Goal: Transaction & Acquisition: Purchase product/service

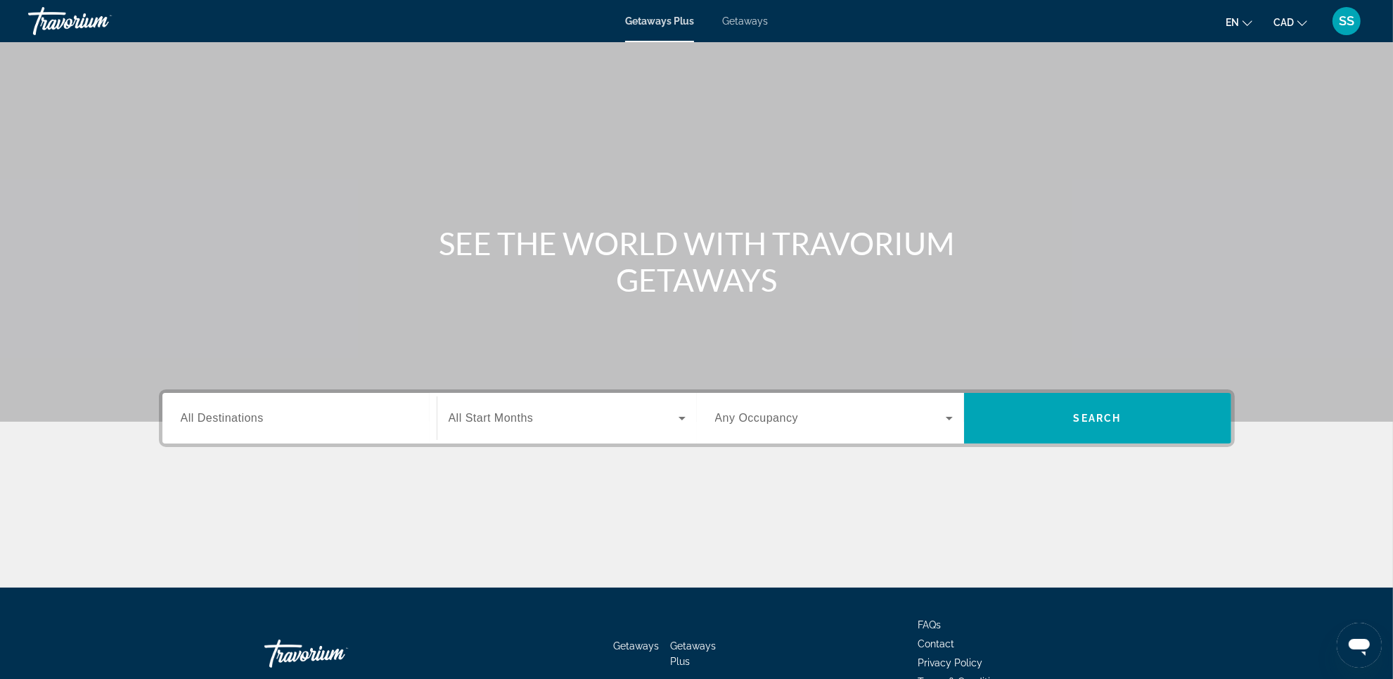
click at [749, 33] on div "Getaways Plus Getaways en English Español Français Italiano Português русский C…" at bounding box center [696, 21] width 1393 height 37
click at [753, 28] on div "Getaways Plus Getaways en English Español Français Italiano Português русский C…" at bounding box center [696, 21] width 1393 height 37
click at [756, 25] on span "Getaways" at bounding box center [745, 20] width 46 height 11
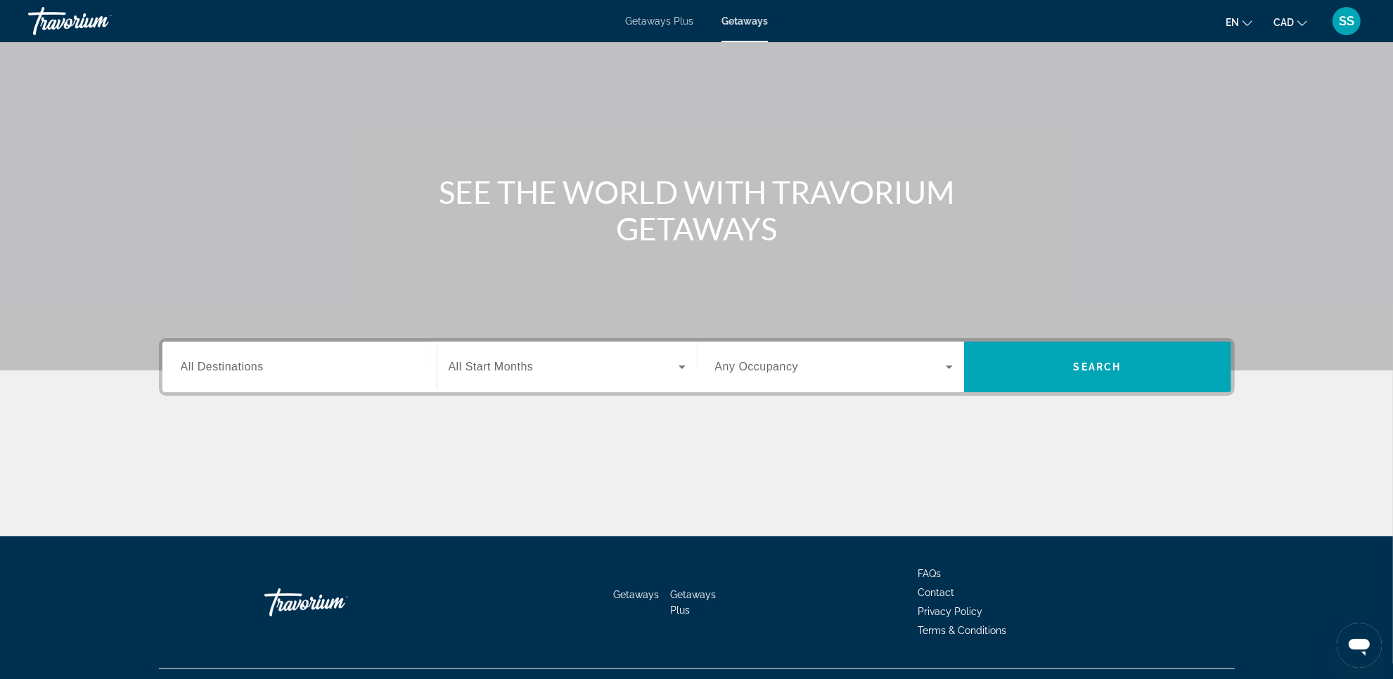
scroll to position [81, 0]
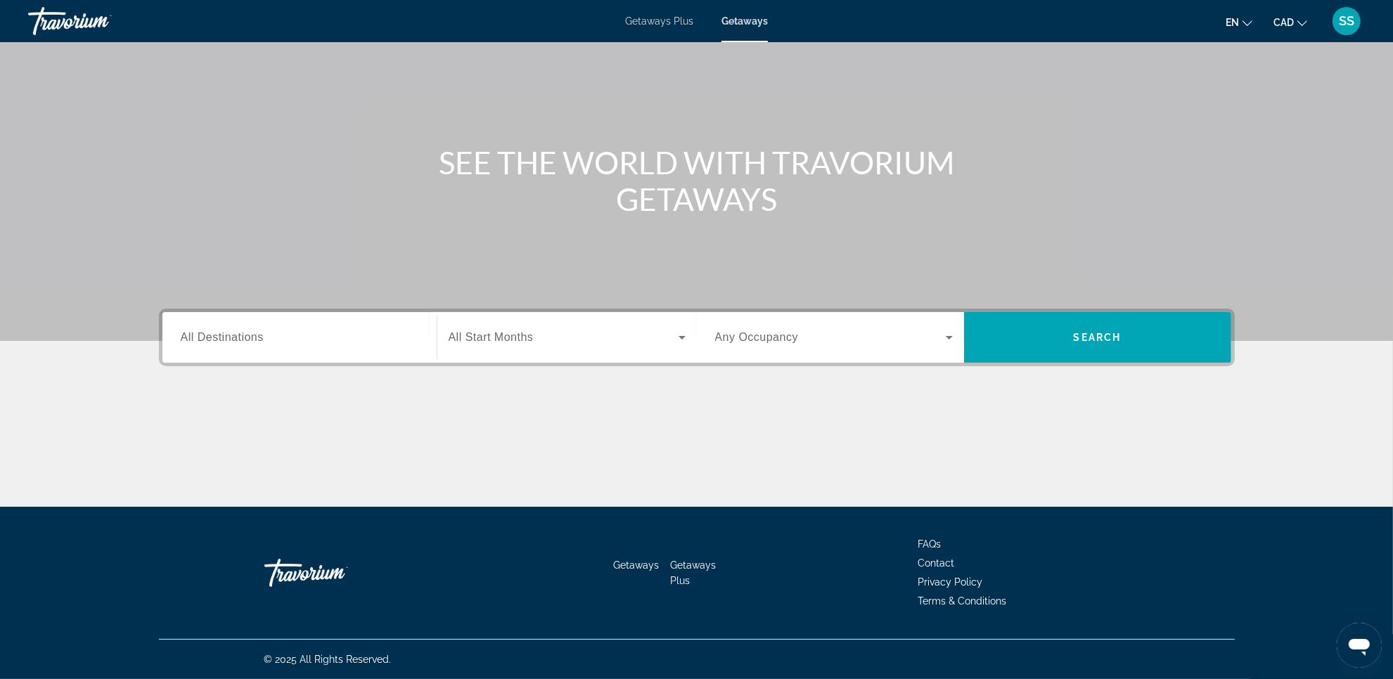
click at [556, 335] on span "Search widget" at bounding box center [564, 337] width 230 height 17
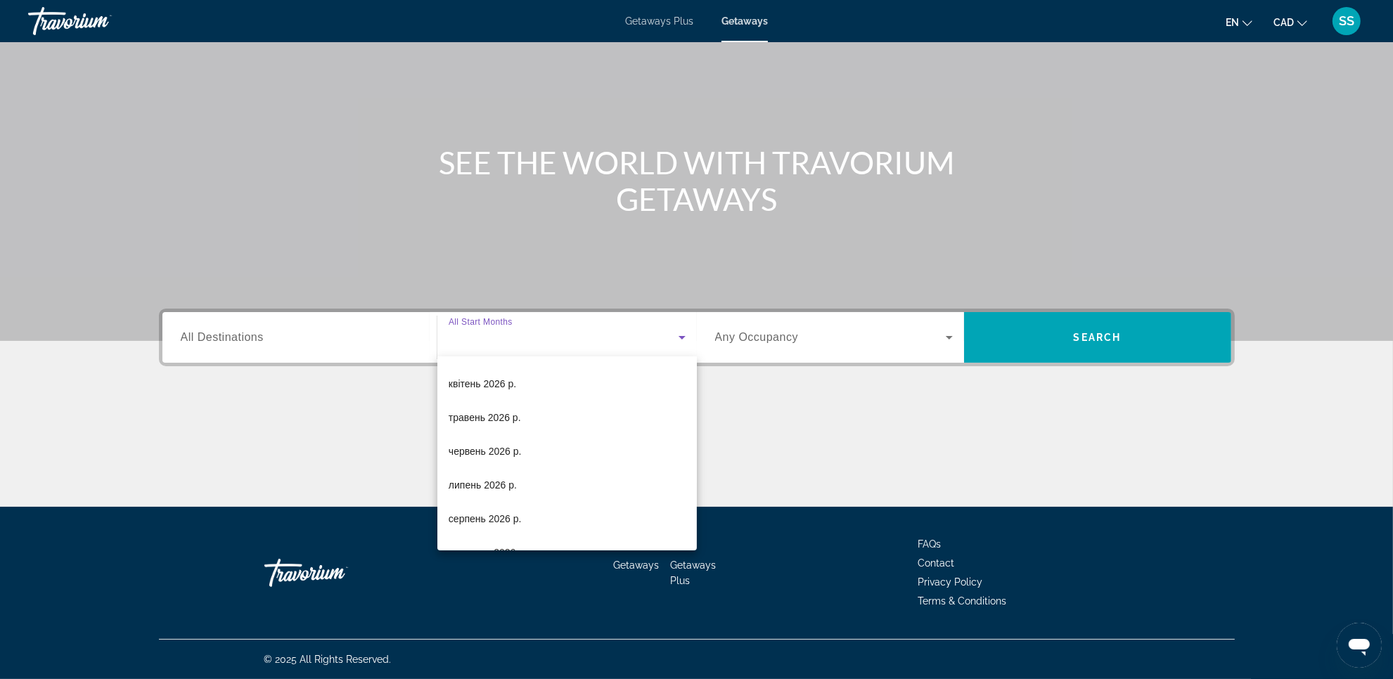
scroll to position [264, 0]
click at [491, 390] on span "травень 2026 р." at bounding box center [485, 386] width 72 height 17
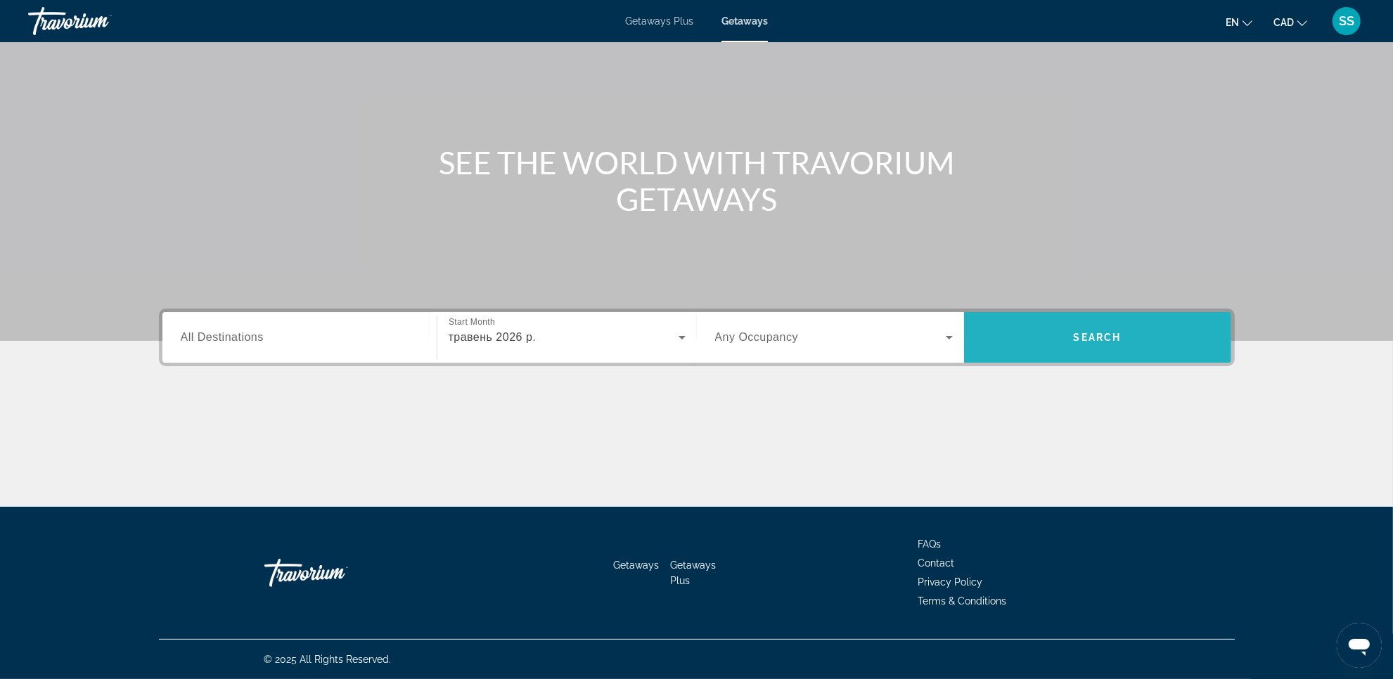
click at [1092, 350] on span "Search" at bounding box center [1097, 338] width 267 height 34
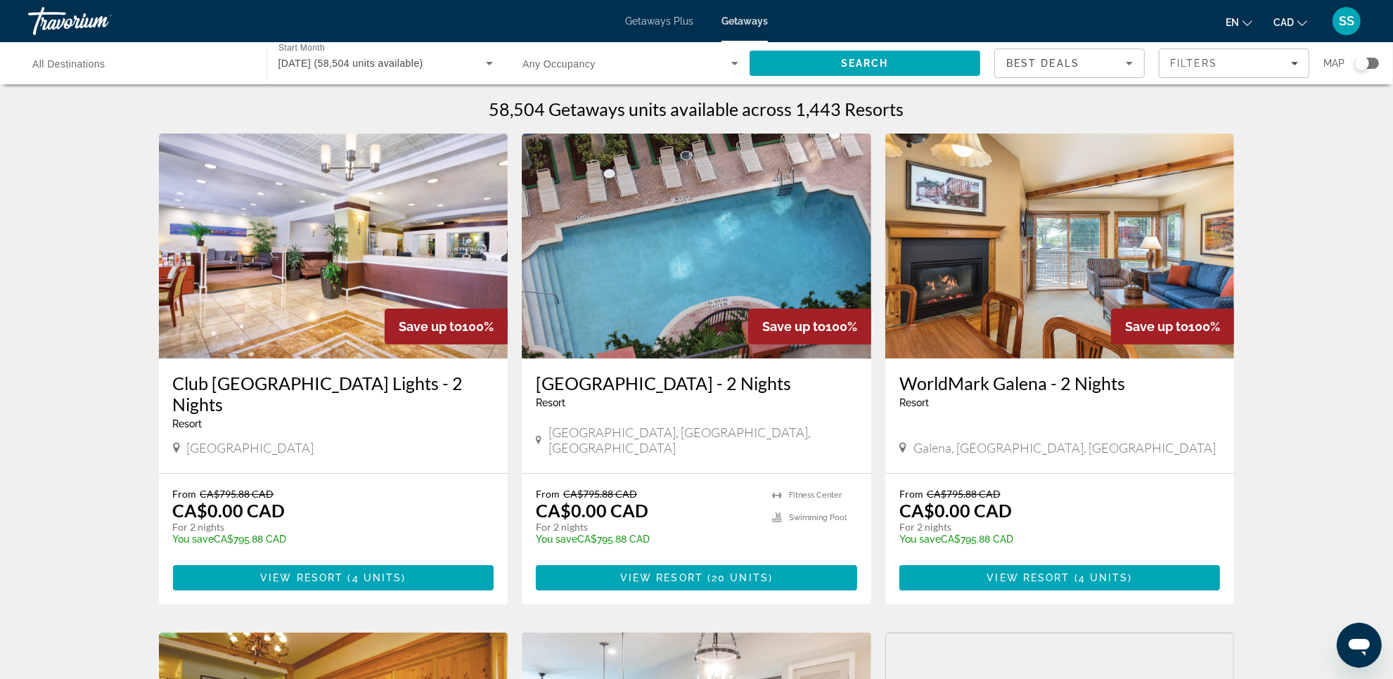
click at [1376, 62] on div "Search widget" at bounding box center [1367, 63] width 24 height 11
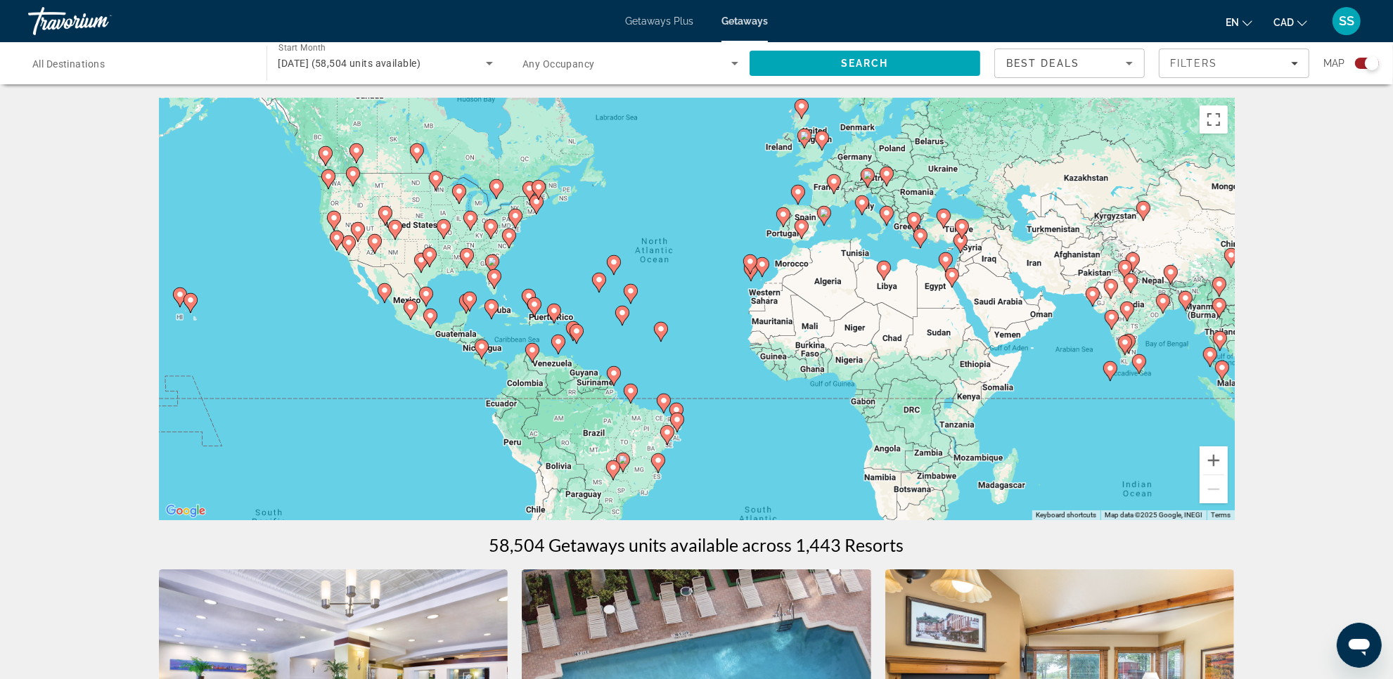
drag, startPoint x: 437, startPoint y: 405, endPoint x: 437, endPoint y: 366, distance: 39.4
click at [437, 366] on div "To activate drag with keyboard, press Alt + Enter. Once in keyboard drag state,…" at bounding box center [697, 309] width 1076 height 422
click at [1204, 458] on button "Zoom in" at bounding box center [1213, 460] width 28 height 28
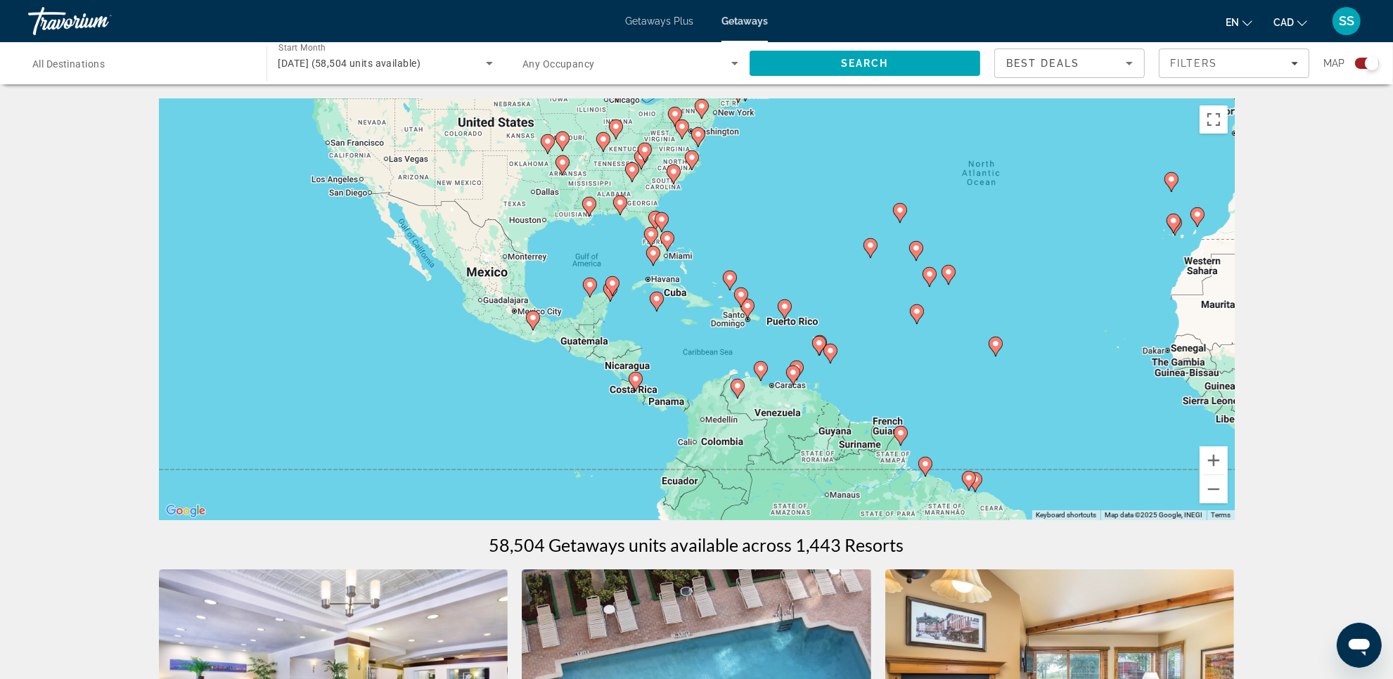
drag, startPoint x: 736, startPoint y: 396, endPoint x: 1114, endPoint y: 378, distance: 378.6
click at [1114, 378] on div "To activate drag with keyboard, press Alt + Enter. Once in keyboard drag state,…" at bounding box center [697, 309] width 1076 height 422
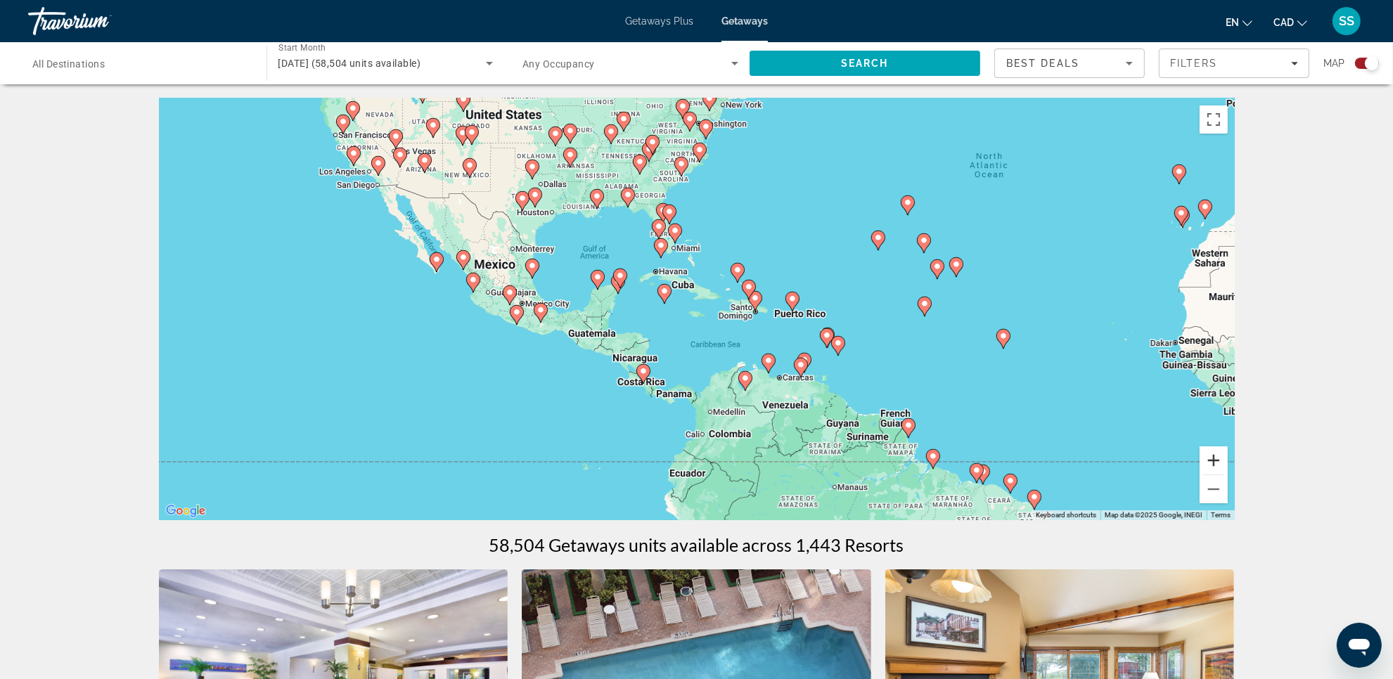
click at [1206, 462] on button "Zoom in" at bounding box center [1213, 460] width 28 height 28
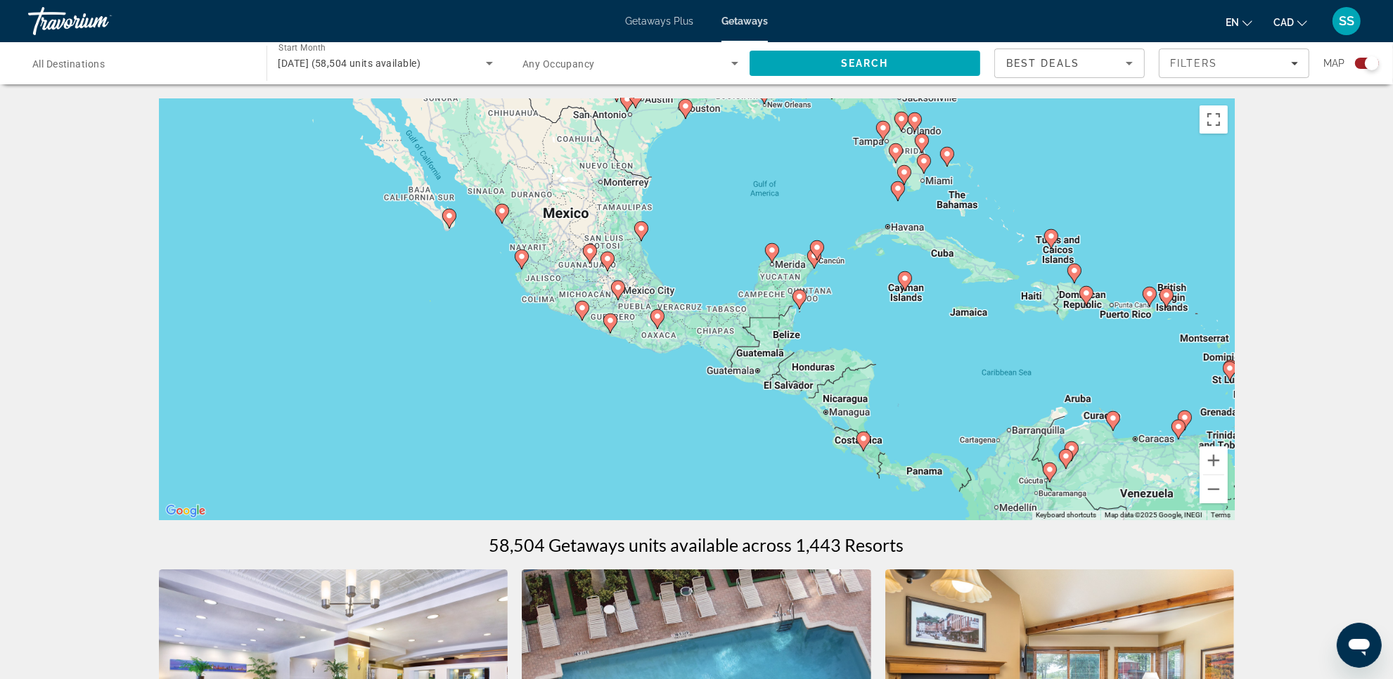
drag, startPoint x: 683, startPoint y: 373, endPoint x: 958, endPoint y: 370, distance: 274.9
click at [958, 370] on div "To activate drag with keyboard, press Alt + Enter. Once in keyboard drag state,…" at bounding box center [697, 309] width 1076 height 422
click at [1213, 456] on button "Zoom in" at bounding box center [1213, 460] width 28 height 28
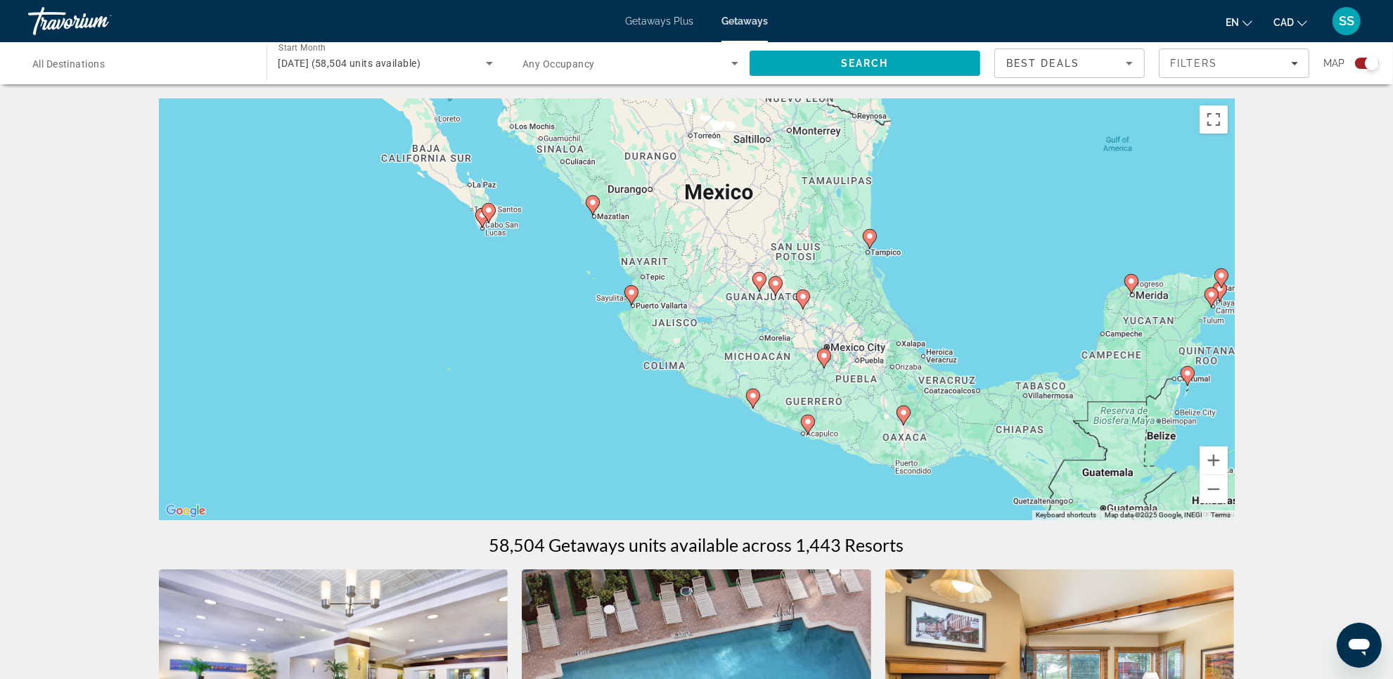
drag, startPoint x: 643, startPoint y: 354, endPoint x: 929, endPoint y: 430, distance: 296.0
click at [929, 430] on div "To activate drag with keyboard, press Alt + Enter. Once in keyboard drag state,…" at bounding box center [697, 309] width 1076 height 422
click at [1213, 458] on button "Zoom in" at bounding box center [1213, 460] width 28 height 28
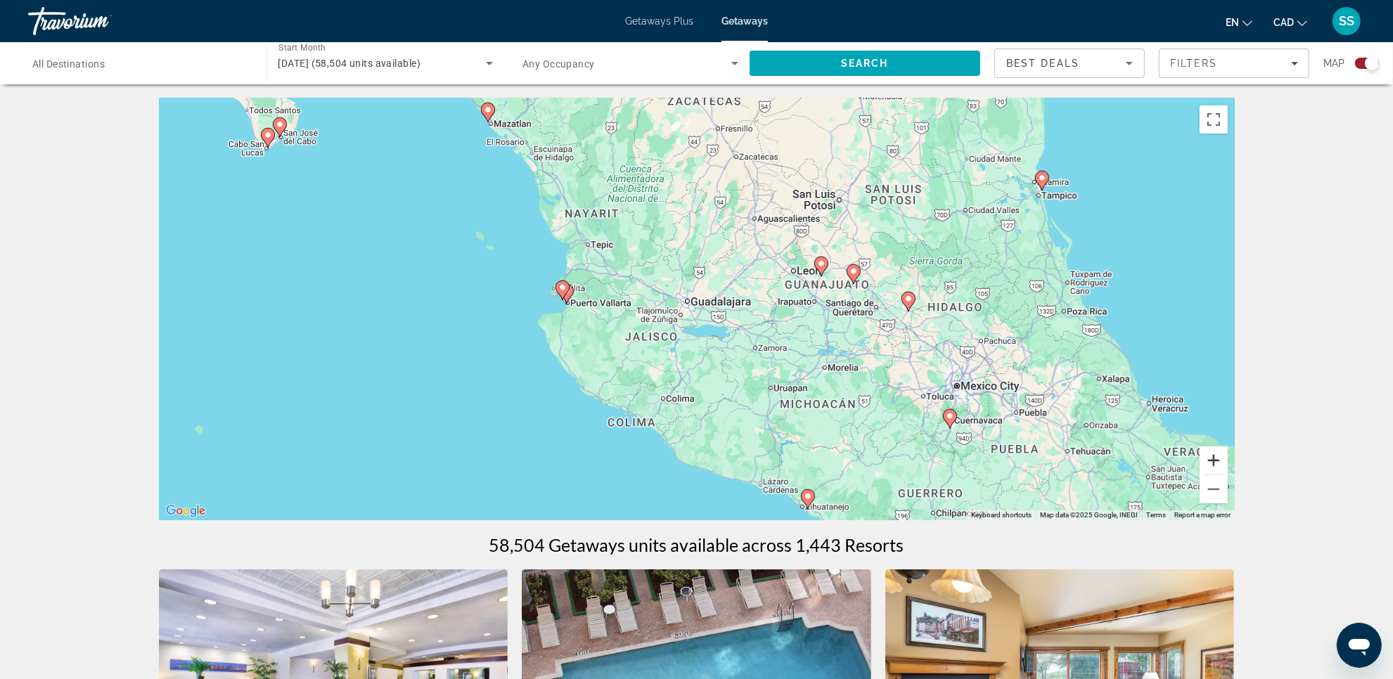
click at [1213, 458] on button "Zoom in" at bounding box center [1213, 460] width 28 height 28
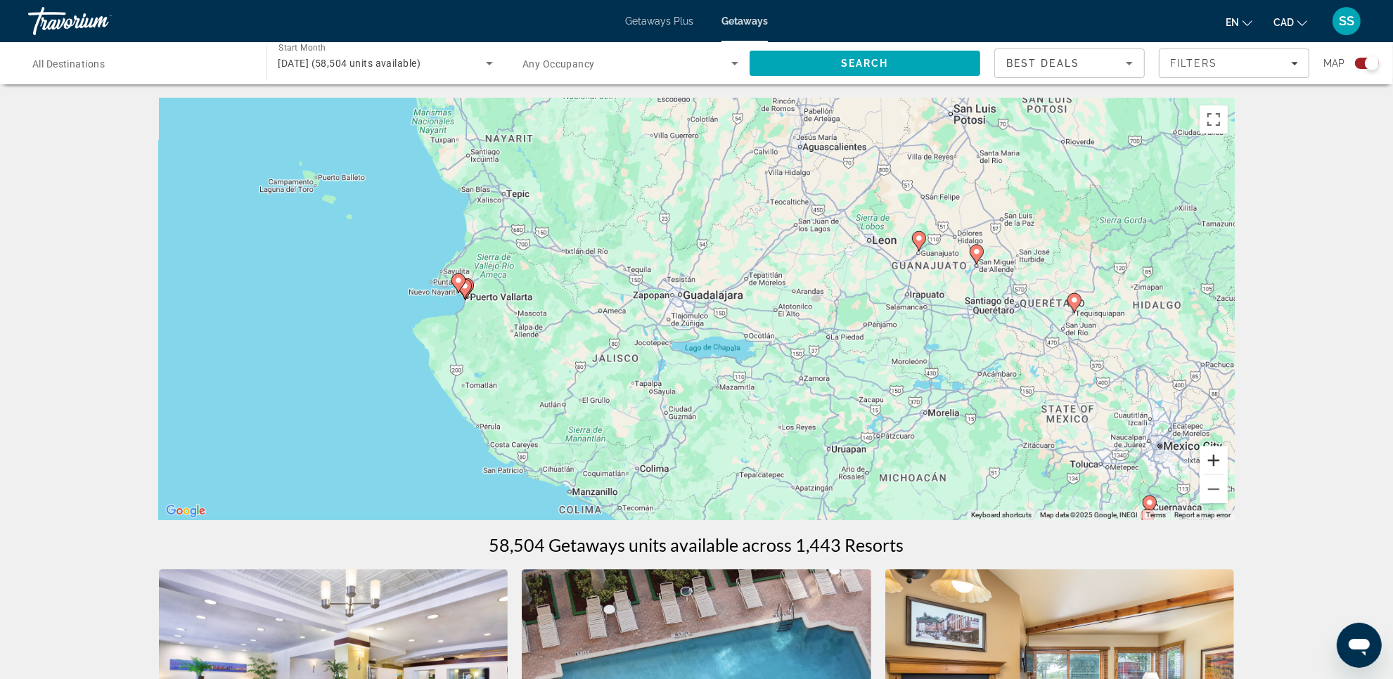
click at [1213, 458] on button "Zoom in" at bounding box center [1213, 460] width 28 height 28
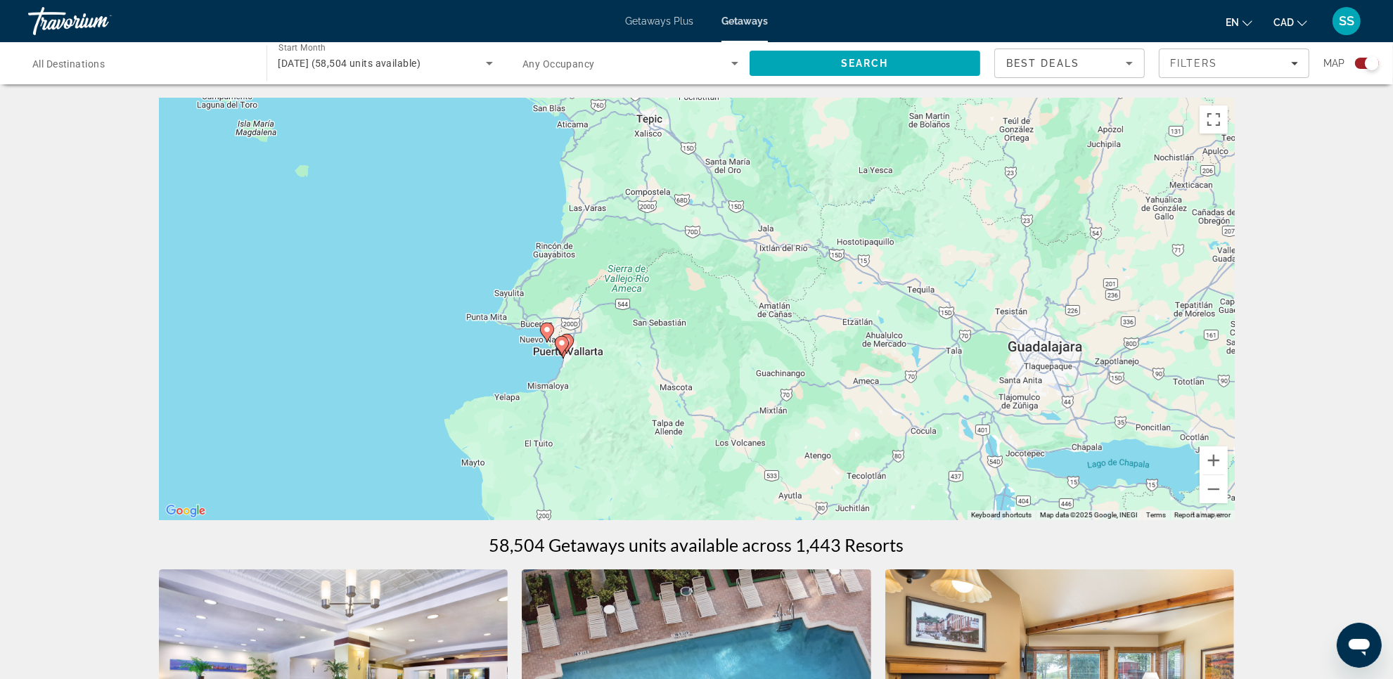
drag, startPoint x: 468, startPoint y: 354, endPoint x: 856, endPoint y: 423, distance: 393.5
click at [856, 423] on div "To activate drag with keyboard, press Alt + Enter. Once in keyboard drag state,…" at bounding box center [697, 309] width 1076 height 422
click at [1217, 465] on button "Zoom in" at bounding box center [1213, 460] width 28 height 28
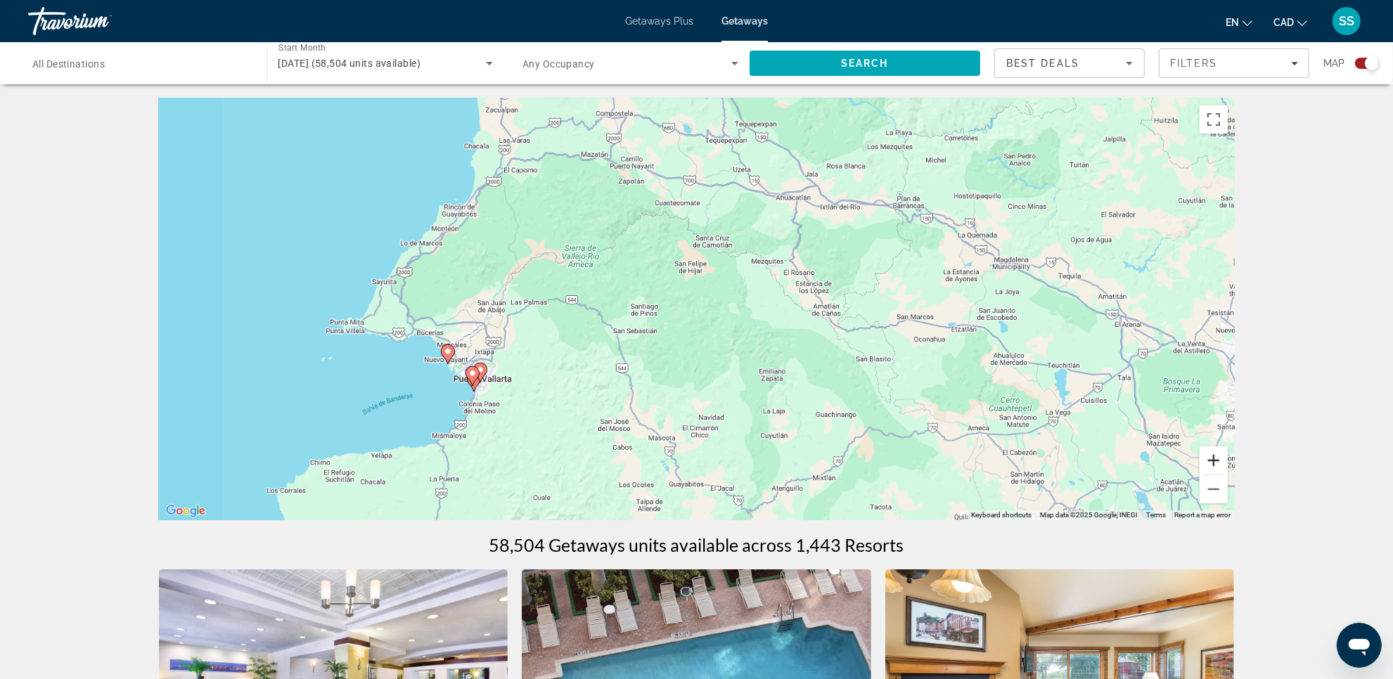
click at [1217, 465] on button "Zoom in" at bounding box center [1213, 460] width 28 height 28
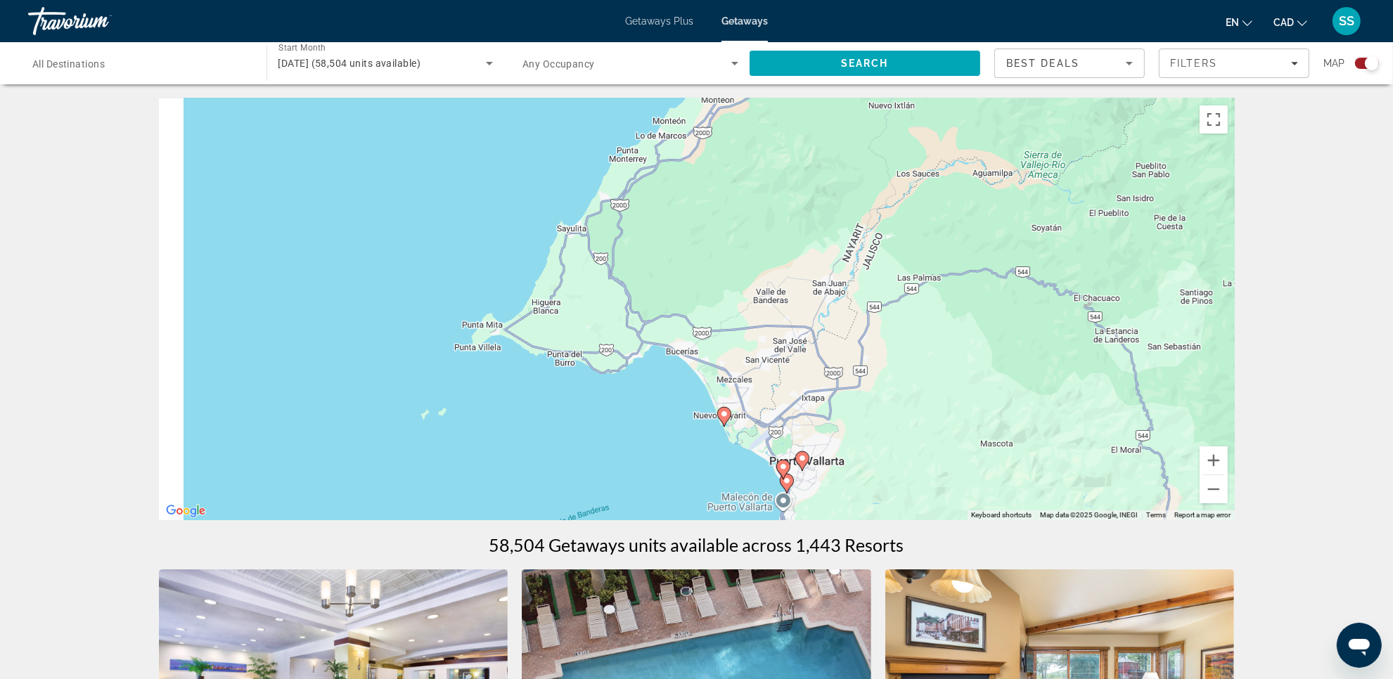
drag, startPoint x: 746, startPoint y: 392, endPoint x: 1235, endPoint y: 293, distance: 499.2
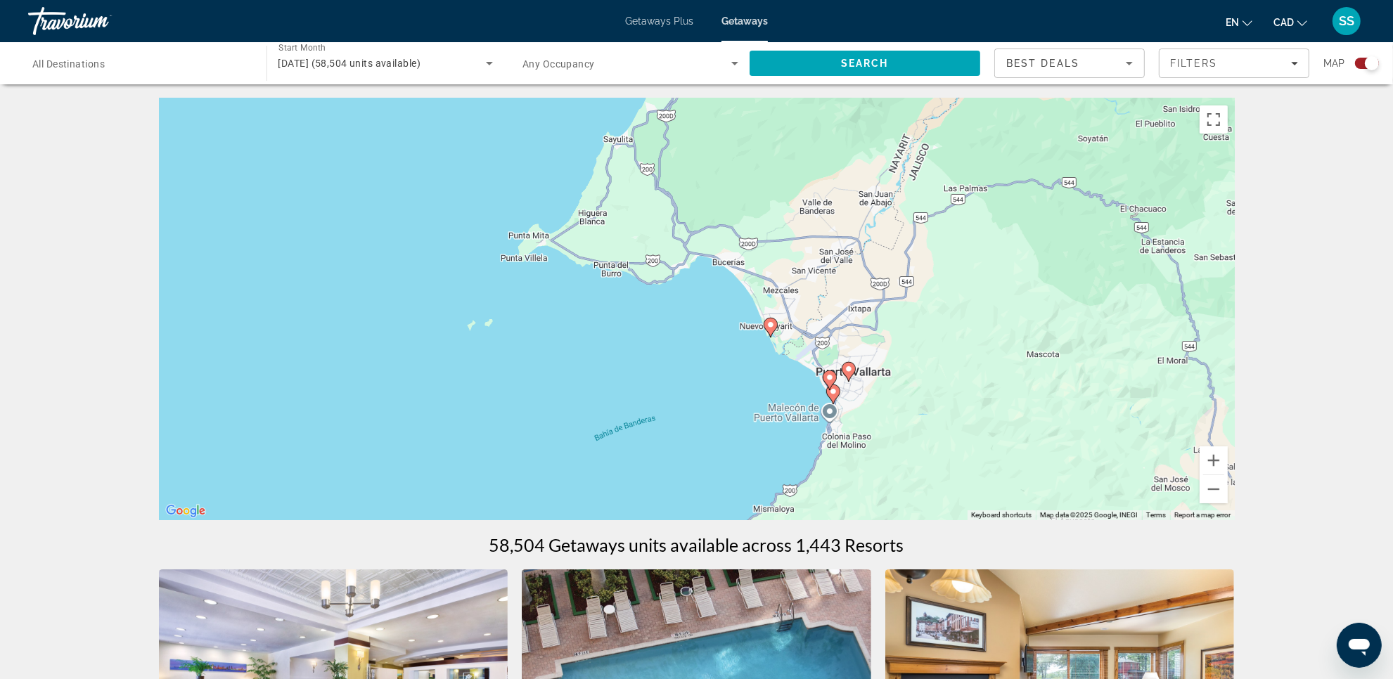
click at [897, 411] on div "To activate drag with keyboard, press Alt + Enter. Once in keyboard drag state,…" at bounding box center [697, 309] width 1076 height 422
click at [1218, 459] on button "Zoom in" at bounding box center [1213, 460] width 28 height 28
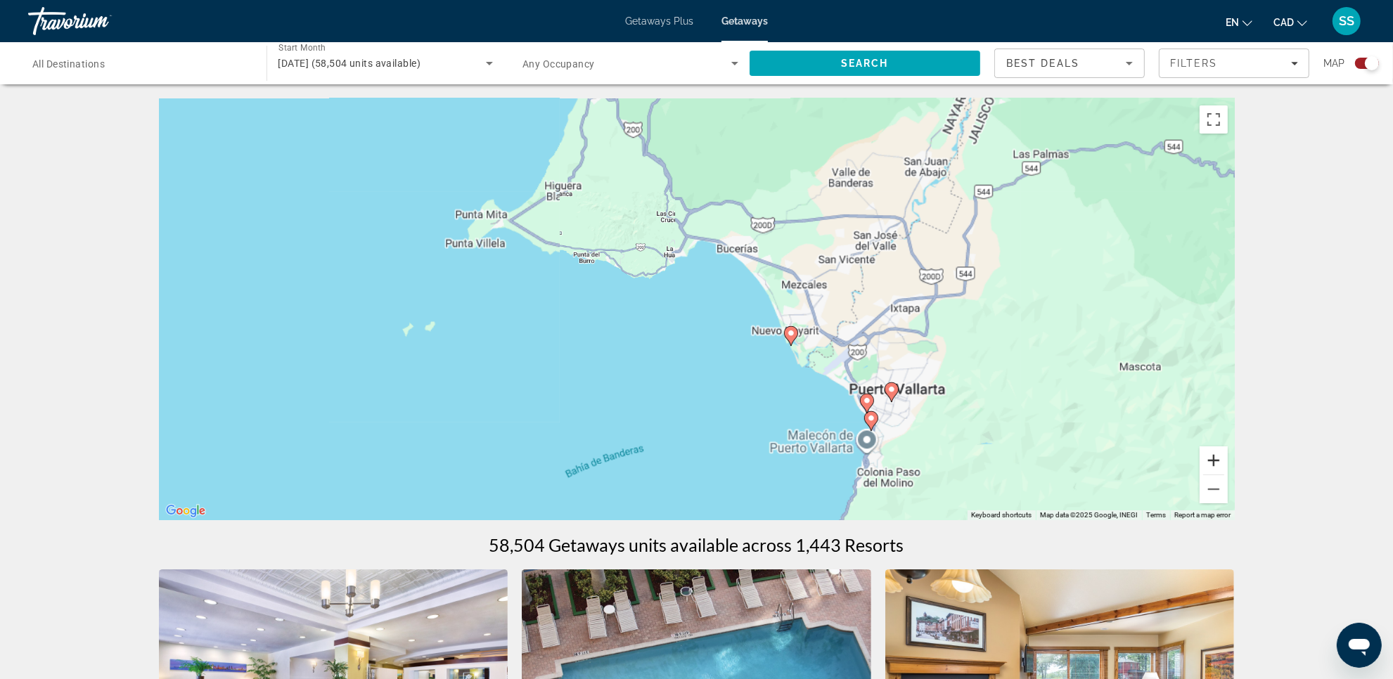
click at [1218, 459] on button "Zoom in" at bounding box center [1213, 460] width 28 height 28
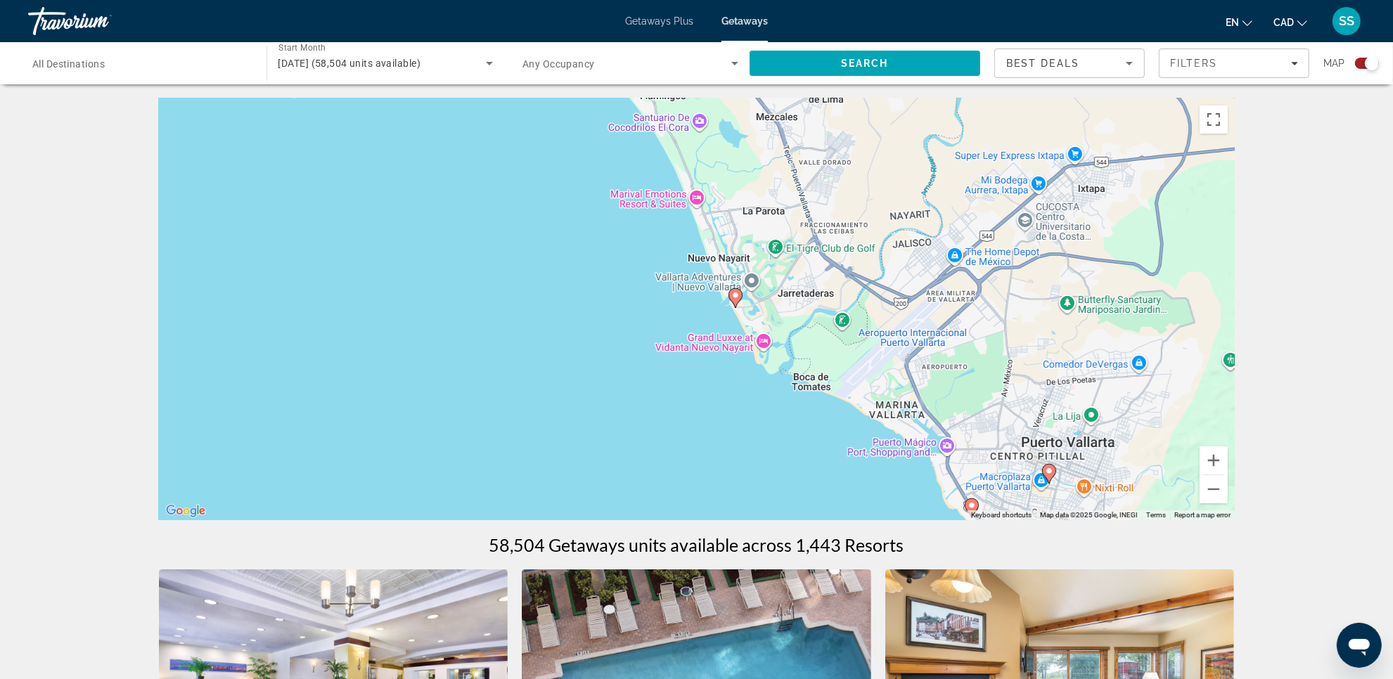
drag, startPoint x: 1026, startPoint y: 387, endPoint x: 749, endPoint y: 269, distance: 301.5
click at [758, 265] on div "To activate drag with keyboard, press Alt + Enter. Once in keyboard drag state,…" at bounding box center [697, 309] width 1076 height 422
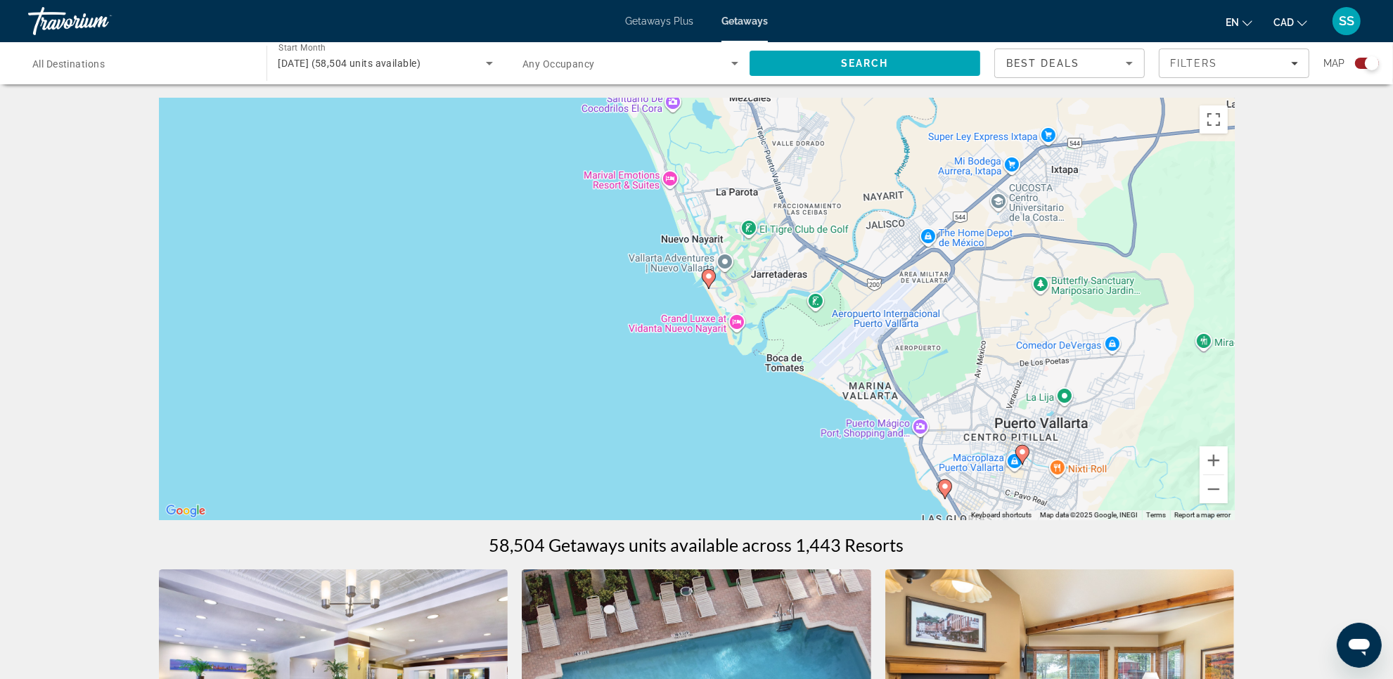
click at [702, 274] on icon "Main content" at bounding box center [709, 279] width 14 height 20
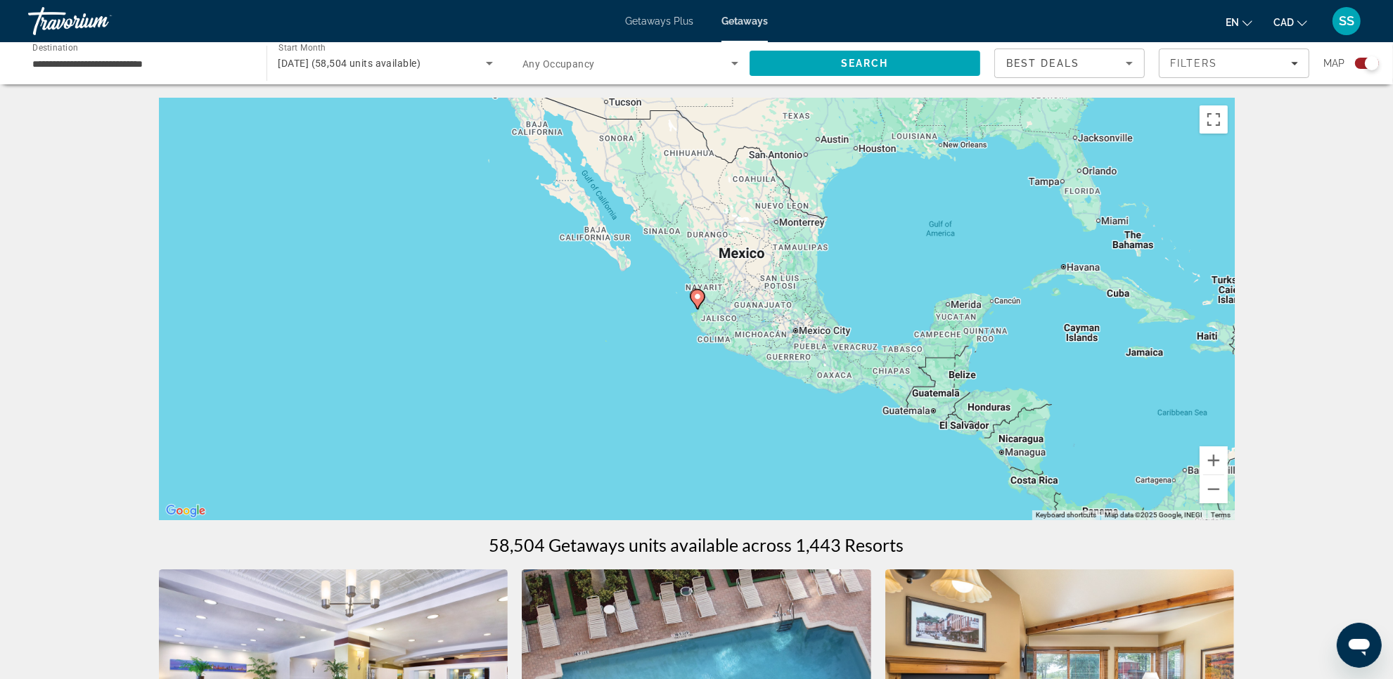
click at [698, 293] on image "Main content" at bounding box center [697, 296] width 8 height 8
type input "**********"
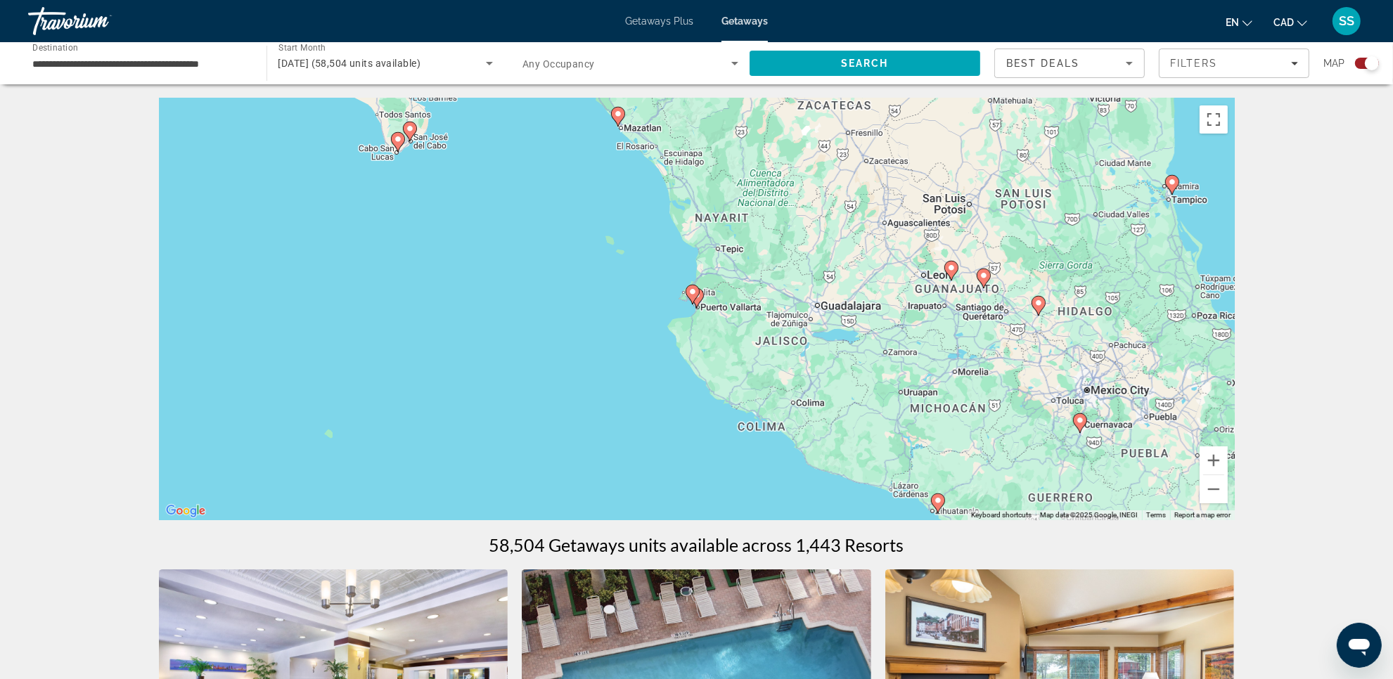
click at [697, 295] on icon "Main content" at bounding box center [691, 294] width 13 height 18
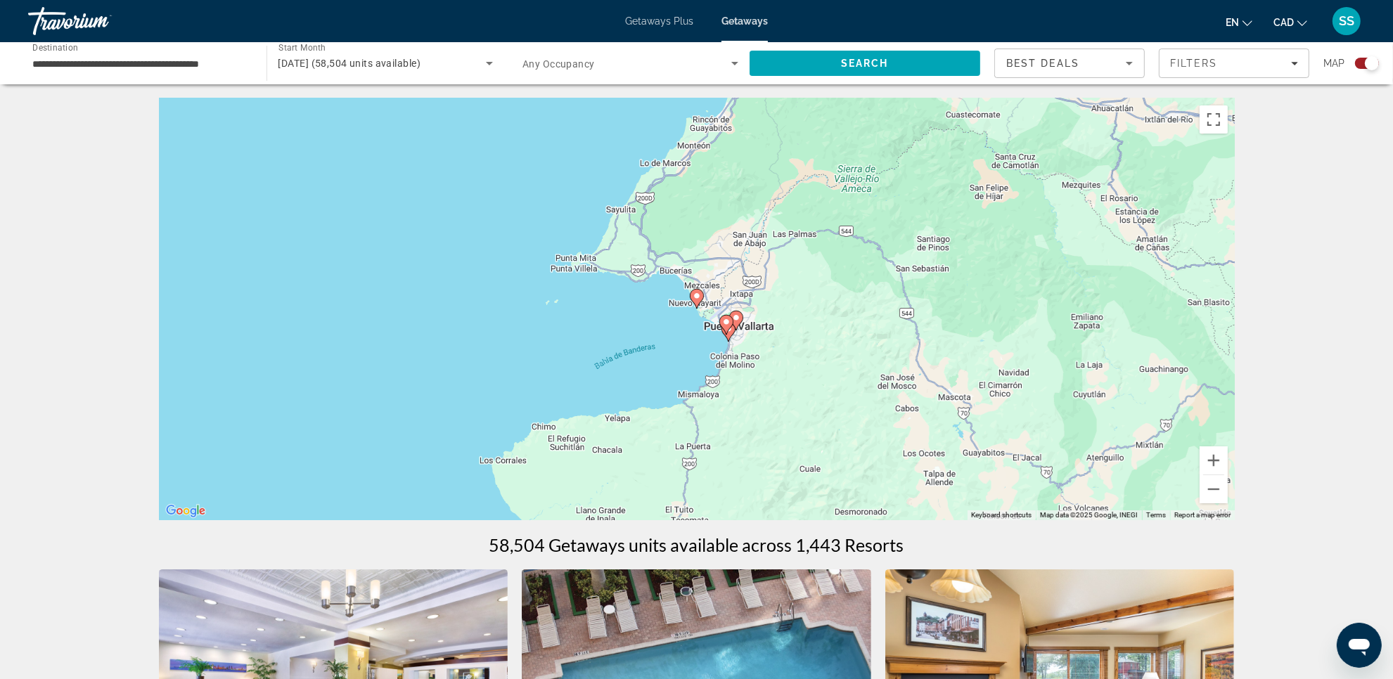
click at [700, 299] on image "Main content" at bounding box center [696, 296] width 8 height 8
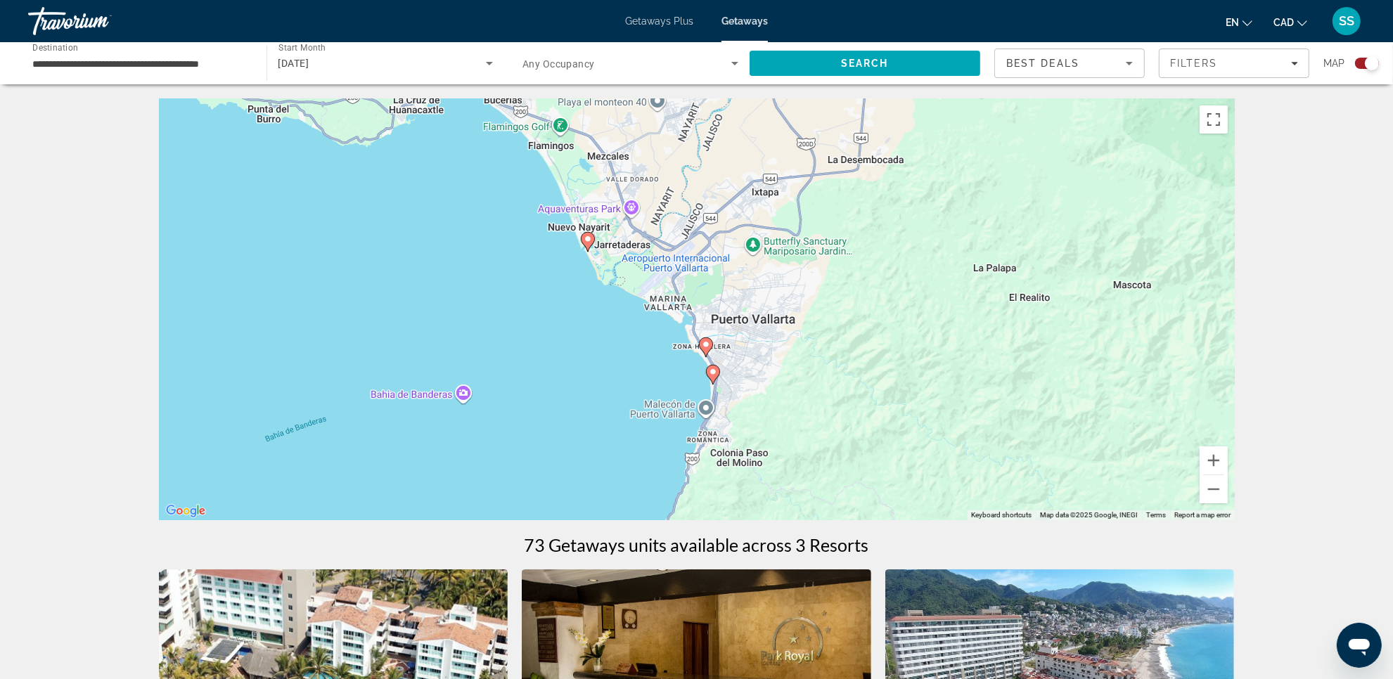
drag, startPoint x: 795, startPoint y: 390, endPoint x: 682, endPoint y: 65, distance: 343.9
click at [683, 98] on div "**********" at bounding box center [696, 678] width 1393 height 1161
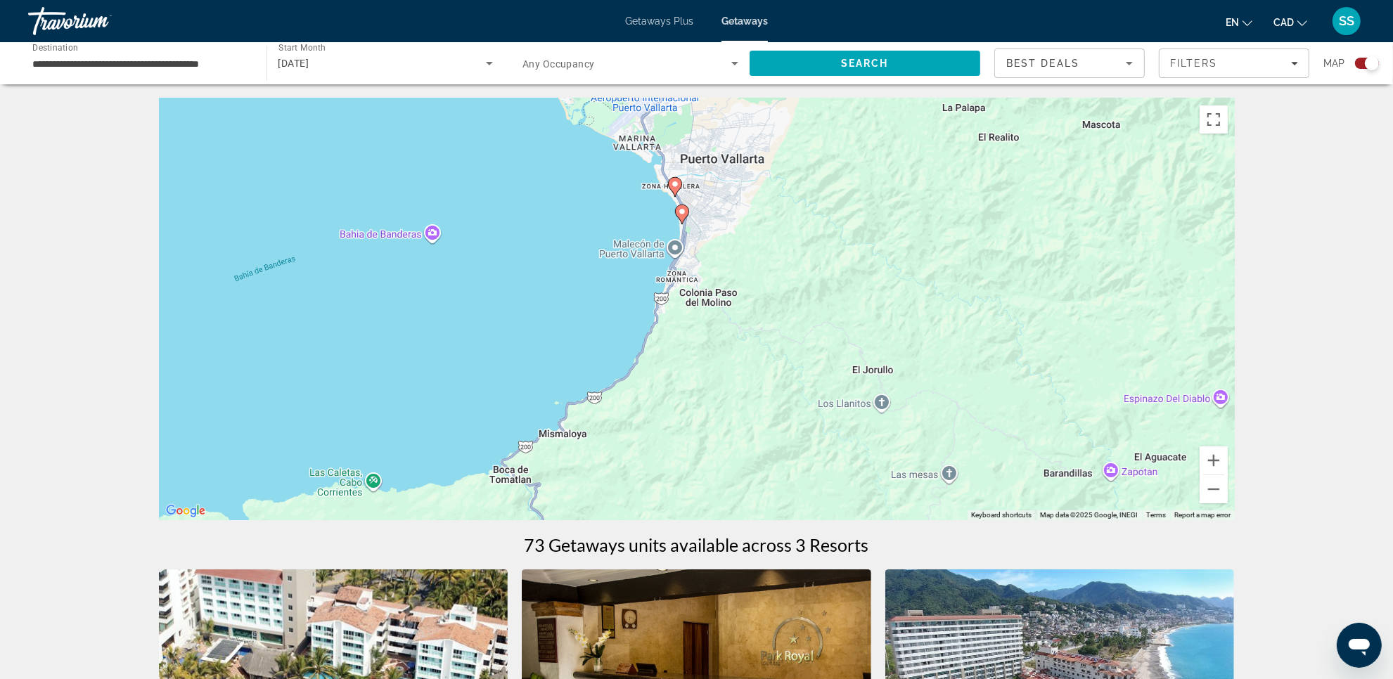
click at [683, 215] on image "Main content" at bounding box center [682, 211] width 8 height 8
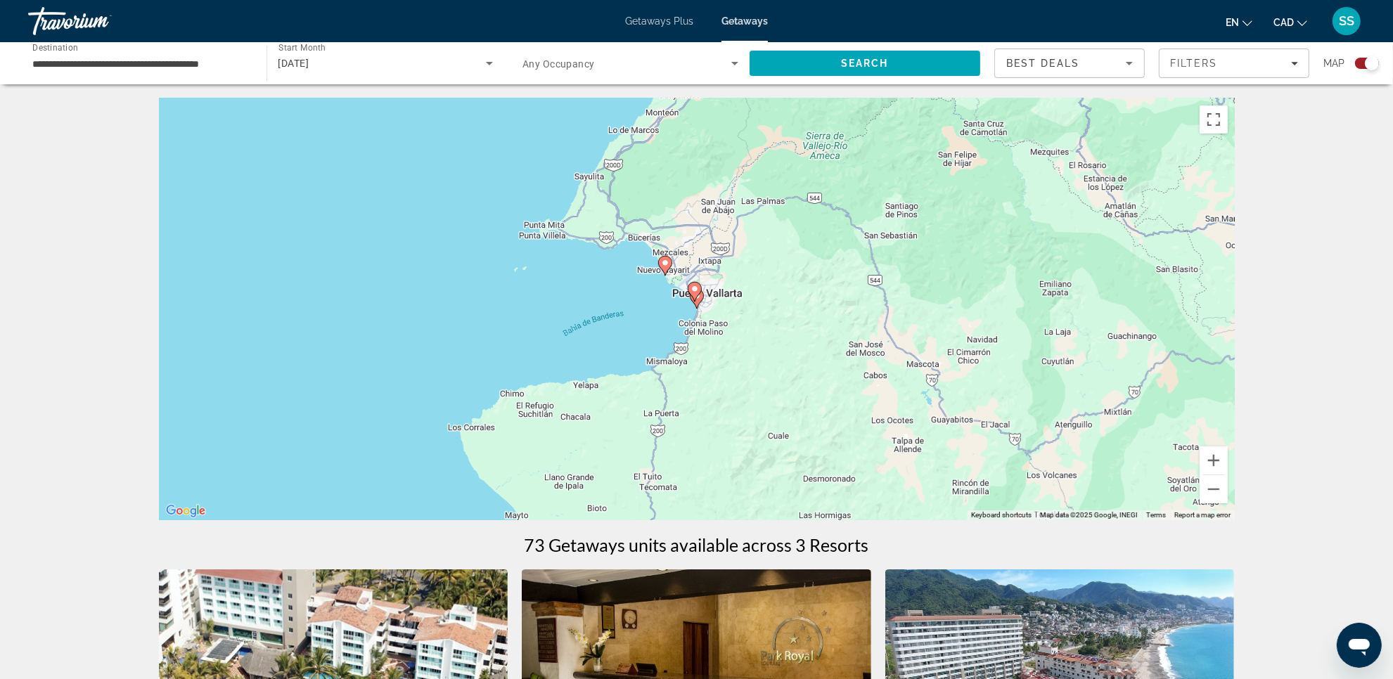
click at [698, 306] on gmp-advanced-marker "Main content" at bounding box center [697, 298] width 14 height 21
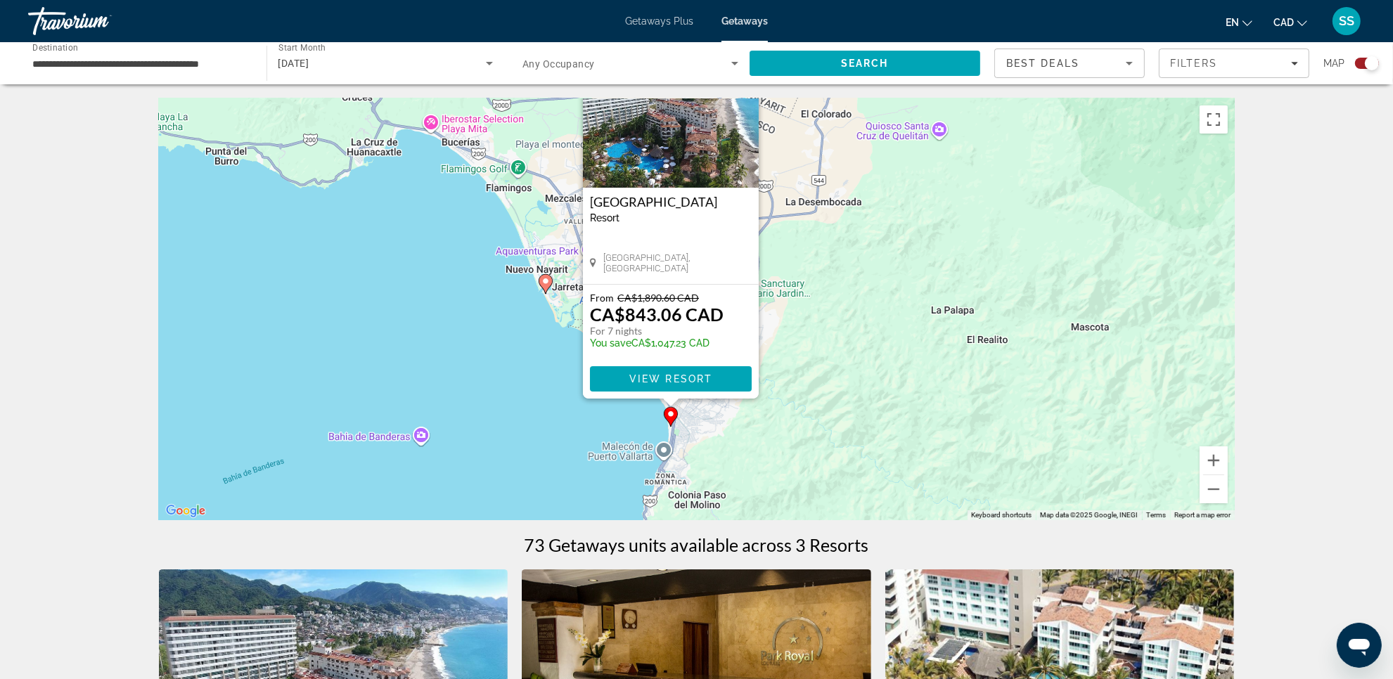
drag, startPoint x: 902, startPoint y: 375, endPoint x: 867, endPoint y: 282, distance: 99.2
click at [867, 282] on div "To activate drag with keyboard, press Alt + Enter. Once in keyboard drag state,…" at bounding box center [697, 309] width 1076 height 422
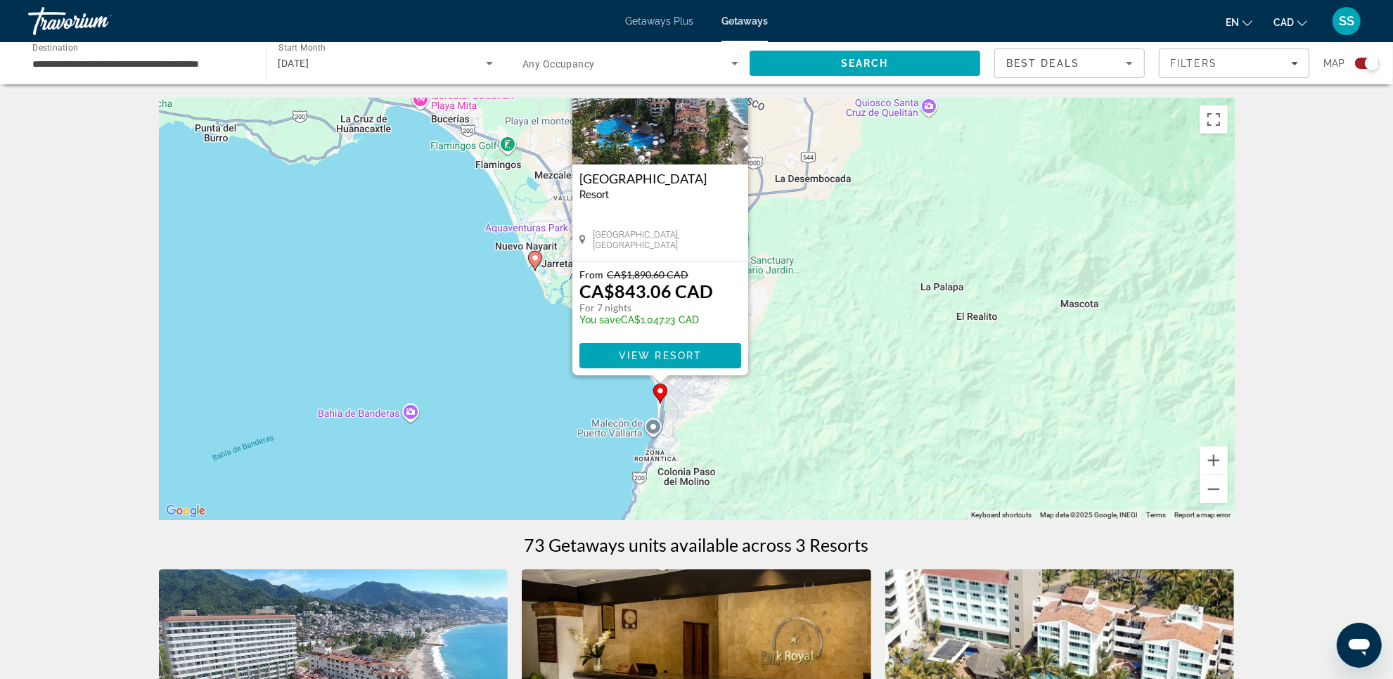
click at [799, 392] on div "To activate drag with keyboard, press Alt + Enter. Once in keyboard drag state,…" at bounding box center [697, 309] width 1076 height 422
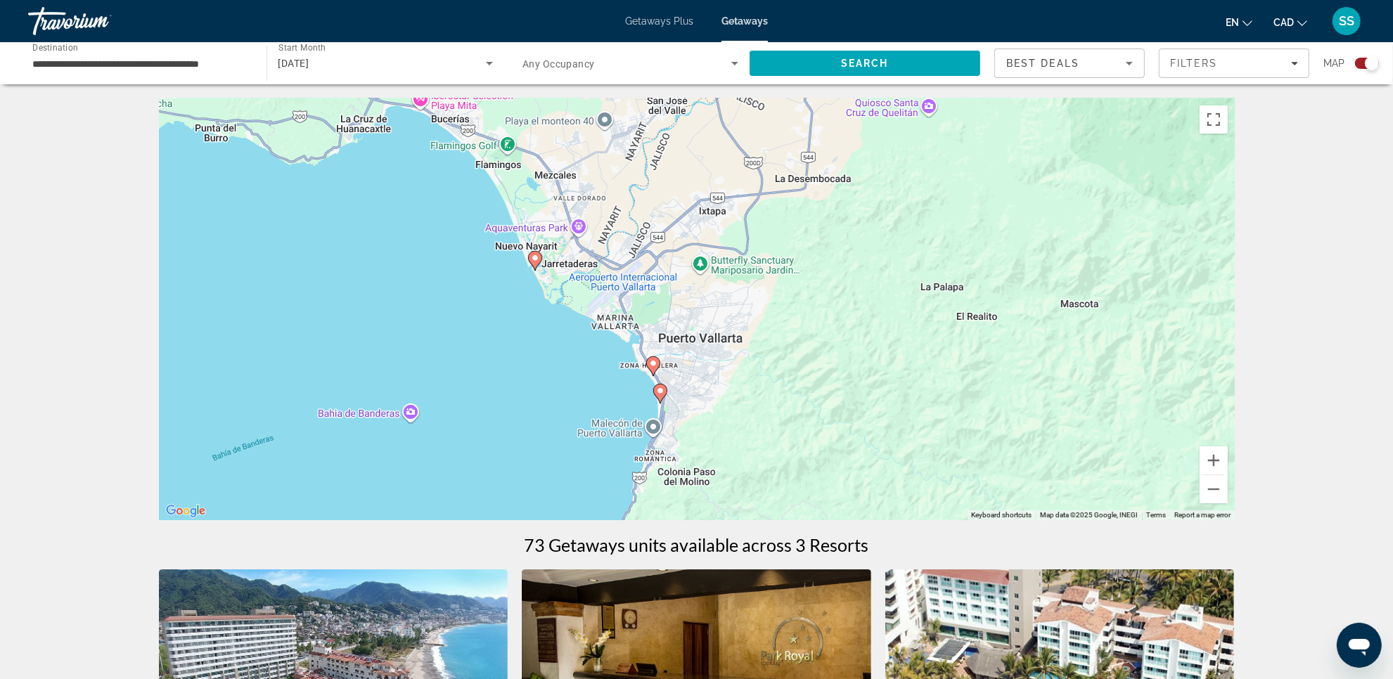
click at [661, 369] on div "To activate drag with keyboard, press Alt + Enter. Once in keyboard drag state,…" at bounding box center [697, 309] width 1076 height 422
click at [658, 366] on icon "Main content" at bounding box center [652, 366] width 13 height 18
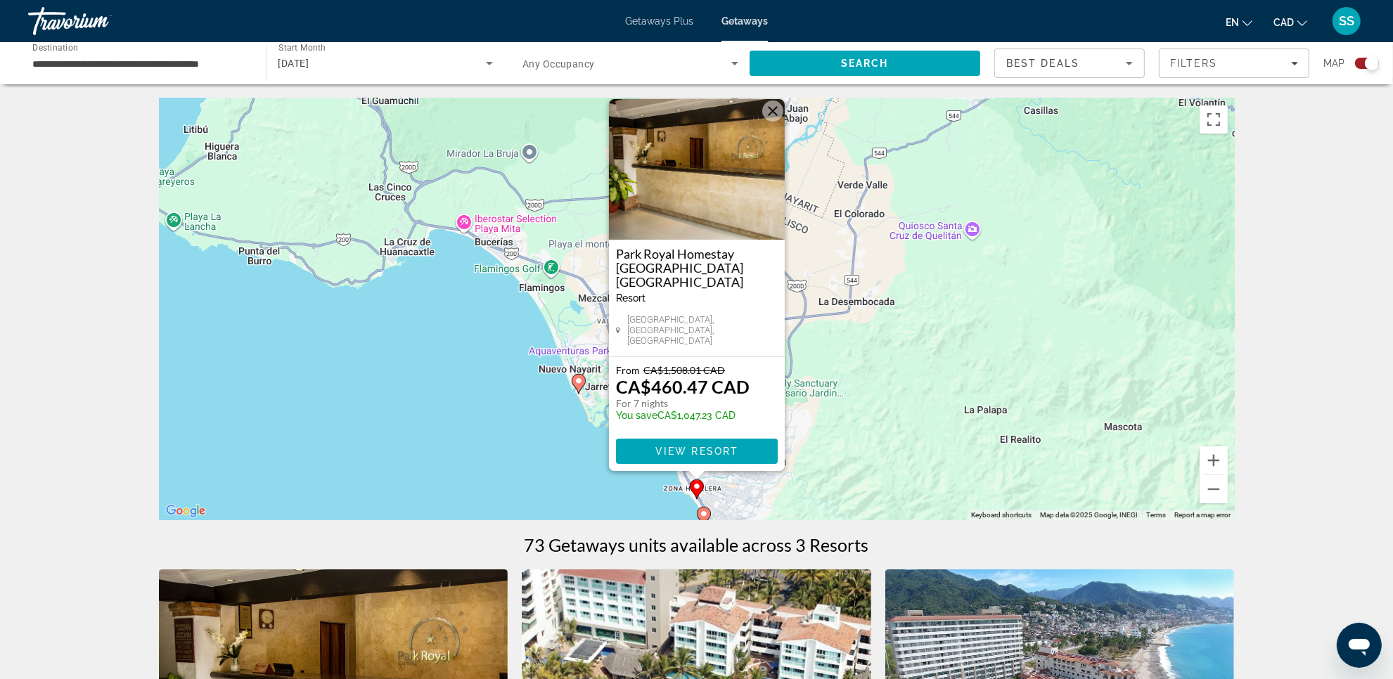
click at [832, 408] on div "To activate drag with keyboard, press Alt + Enter. Once in keyboard drag state,…" at bounding box center [697, 309] width 1076 height 422
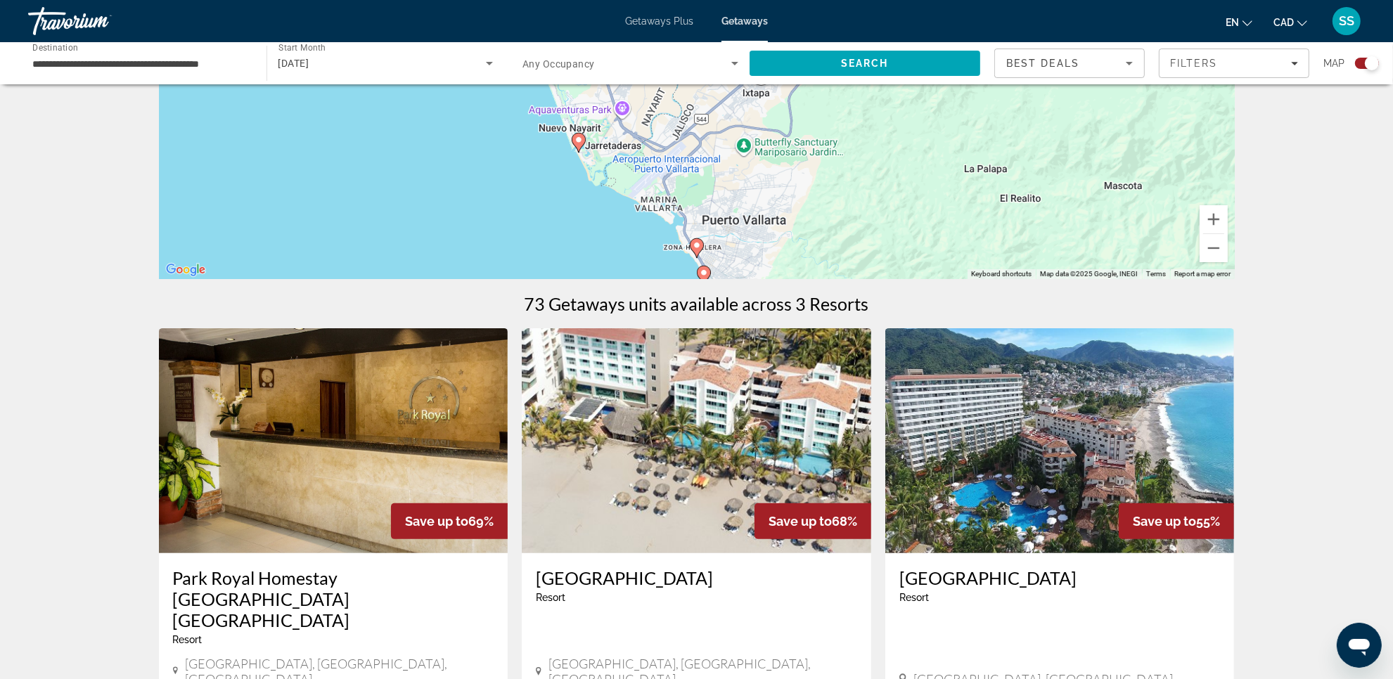
scroll to position [264, 0]
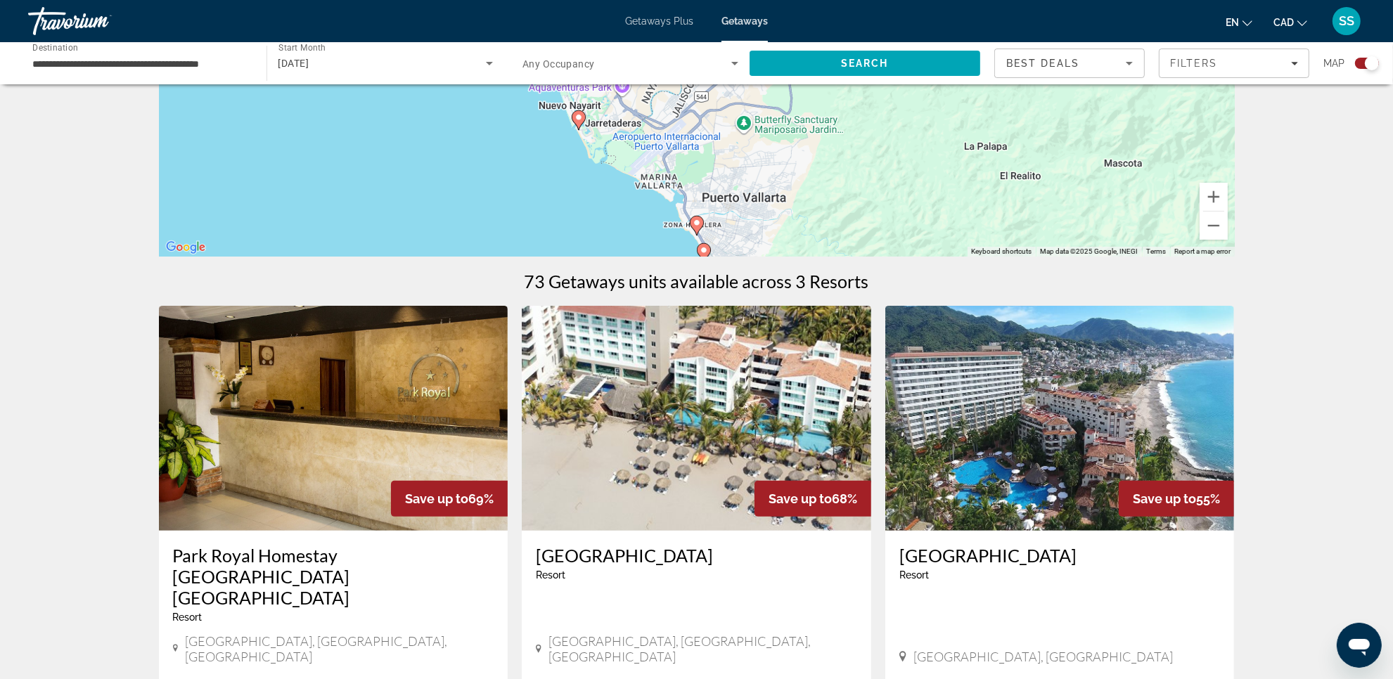
click at [702, 247] on image "Main content" at bounding box center [703, 250] width 8 height 8
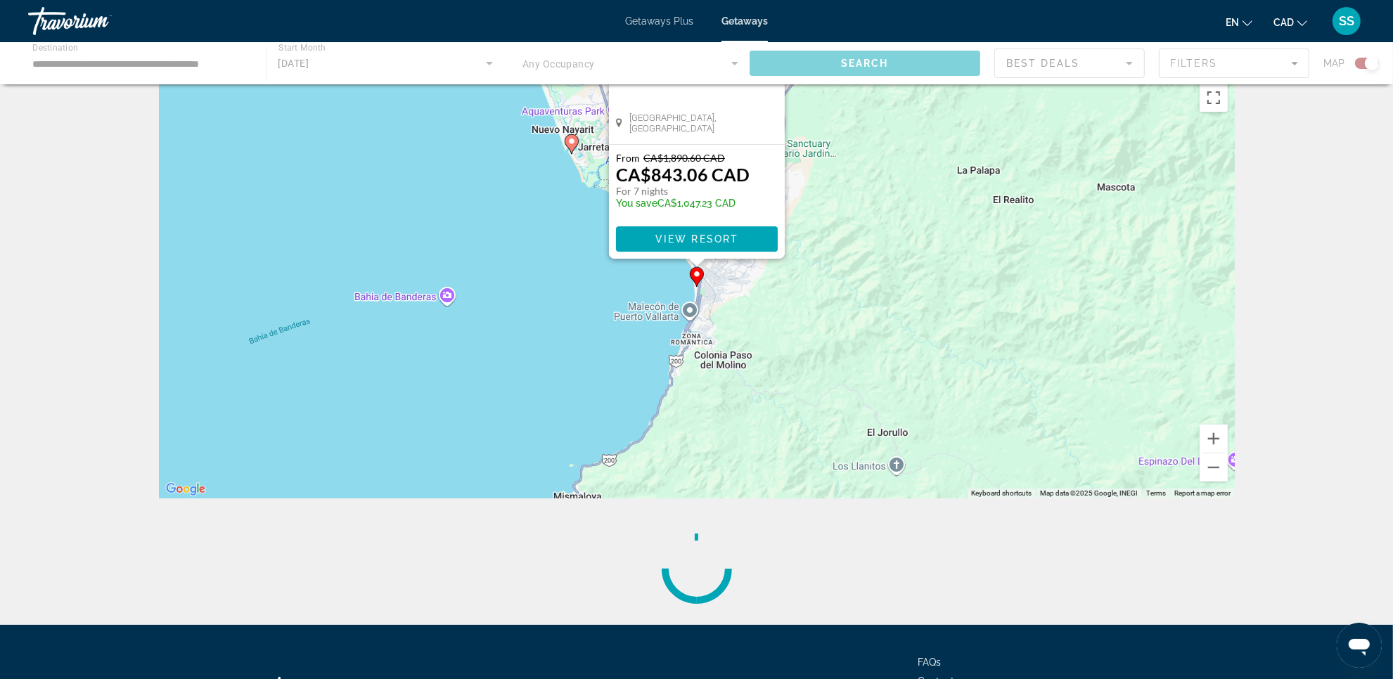
scroll to position [0, 0]
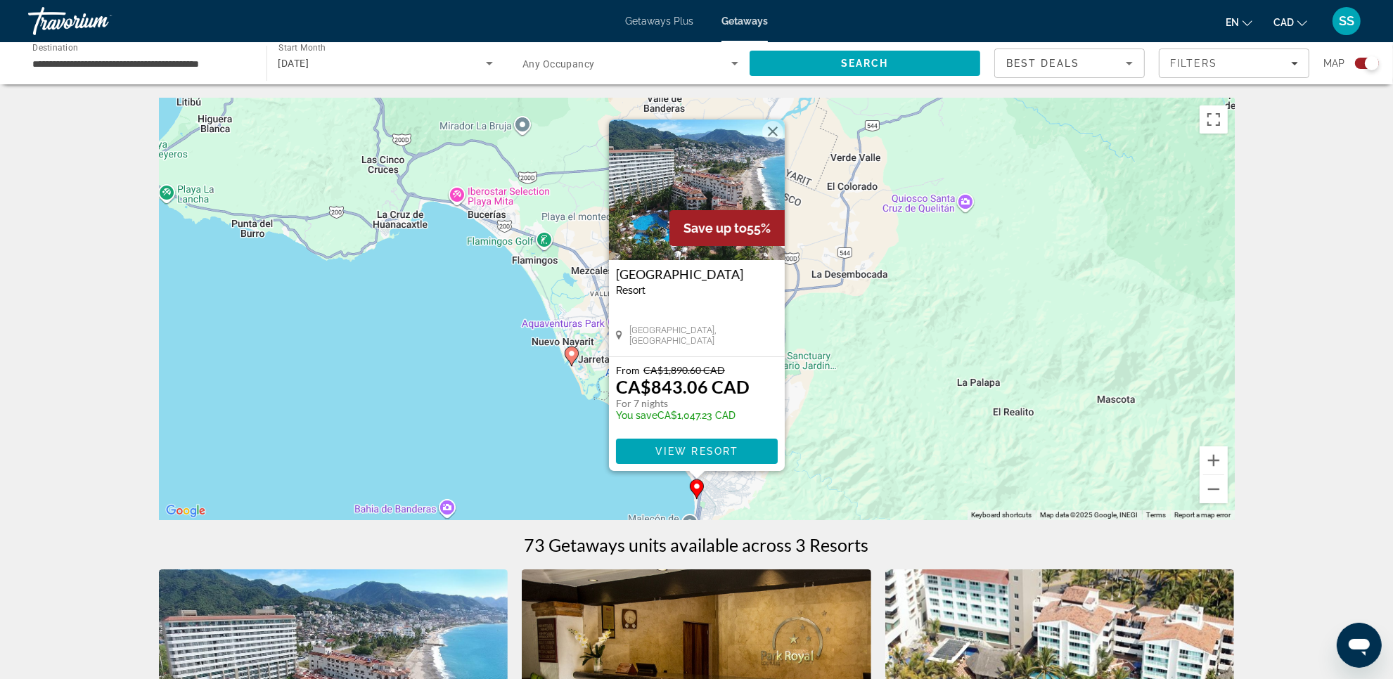
click at [948, 347] on div "To activate drag with keyboard, press Alt + Enter. Once in keyboard drag state,…" at bounding box center [697, 309] width 1076 height 422
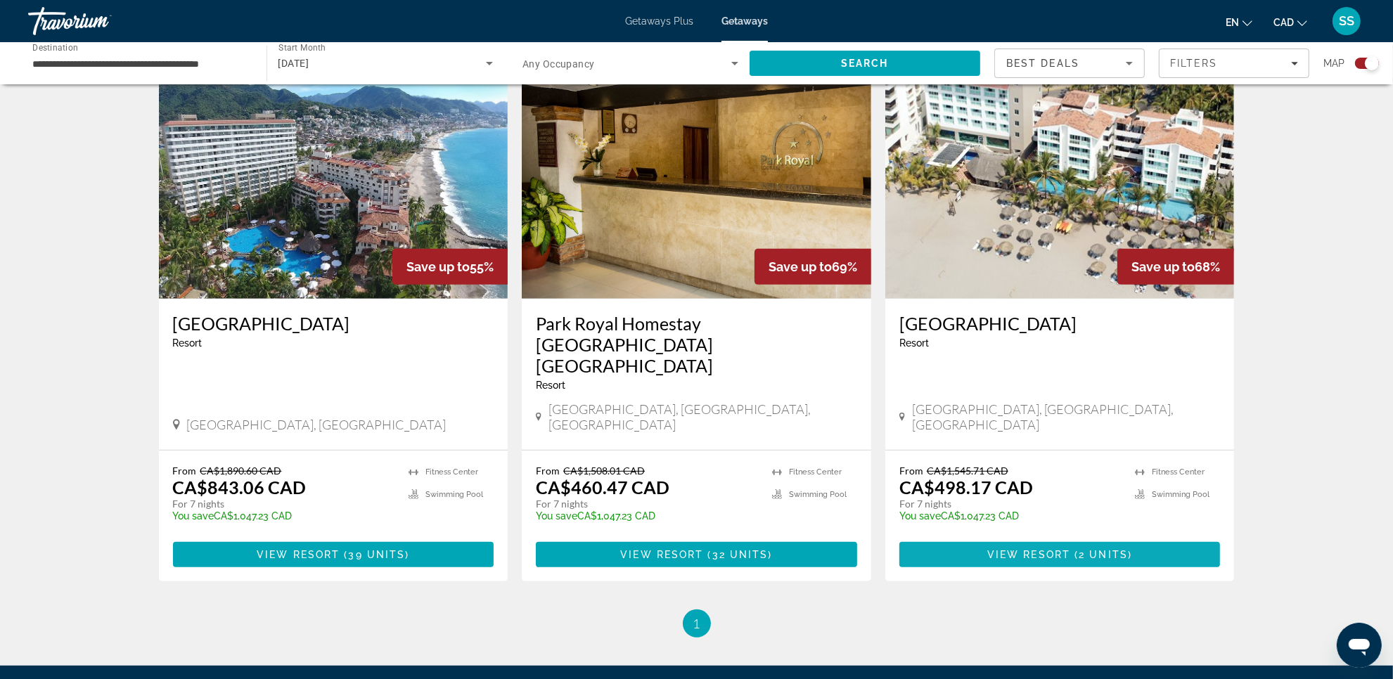
scroll to position [527, 0]
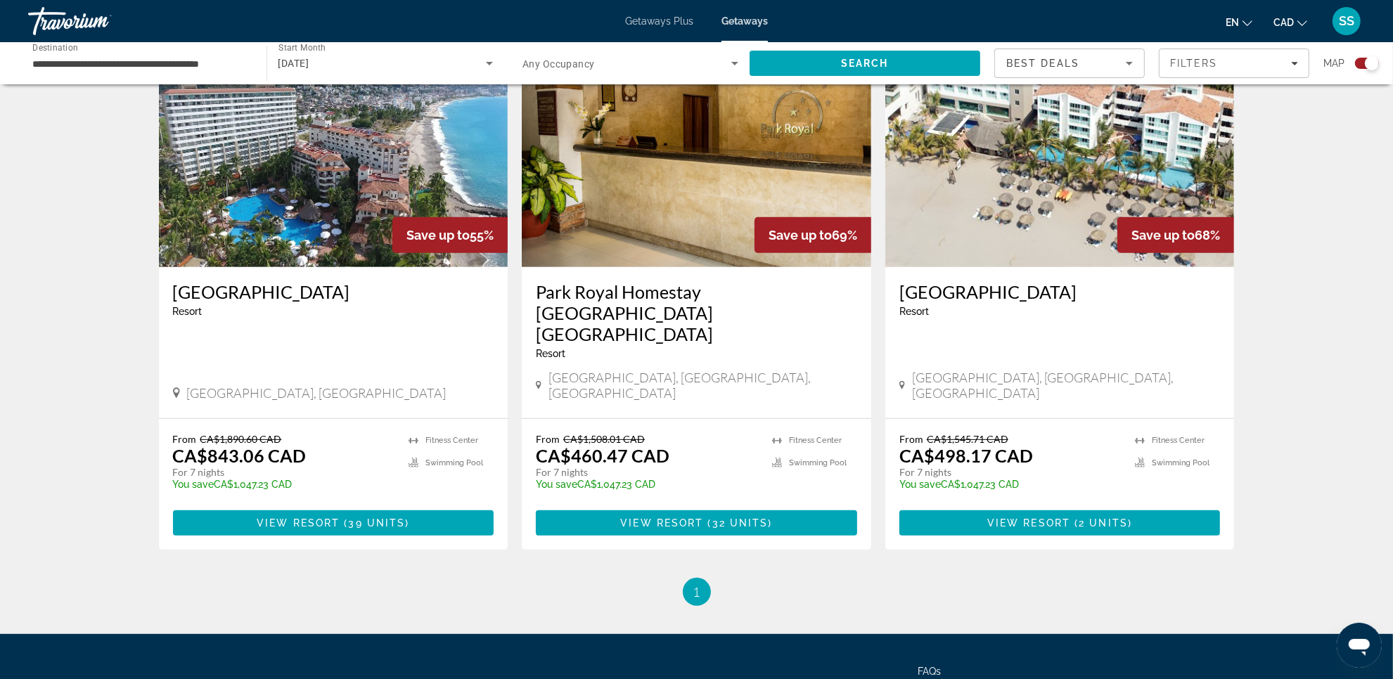
click at [302, 198] on img "Main content" at bounding box center [333, 154] width 349 height 225
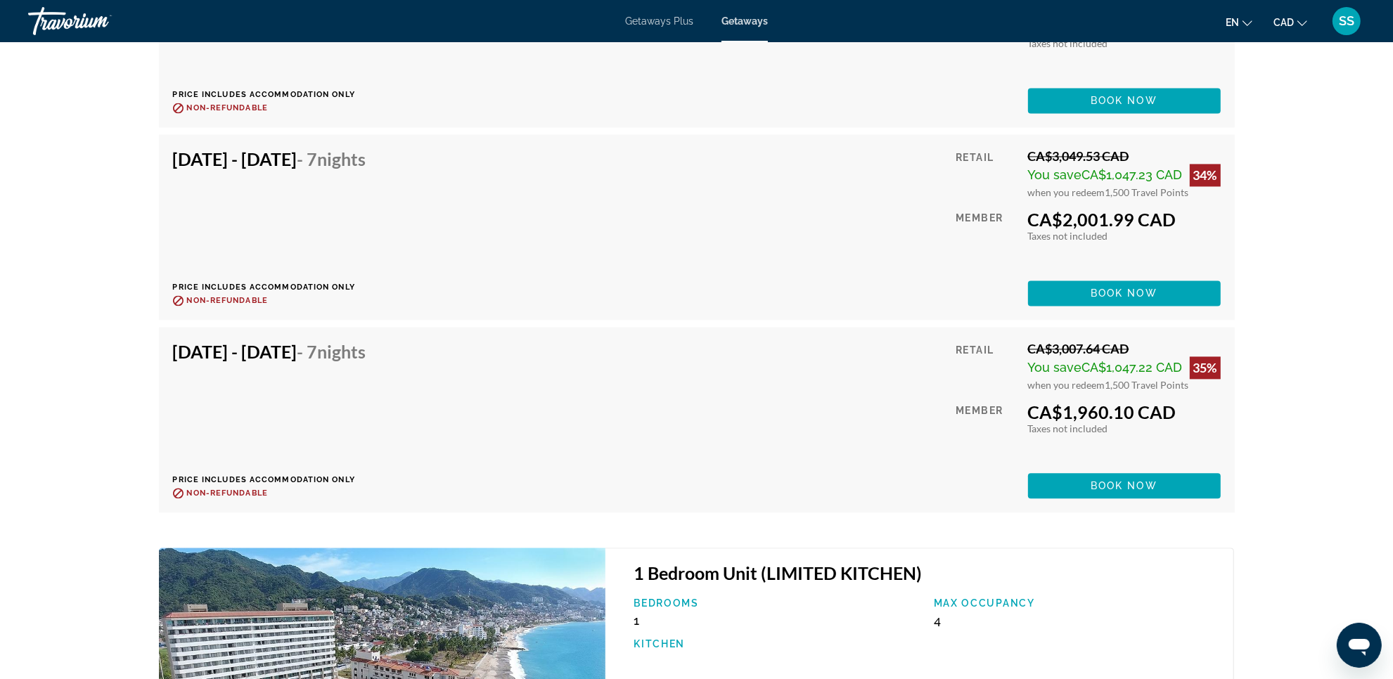
scroll to position [2812, 0]
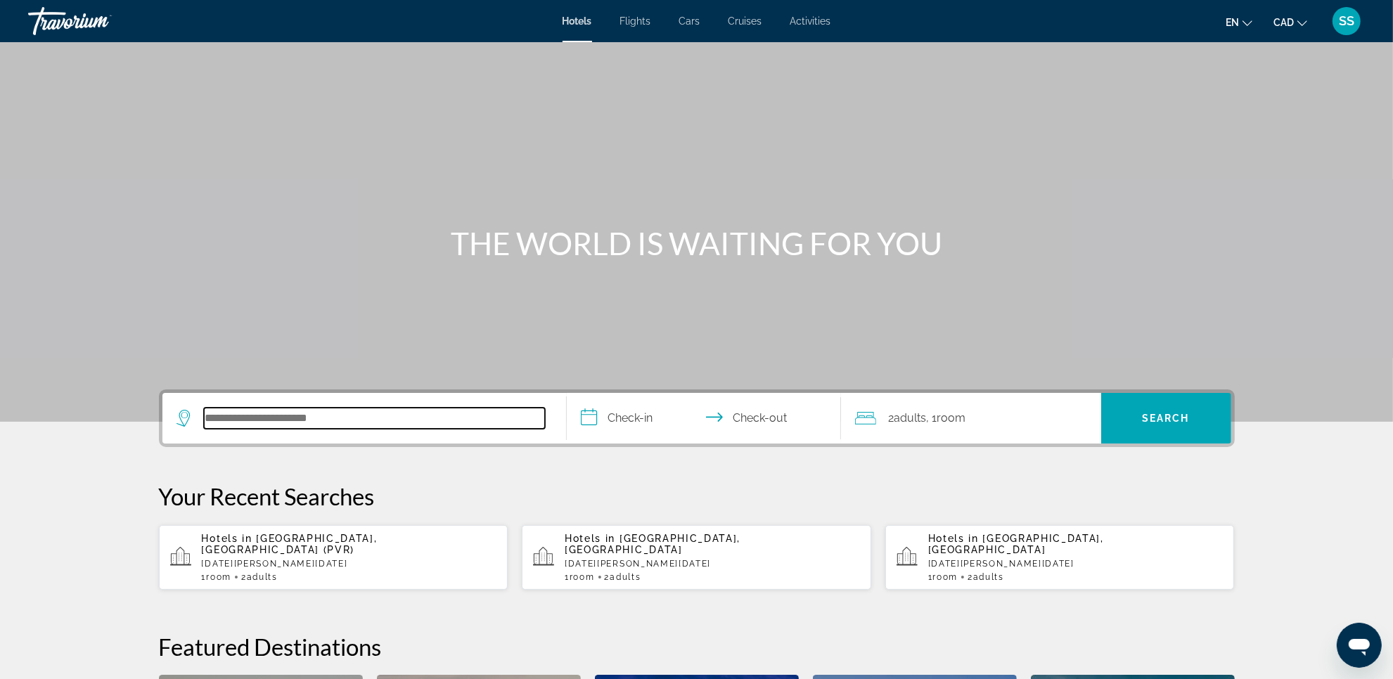
click at [329, 416] on input "Search hotel destination" at bounding box center [374, 418] width 341 height 21
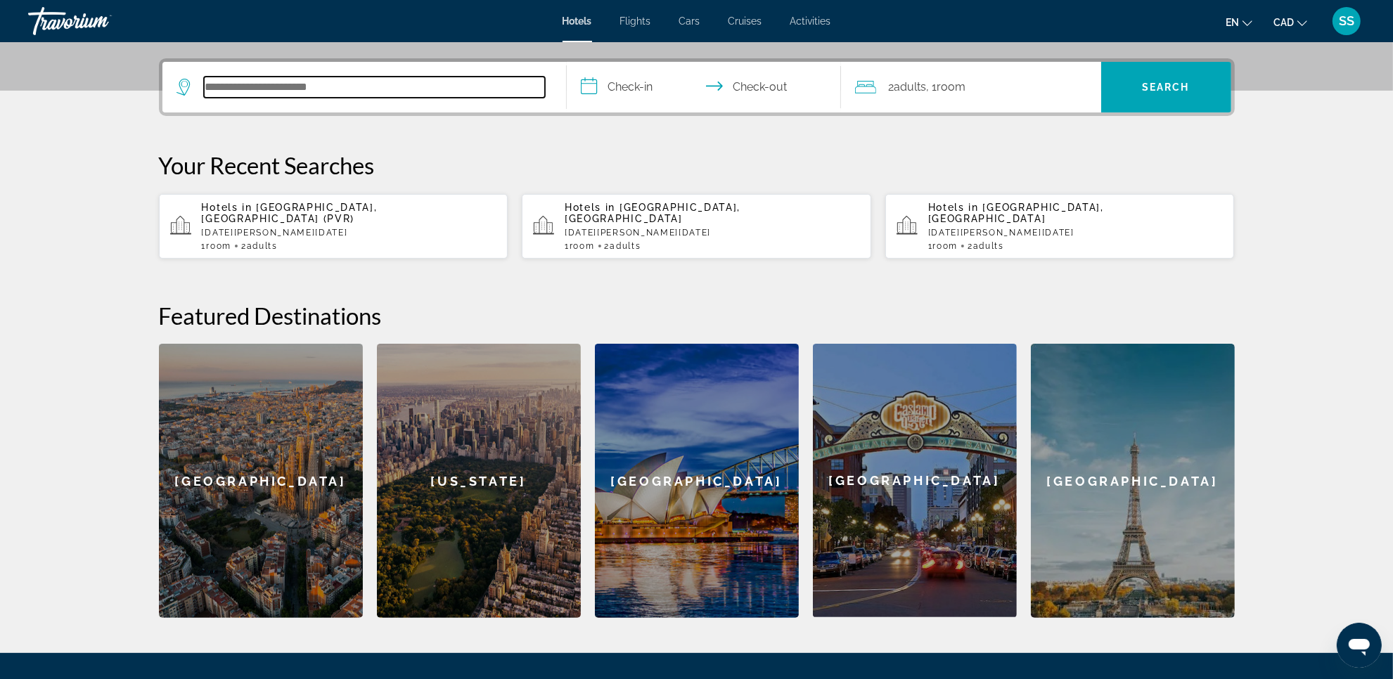
scroll to position [343, 0]
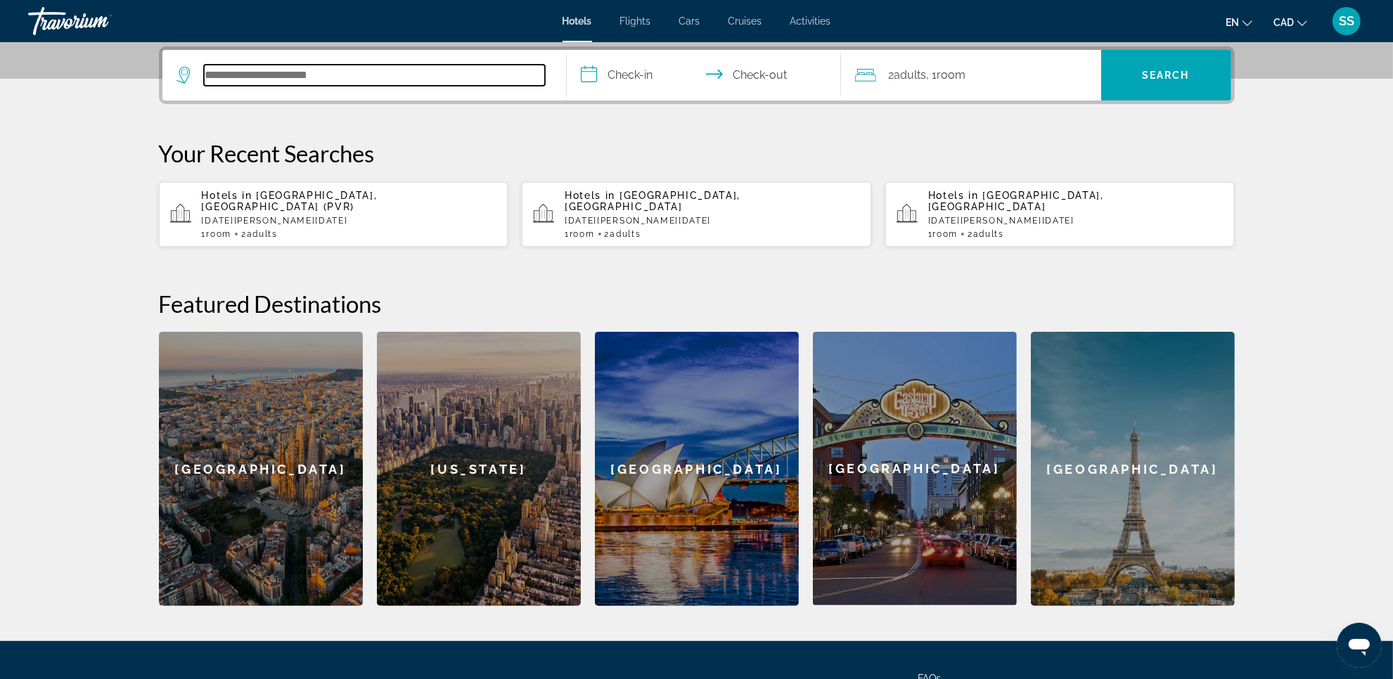
click at [315, 78] on input "Search hotel destination" at bounding box center [374, 75] width 341 height 21
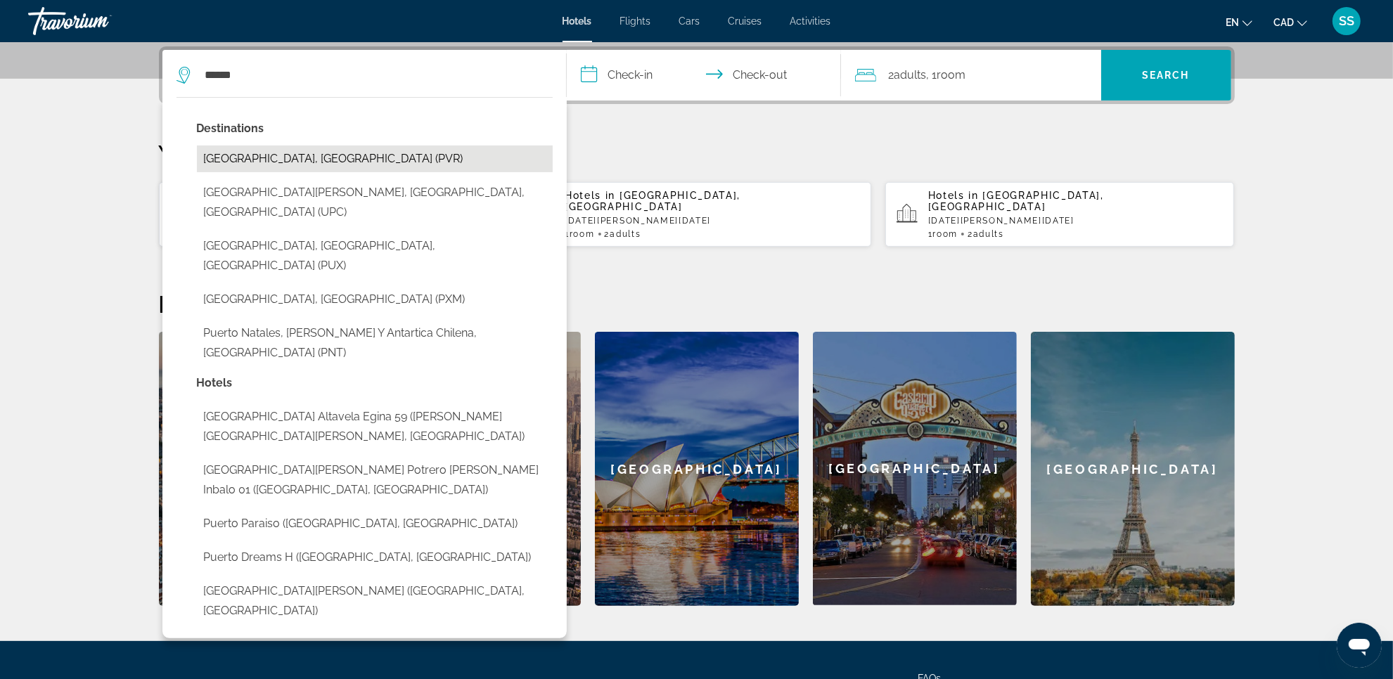
click at [314, 146] on button "[GEOGRAPHIC_DATA], [GEOGRAPHIC_DATA] (PVR)" at bounding box center [375, 159] width 356 height 27
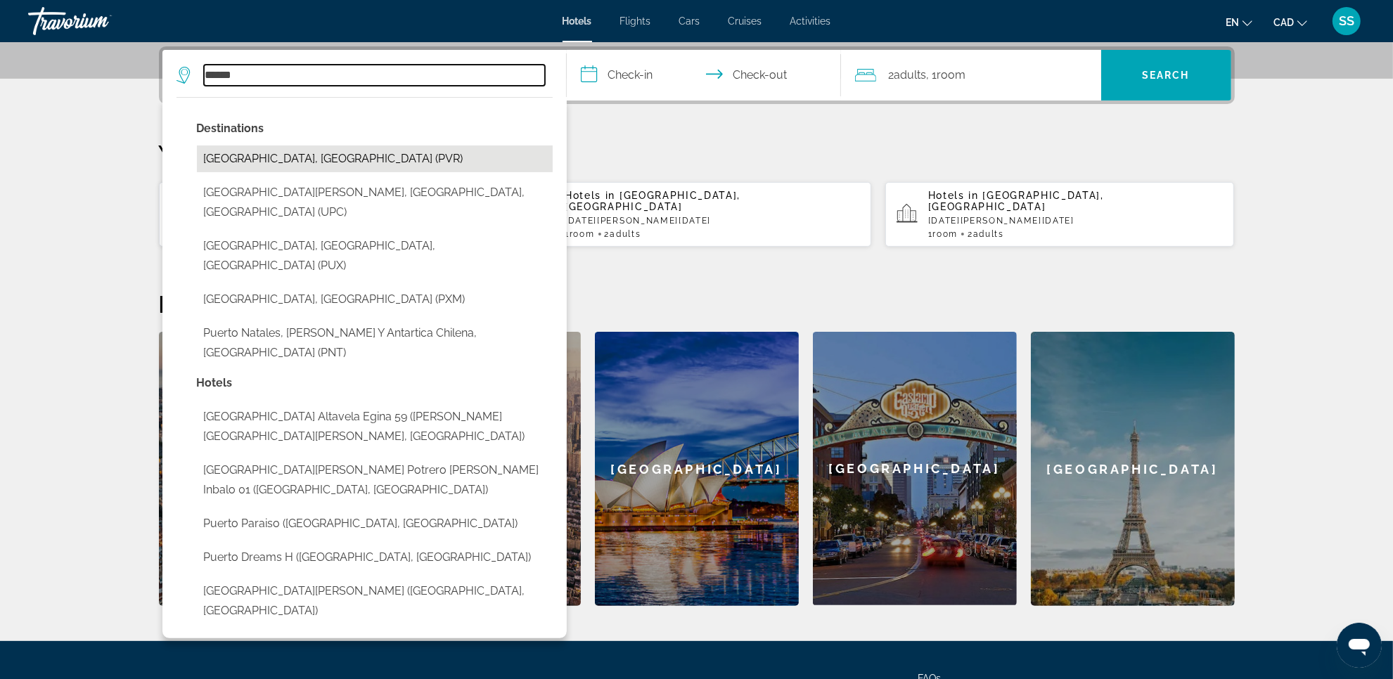
type input "**********"
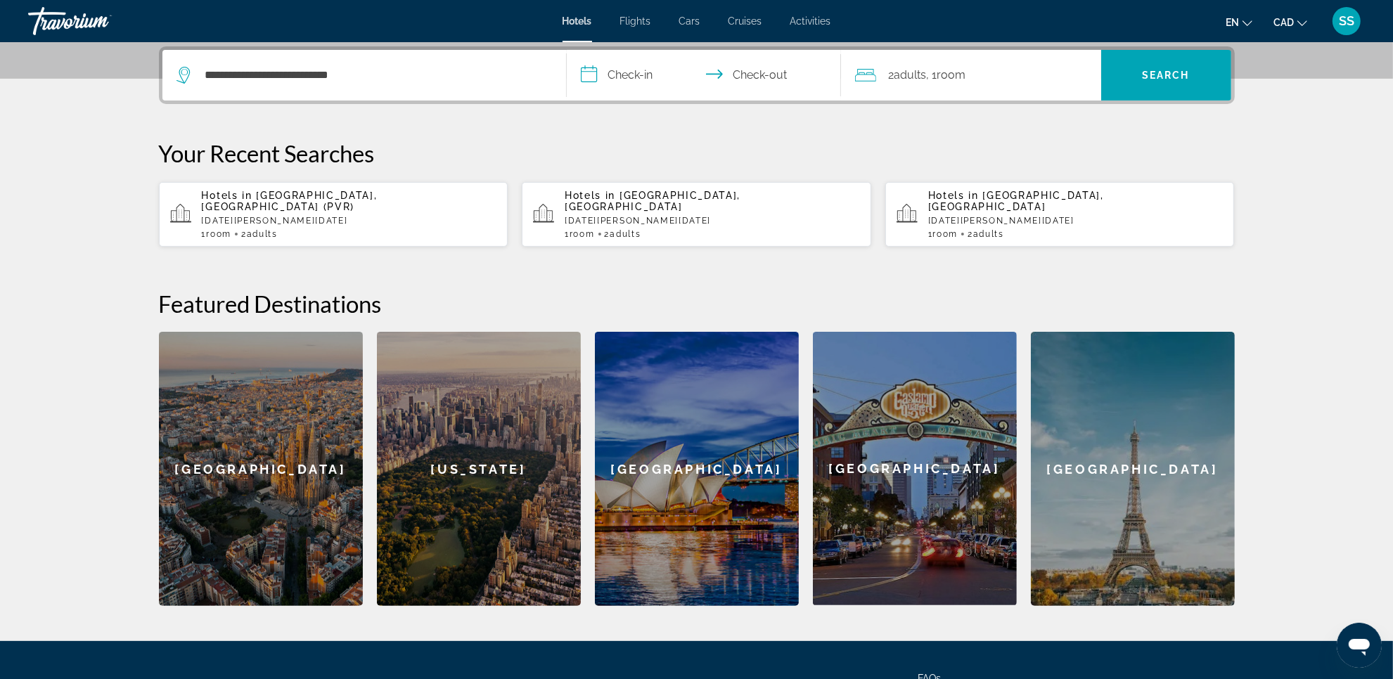
click at [638, 76] on input "**********" at bounding box center [707, 77] width 280 height 55
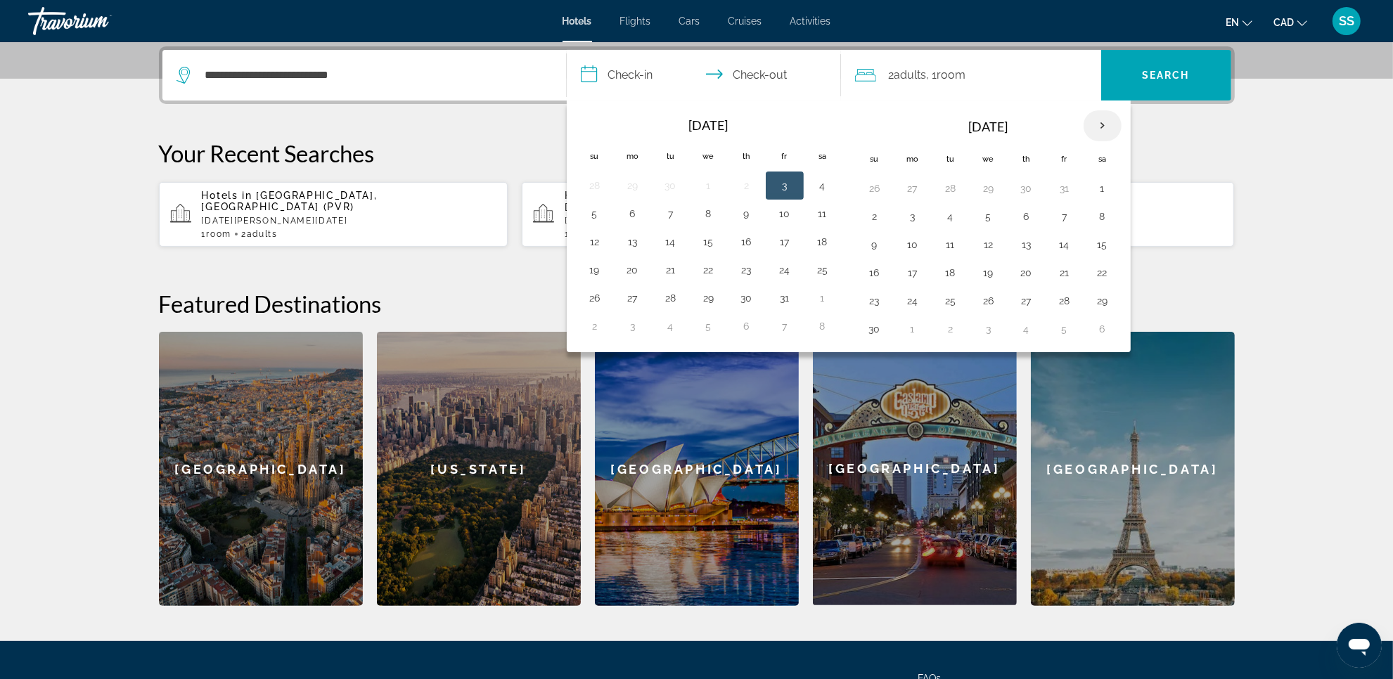
click at [1099, 120] on th "Next month" at bounding box center [1102, 125] width 38 height 31
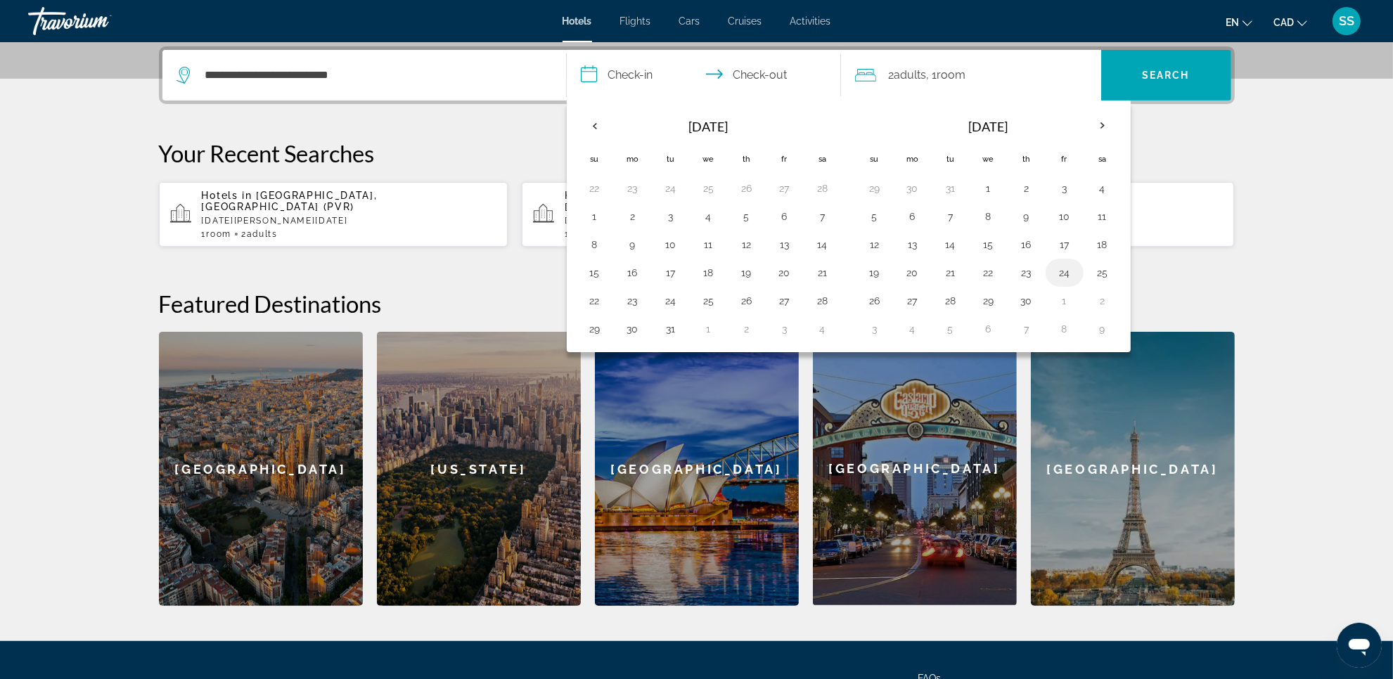
click at [1062, 276] on button "24" at bounding box center [1064, 273] width 22 height 20
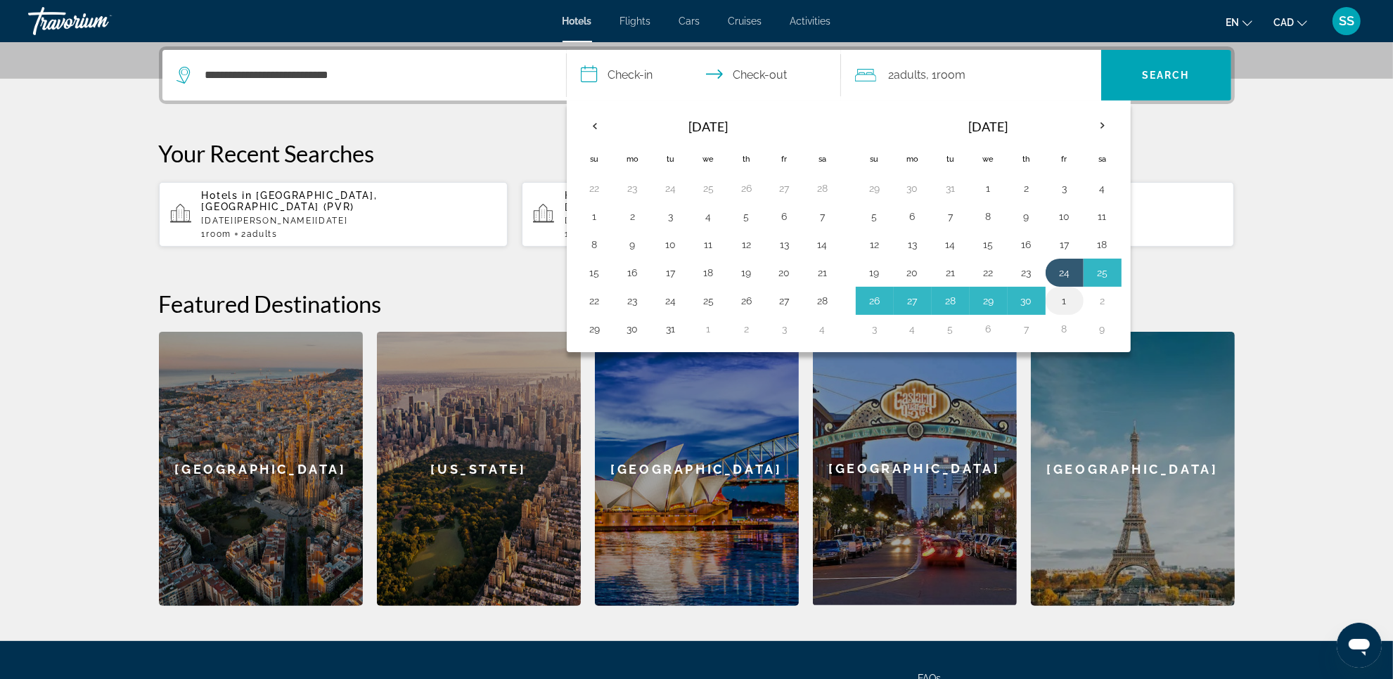
click at [1066, 303] on button "1" at bounding box center [1064, 301] width 22 height 20
type input "**********"
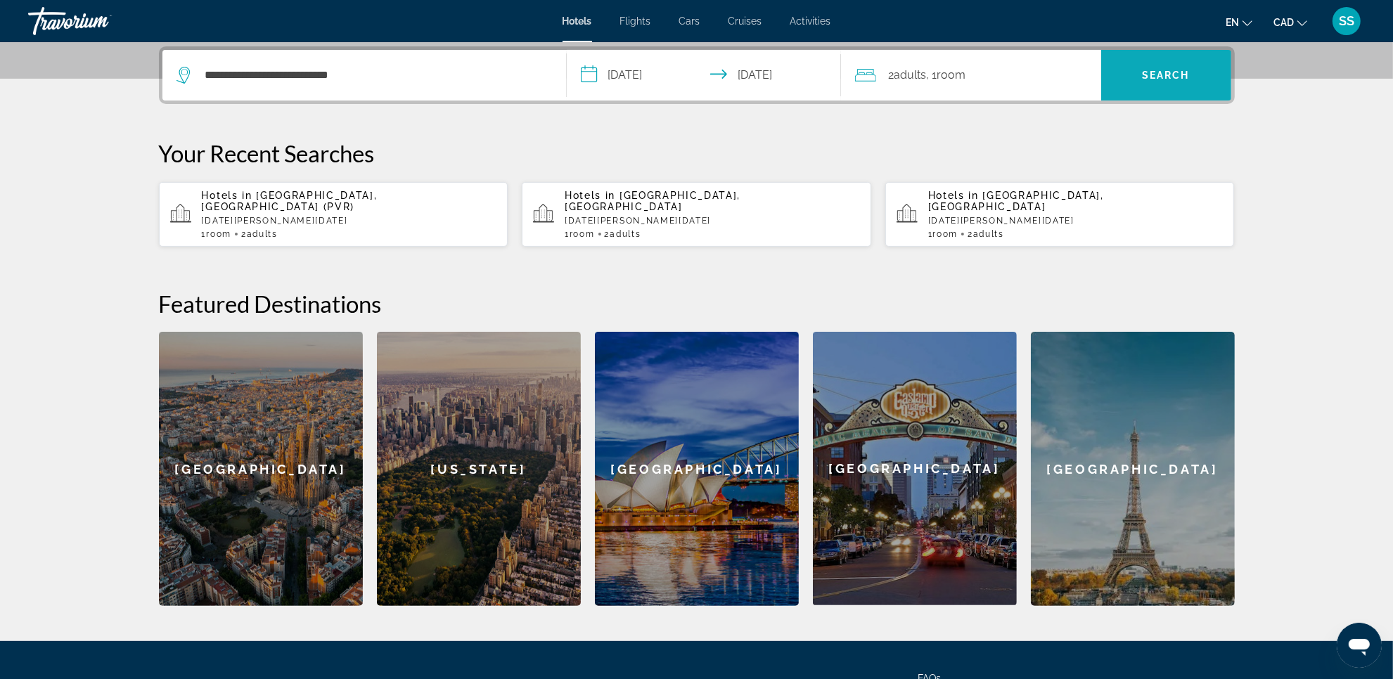
click at [1188, 72] on span "Search" at bounding box center [1166, 75] width 48 height 11
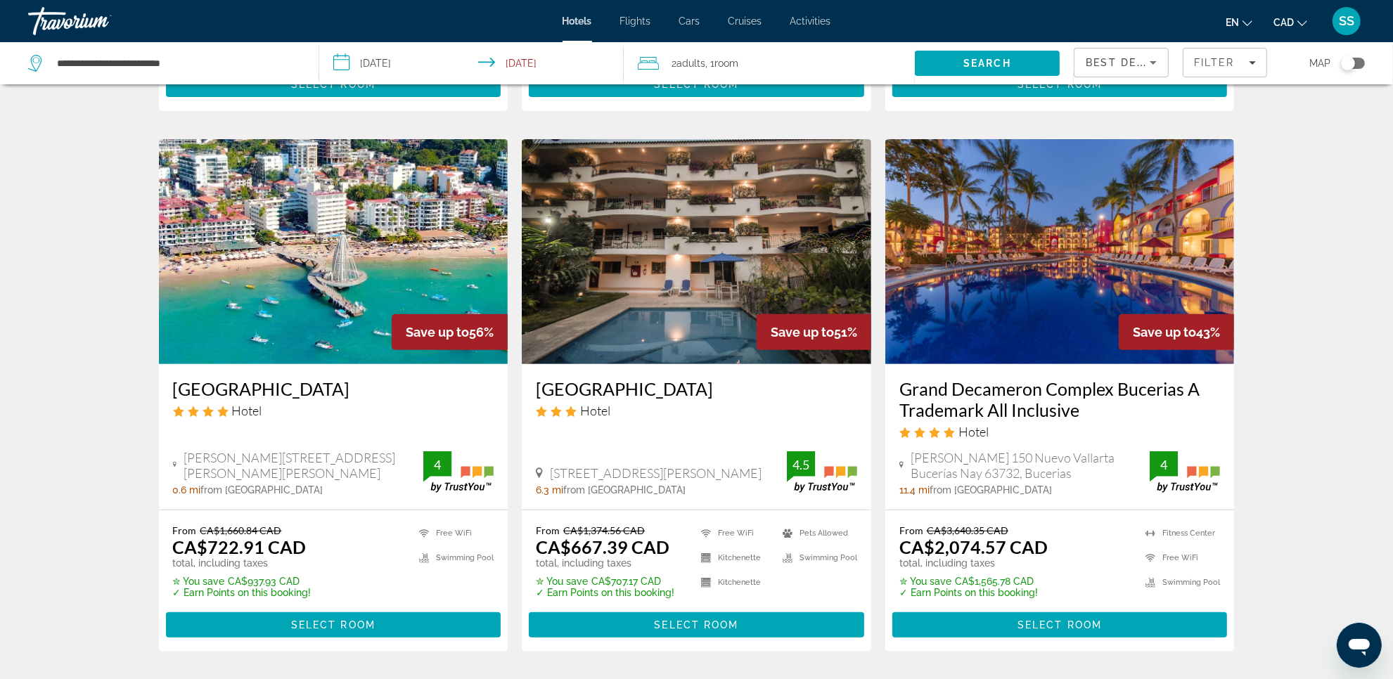
scroll to position [527, 0]
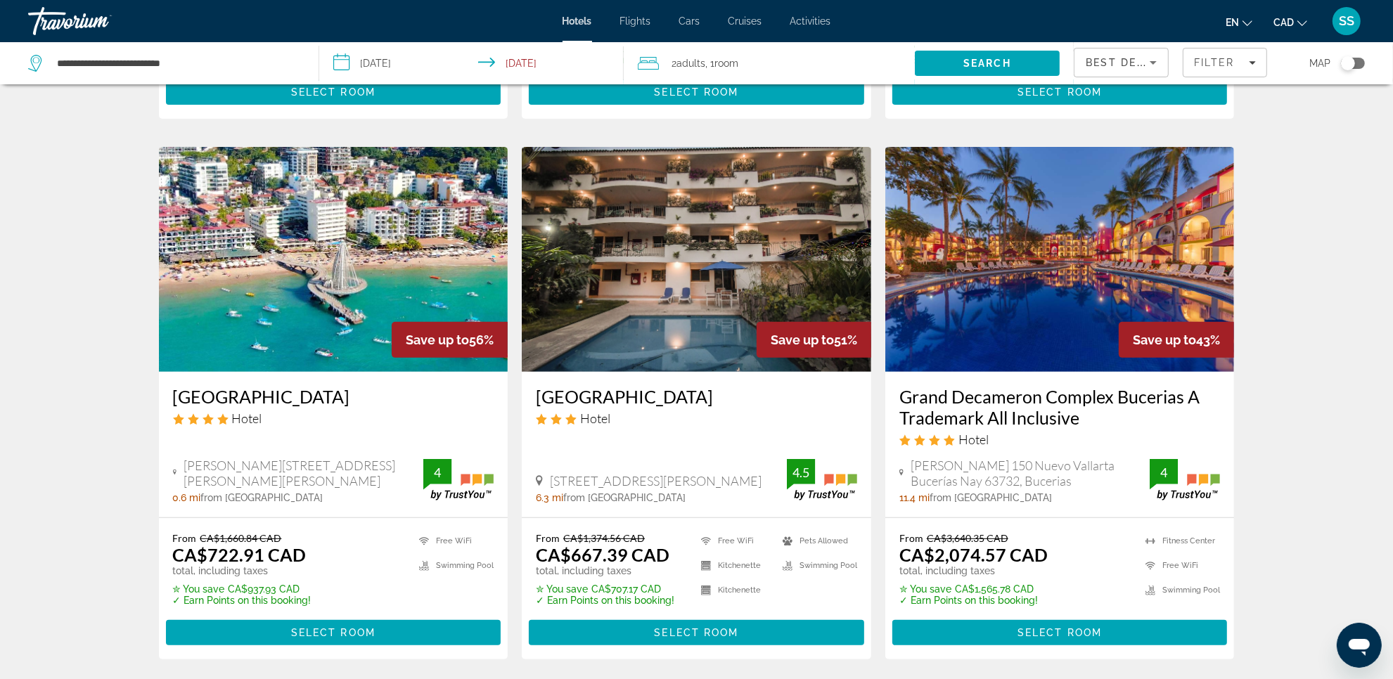
click at [1023, 268] on img "Main content" at bounding box center [1059, 259] width 349 height 225
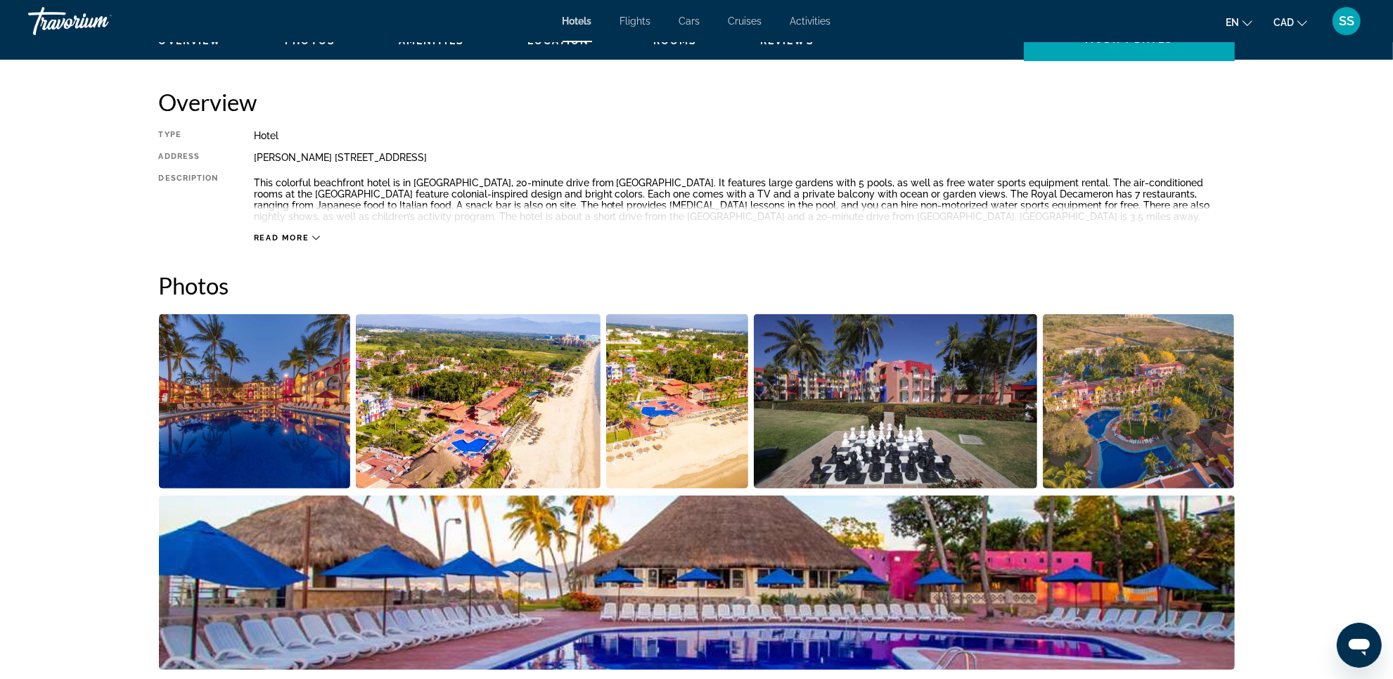
scroll to position [439, 0]
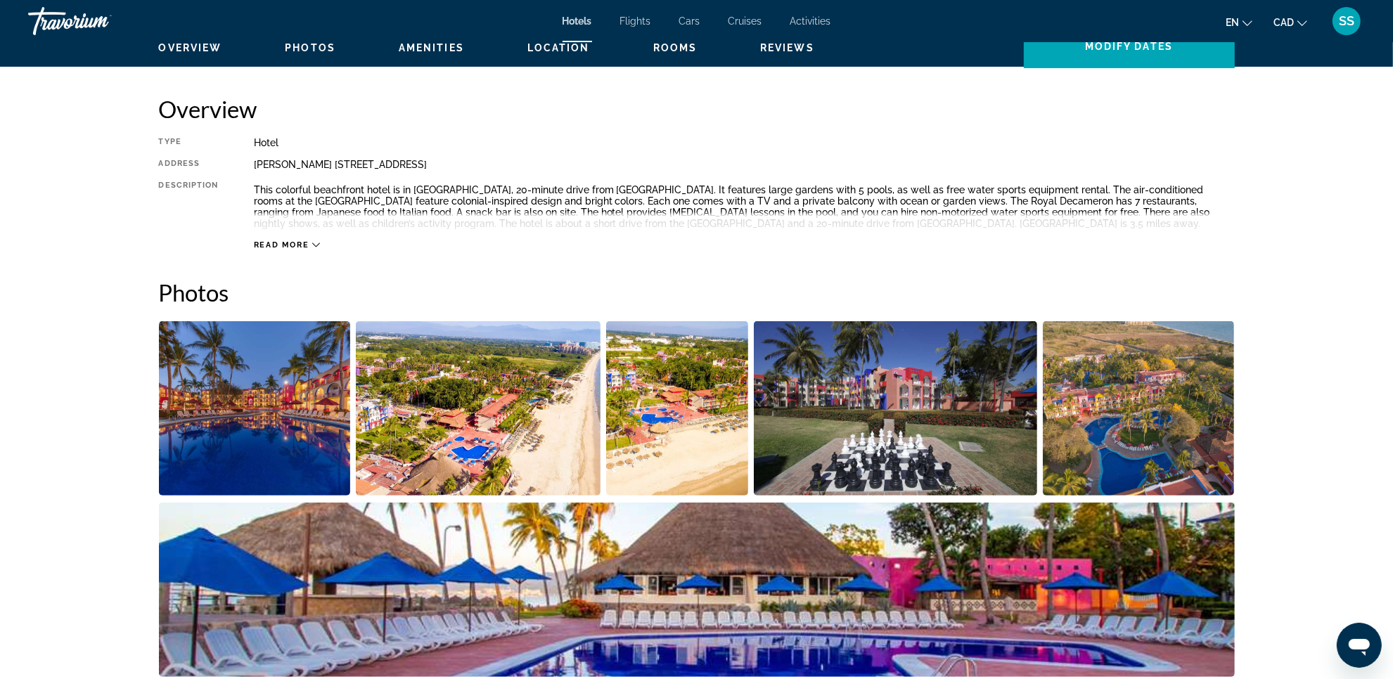
click at [297, 398] on img "Open full-screen image slider" at bounding box center [255, 408] width 192 height 174
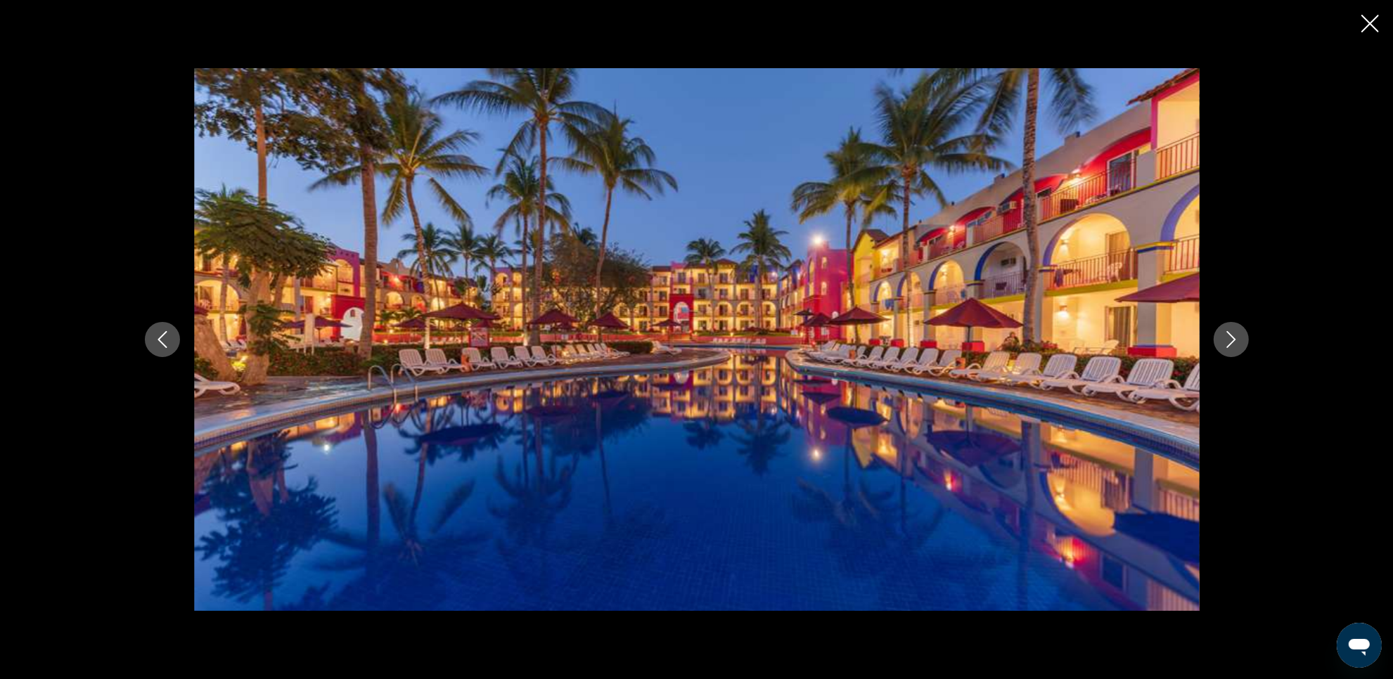
click at [1235, 342] on icon "Next image" at bounding box center [1230, 339] width 17 height 17
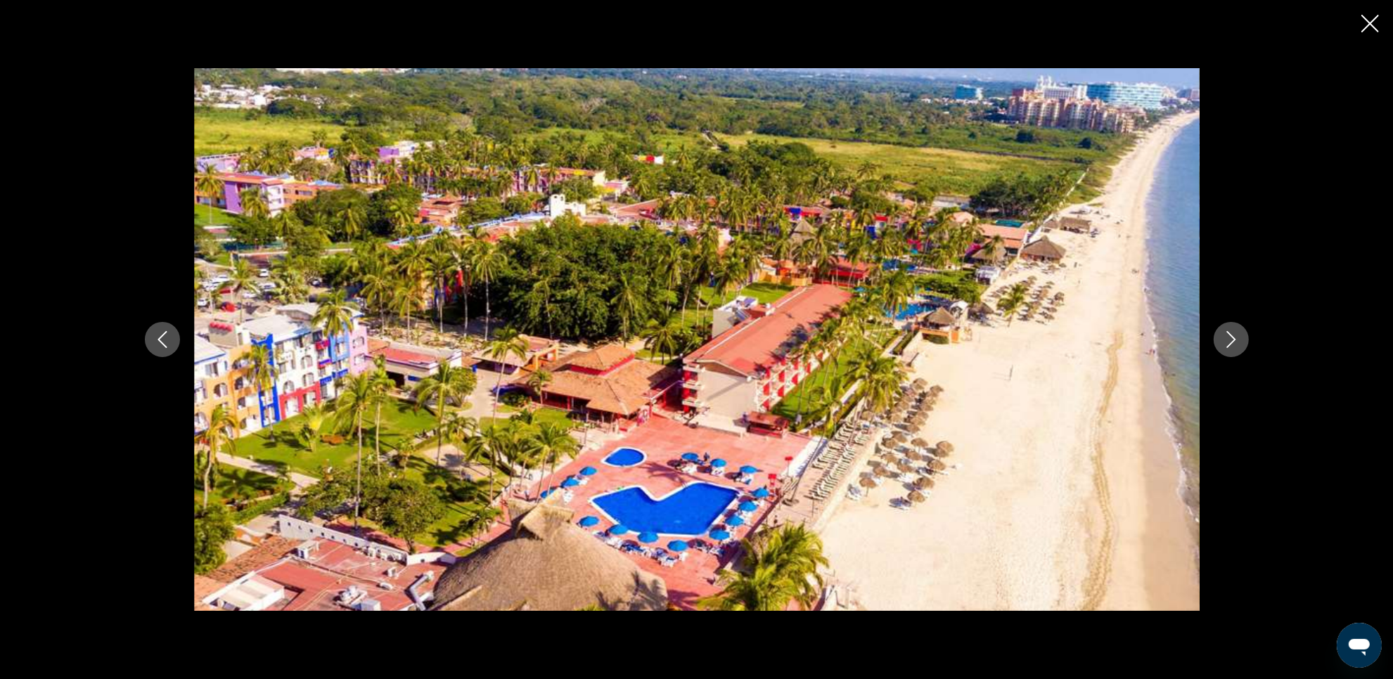
click at [1235, 342] on icon "Next image" at bounding box center [1230, 339] width 17 height 17
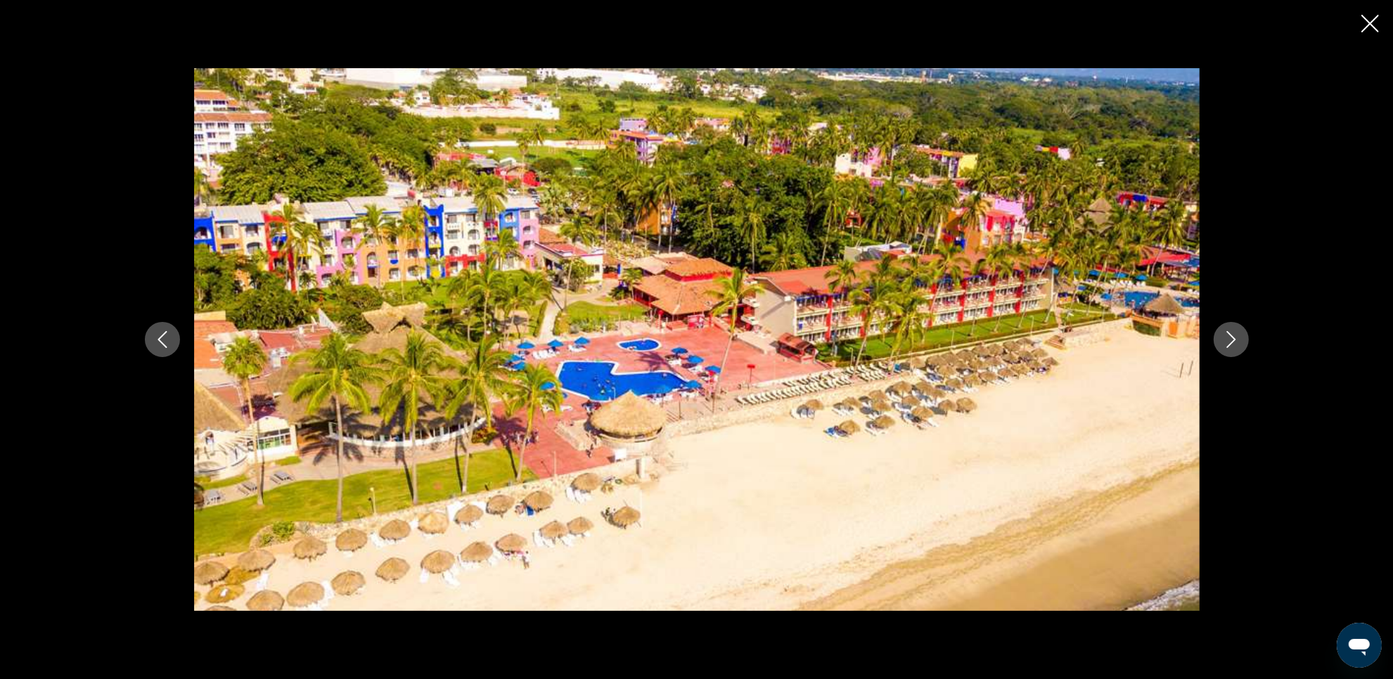
click at [1235, 342] on icon "Next image" at bounding box center [1230, 339] width 17 height 17
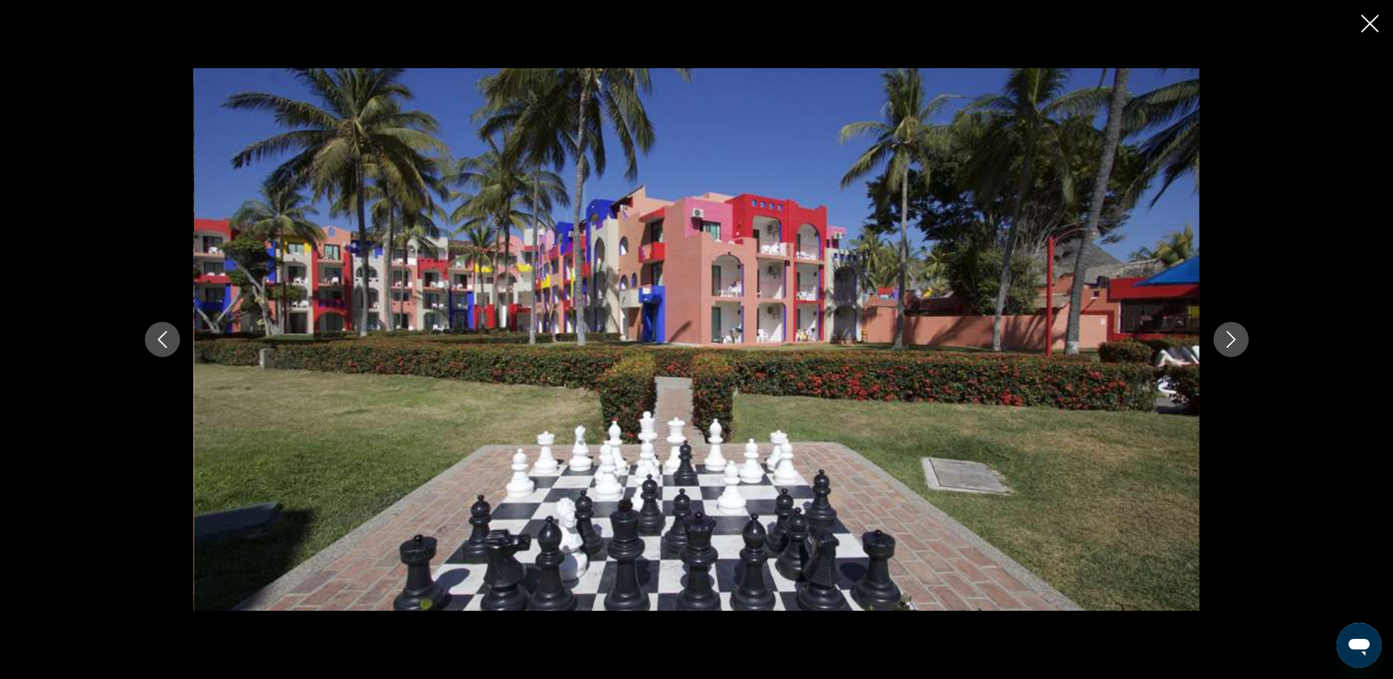
click at [1235, 342] on icon "Next image" at bounding box center [1230, 339] width 17 height 17
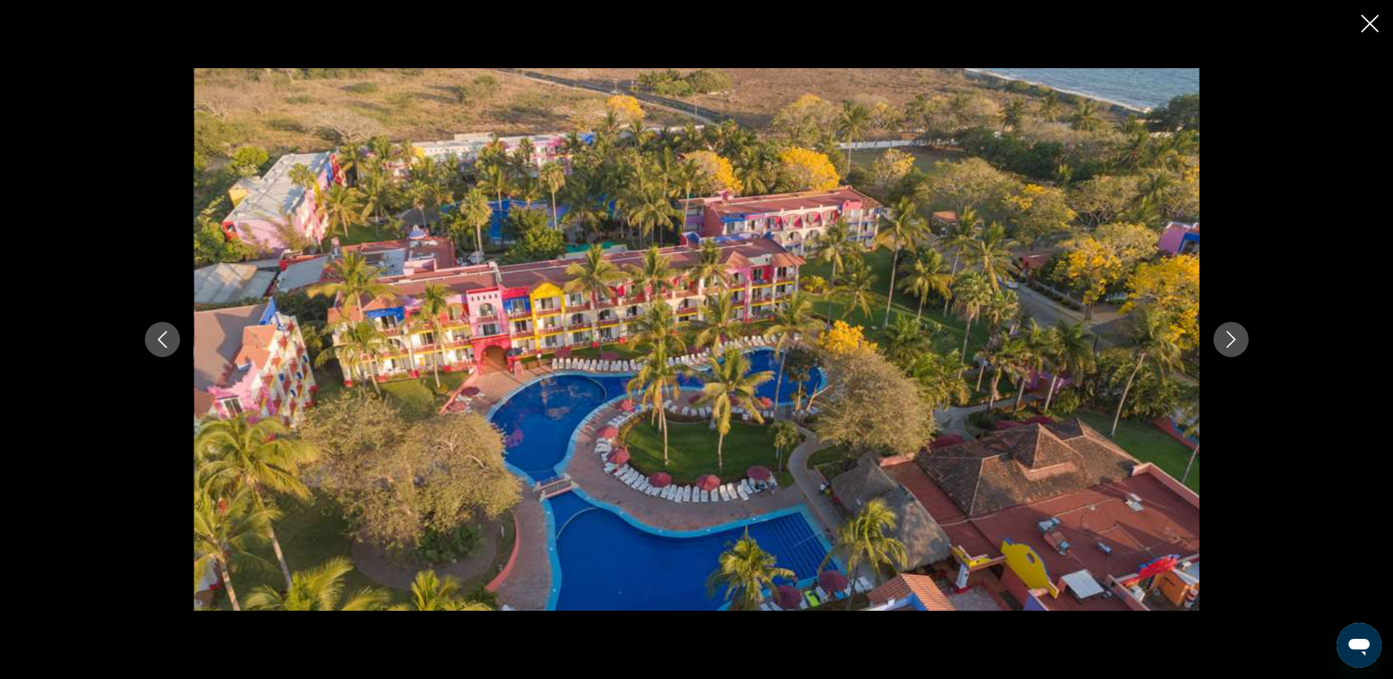
click at [1235, 342] on icon "Next image" at bounding box center [1230, 339] width 17 height 17
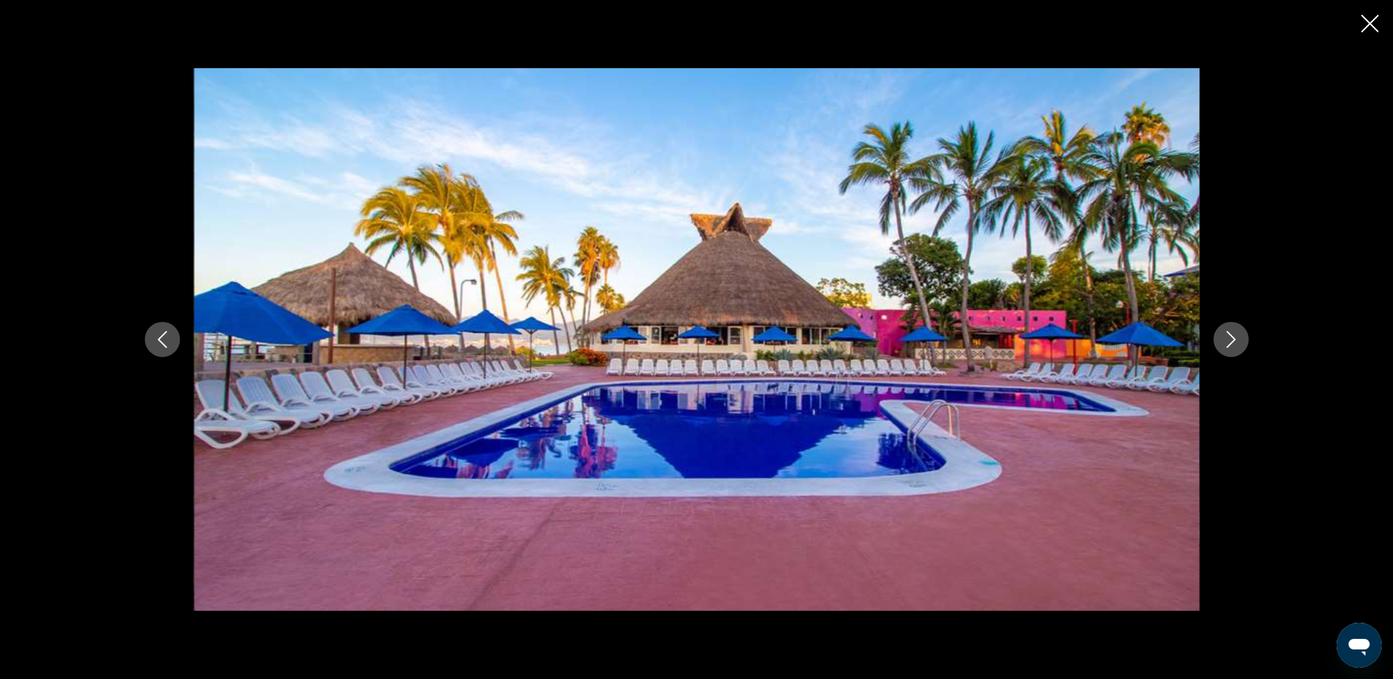
click at [1235, 342] on icon "Next image" at bounding box center [1230, 339] width 17 height 17
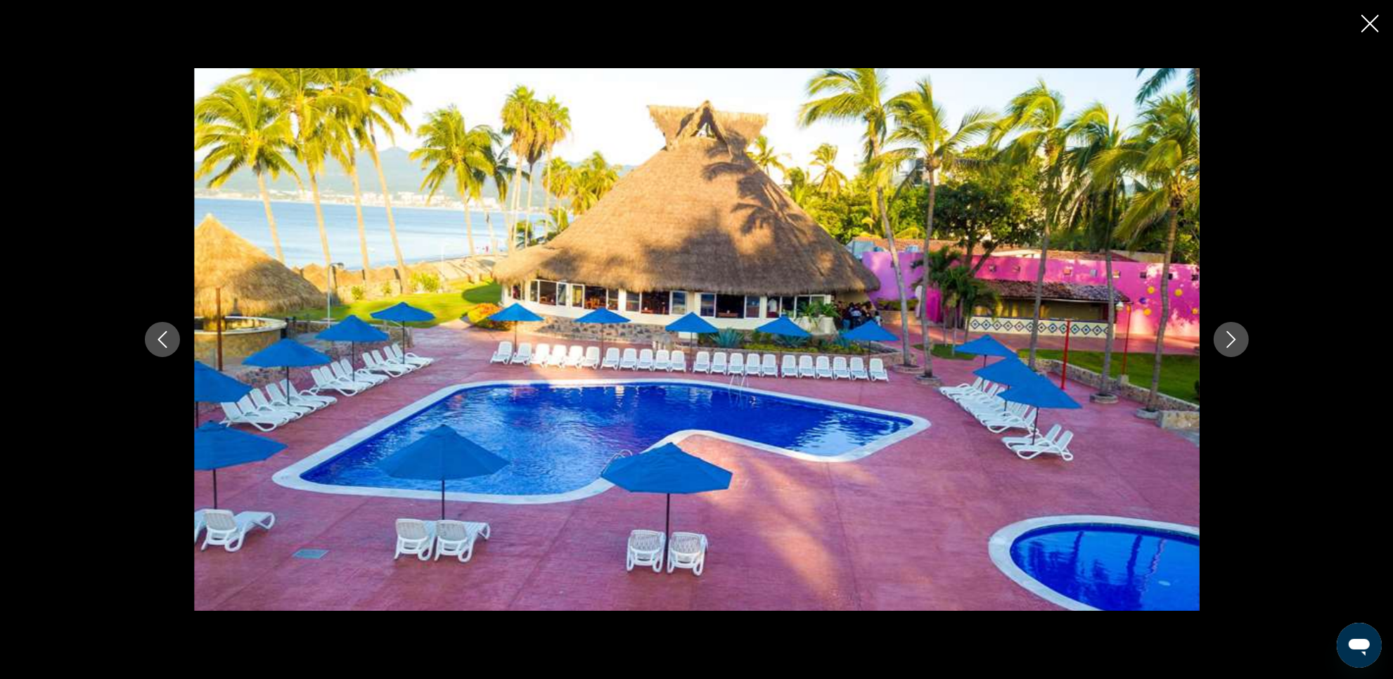
click at [1235, 342] on icon "Next image" at bounding box center [1230, 339] width 17 height 17
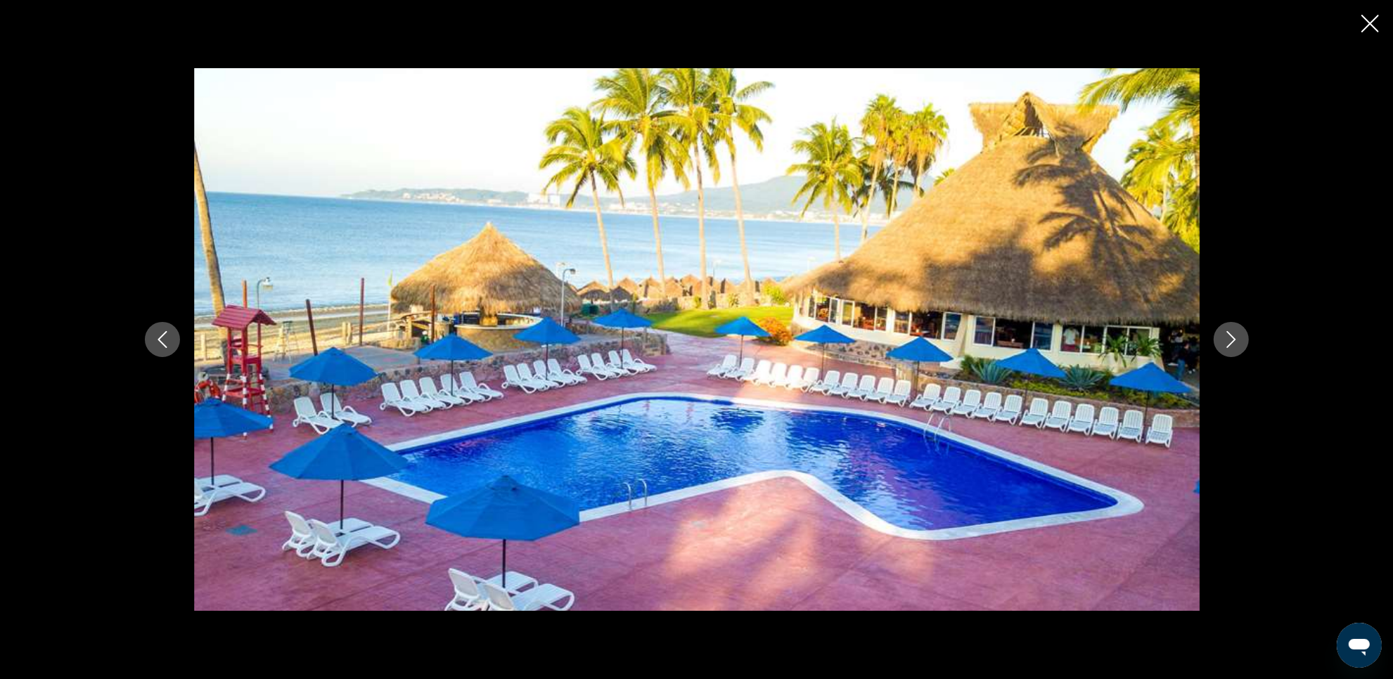
click at [1235, 342] on icon "Next image" at bounding box center [1230, 339] width 17 height 17
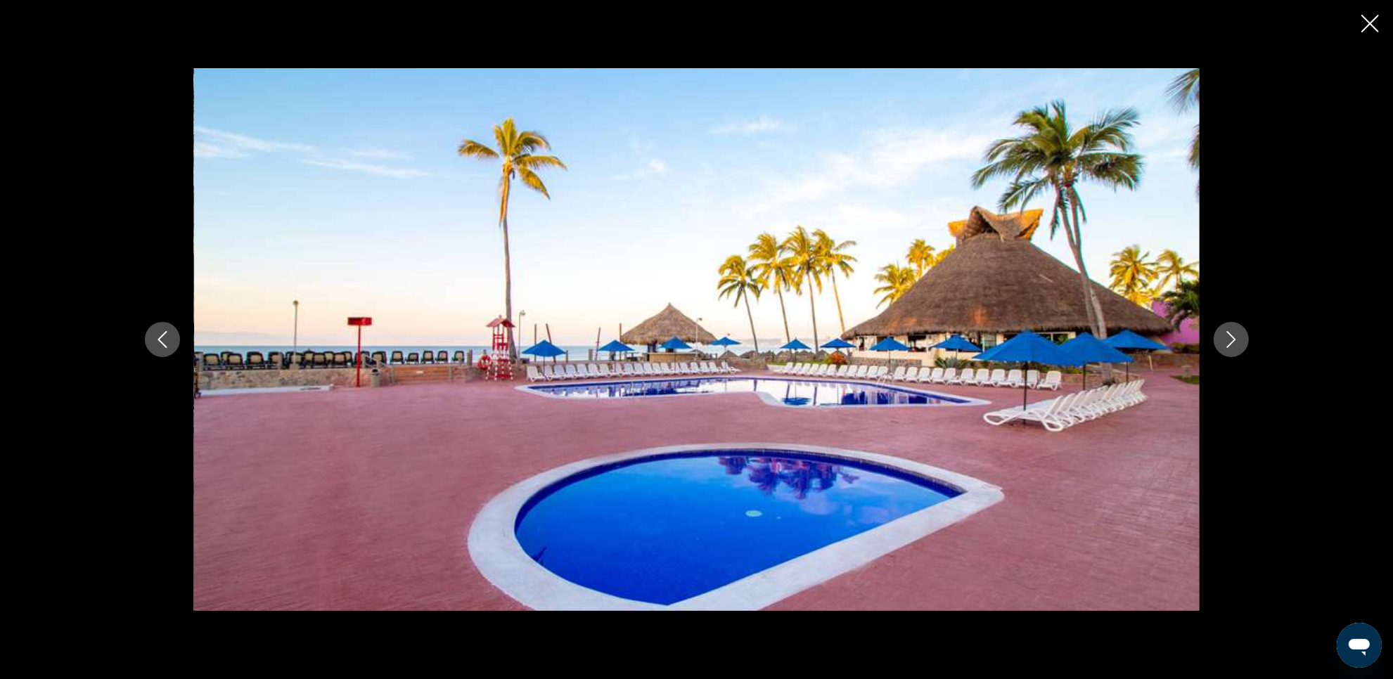
click at [1371, 25] on icon "Close slideshow" at bounding box center [1370, 24] width 18 height 18
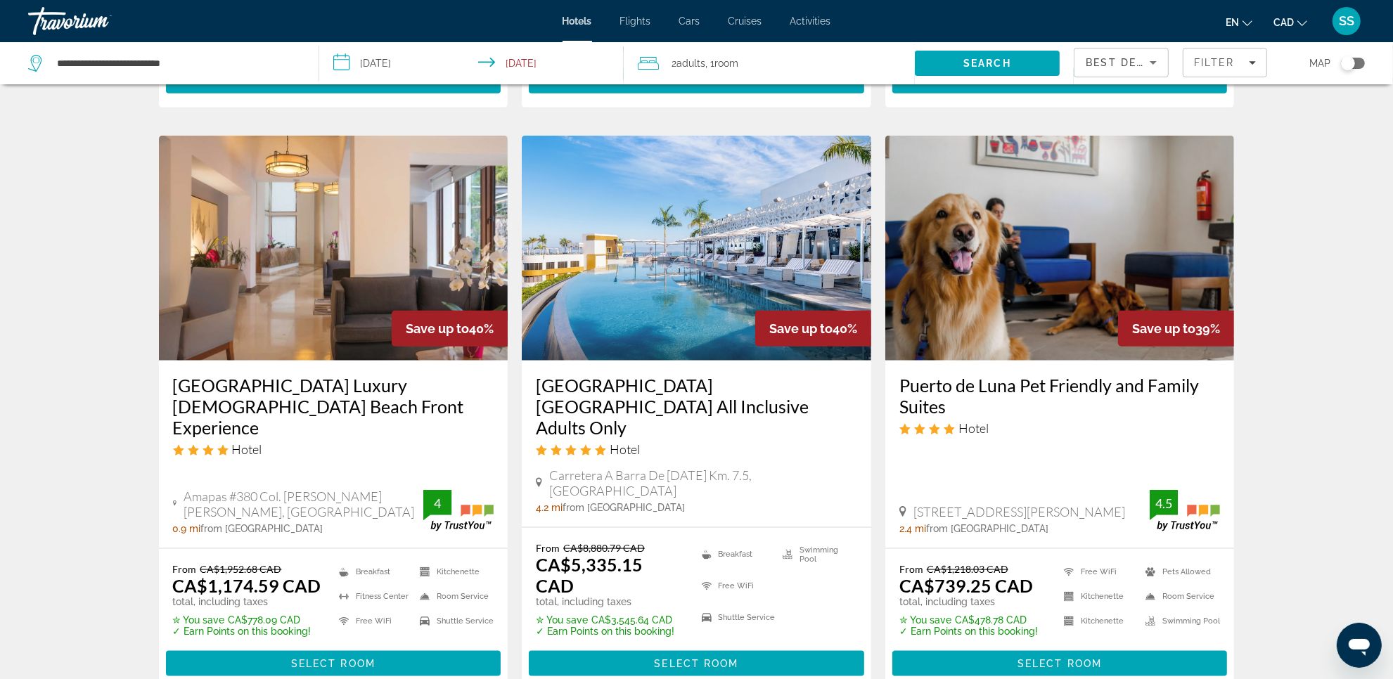
scroll to position [1670, 0]
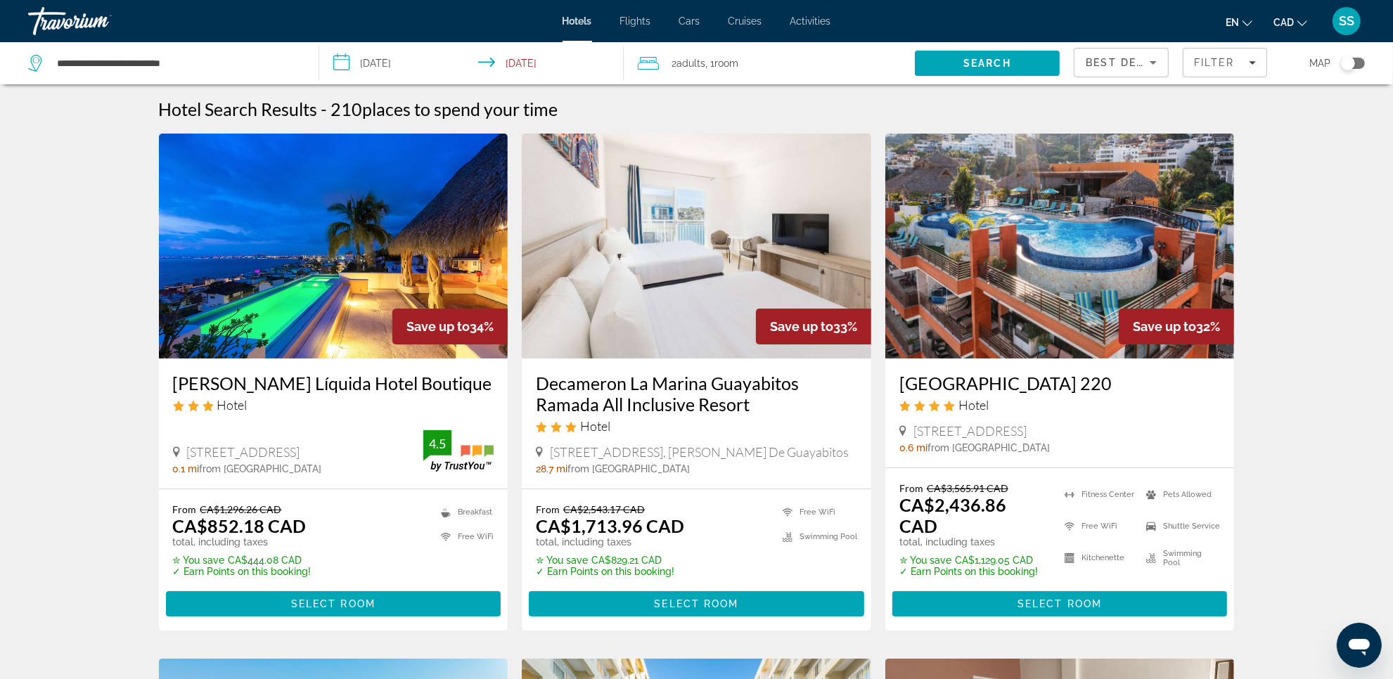
click at [614, 241] on img "Main content" at bounding box center [696, 246] width 349 height 225
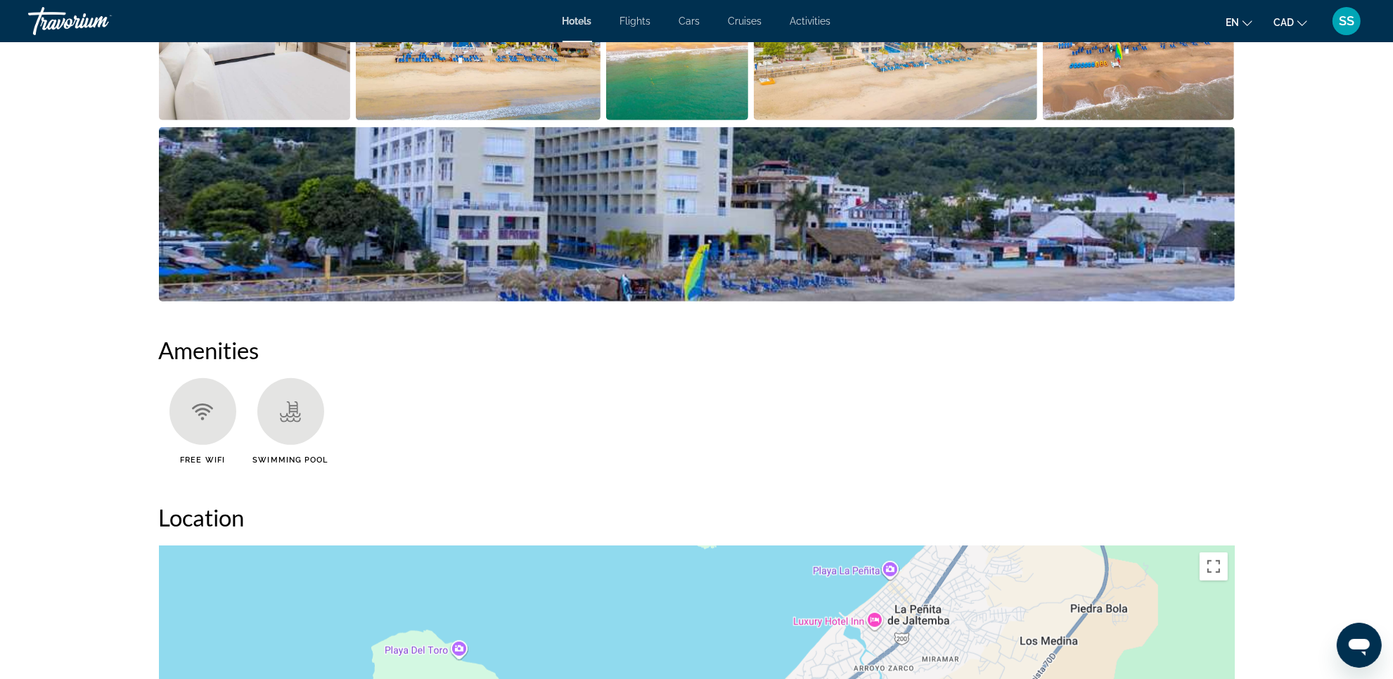
scroll to position [879, 0]
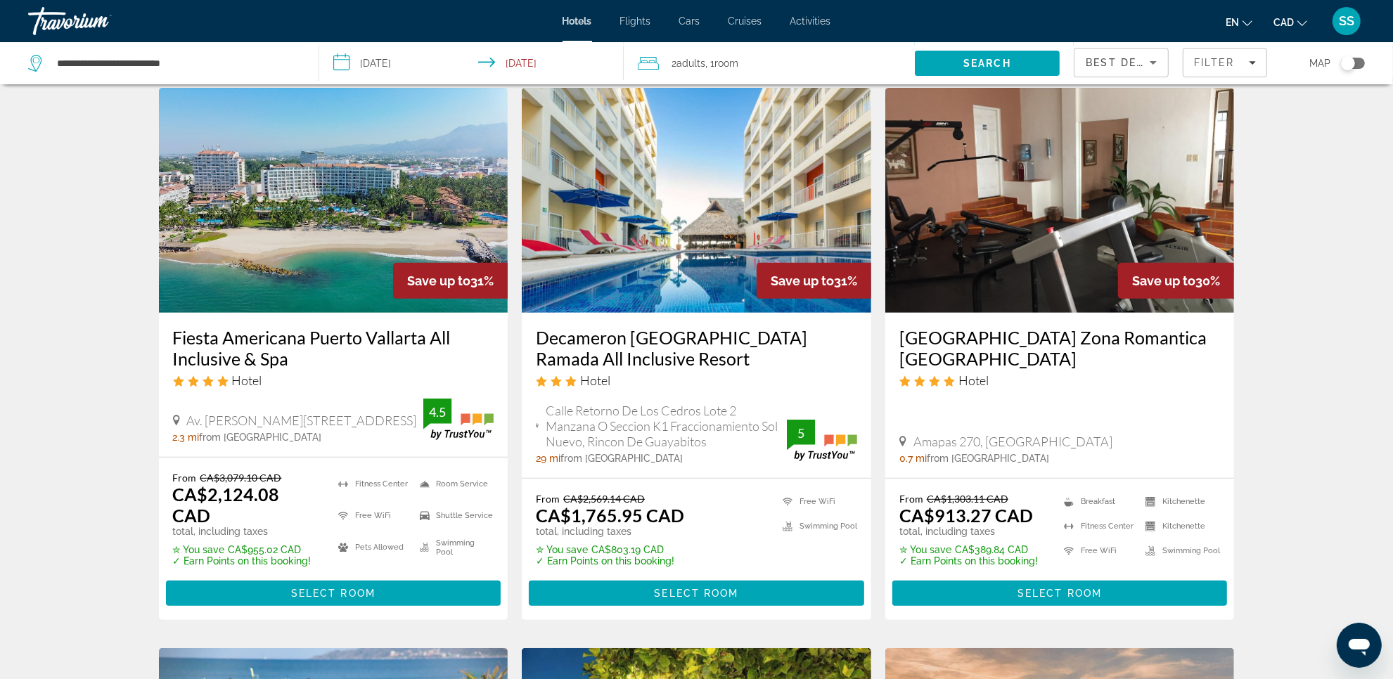
scroll to position [615, 0]
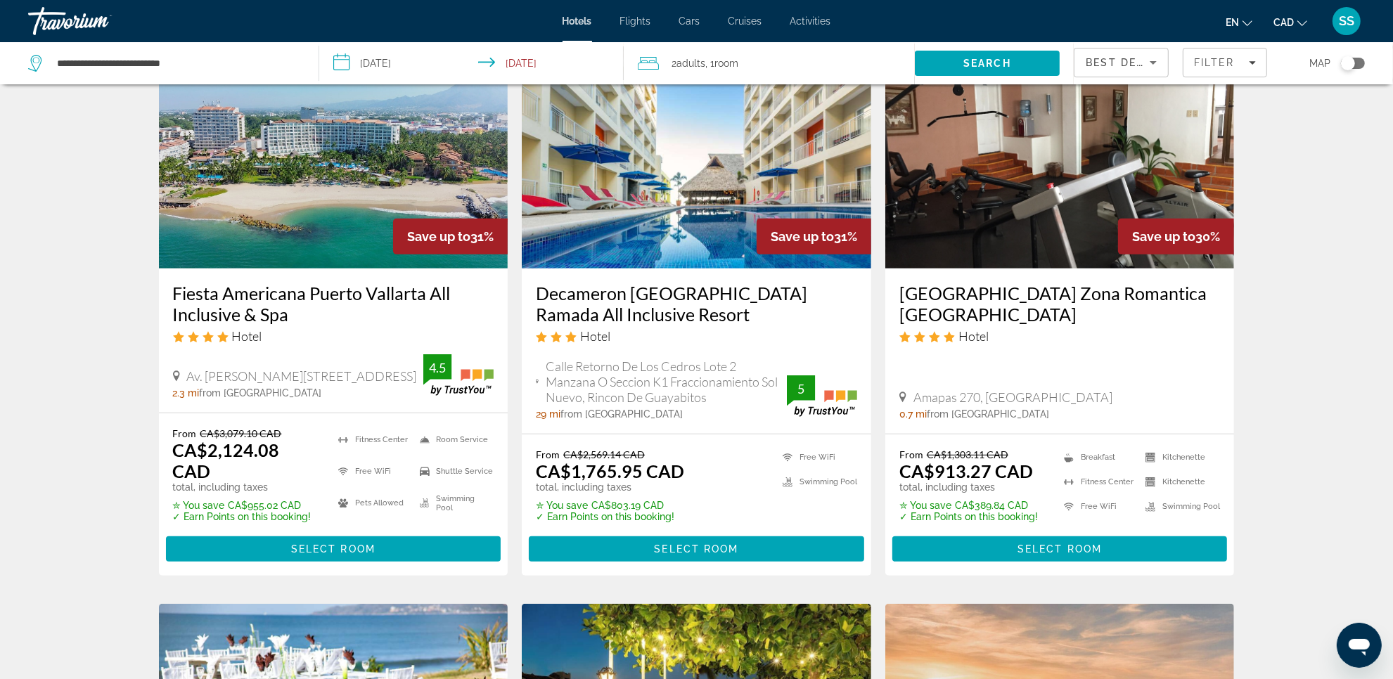
click at [278, 269] on img "Main content" at bounding box center [333, 156] width 349 height 225
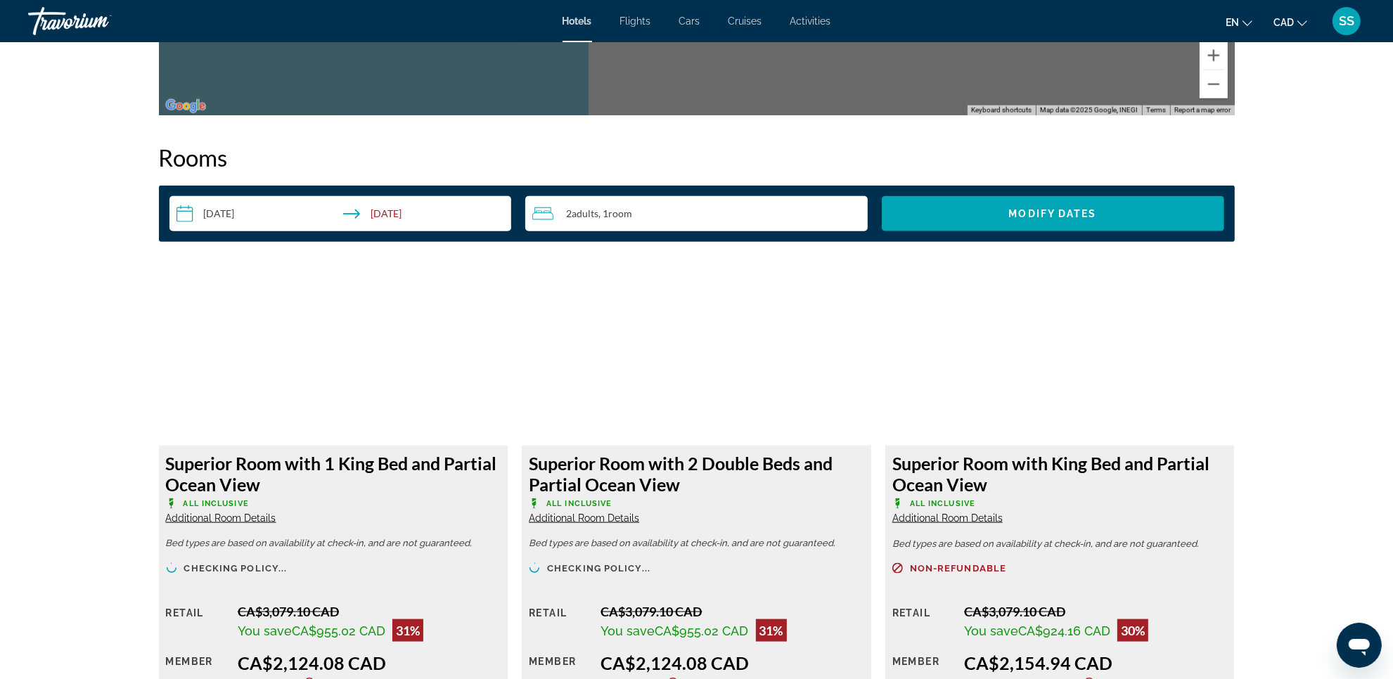
scroll to position [1845, 0]
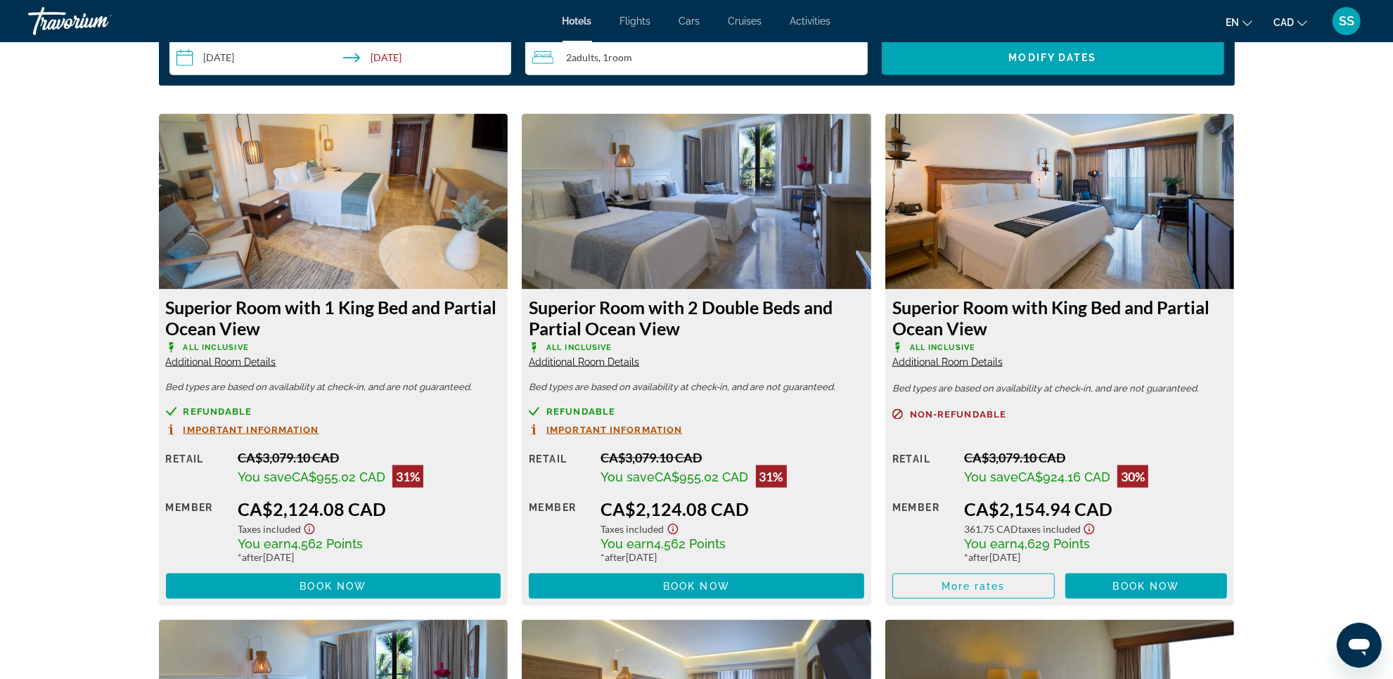
click at [282, 220] on img "Main content" at bounding box center [333, 202] width 349 height 176
click at [271, 229] on img "Main content" at bounding box center [333, 202] width 349 height 176
click at [322, 117] on img "Main content" at bounding box center [333, 202] width 349 height 176
click at [264, 430] on span "Important Information" at bounding box center [251, 429] width 136 height 9
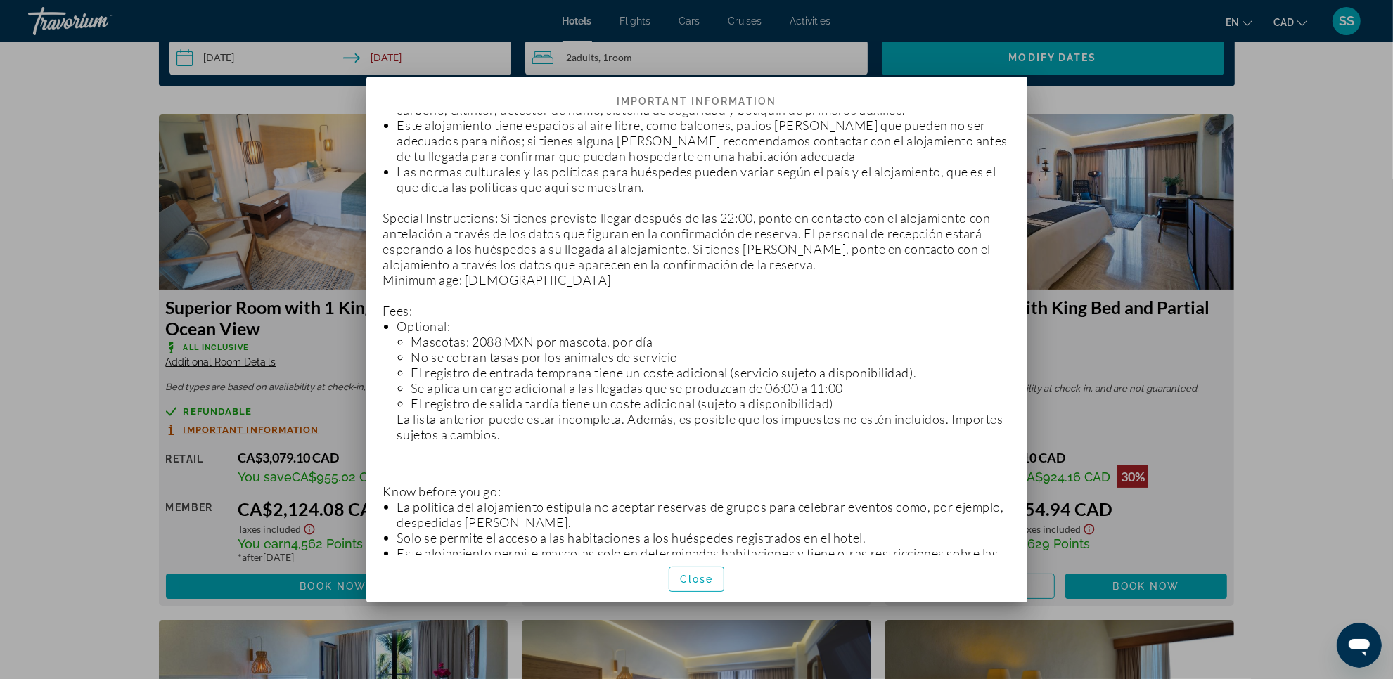
scroll to position [351, 0]
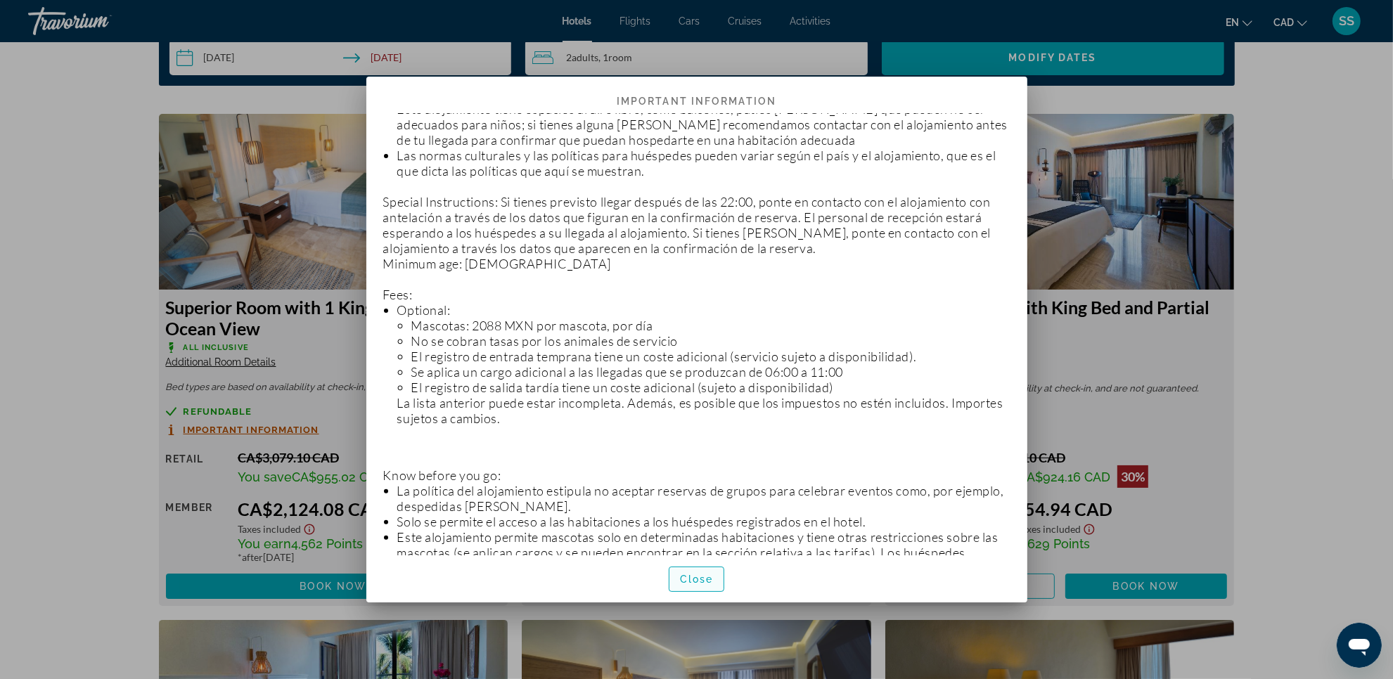
click at [690, 574] on span "Close" at bounding box center [697, 579] width 34 height 11
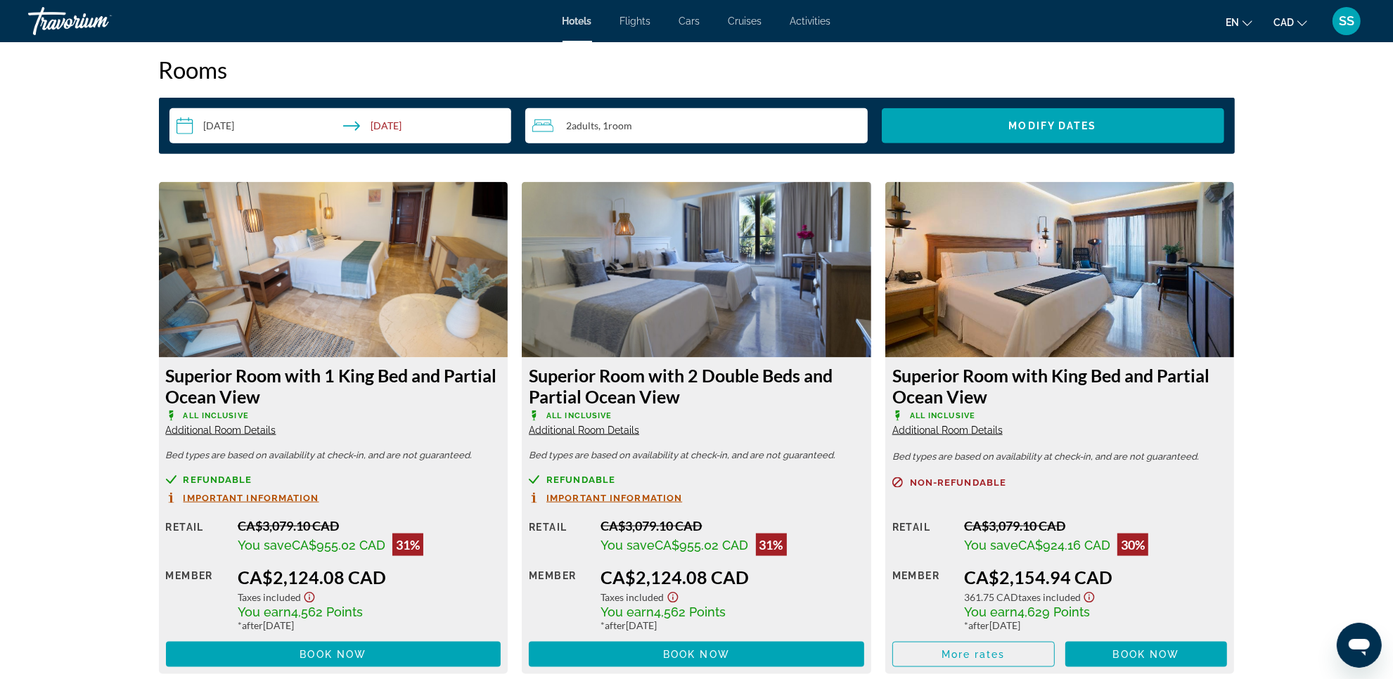
scroll to position [1757, 0]
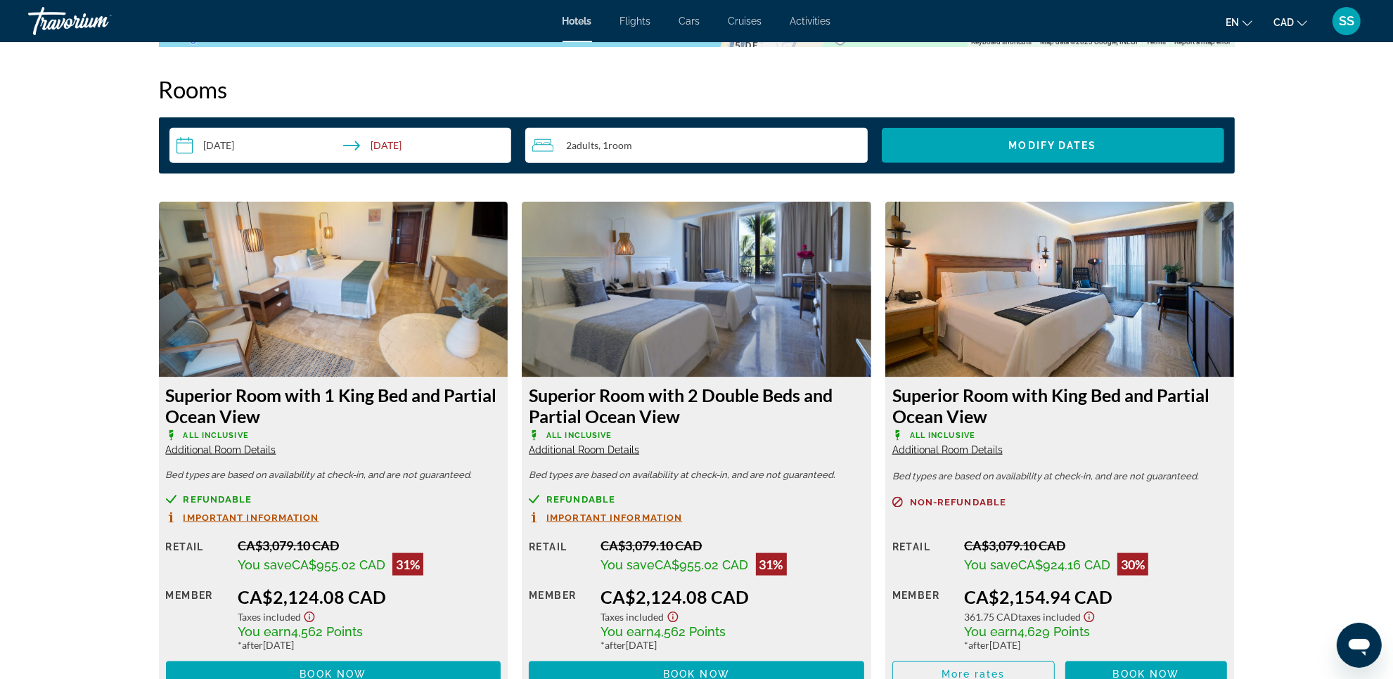
click at [378, 316] on img "Main content" at bounding box center [333, 290] width 349 height 176
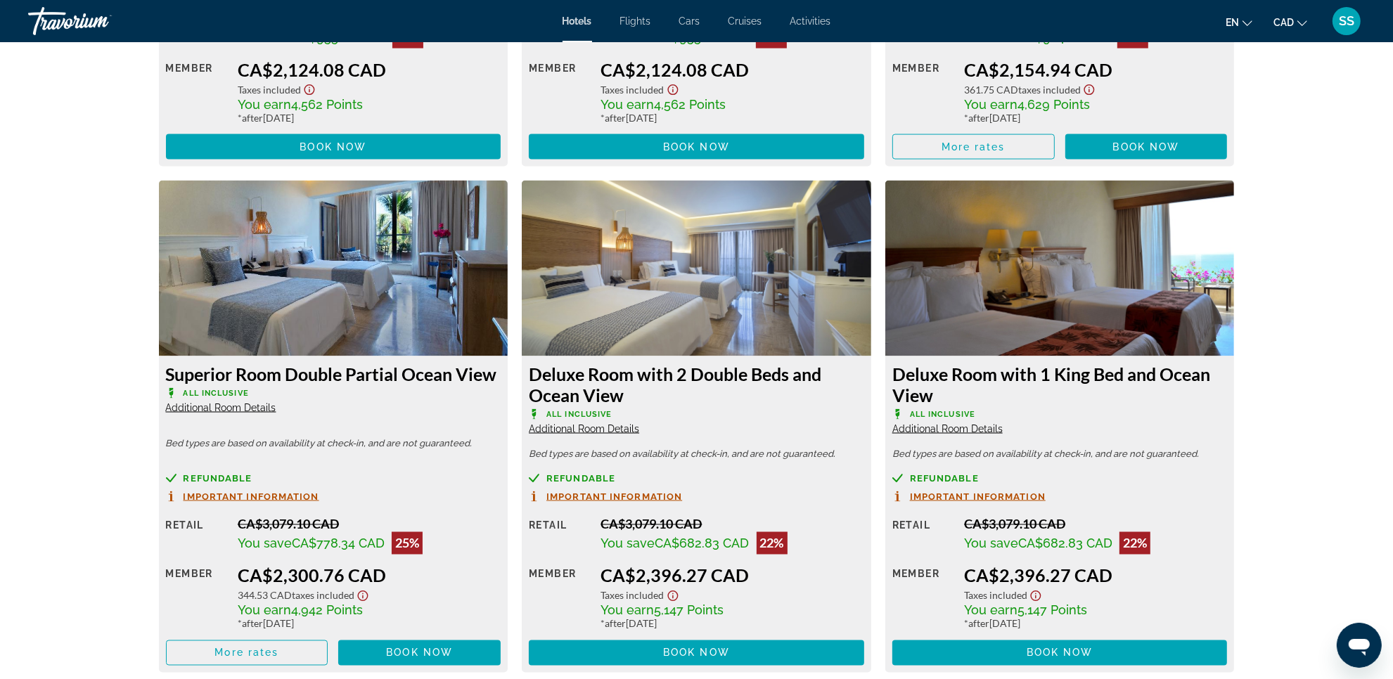
scroll to position [2373, 0]
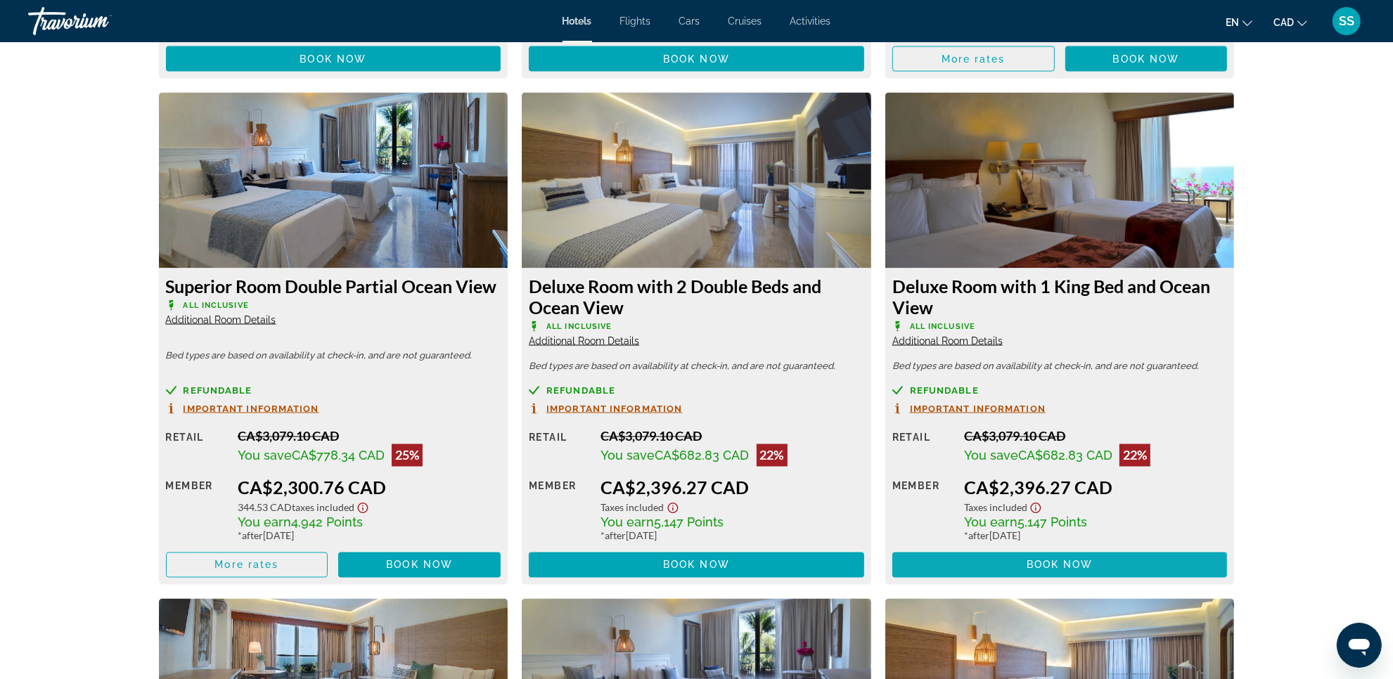
click at [1058, 557] on span "Main content" at bounding box center [1059, 565] width 335 height 34
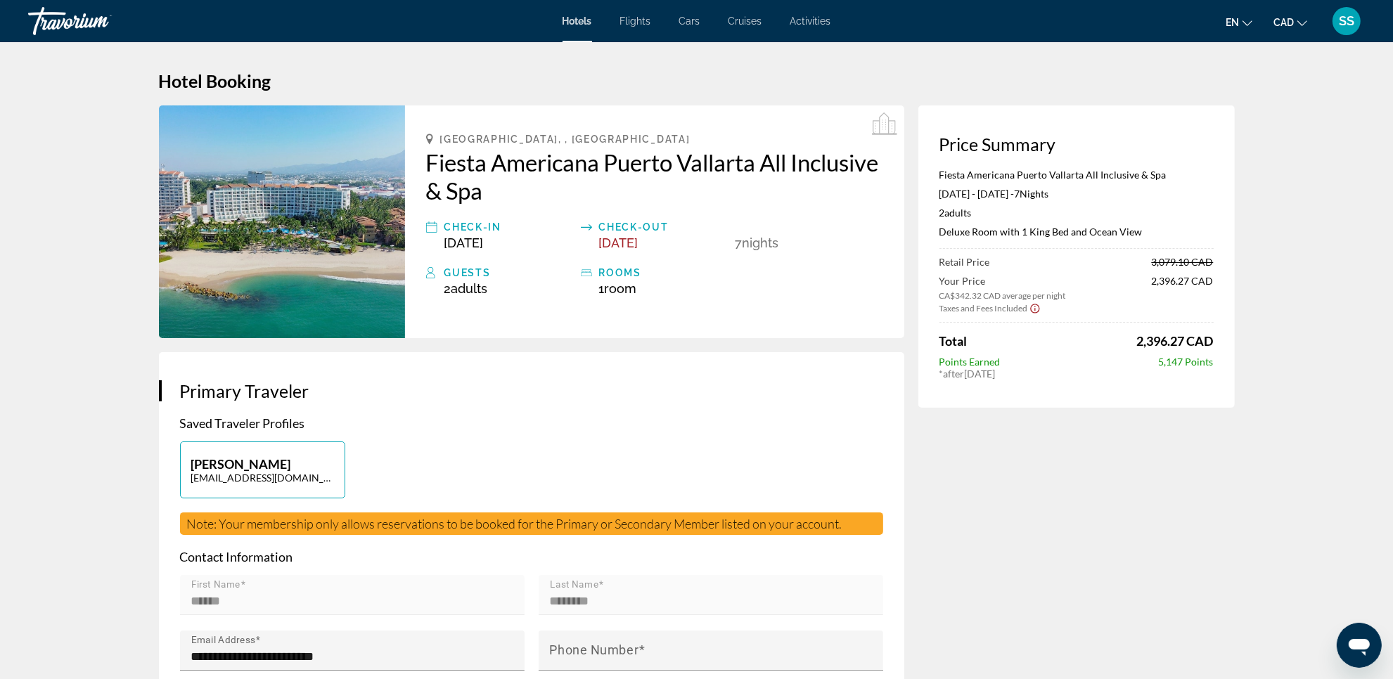
click at [683, 167] on h2 "Fiesta Americana Puerto Vallarta All Inclusive & Spa" at bounding box center [654, 176] width 457 height 56
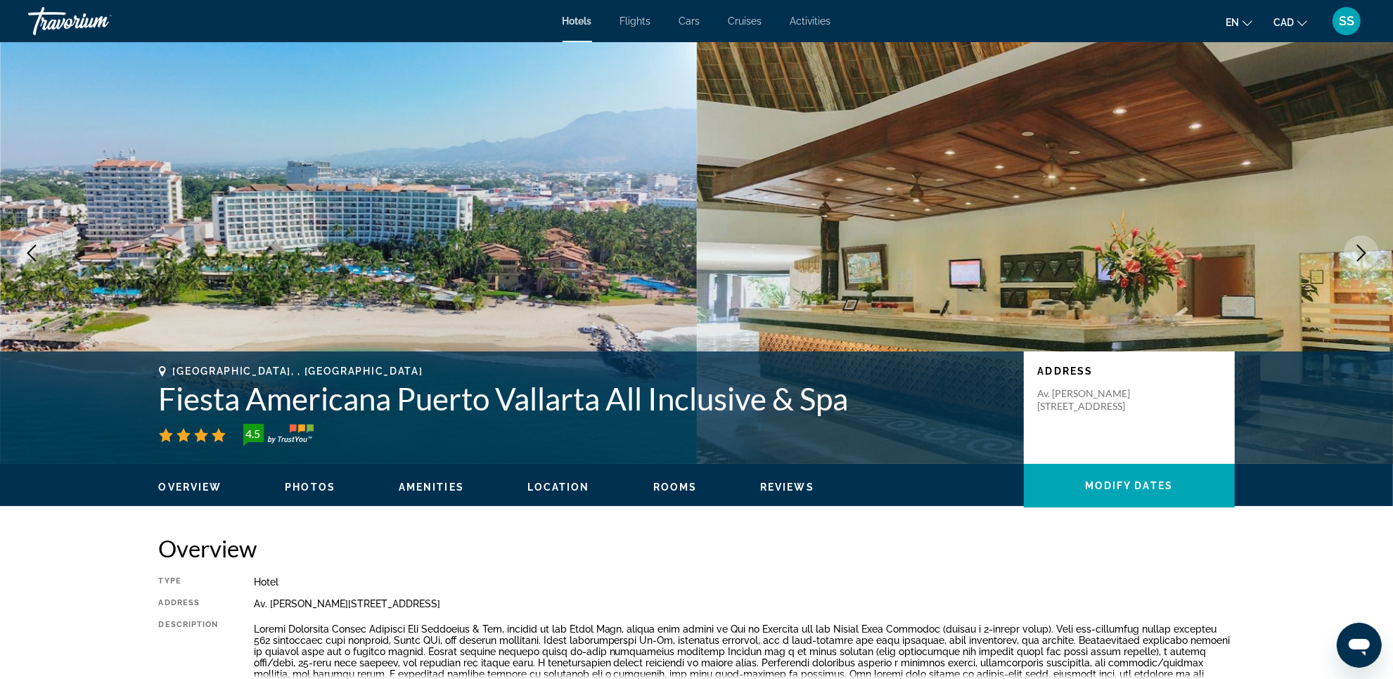
click at [1365, 253] on icon "Next image" at bounding box center [1361, 253] width 9 height 17
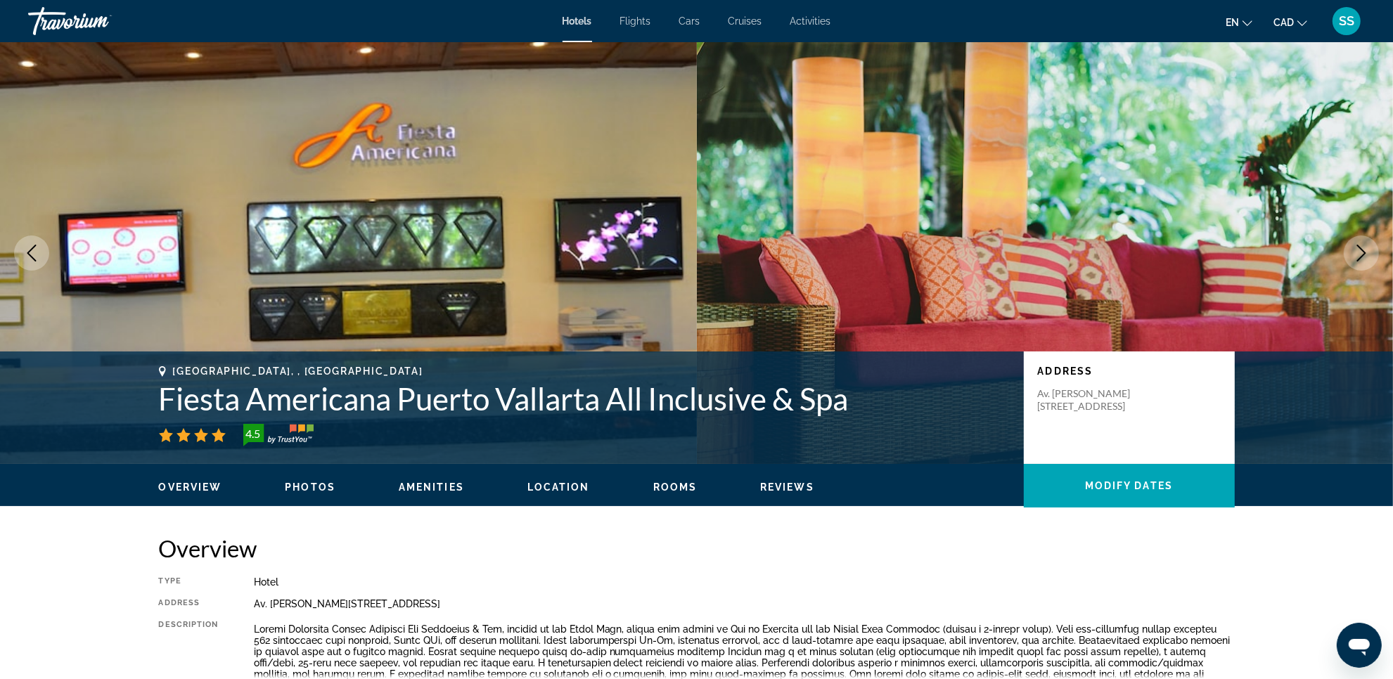
click at [297, 482] on span "Photos" at bounding box center [310, 487] width 51 height 11
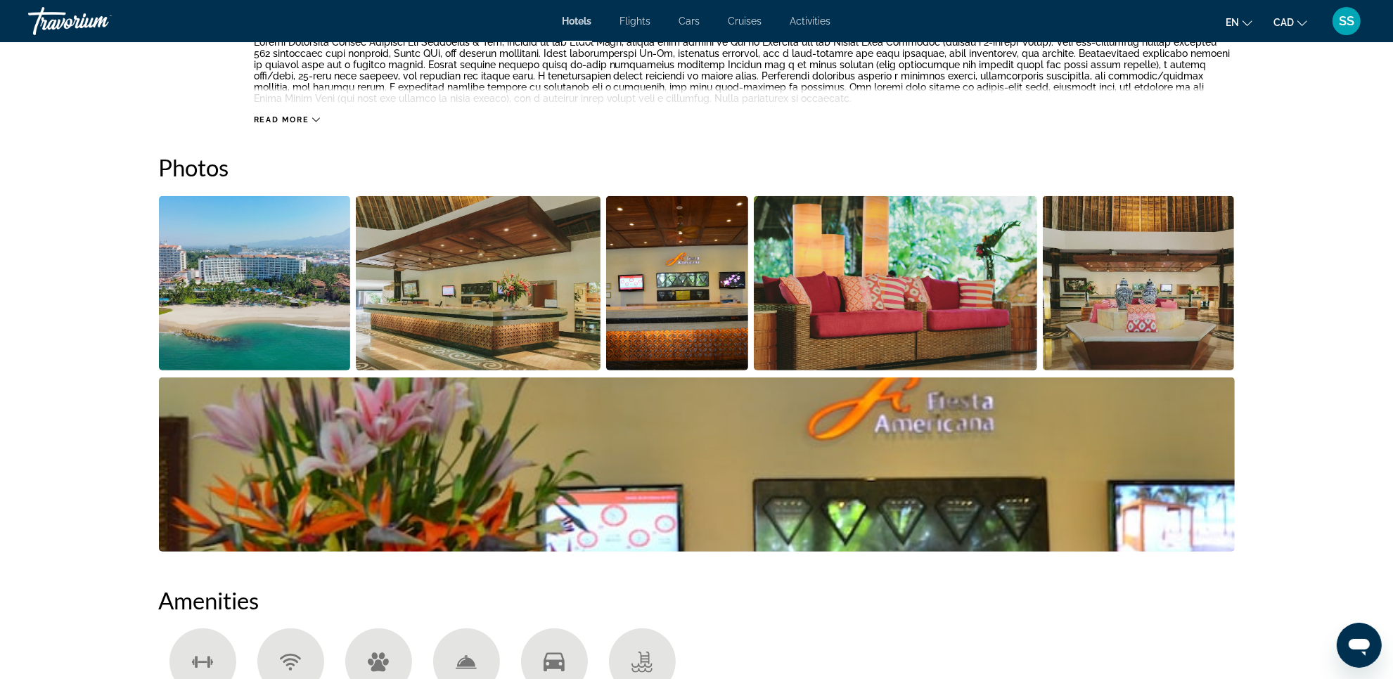
scroll to position [655, 0]
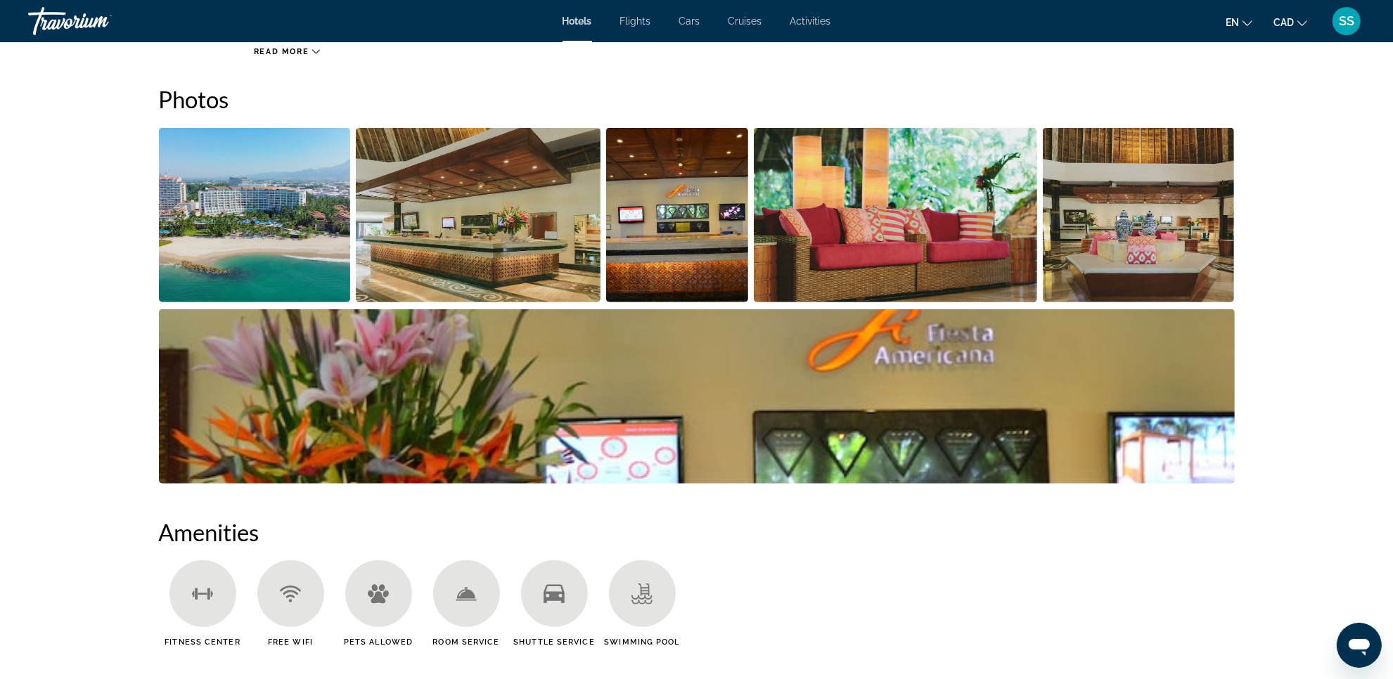
click at [297, 239] on img "Open full-screen image slider" at bounding box center [255, 215] width 192 height 174
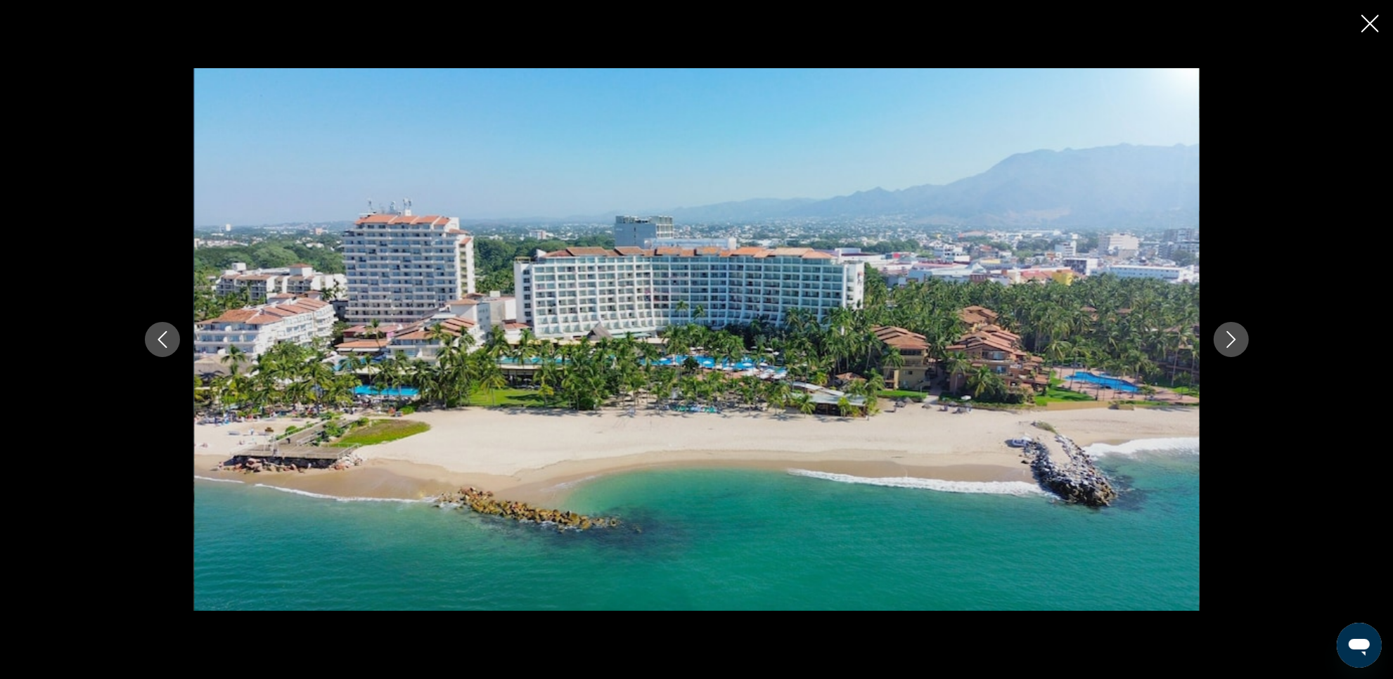
click at [1235, 344] on icon "Next image" at bounding box center [1230, 339] width 17 height 17
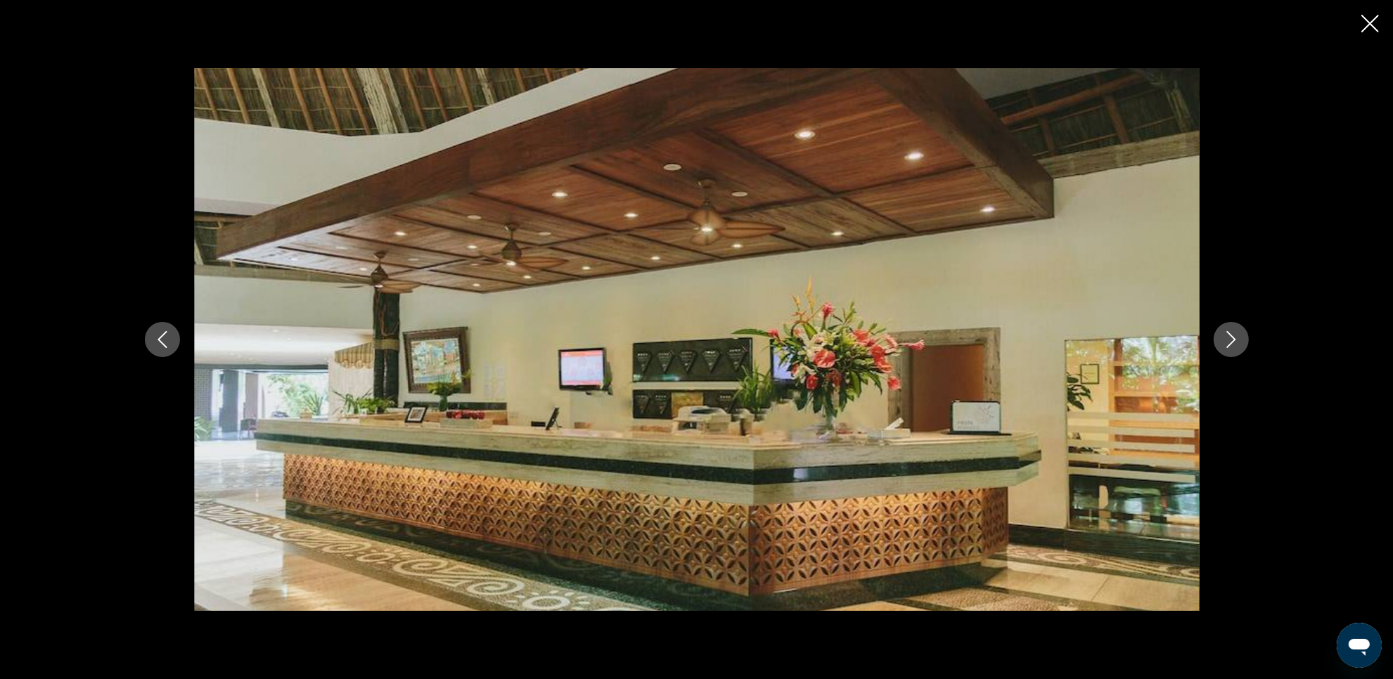
click at [1235, 344] on icon "Next image" at bounding box center [1230, 339] width 17 height 17
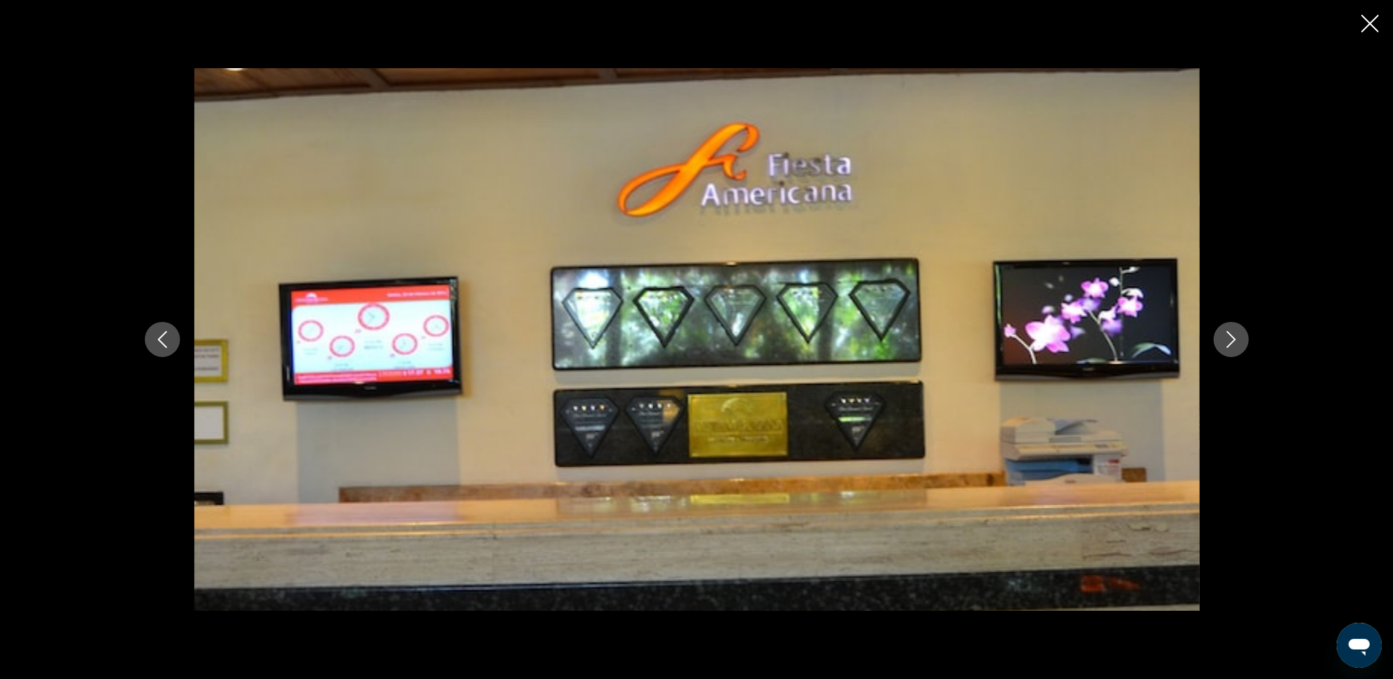
click at [1235, 344] on icon "Next image" at bounding box center [1230, 339] width 17 height 17
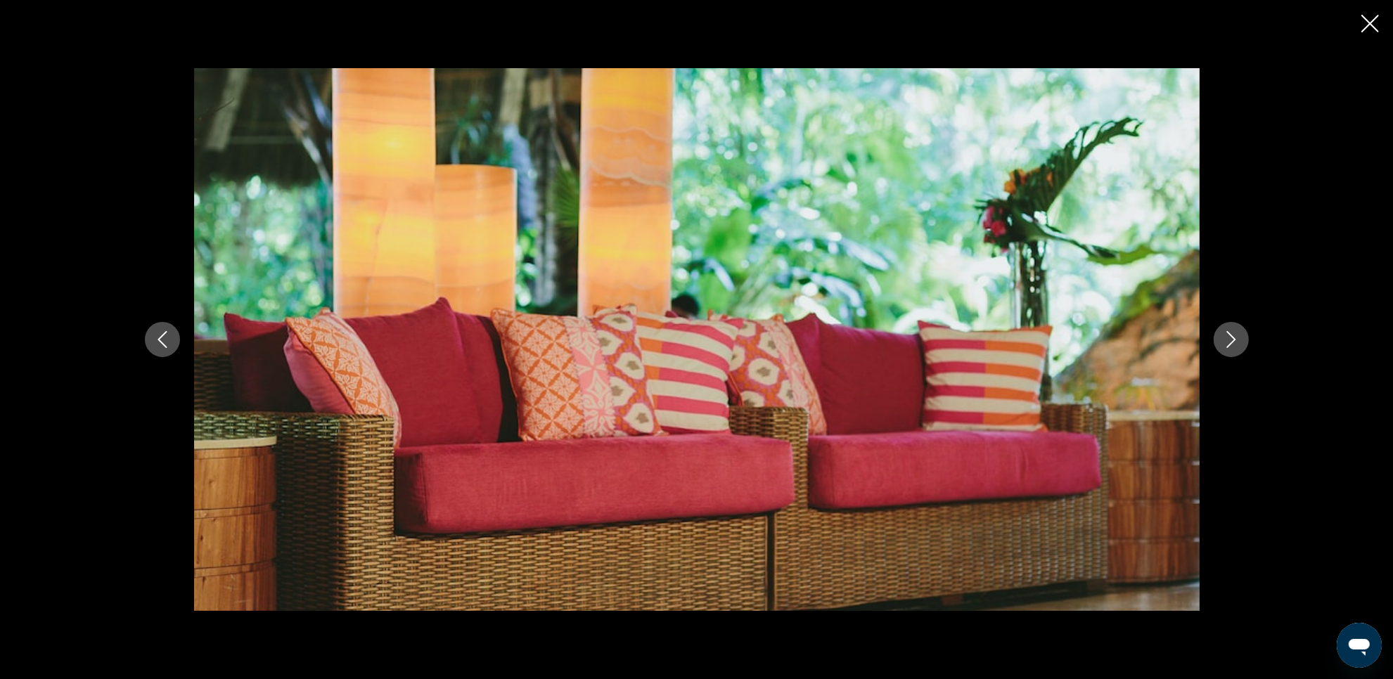
click at [1235, 344] on icon "Next image" at bounding box center [1230, 339] width 17 height 17
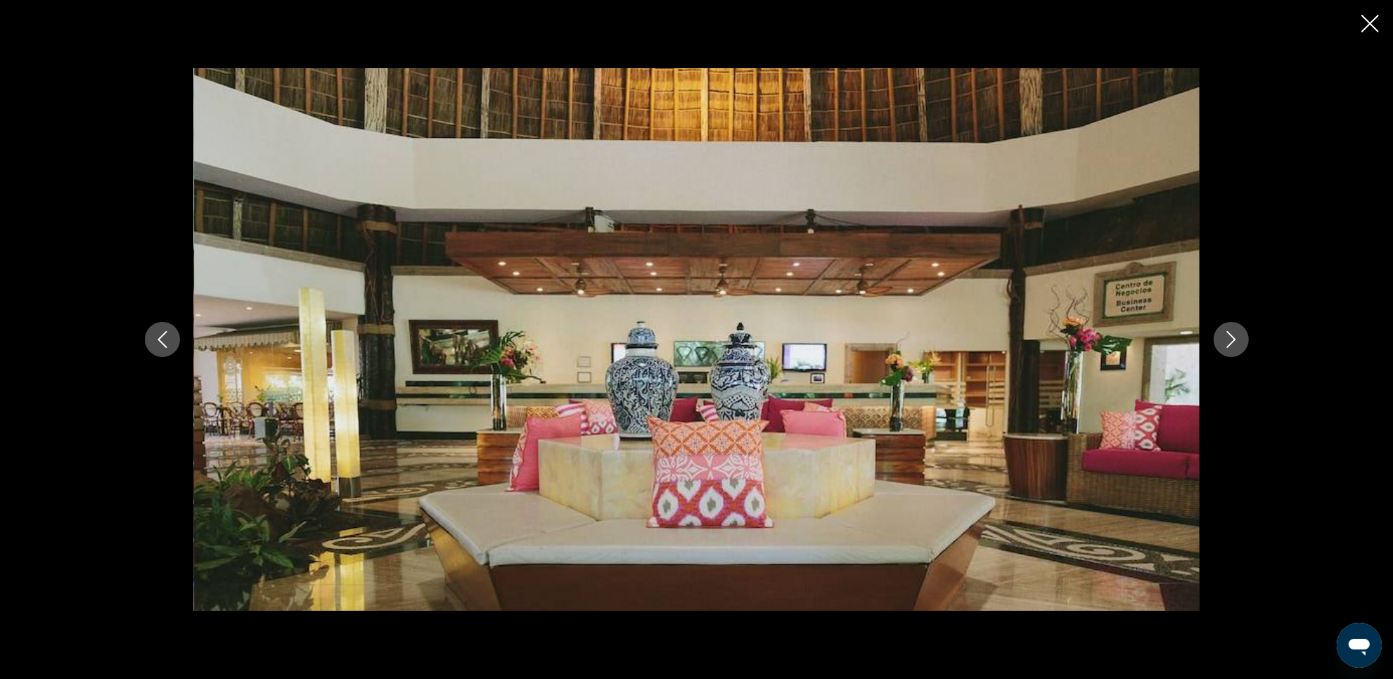
click at [1235, 344] on icon "Next image" at bounding box center [1230, 339] width 17 height 17
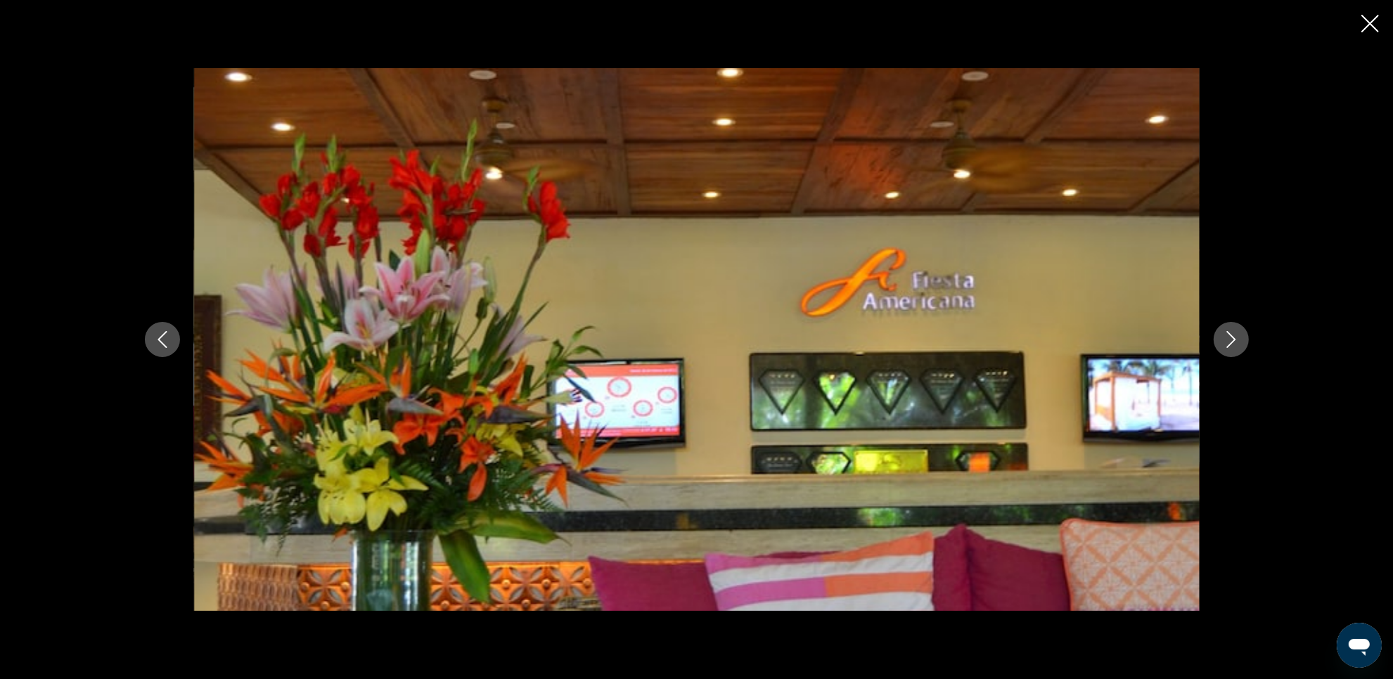
click at [1235, 344] on icon "Next image" at bounding box center [1230, 339] width 17 height 17
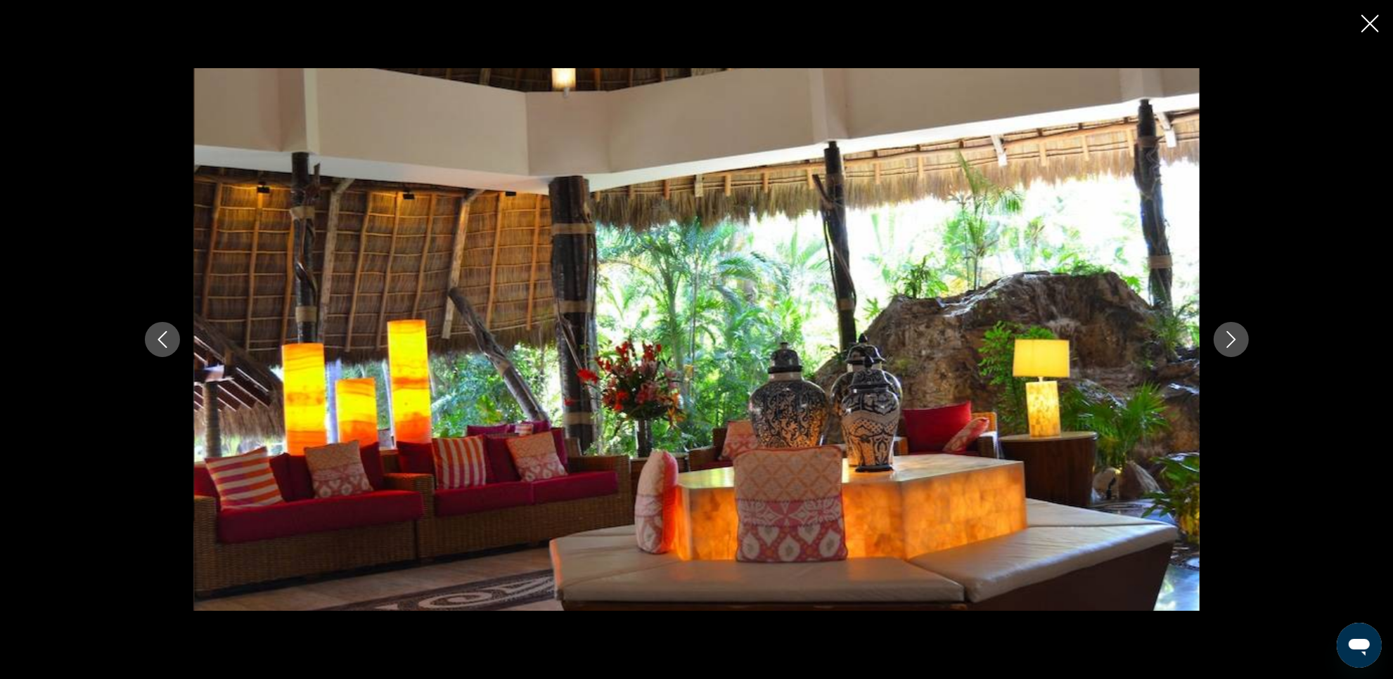
click at [1235, 344] on icon "Next image" at bounding box center [1230, 339] width 17 height 17
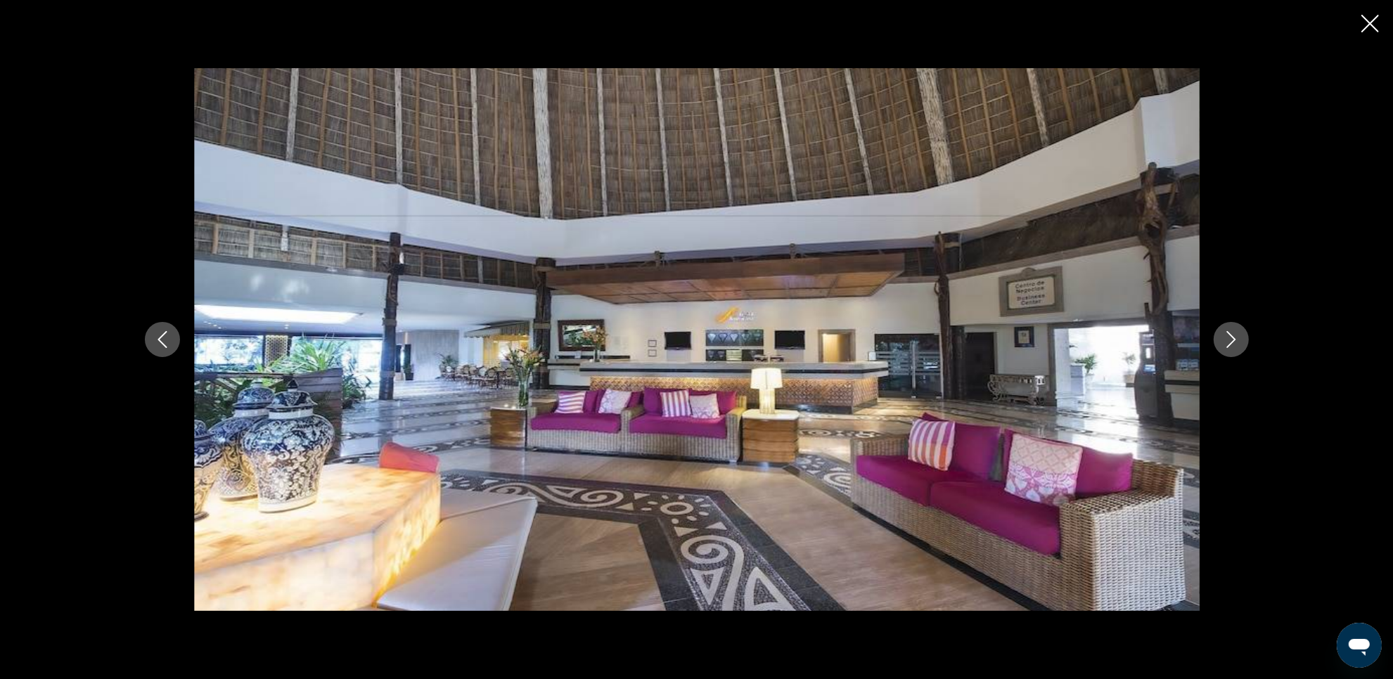
click at [1235, 344] on icon "Next image" at bounding box center [1230, 339] width 17 height 17
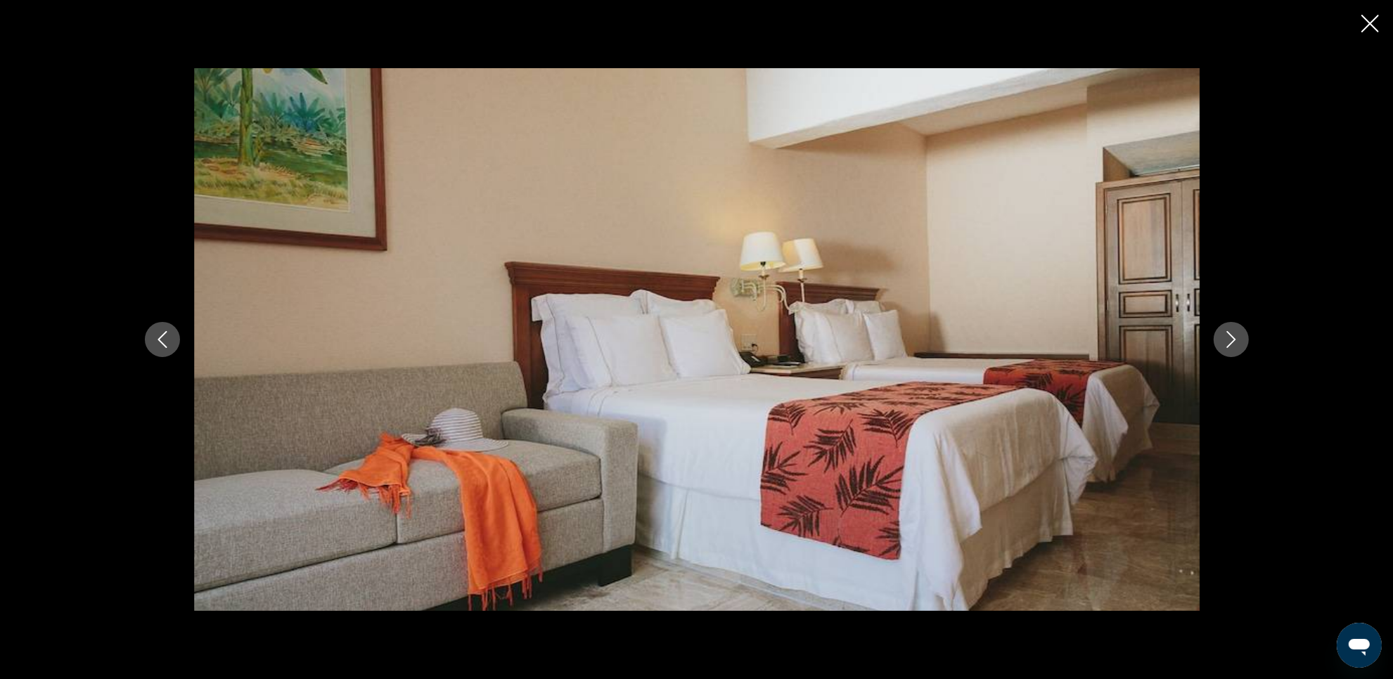
click at [1235, 344] on icon "Next image" at bounding box center [1230, 339] width 17 height 17
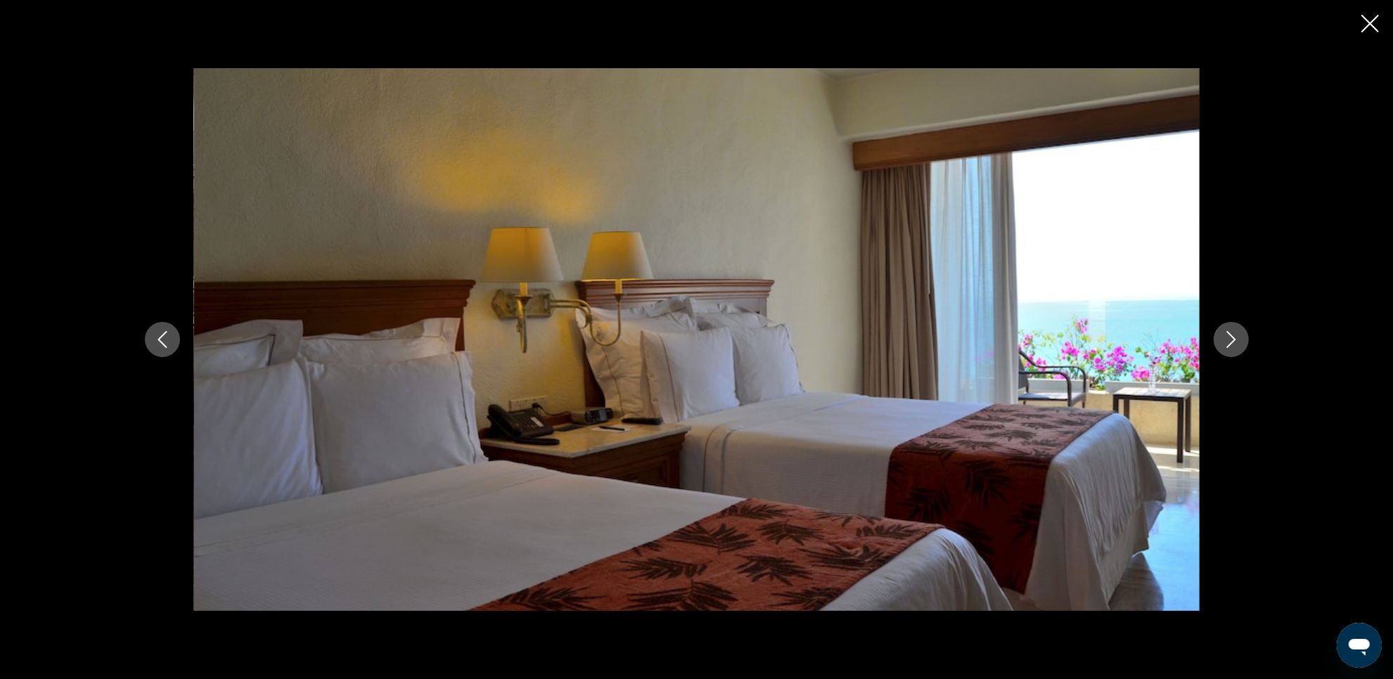
click at [1235, 344] on icon "Next image" at bounding box center [1230, 339] width 17 height 17
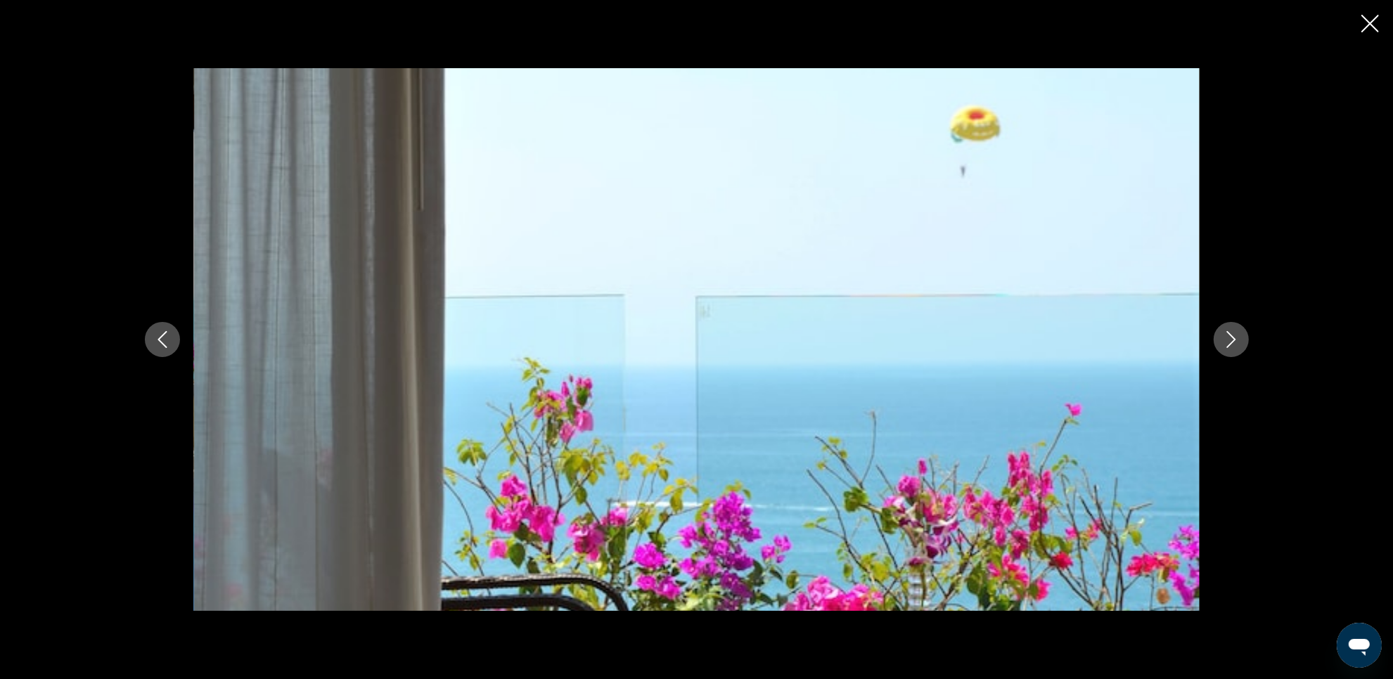
click at [1235, 344] on icon "Next image" at bounding box center [1230, 339] width 17 height 17
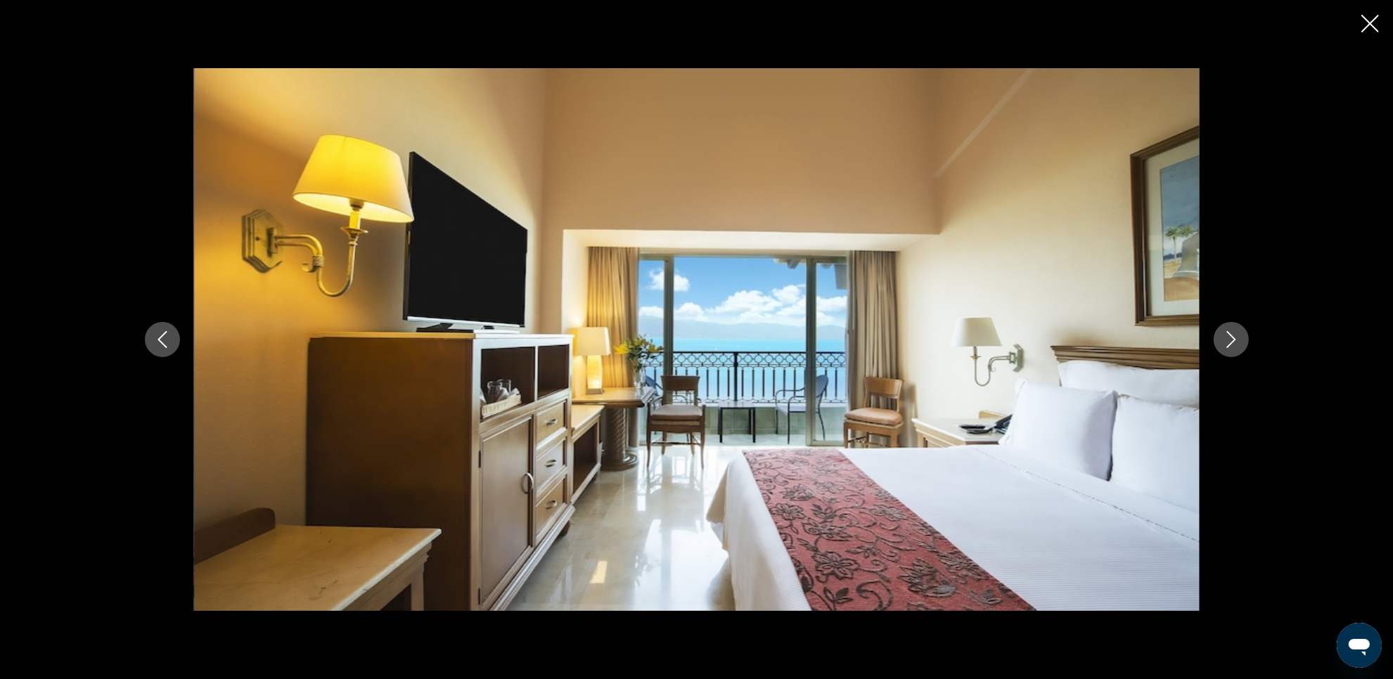
click at [1235, 344] on icon "Next image" at bounding box center [1230, 339] width 17 height 17
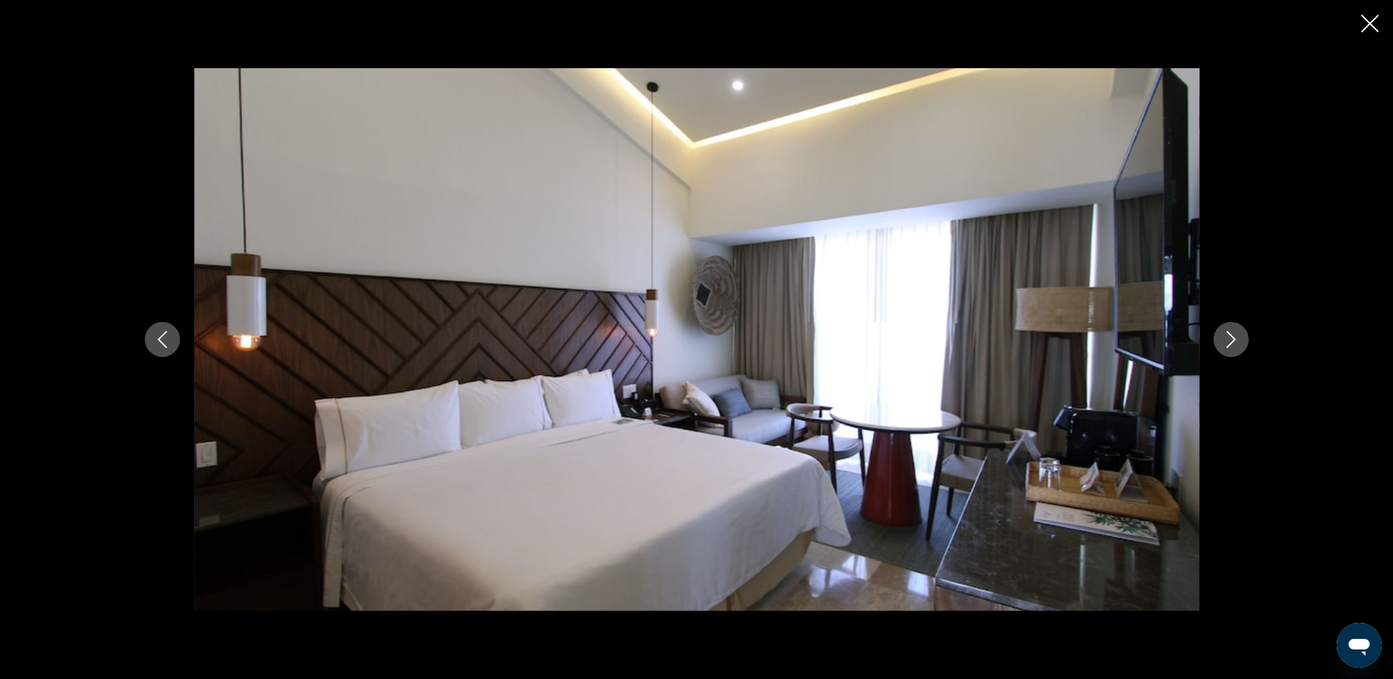
click at [1235, 344] on icon "Next image" at bounding box center [1230, 339] width 17 height 17
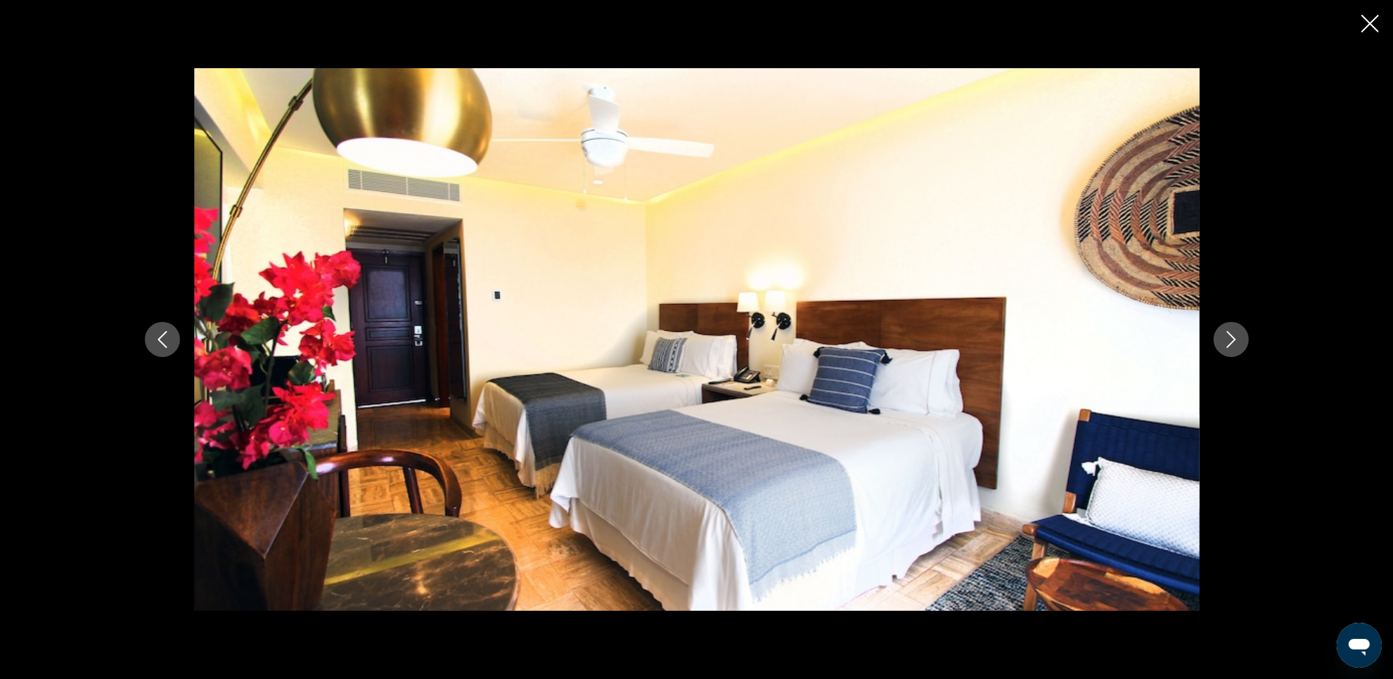
click at [1235, 344] on icon "Next image" at bounding box center [1230, 339] width 17 height 17
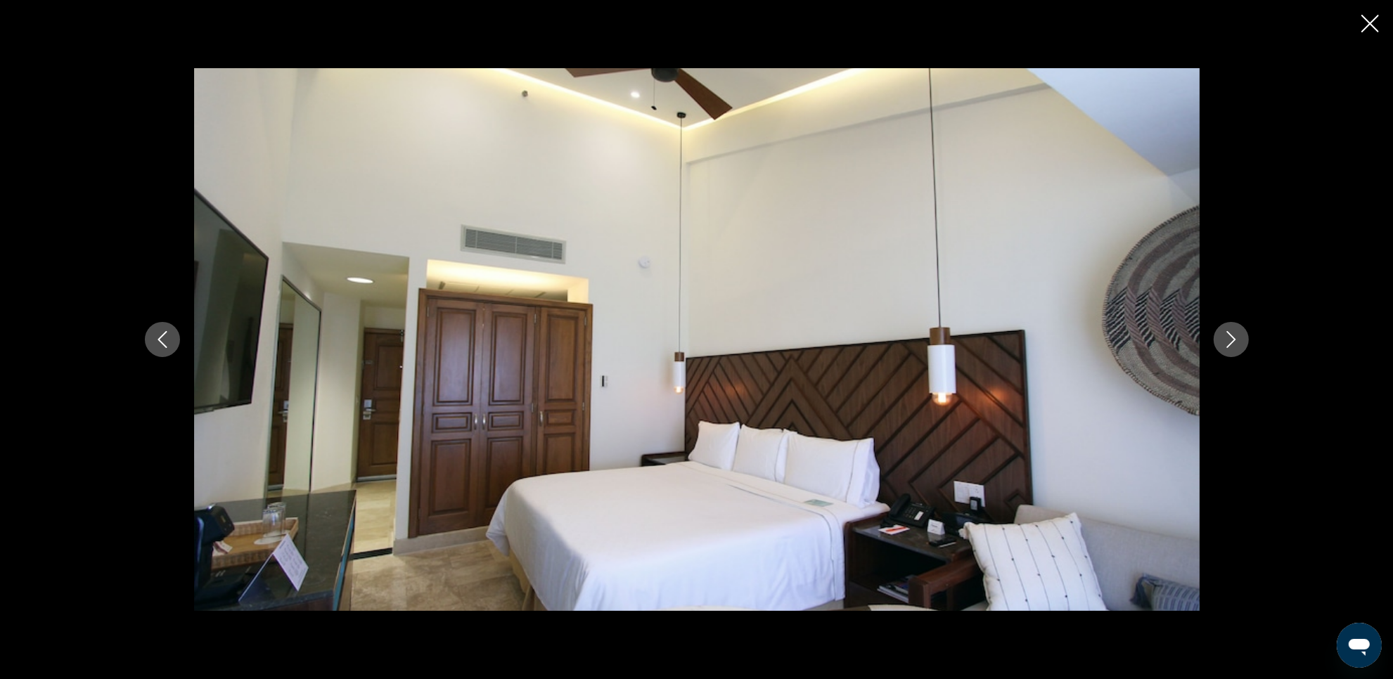
click at [1235, 344] on icon "Next image" at bounding box center [1230, 339] width 17 height 17
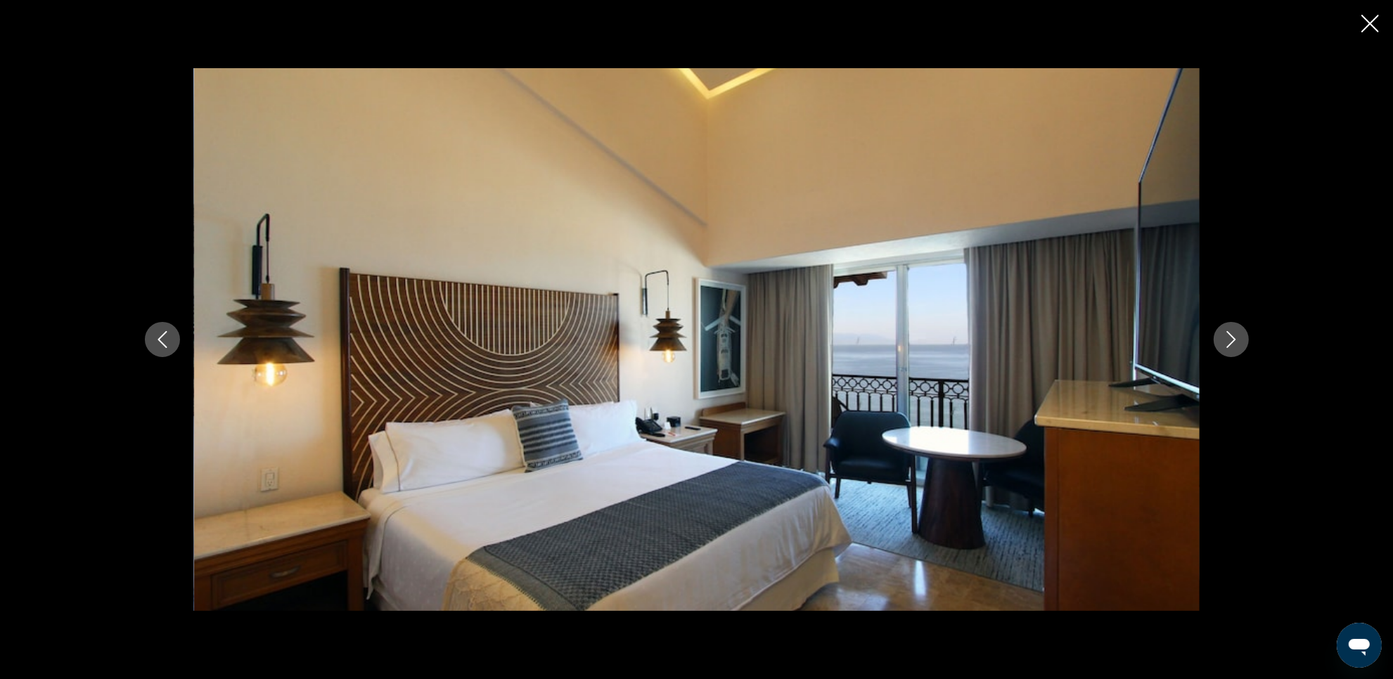
click at [1235, 344] on icon "Next image" at bounding box center [1230, 339] width 17 height 17
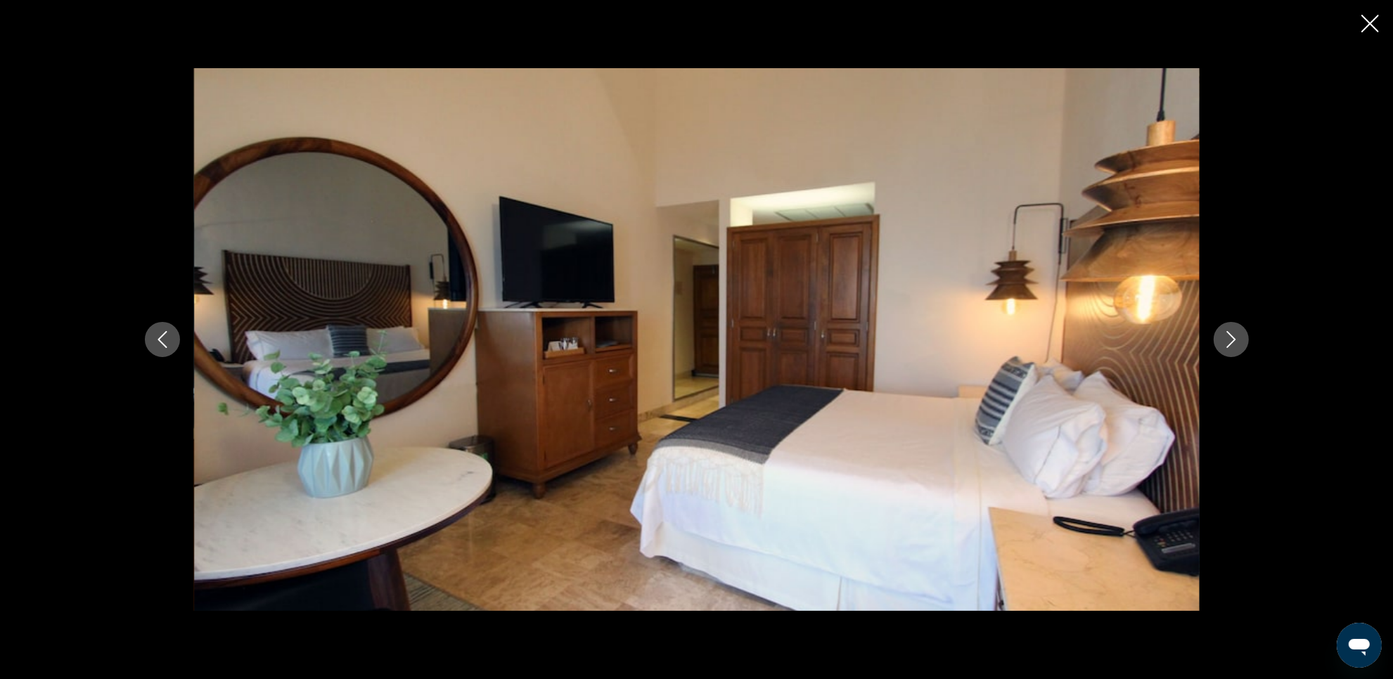
click at [1235, 344] on icon "Next image" at bounding box center [1230, 339] width 17 height 17
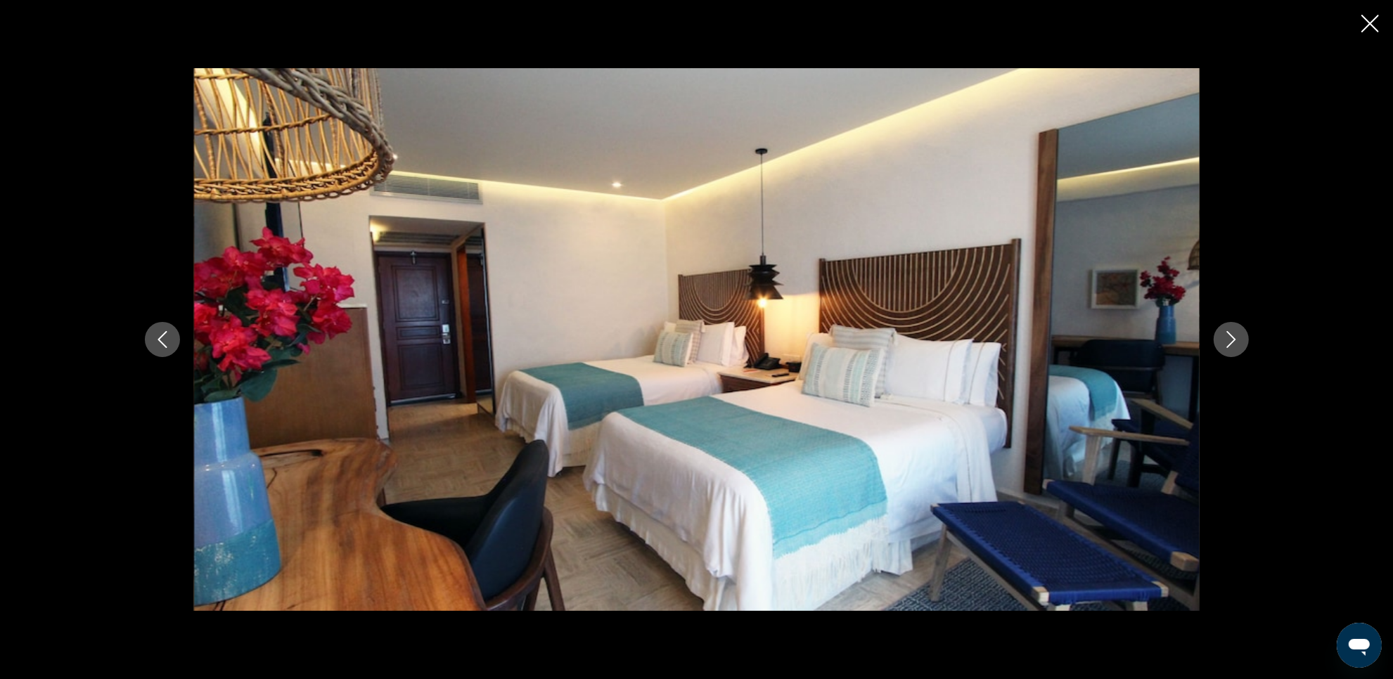
click at [1235, 344] on icon "Next image" at bounding box center [1230, 339] width 17 height 17
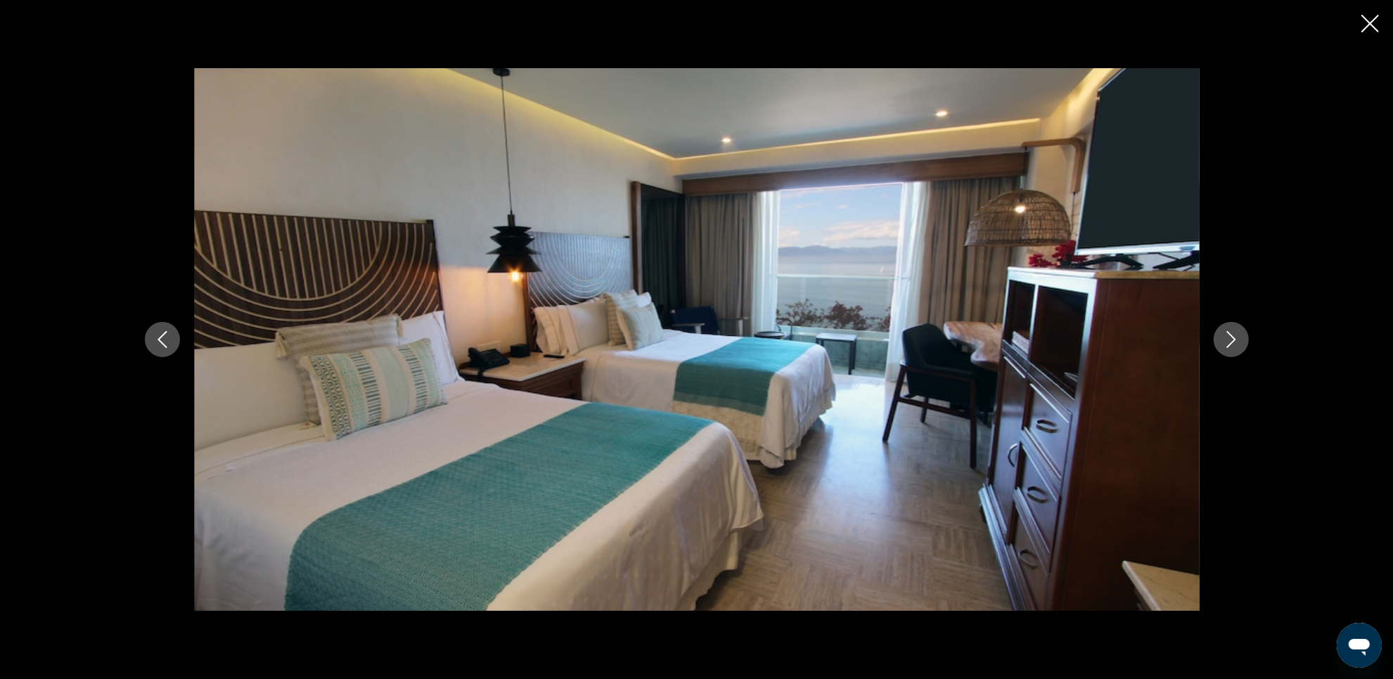
click at [1235, 344] on icon "Next image" at bounding box center [1230, 339] width 17 height 17
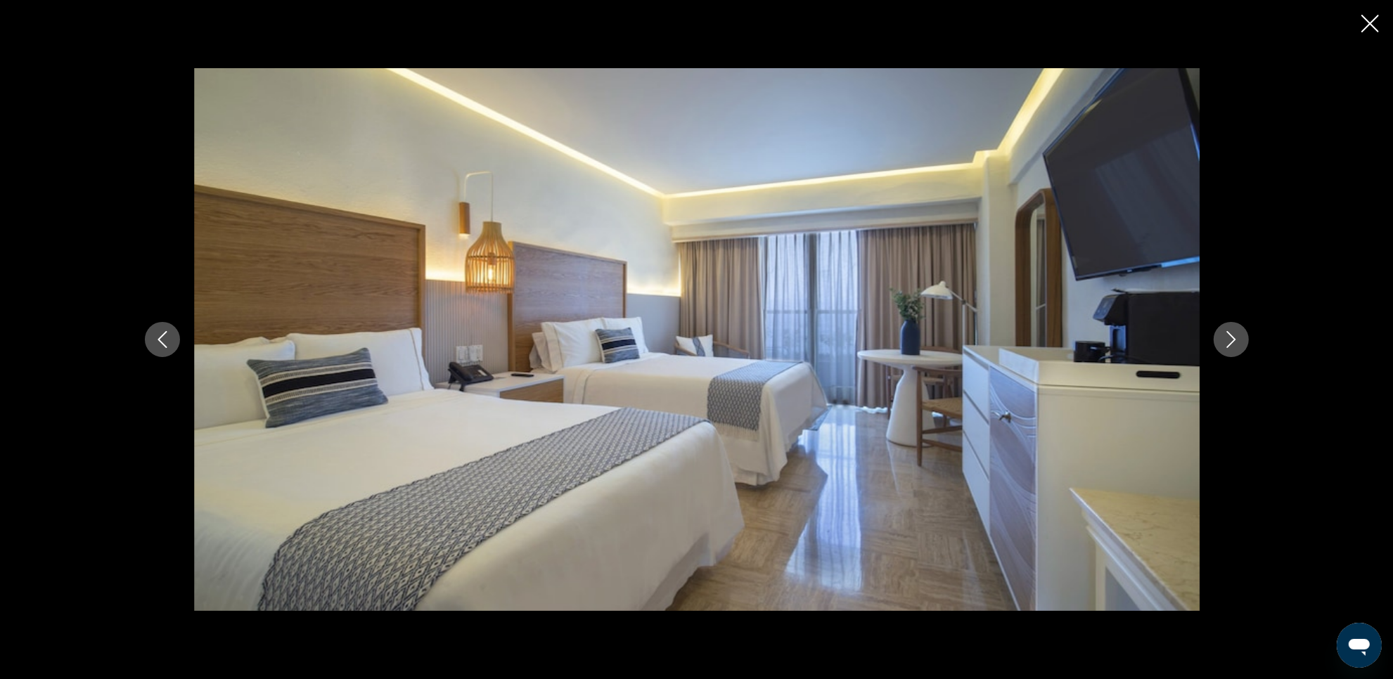
click at [1235, 344] on icon "Next image" at bounding box center [1230, 339] width 17 height 17
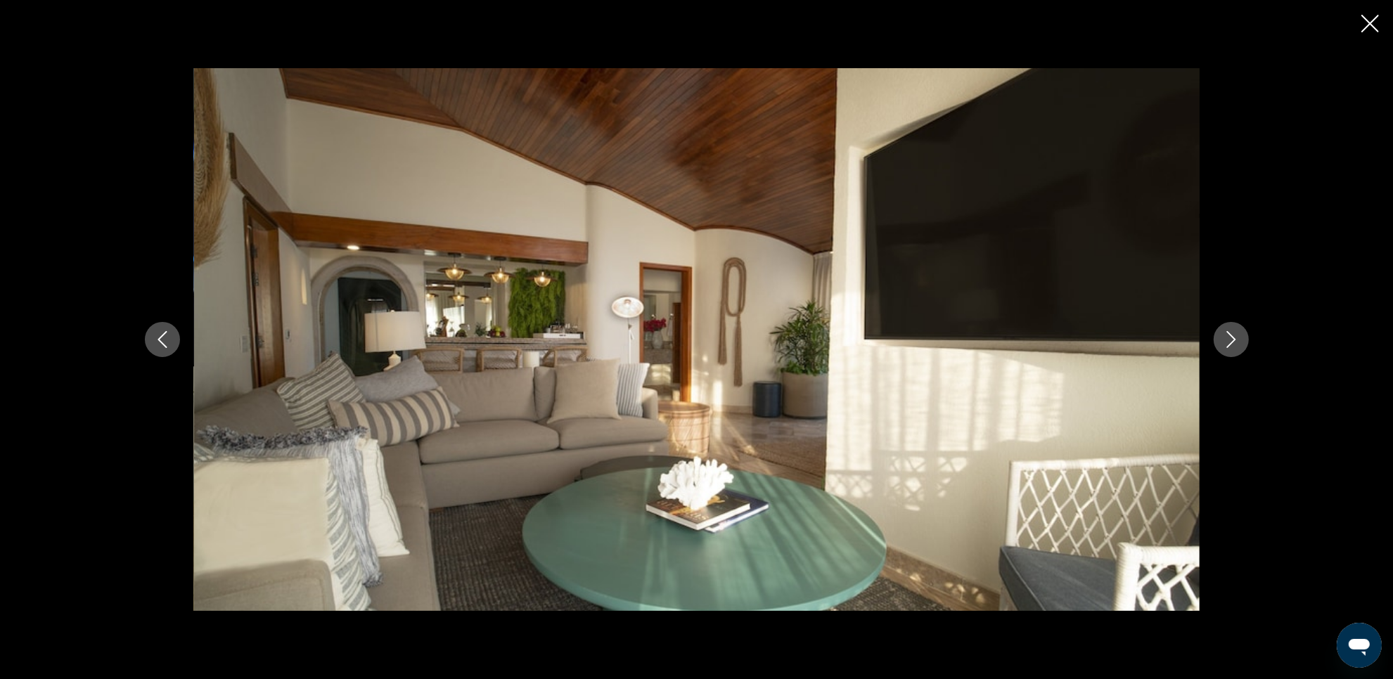
click at [1235, 344] on icon "Next image" at bounding box center [1230, 339] width 17 height 17
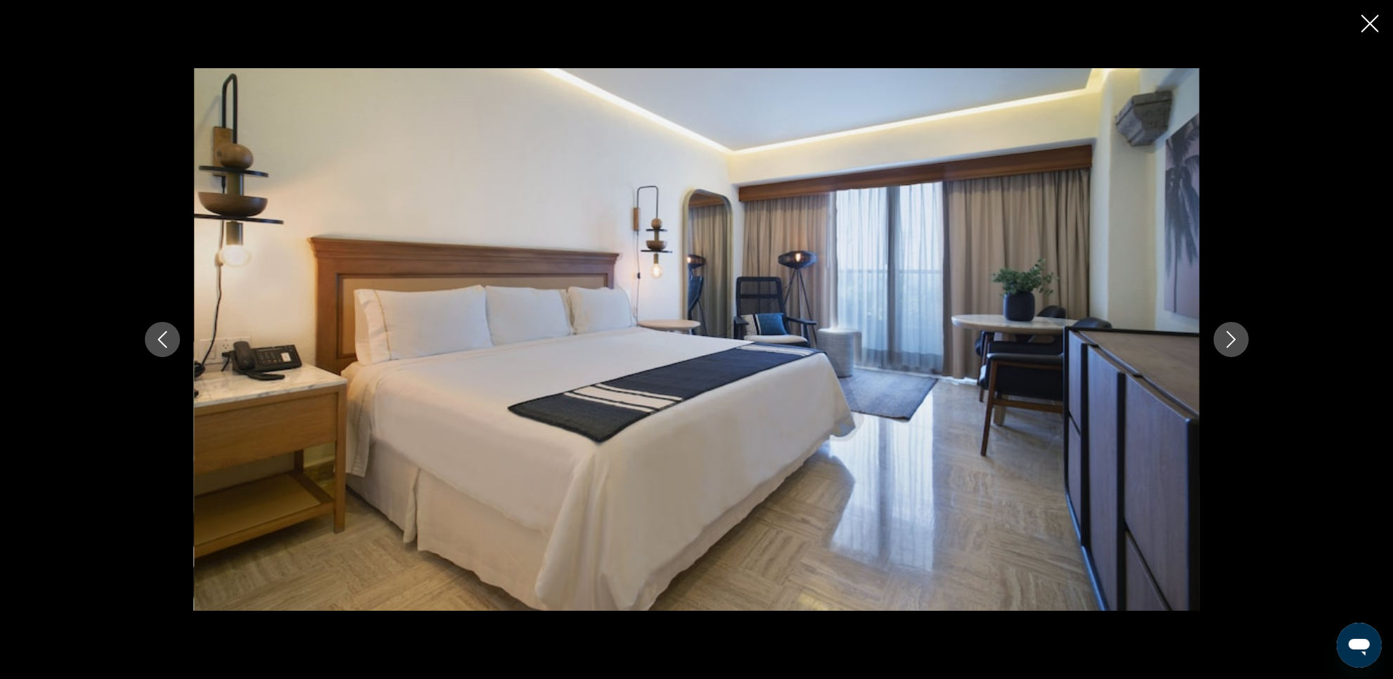
click at [1235, 344] on icon "Next image" at bounding box center [1230, 339] width 17 height 17
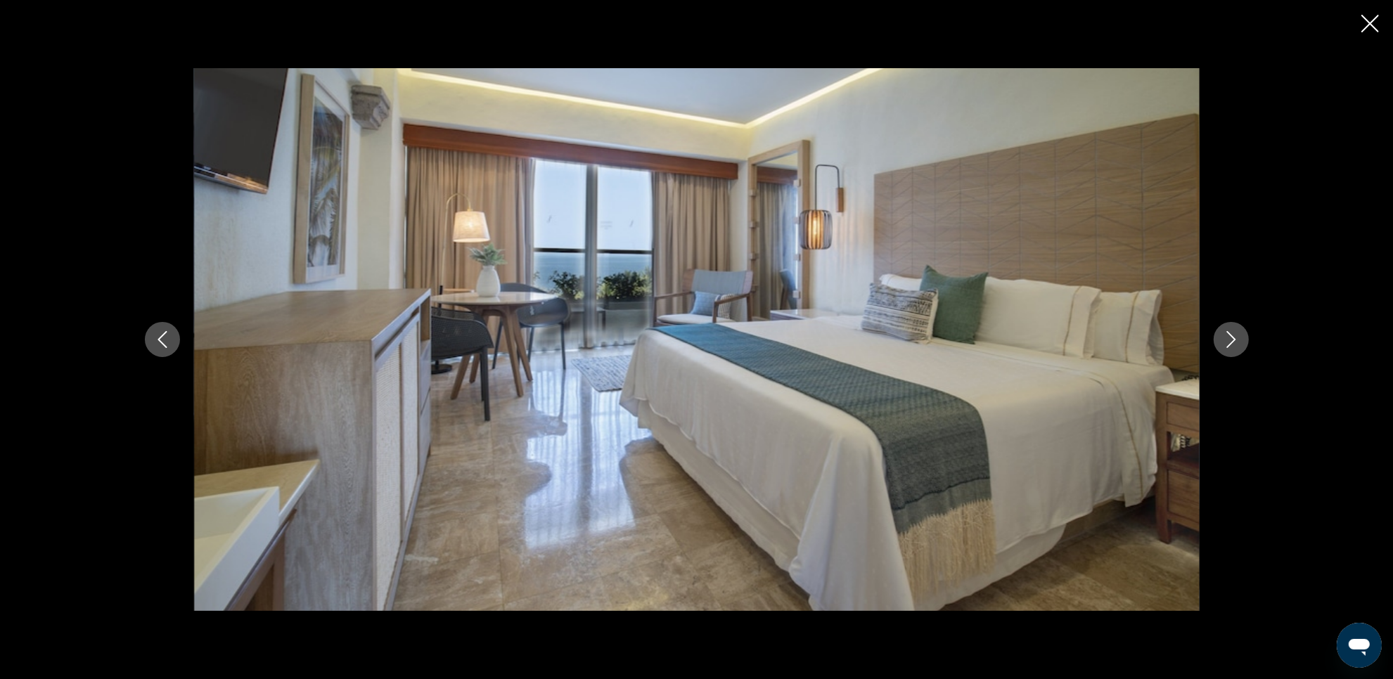
click at [1372, 30] on icon "Close slideshow" at bounding box center [1370, 24] width 18 height 18
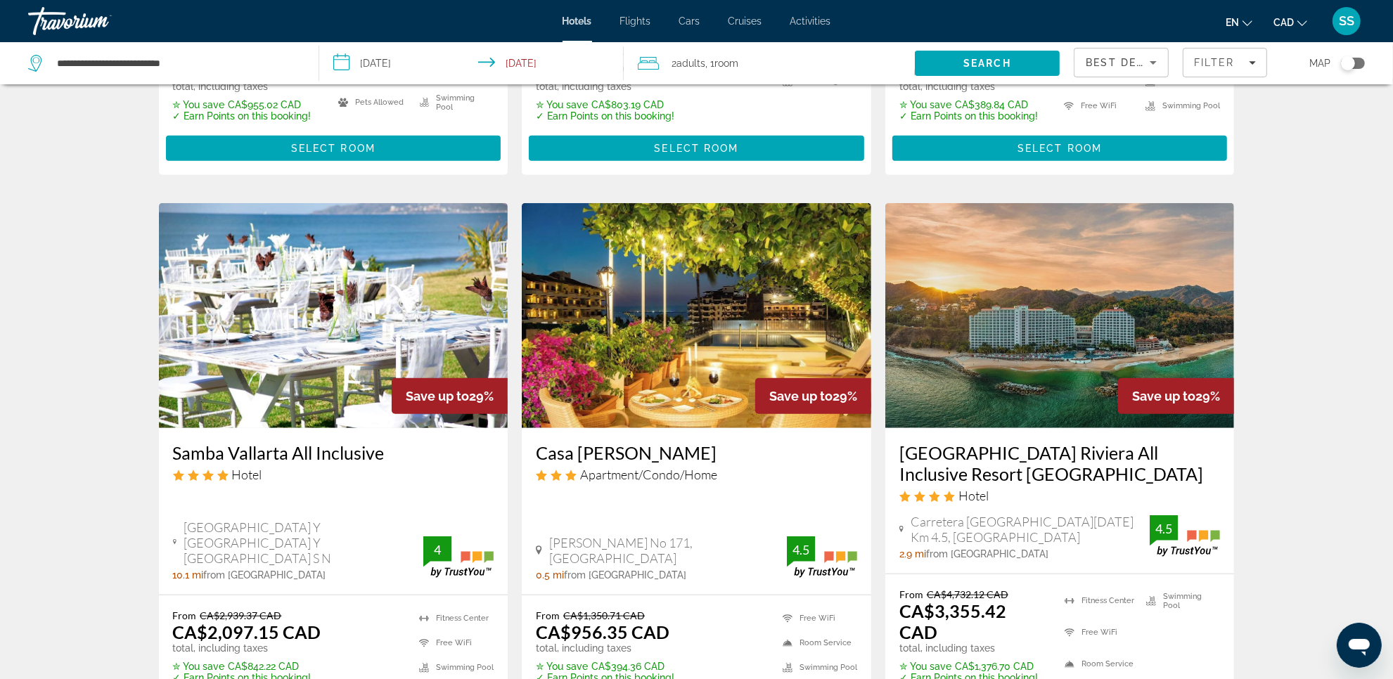
scroll to position [1054, 0]
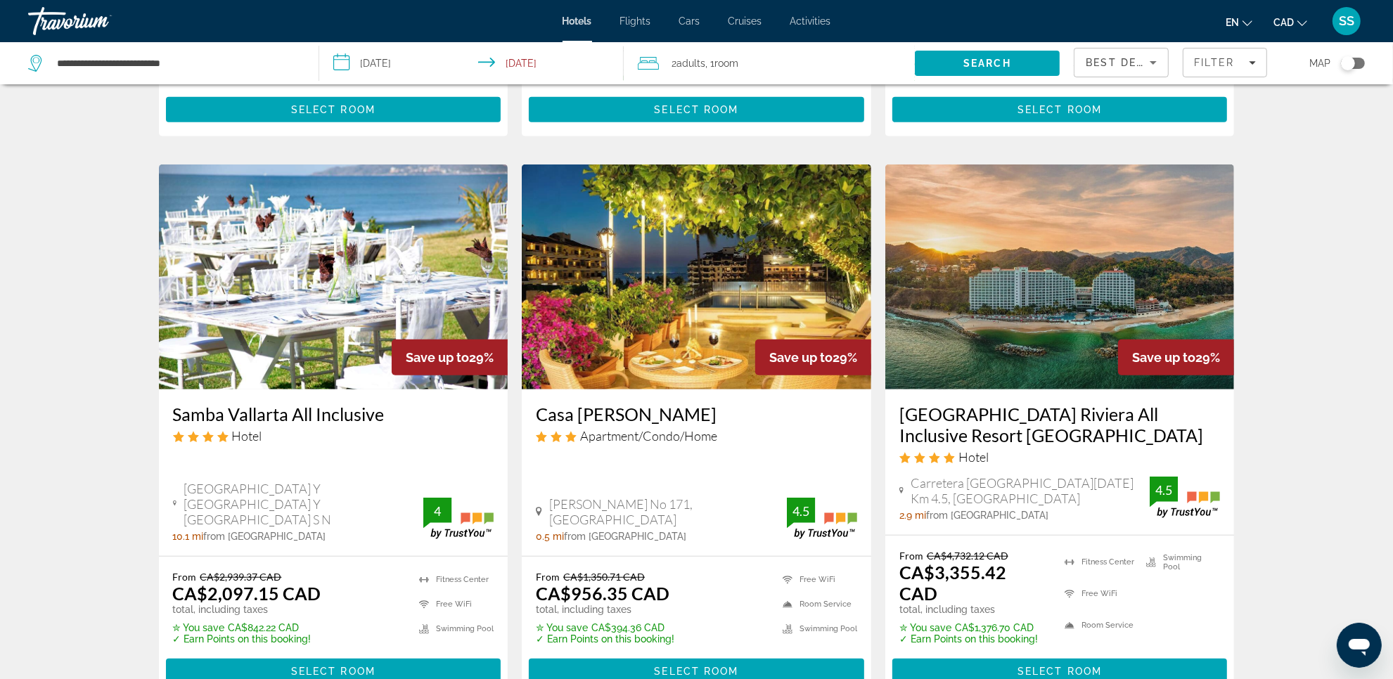
click at [276, 293] on img "Main content" at bounding box center [333, 276] width 349 height 225
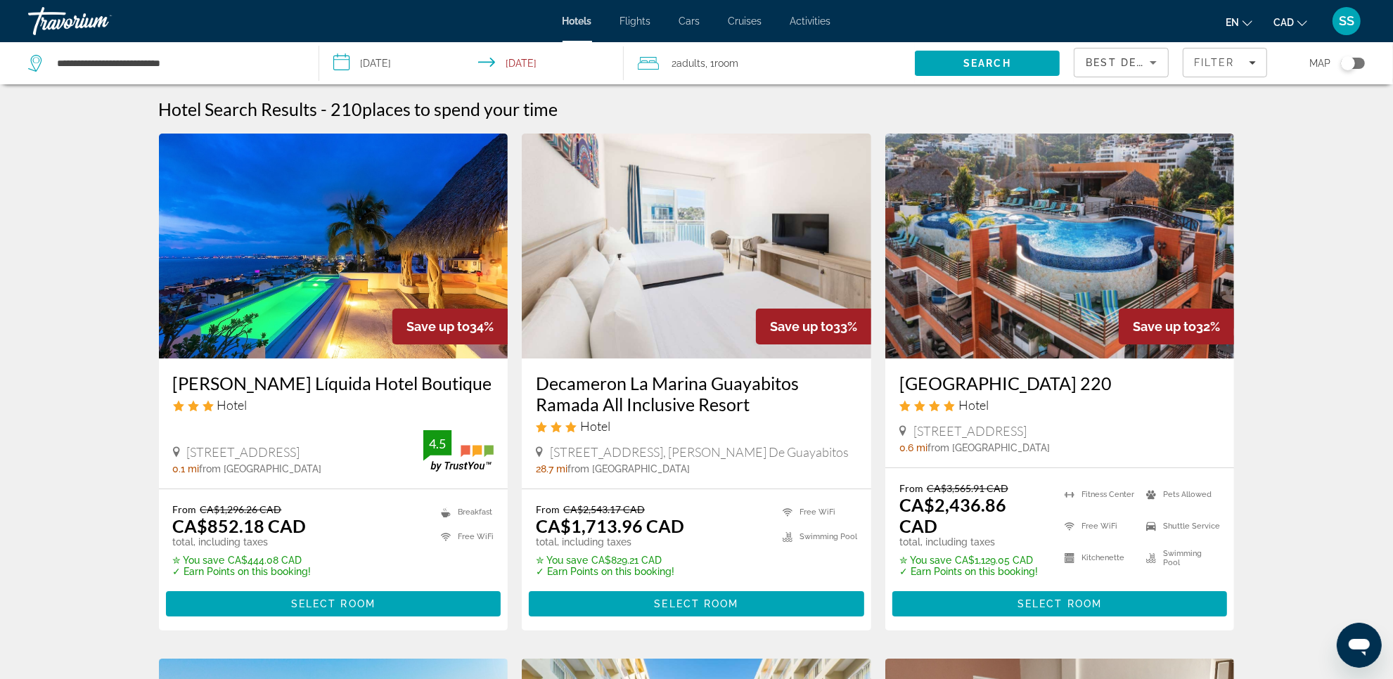
drag, startPoint x: 1355, startPoint y: 61, endPoint x: 1357, endPoint y: 77, distance: 16.2
click at [1355, 62] on div "Toggle map" at bounding box center [1353, 63] width 24 height 11
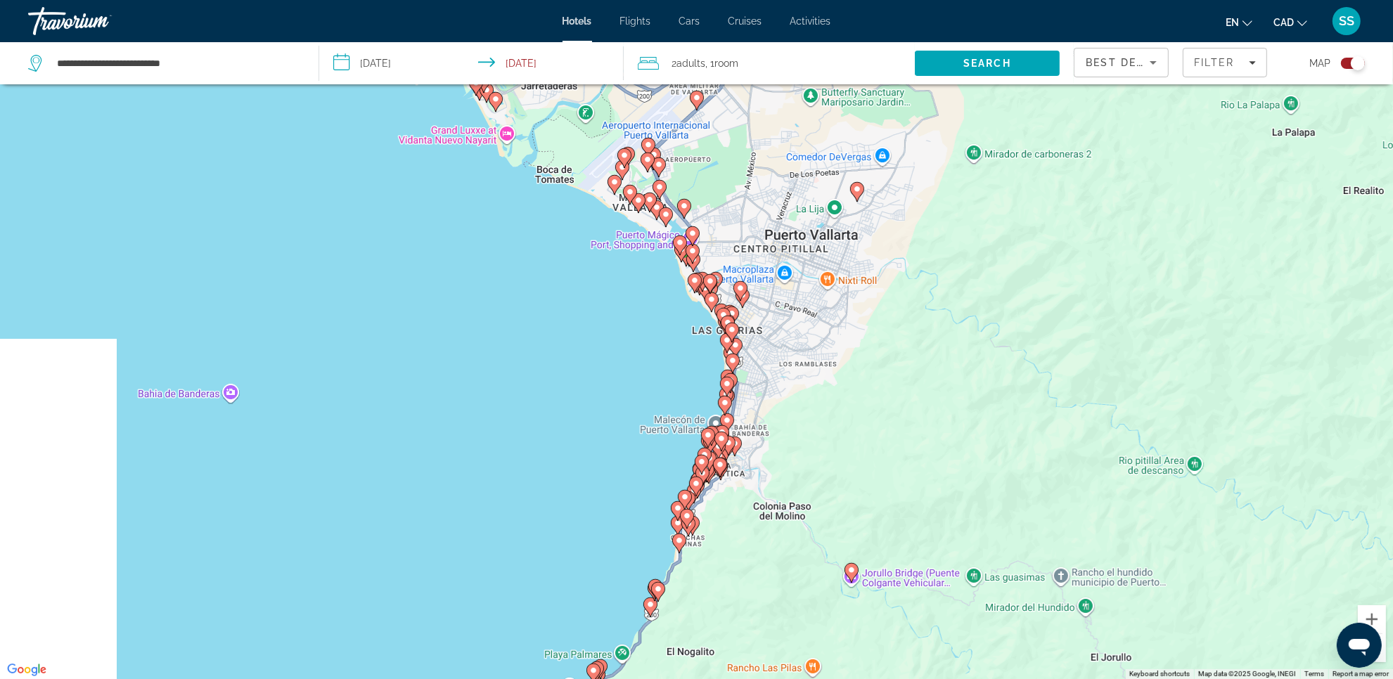
drag, startPoint x: 606, startPoint y: 460, endPoint x: 1067, endPoint y: 463, distance: 461.2
click at [1067, 463] on div "To activate drag with keyboard, press Alt + Enter. Once in keyboard drag state,…" at bounding box center [696, 339] width 1393 height 679
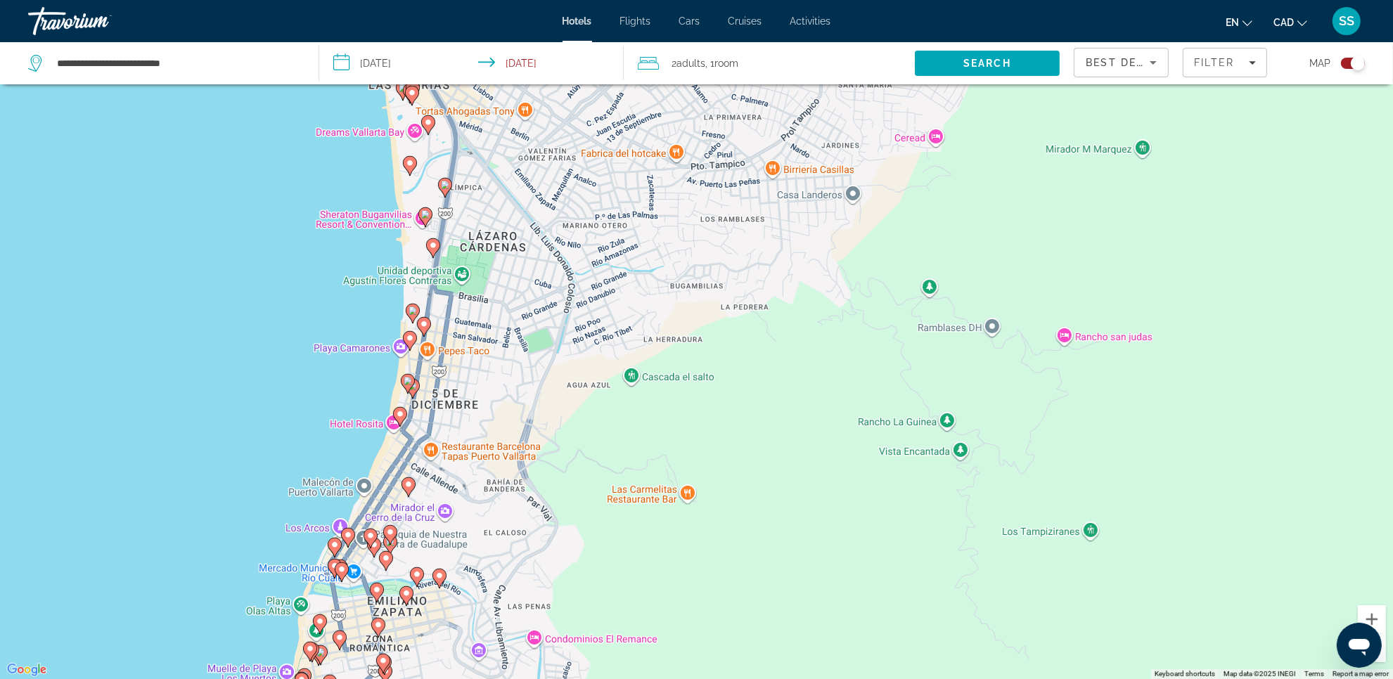
drag, startPoint x: 642, startPoint y: 345, endPoint x: 756, endPoint y: 591, distance: 271.4
click at [756, 591] on div "To activate drag with keyboard, press Alt + Enter. Once in keyboard drag state,…" at bounding box center [696, 339] width 1393 height 679
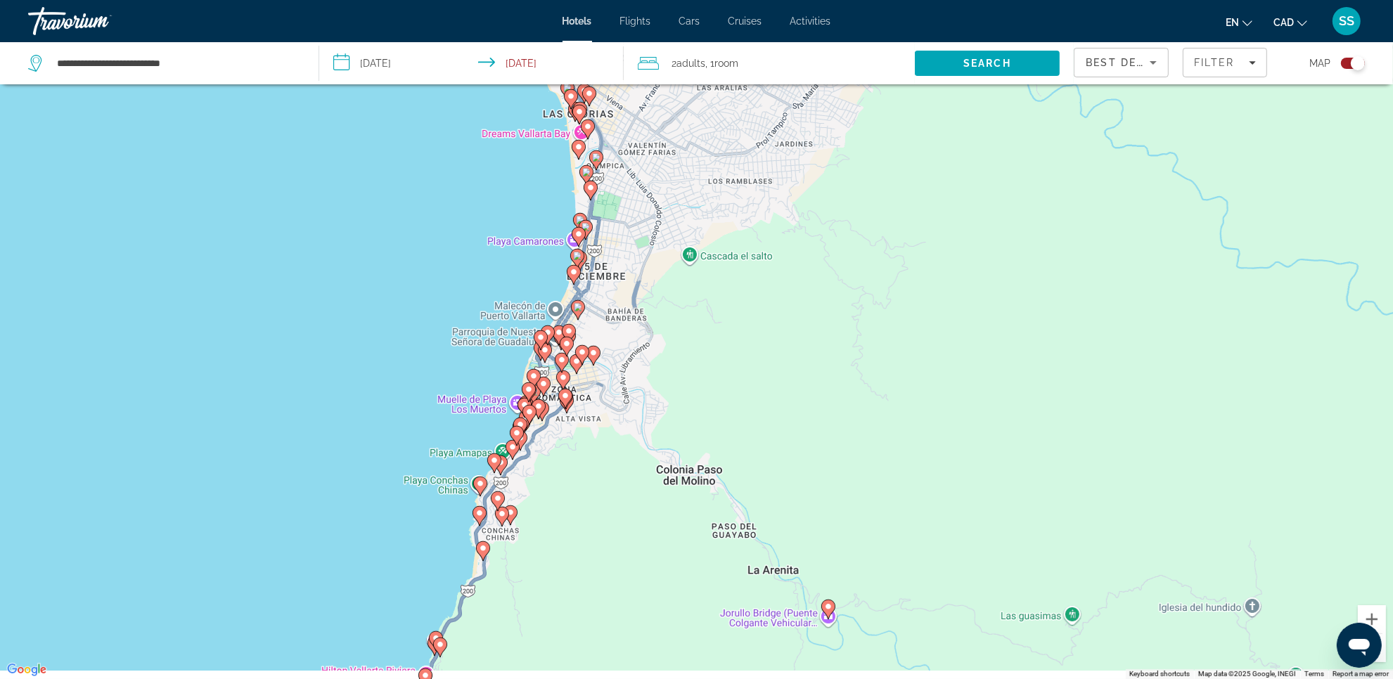
drag, startPoint x: 708, startPoint y: 515, endPoint x: 766, endPoint y: 334, distance: 190.5
click at [777, 314] on div "To activate drag with keyboard, press Alt + Enter. Once in keyboard drag state,…" at bounding box center [696, 339] width 1393 height 679
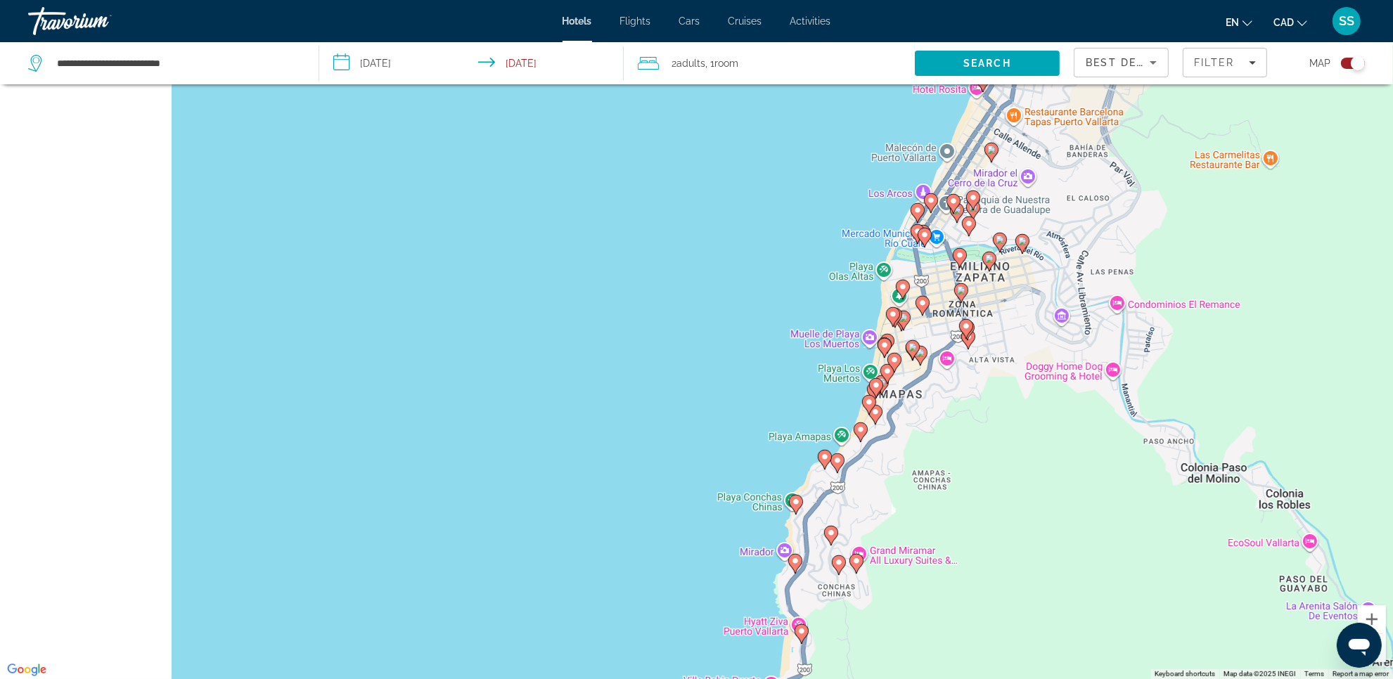
drag, startPoint x: 615, startPoint y: 415, endPoint x: 1073, endPoint y: 485, distance: 463.6
click at [1073, 485] on div "To activate drag with keyboard, press Alt + Enter. Once in keyboard drag state,…" at bounding box center [696, 339] width 1393 height 679
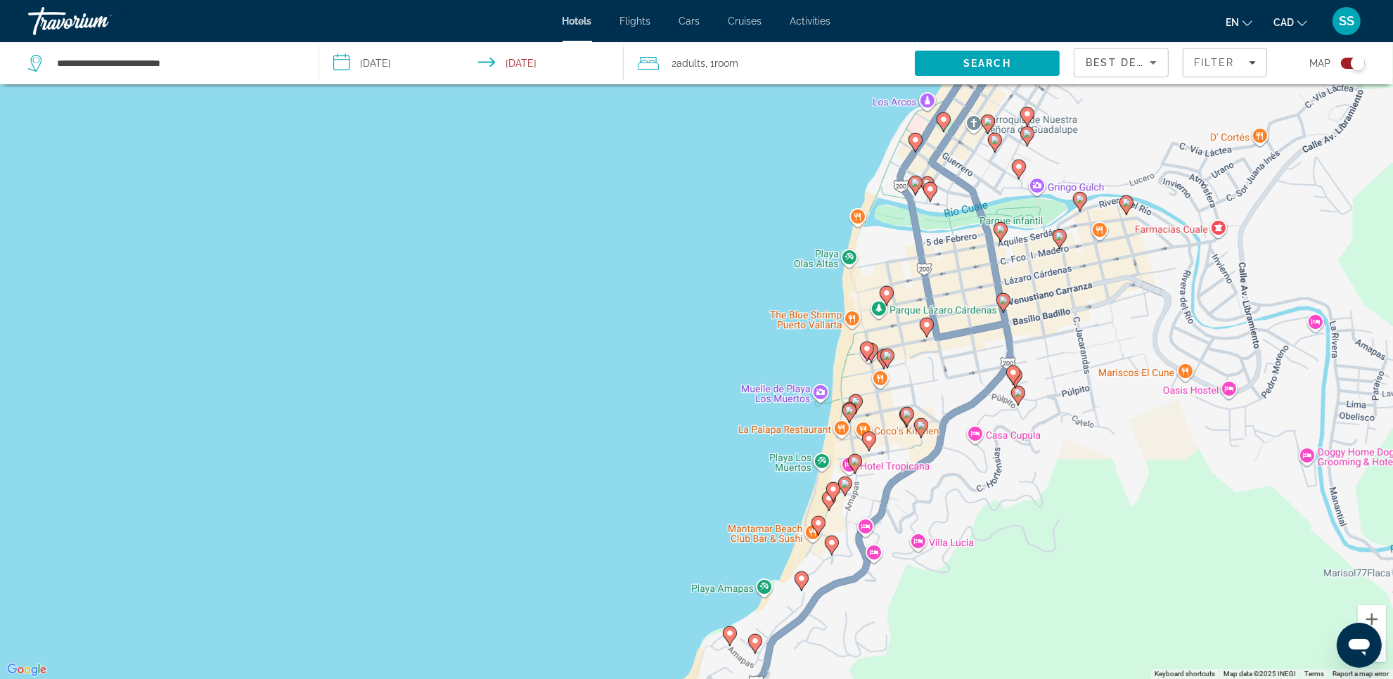
drag, startPoint x: 1090, startPoint y: 367, endPoint x: 964, endPoint y: 529, distance: 204.5
click at [960, 542] on div "To activate drag with keyboard, press Alt + Enter. Once in keyboard drag state,…" at bounding box center [696, 339] width 1393 height 679
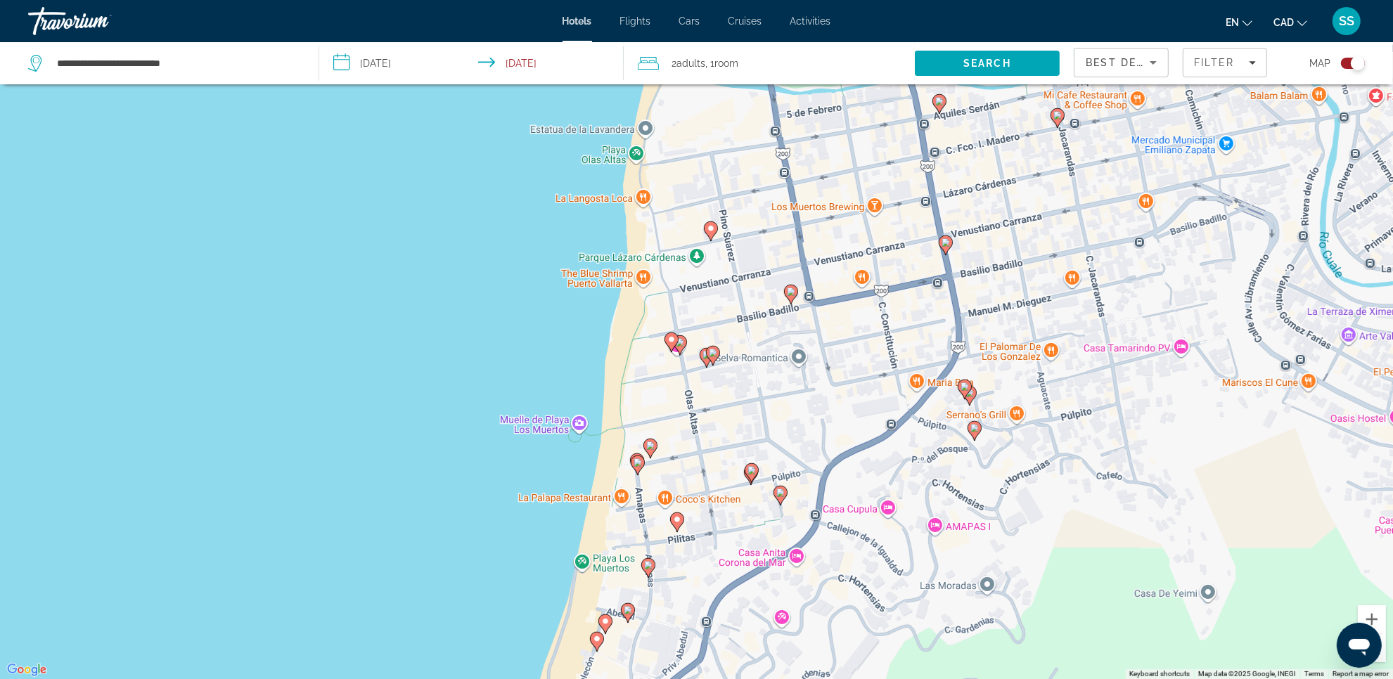
drag, startPoint x: 928, startPoint y: 588, endPoint x: 949, endPoint y: 391, distance: 198.7
click at [946, 399] on div "To activate drag with keyboard, press Alt + Enter. Once in keyboard drag state,…" at bounding box center [696, 339] width 1393 height 679
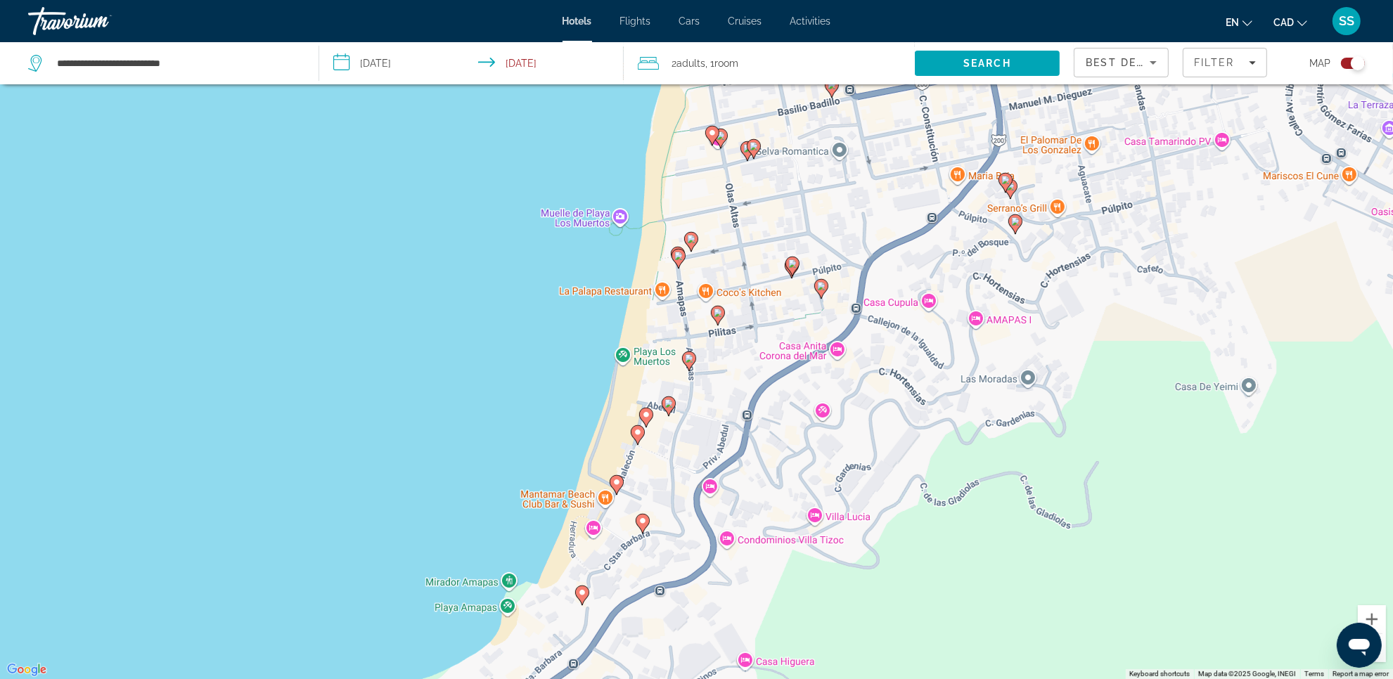
drag, startPoint x: 877, startPoint y: 250, endPoint x: 872, endPoint y: 360, distance: 110.5
click at [872, 360] on div "To activate drag with keyboard, press Alt + Enter. Once in keyboard drag state,…" at bounding box center [696, 339] width 1393 height 679
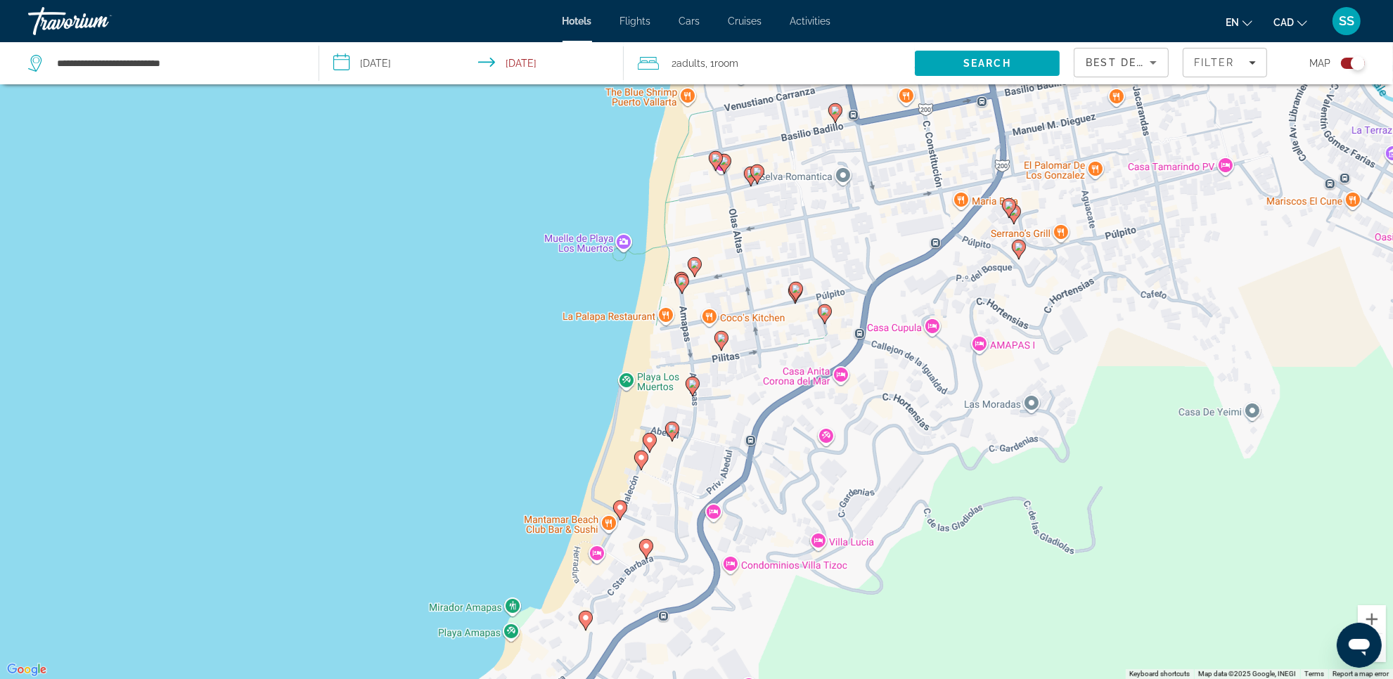
click at [635, 457] on icon "Main content" at bounding box center [640, 460] width 13 height 18
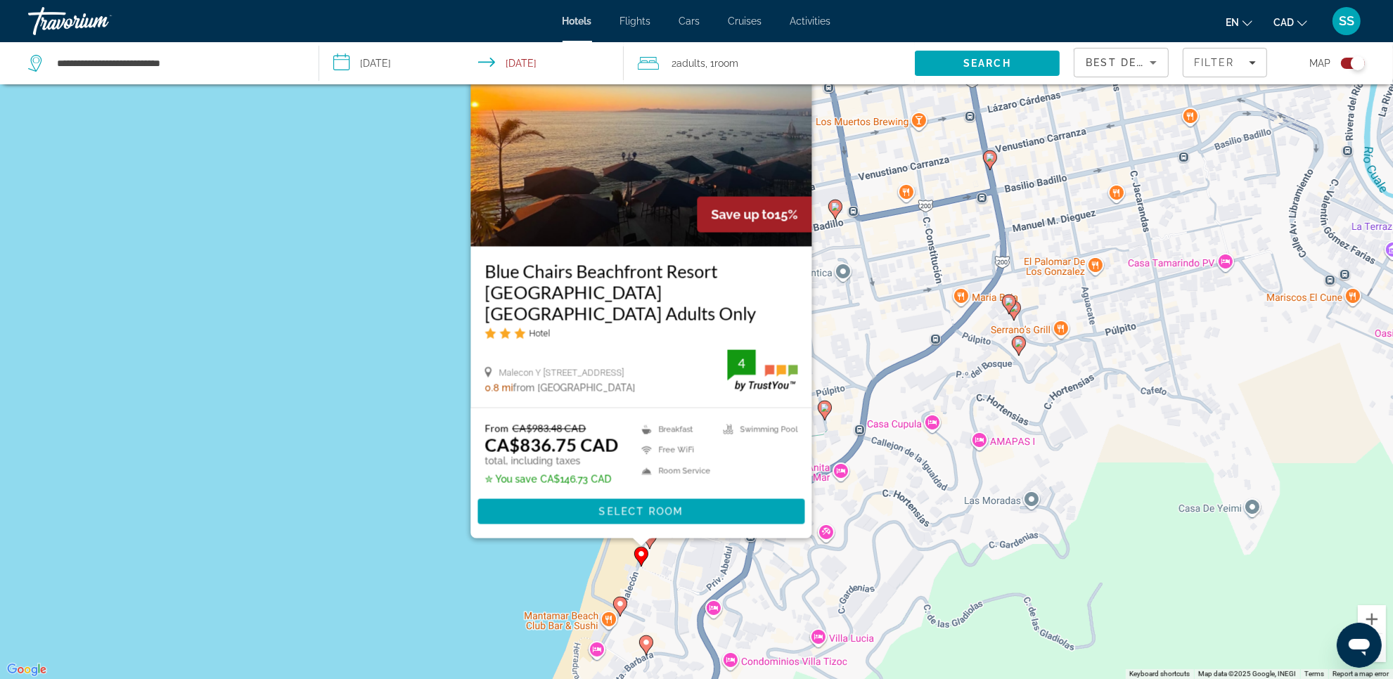
click at [373, 391] on div "To activate drag with keyboard, press Alt + Enter. Once in keyboard drag state,…" at bounding box center [696, 339] width 1393 height 679
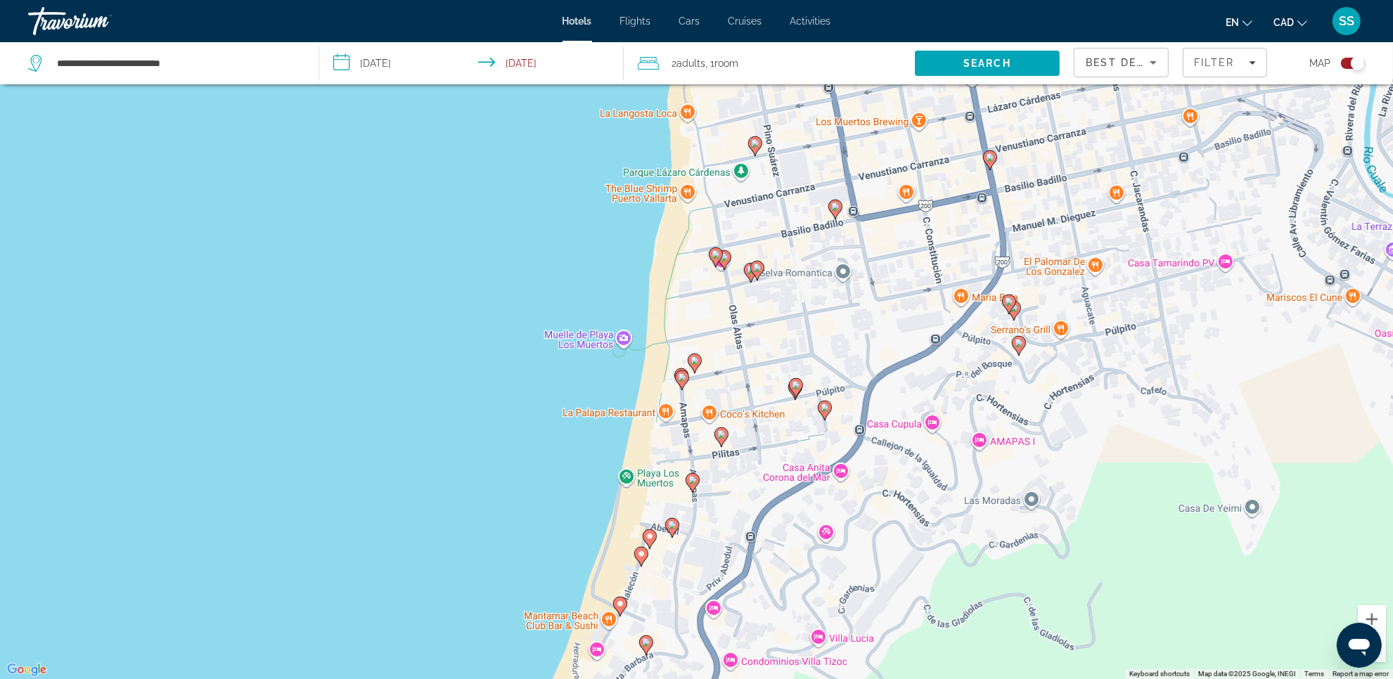
click at [693, 484] on image "Main content" at bounding box center [692, 480] width 8 height 8
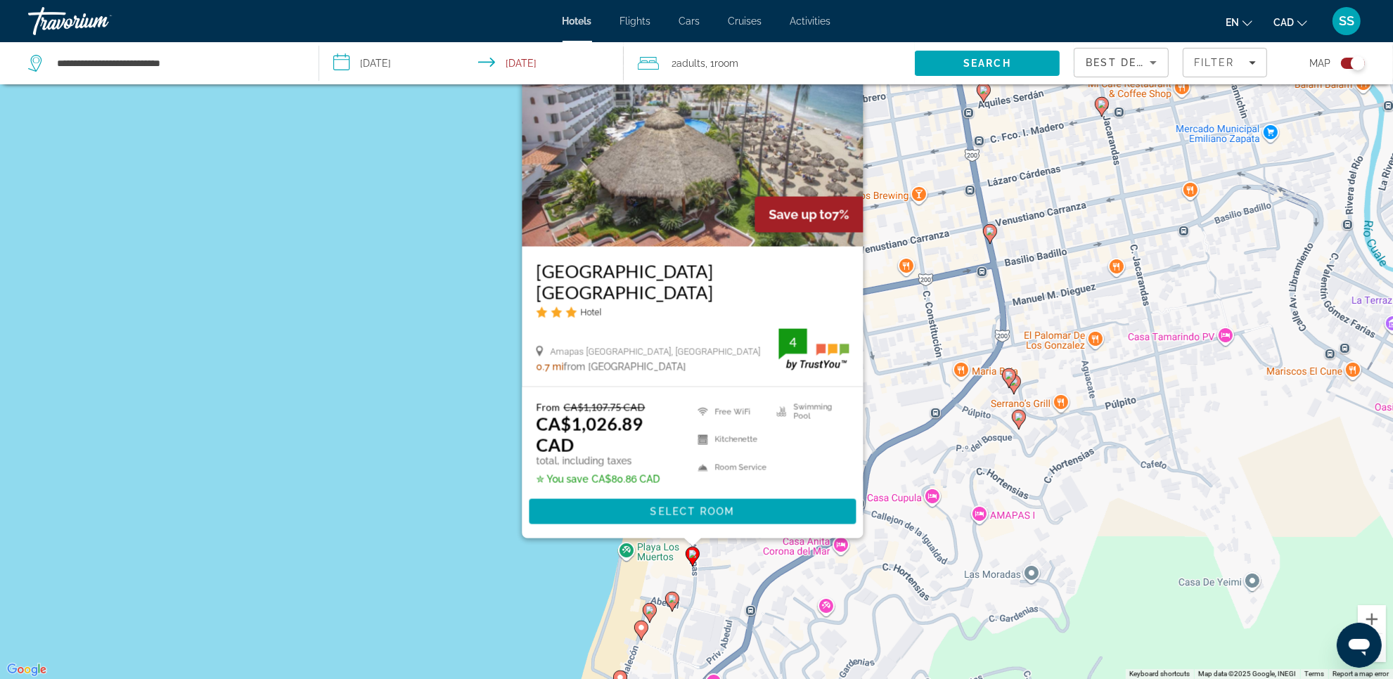
click at [929, 550] on div "To activate drag with keyboard, press Alt + Enter. Once in keyboard drag state,…" at bounding box center [696, 339] width 1393 height 679
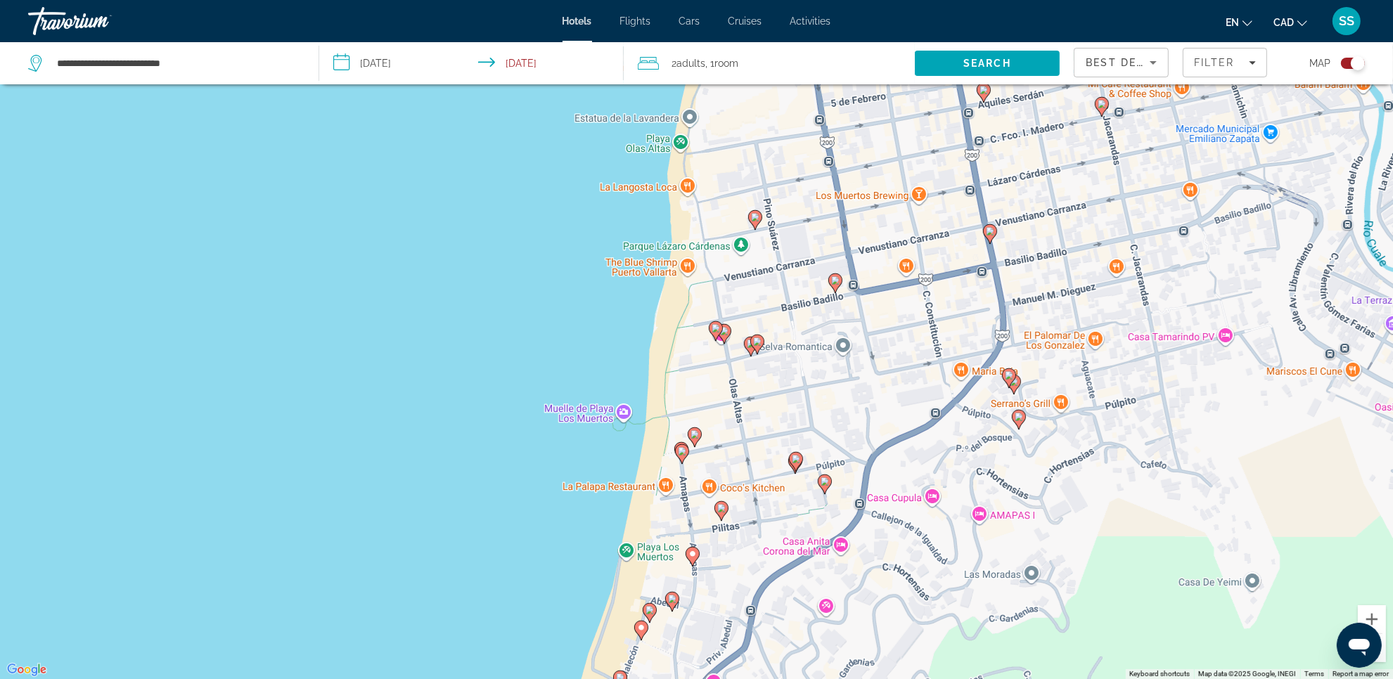
click at [722, 512] on image "Main content" at bounding box center [721, 508] width 8 height 8
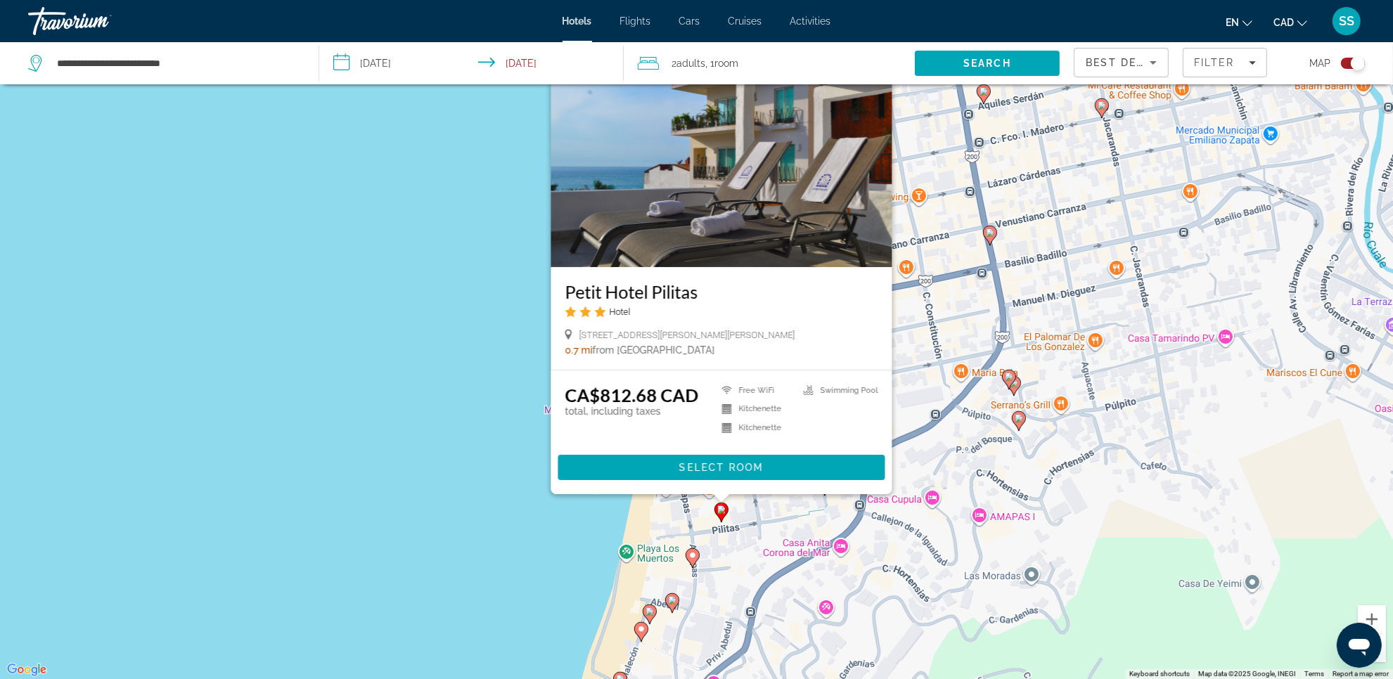
click at [775, 534] on div "To activate drag with keyboard, press Alt + Enter. Once in keyboard drag state,…" at bounding box center [696, 339] width 1393 height 679
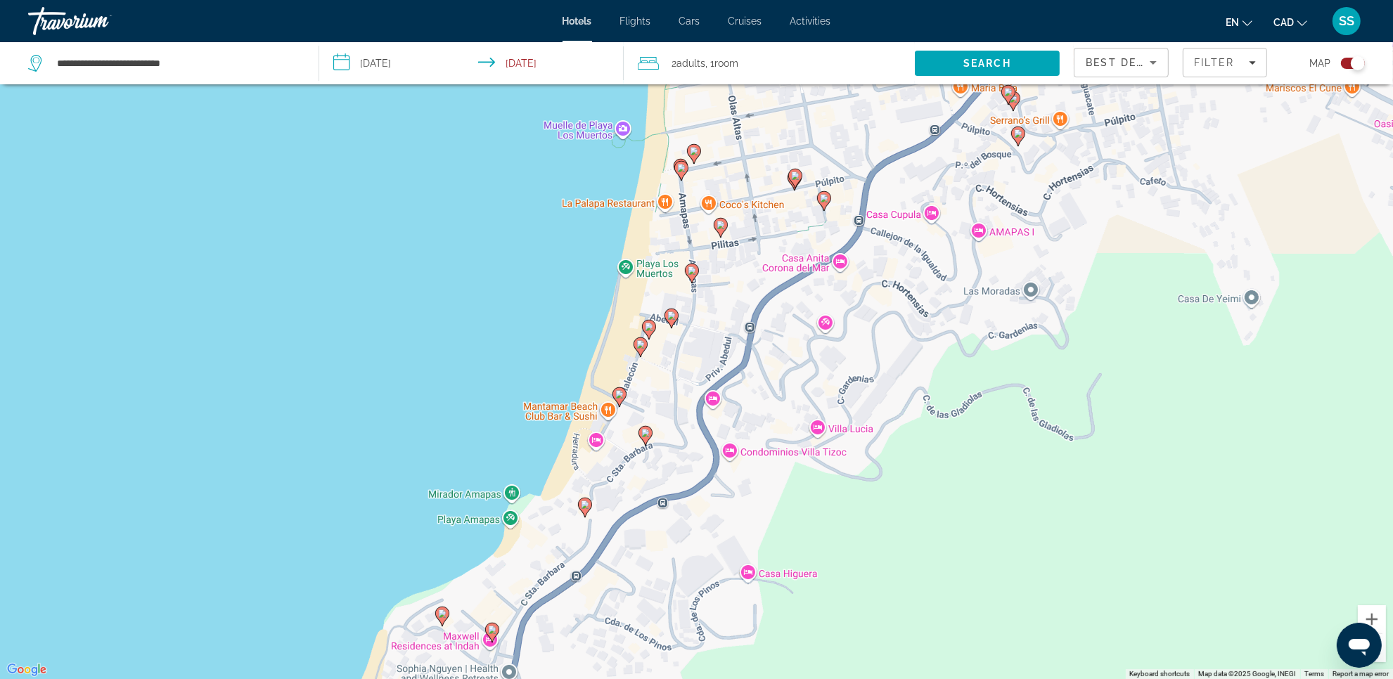
drag, startPoint x: 740, startPoint y: 557, endPoint x: 733, endPoint y: 260, distance: 296.7
click at [733, 260] on div "To activate drag with keyboard, press Alt + Enter. Once in keyboard drag state,…" at bounding box center [696, 339] width 1393 height 679
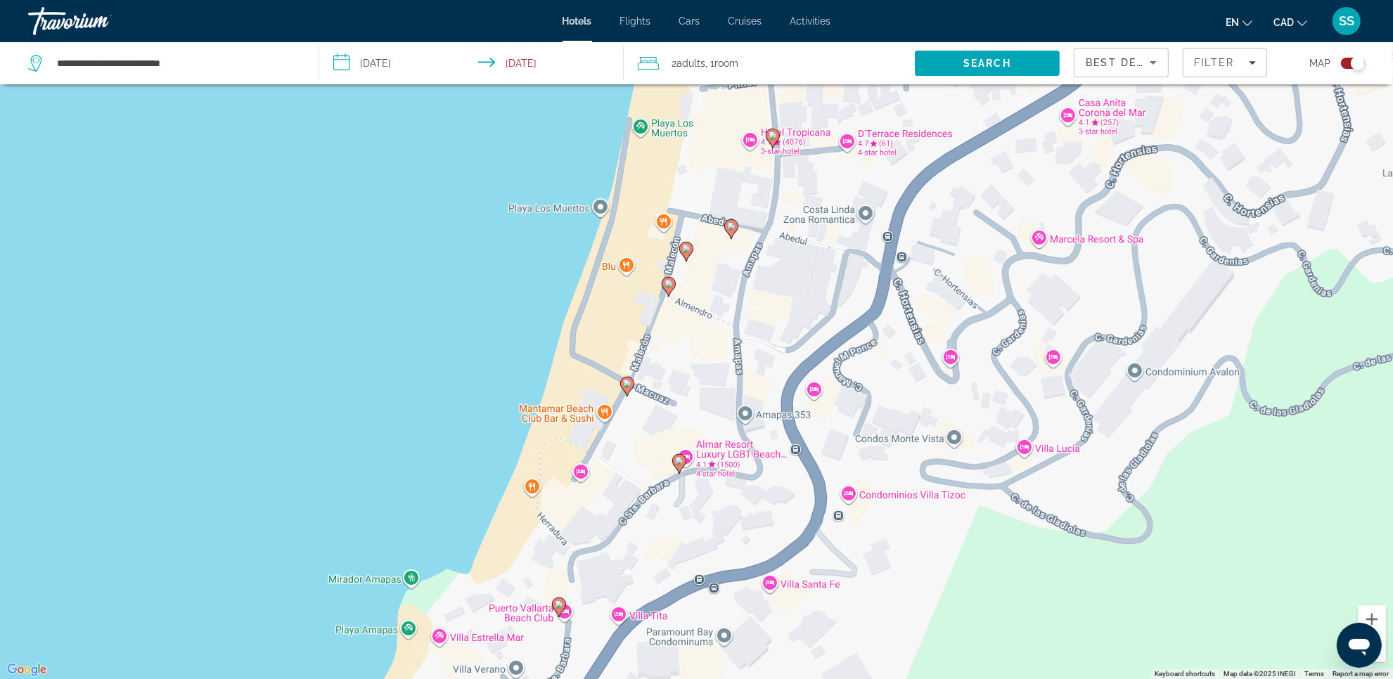
drag, startPoint x: 666, startPoint y: 258, endPoint x: 728, endPoint y: 274, distance: 64.6
click at [722, 337] on div "To activate drag with keyboard, press Alt + Enter. Once in keyboard drag state,…" at bounding box center [696, 339] width 1393 height 679
click at [688, 247] on image "Main content" at bounding box center [687, 248] width 8 height 8
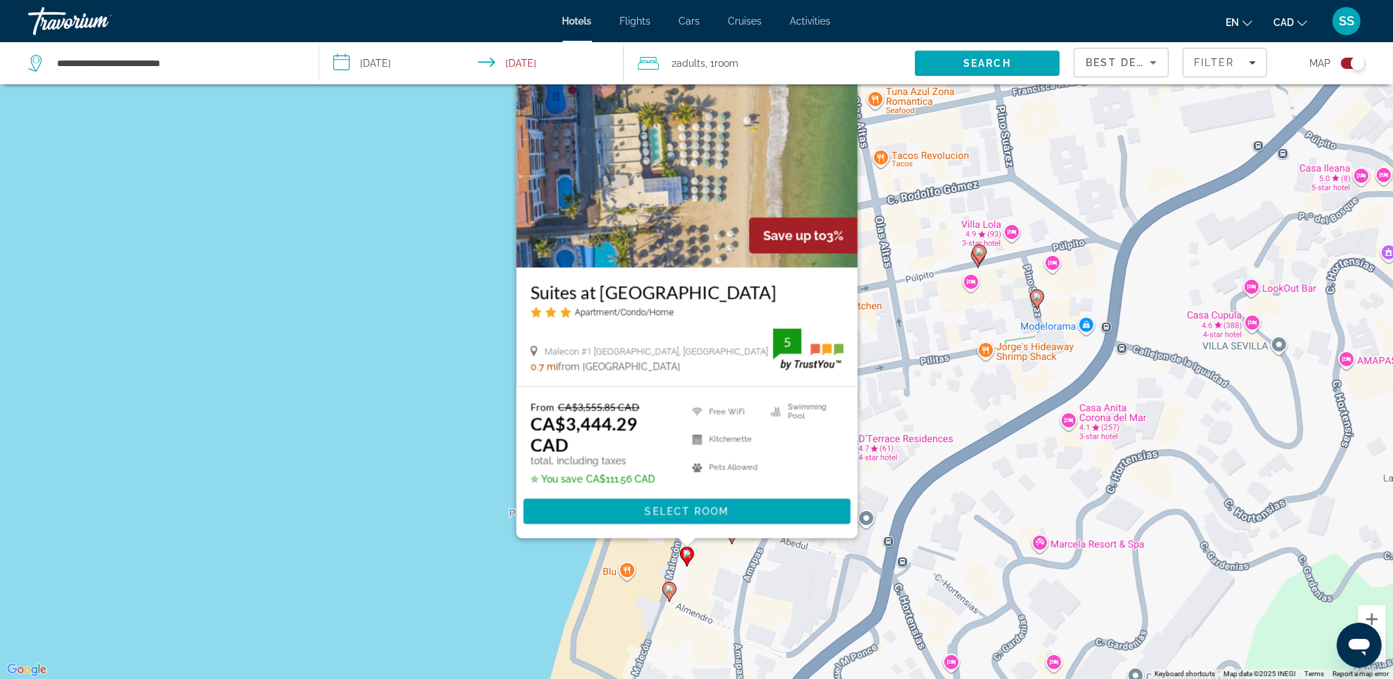
click at [907, 492] on div "To activate drag with keyboard, press Alt + Enter. Once in keyboard drag state,…" at bounding box center [696, 339] width 1393 height 679
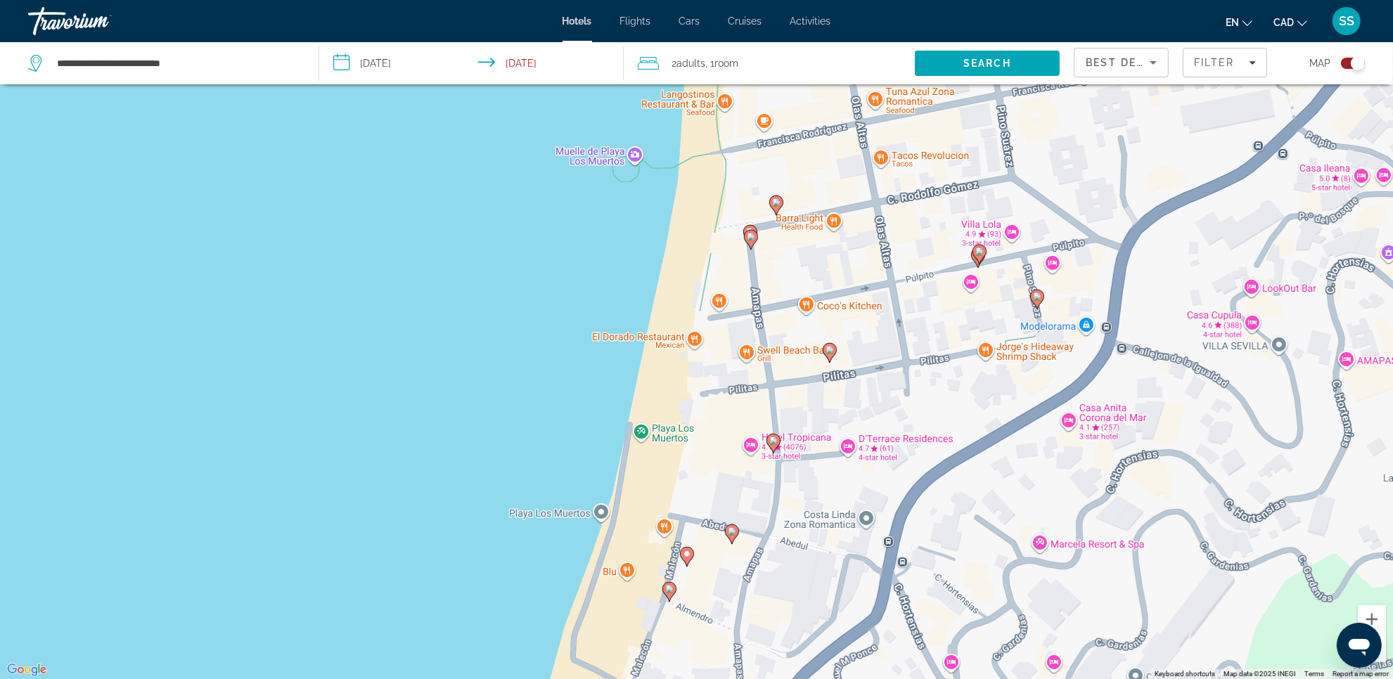
click at [668, 593] on image "Main content" at bounding box center [669, 589] width 8 height 8
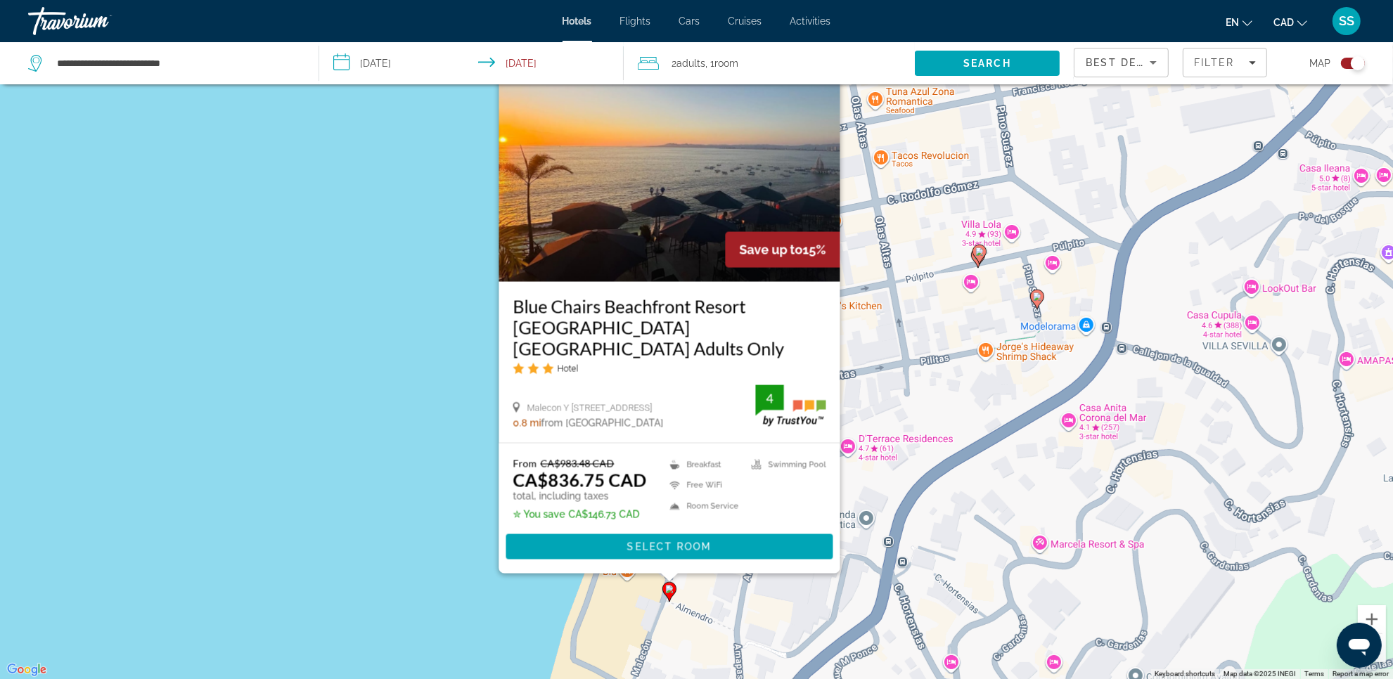
click at [760, 601] on div "To activate drag with keyboard, press Alt + Enter. Once in keyboard drag state,…" at bounding box center [696, 339] width 1393 height 679
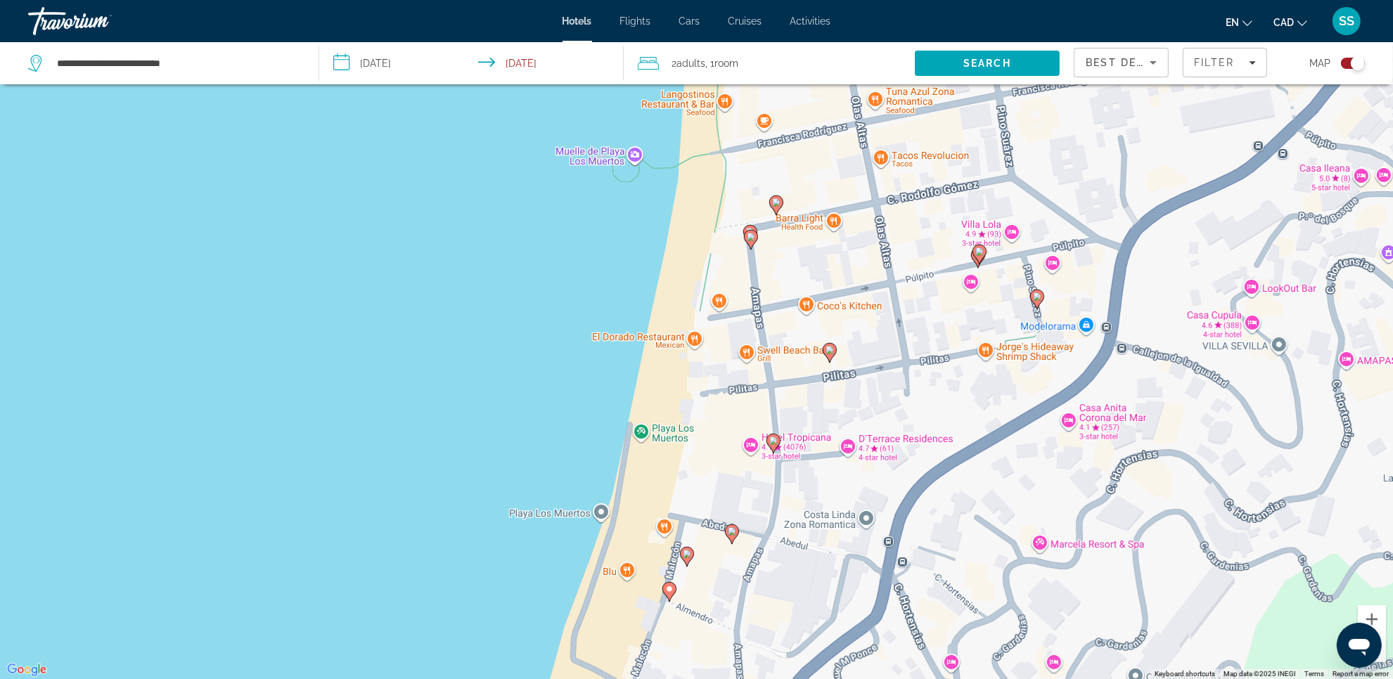
click at [725, 528] on gmp-advanced-marker "Main content" at bounding box center [732, 534] width 14 height 21
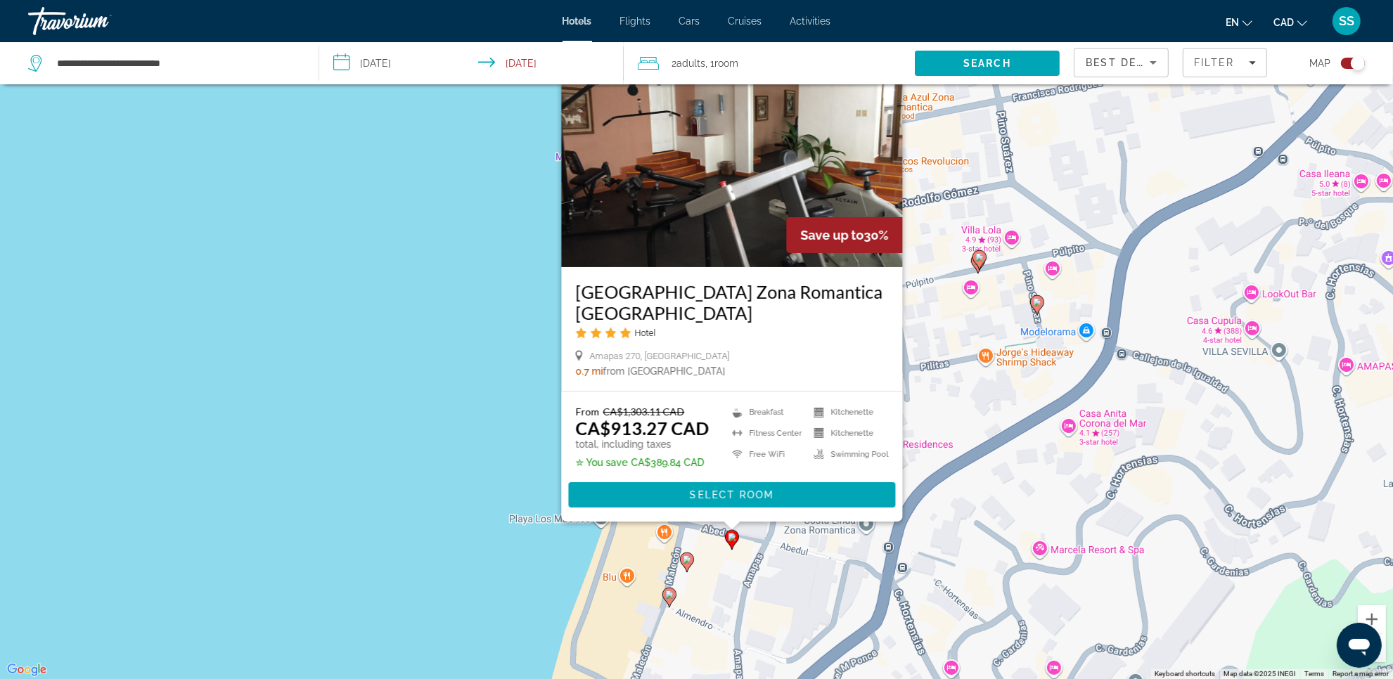
click at [662, 202] on img "Main content" at bounding box center [731, 154] width 341 height 225
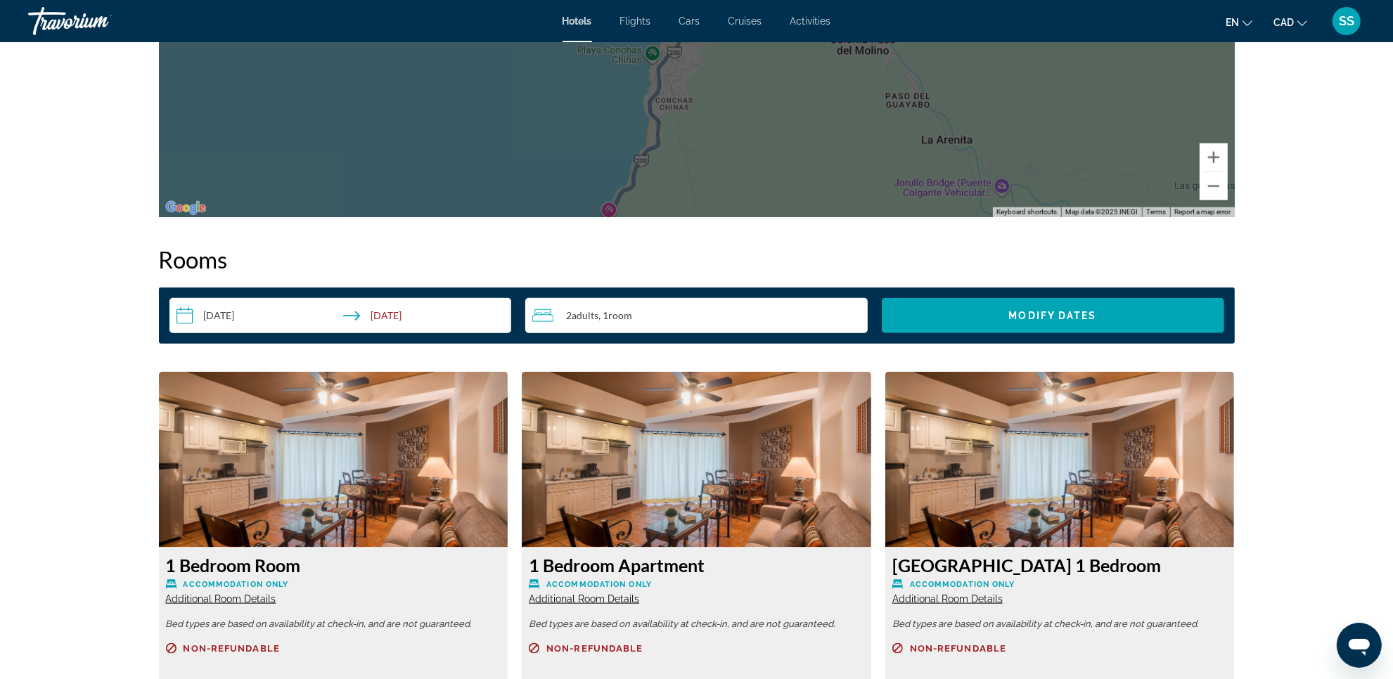
scroll to position [1757, 0]
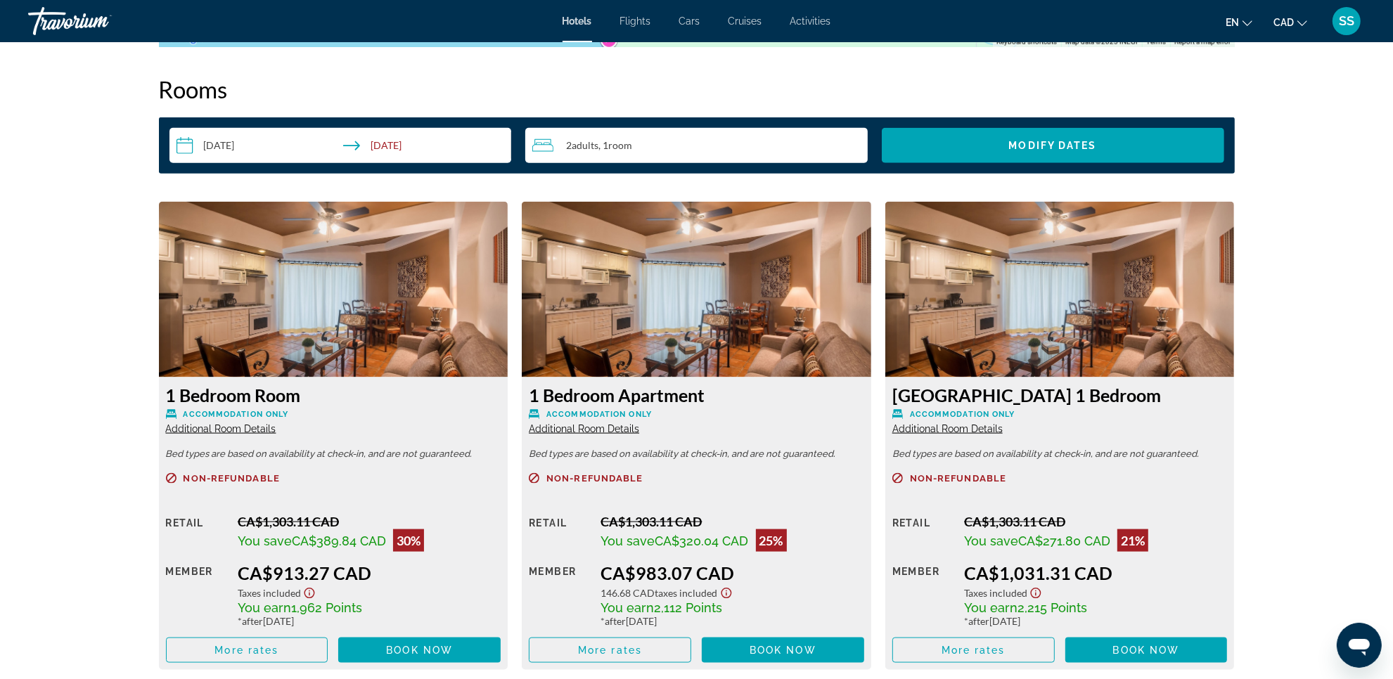
click at [390, 297] on img "Main content" at bounding box center [333, 290] width 349 height 176
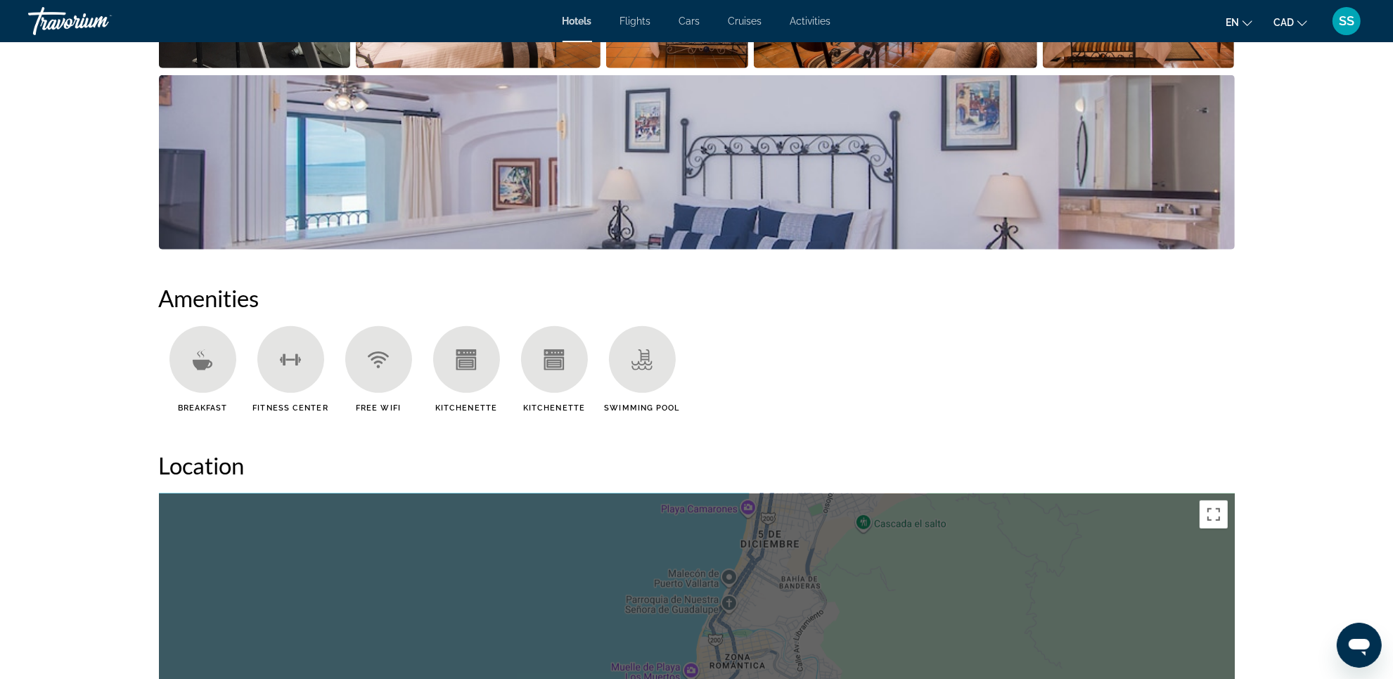
scroll to position [879, 0]
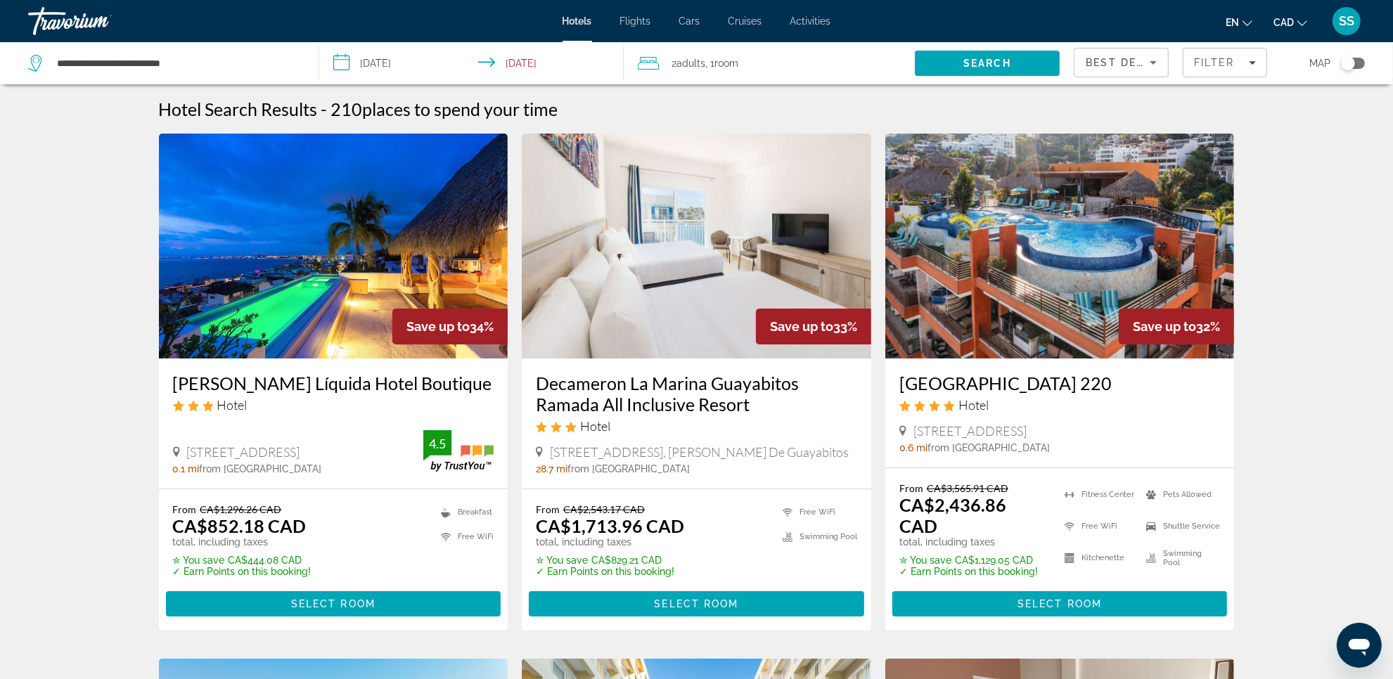
click at [1360, 62] on div "Toggle map" at bounding box center [1353, 63] width 24 height 11
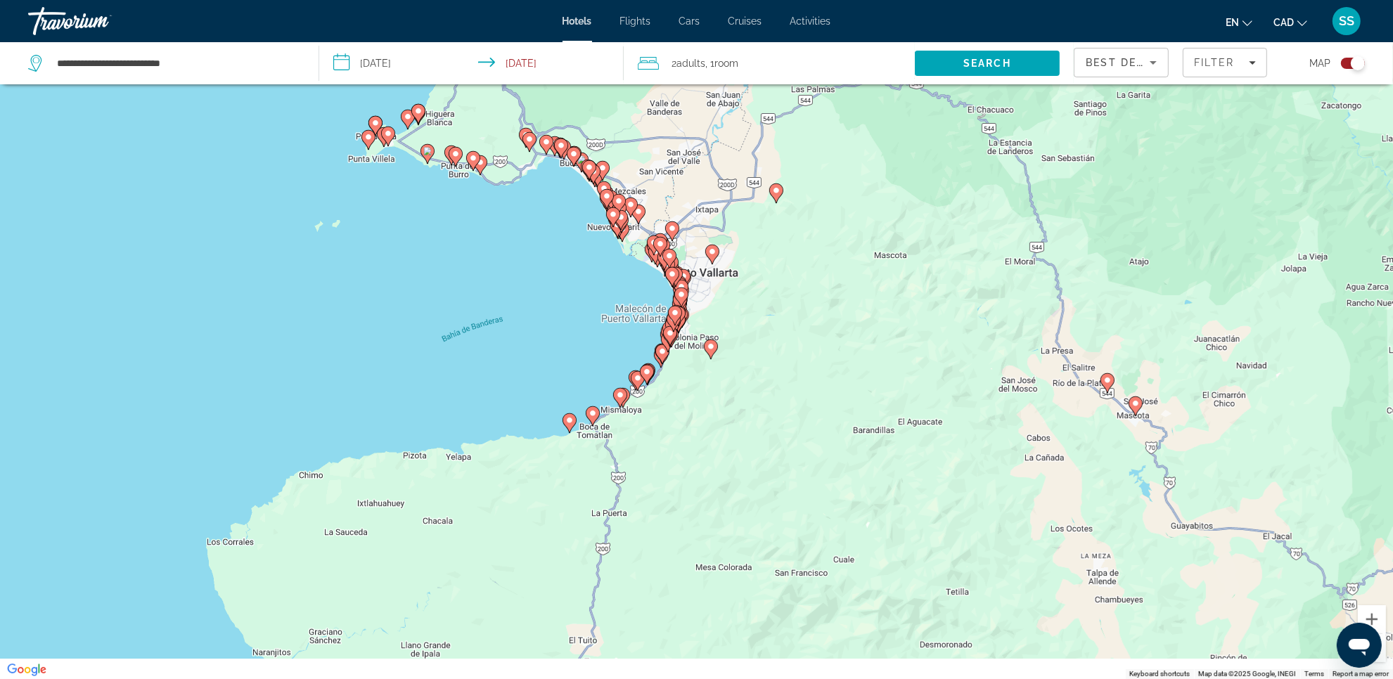
drag, startPoint x: 793, startPoint y: 463, endPoint x: 743, endPoint y: 374, distance: 101.7
click at [825, 295] on div "To activate drag with keyboard, press Alt + Enter. Once in keyboard drag state,…" at bounding box center [696, 339] width 1393 height 679
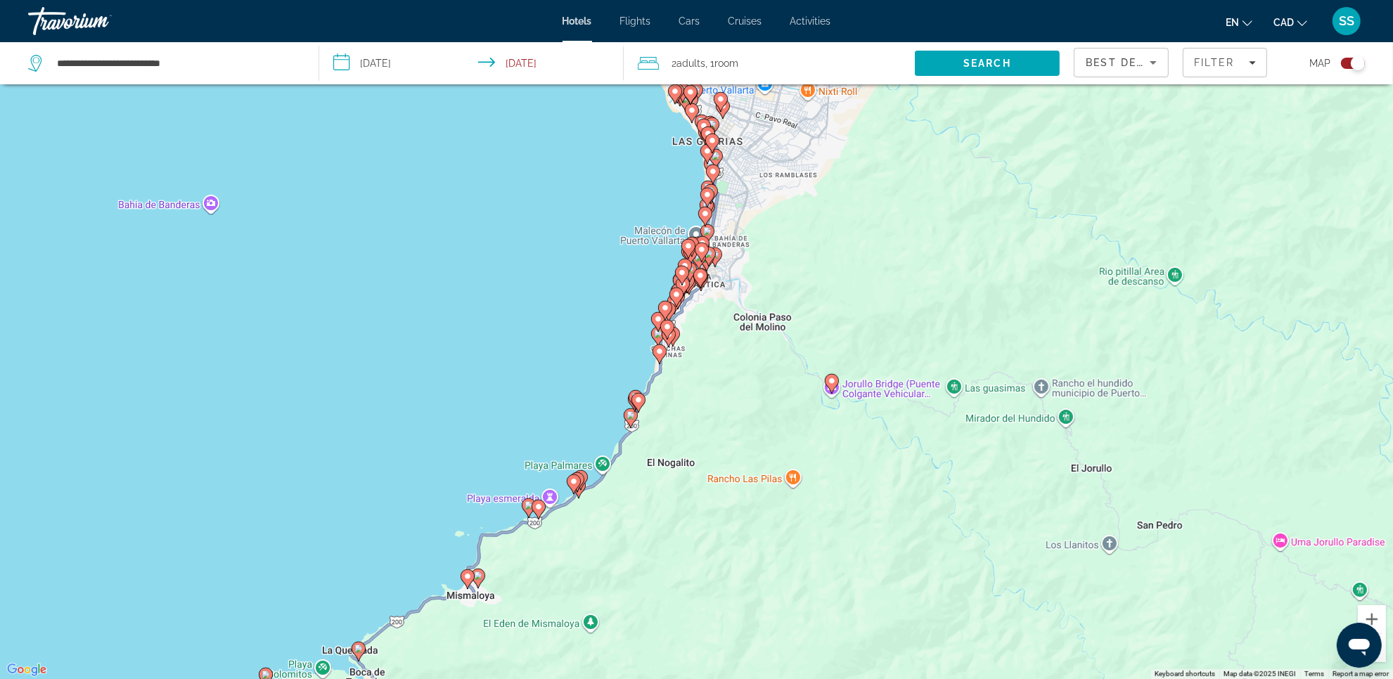
drag, startPoint x: 668, startPoint y: 303, endPoint x: 697, endPoint y: 536, distance: 235.2
click at [692, 538] on div "To activate drag with keyboard, press Alt + Enter. Once in keyboard drag state,…" at bounding box center [696, 339] width 1393 height 679
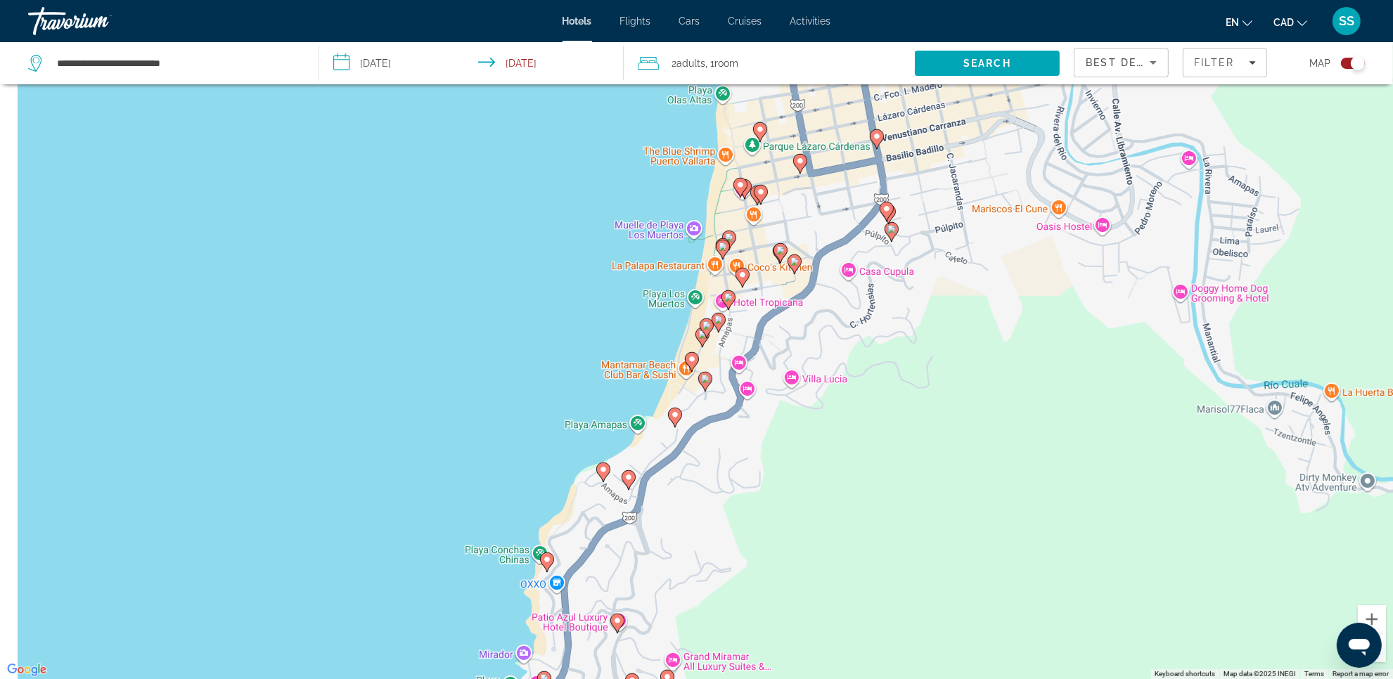
drag, startPoint x: 780, startPoint y: 243, endPoint x: 933, endPoint y: 511, distance: 308.2
click at [931, 518] on div "To activate drag with keyboard, press Alt + Enter. Once in keyboard drag state,…" at bounding box center [696, 339] width 1393 height 679
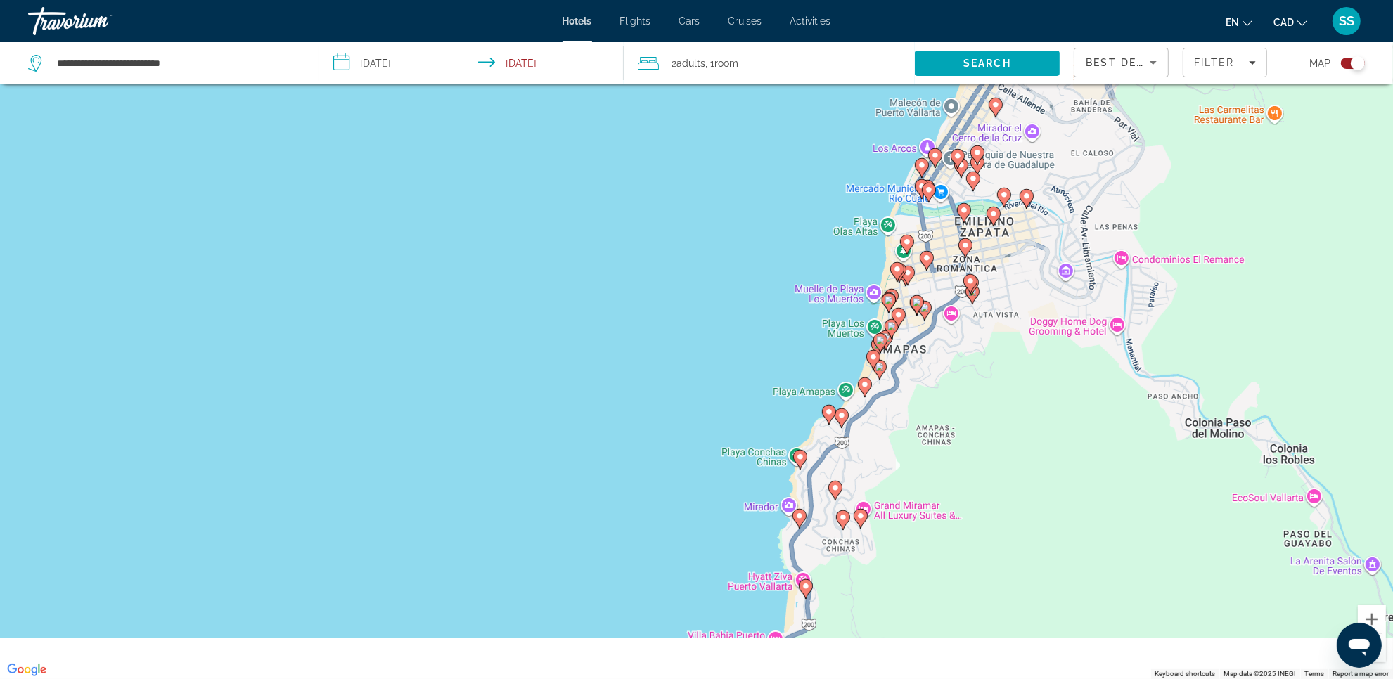
drag, startPoint x: 967, startPoint y: 430, endPoint x: 965, endPoint y: 302, distance: 127.3
click at [968, 299] on div "To activate drag with keyboard, press Alt + Enter. Once in keyboard drag state,…" at bounding box center [696, 339] width 1393 height 679
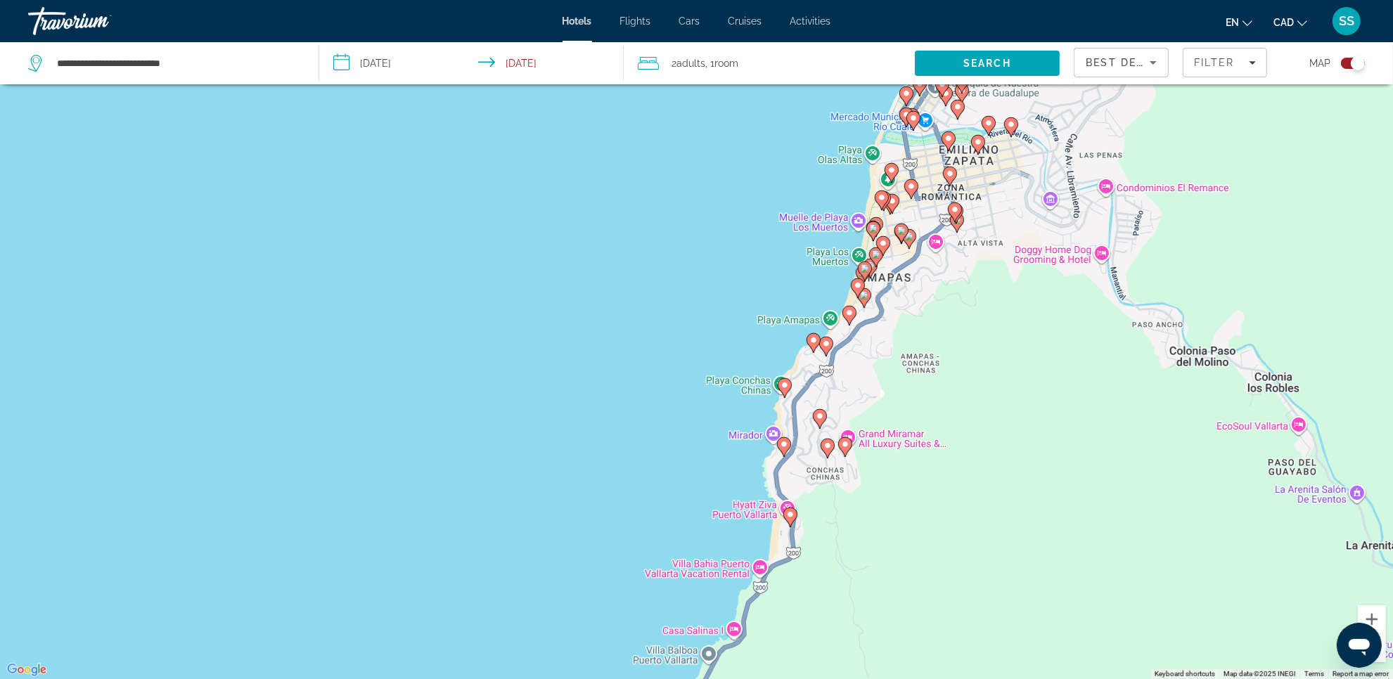
drag, startPoint x: 1035, startPoint y: 300, endPoint x: 929, endPoint y: 594, distance: 312.4
click at [929, 594] on div "To activate drag with keyboard, press Alt + Enter. Once in keyboard drag state,…" at bounding box center [696, 339] width 1393 height 679
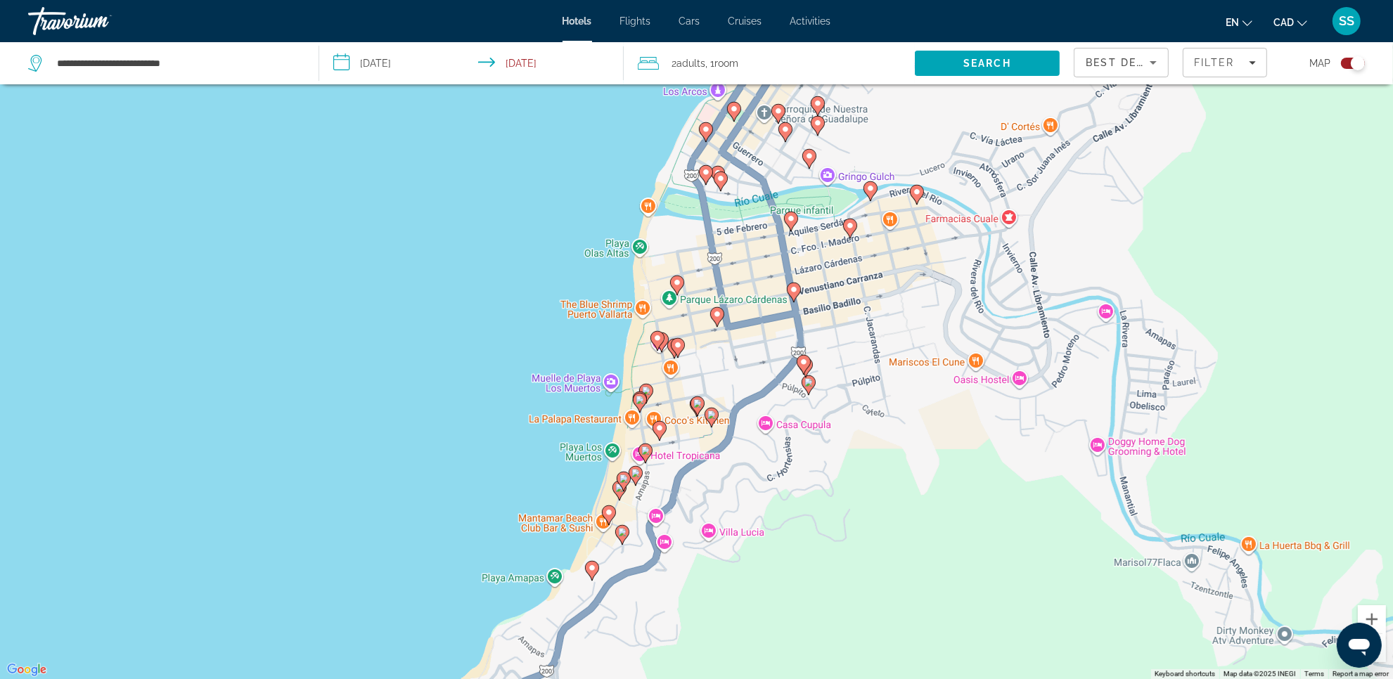
drag, startPoint x: 897, startPoint y: 588, endPoint x: 1011, endPoint y: 340, distance: 273.7
click at [1011, 340] on div "To activate drag with keyboard, press Alt + Enter. Once in keyboard drag state,…" at bounding box center [696, 339] width 1393 height 679
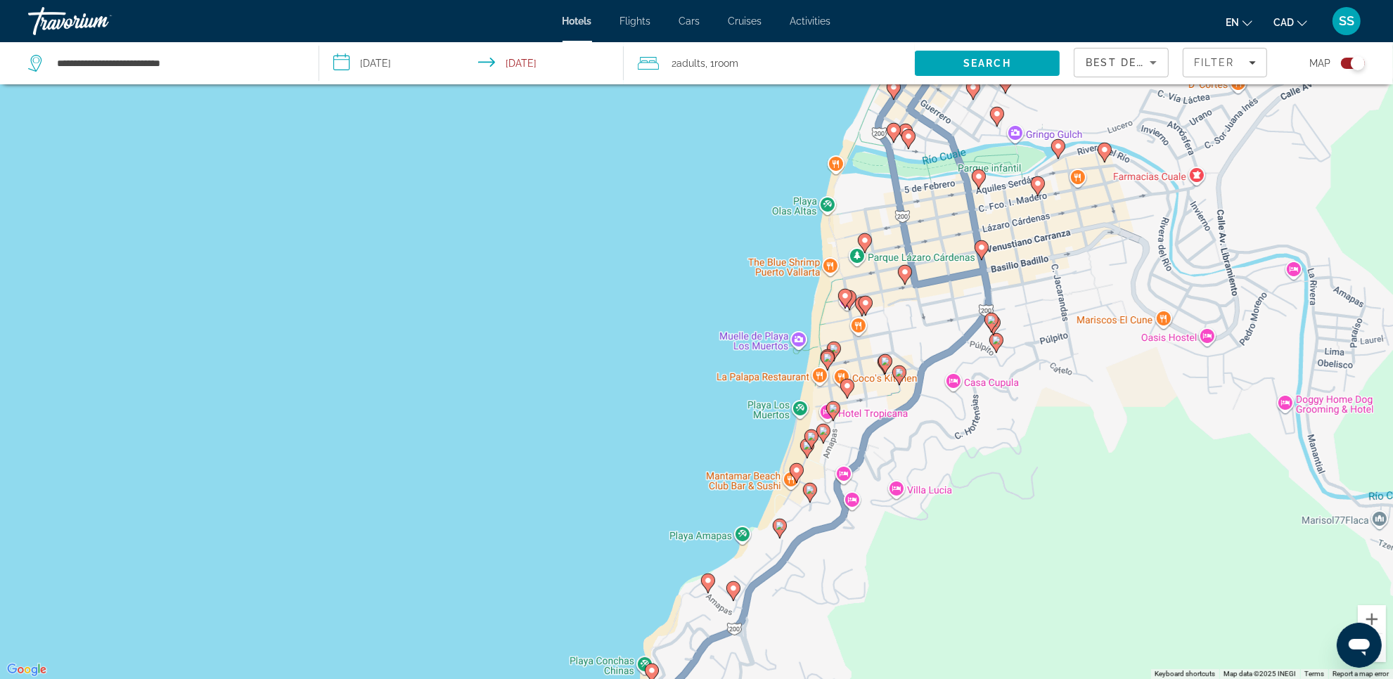
drag, startPoint x: 800, startPoint y: 427, endPoint x: 992, endPoint y: 427, distance: 191.9
click at [993, 427] on div "To activate drag with keyboard, press Alt + Enter. Once in keyboard drag state,…" at bounding box center [696, 339] width 1393 height 679
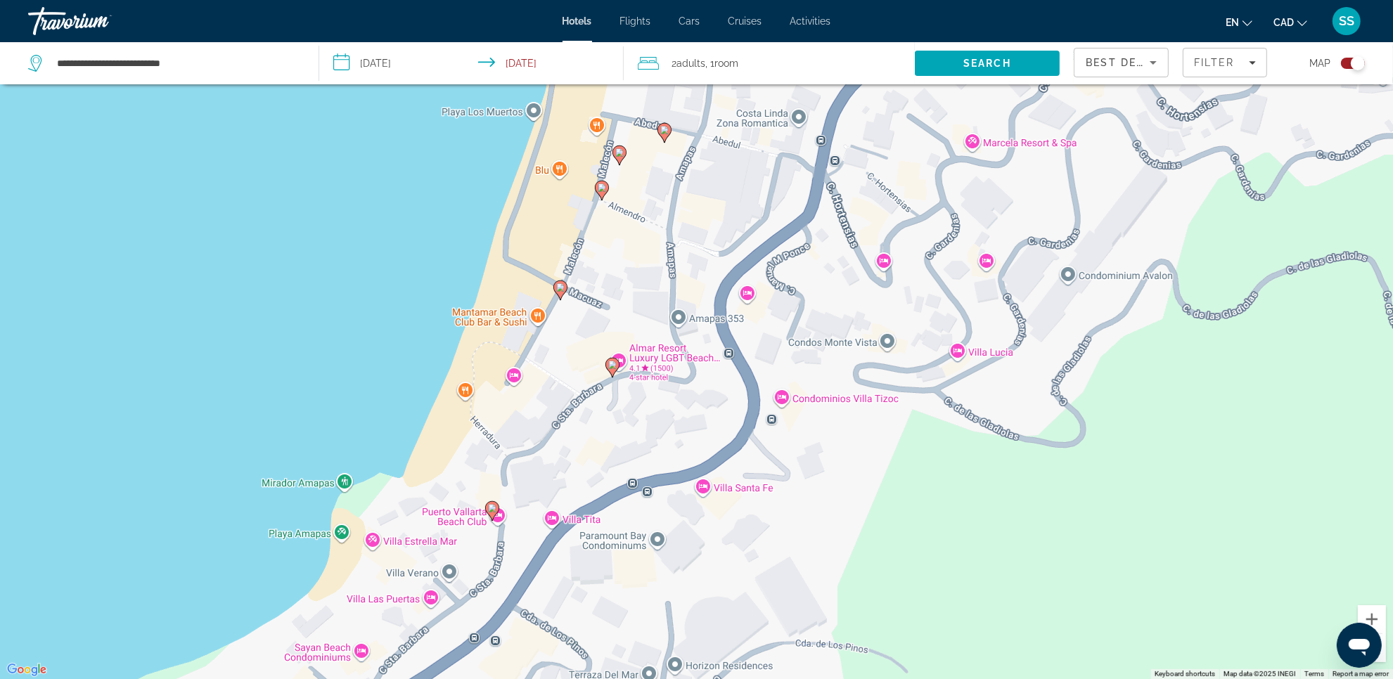
click at [609, 366] on image "Main content" at bounding box center [612, 365] width 8 height 8
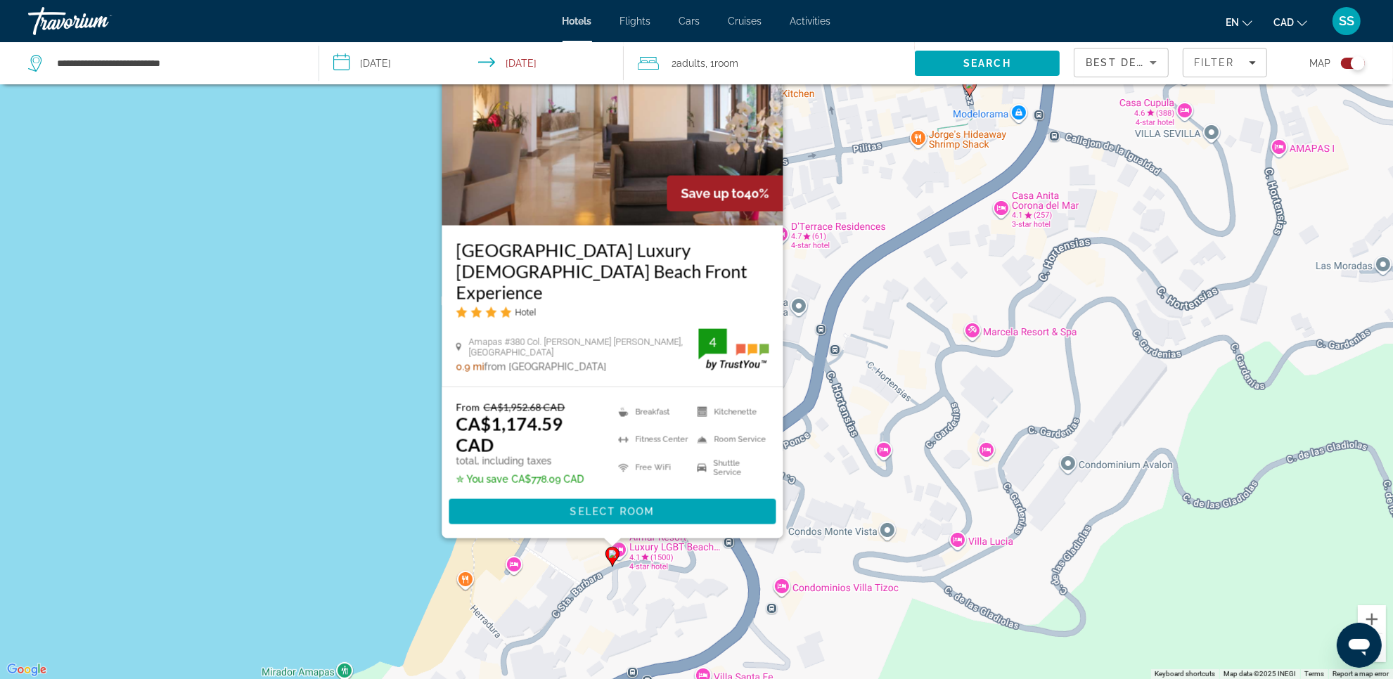
click at [877, 555] on div "To activate drag with keyboard, press Alt + Enter. Once in keyboard drag state,…" at bounding box center [696, 339] width 1393 height 679
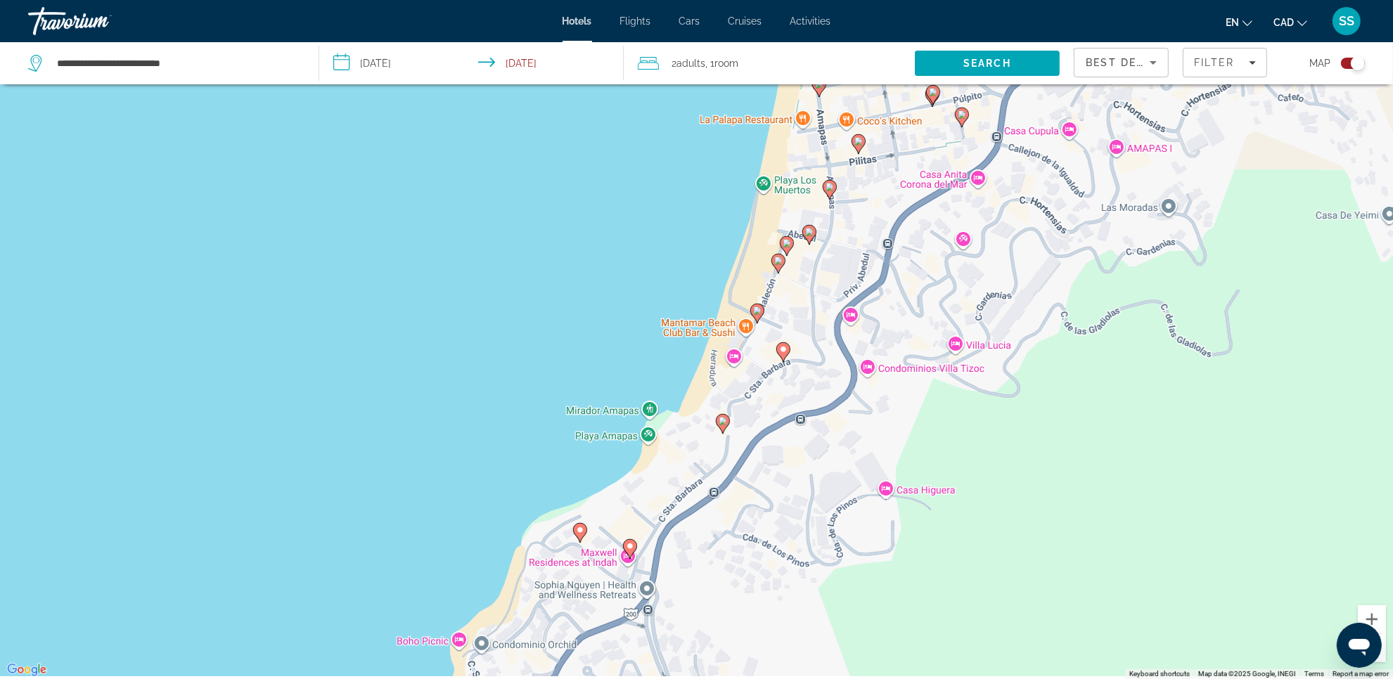
drag, startPoint x: 853, startPoint y: 557, endPoint x: 876, endPoint y: 328, distance: 231.0
click at [893, 317] on div "To activate drag with keyboard, press Alt + Enter. Once in keyboard drag state,…" at bounding box center [696, 339] width 1393 height 679
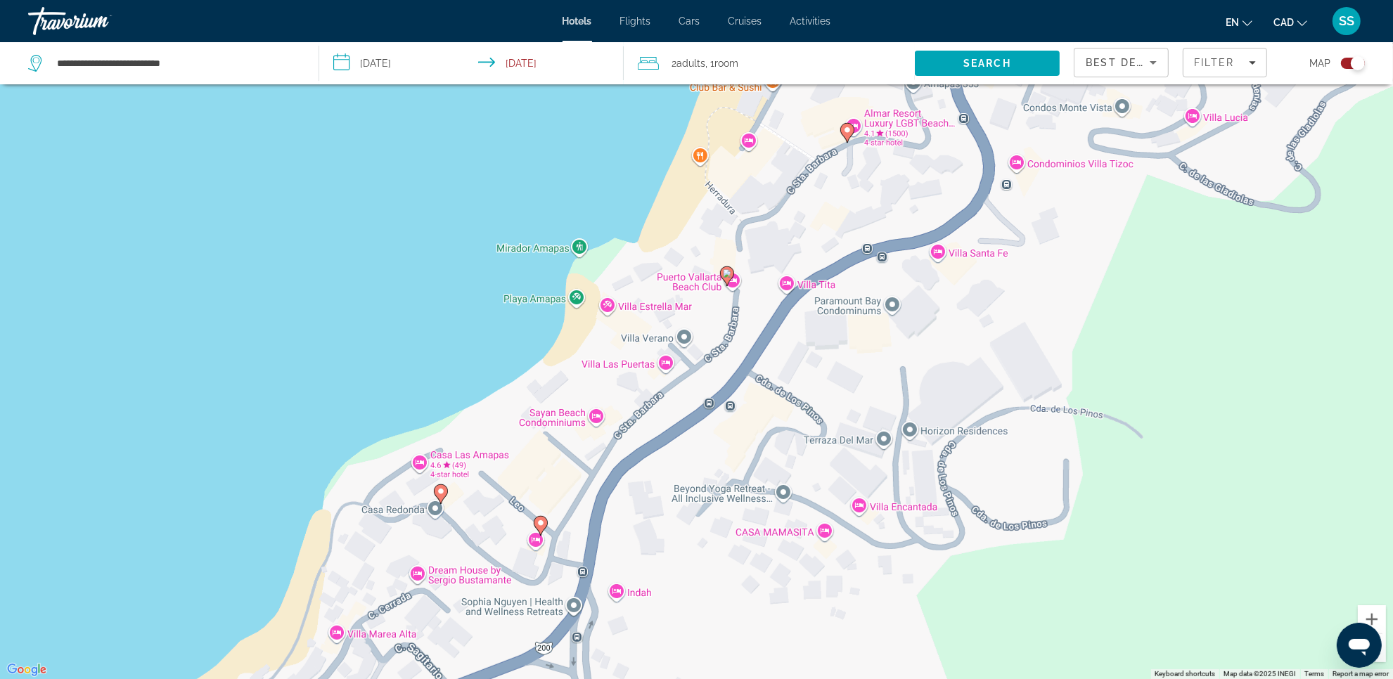
click at [721, 271] on icon "Main content" at bounding box center [726, 276] width 13 height 18
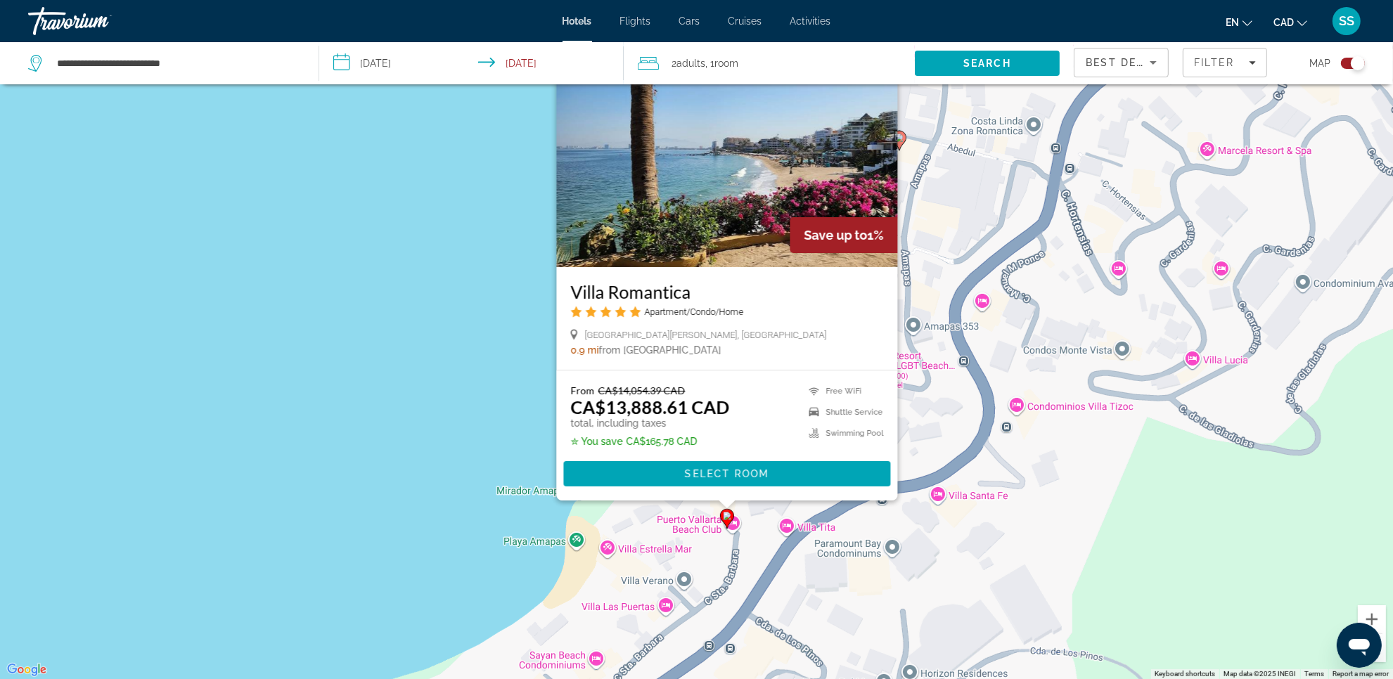
click at [1060, 491] on div "To activate drag with keyboard, press Alt + Enter. Once in keyboard drag state,…" at bounding box center [696, 339] width 1393 height 679
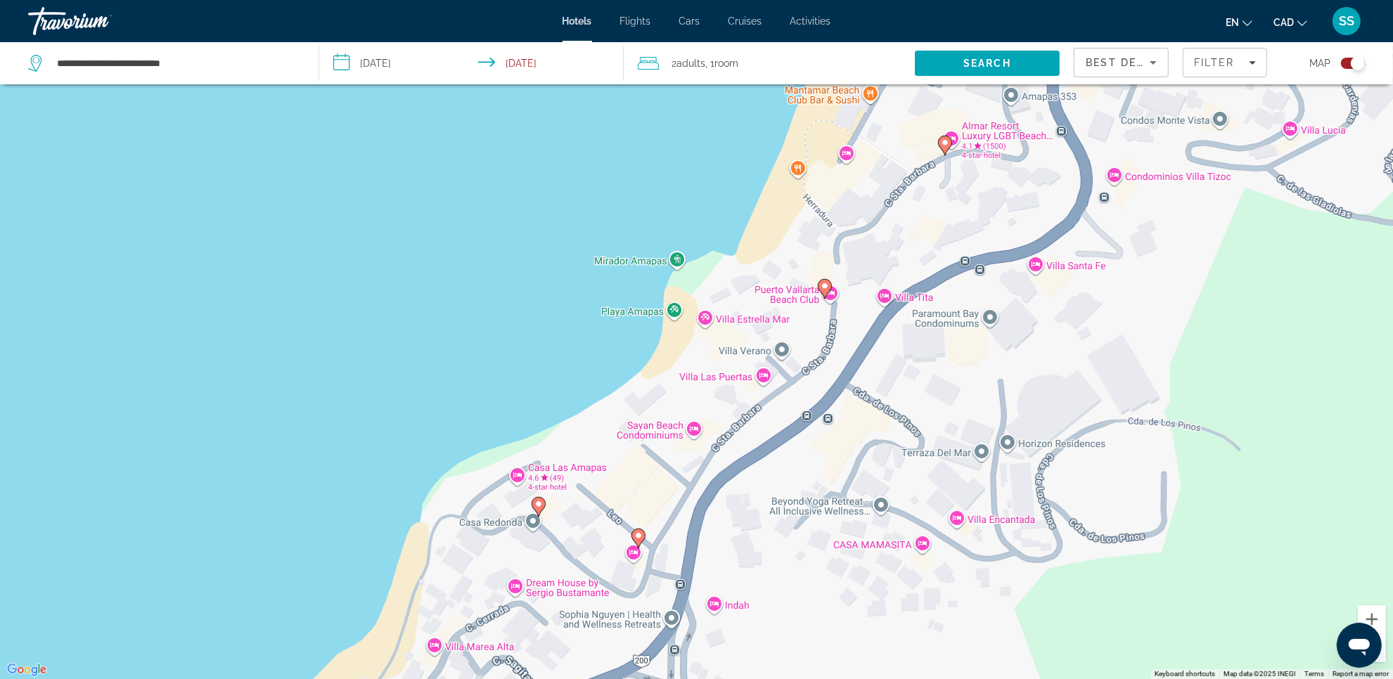
drag, startPoint x: 1056, startPoint y: 424, endPoint x: 1088, endPoint y: 276, distance: 151.8
click at [1088, 276] on div "To activate drag with keyboard, press Alt + Enter. Once in keyboard drag state,…" at bounding box center [696, 339] width 1393 height 679
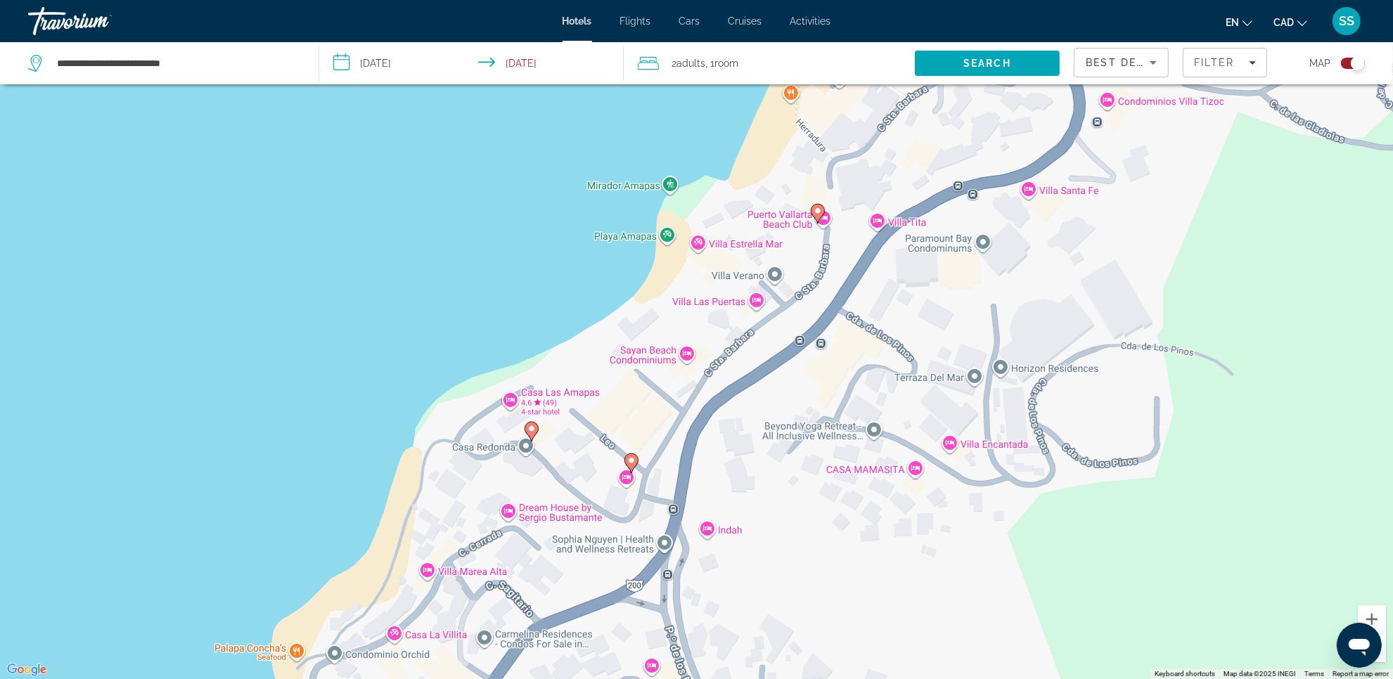
click at [533, 433] on image "Main content" at bounding box center [531, 429] width 8 height 8
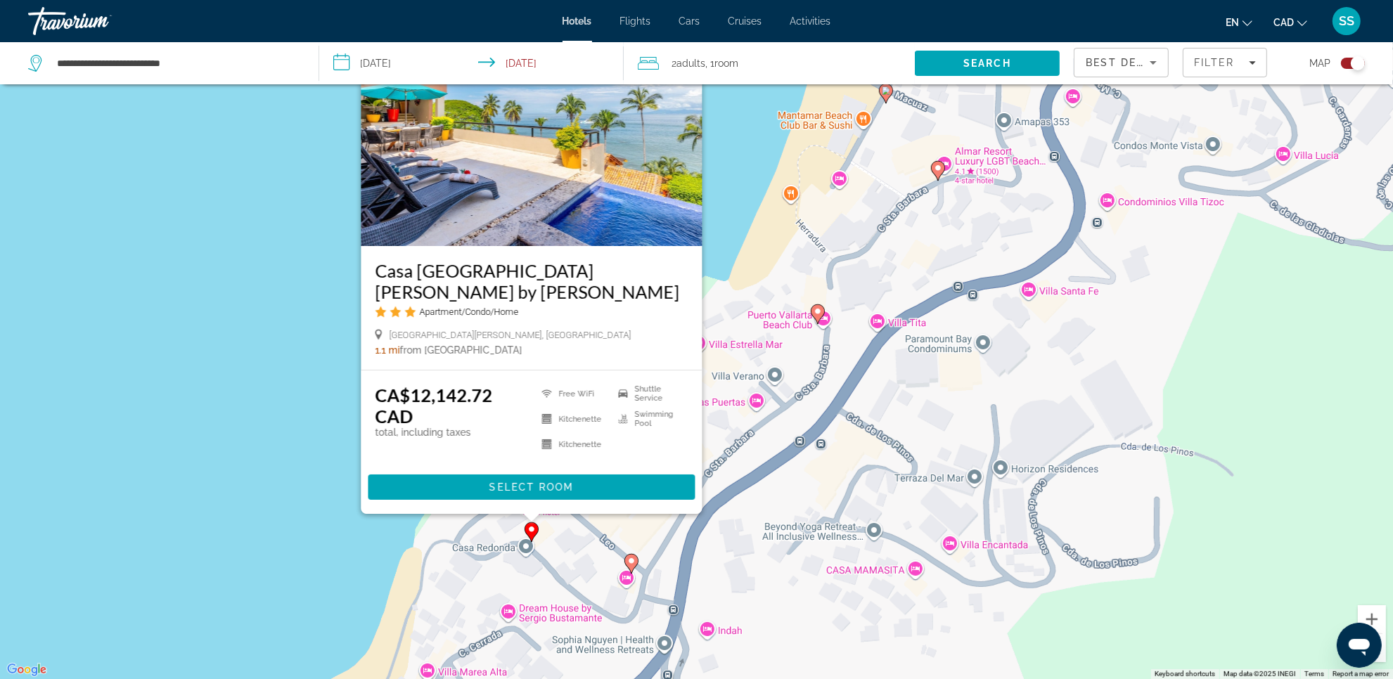
click at [754, 526] on div "To activate drag with keyboard, press Alt + Enter. Once in keyboard drag state,…" at bounding box center [696, 339] width 1393 height 679
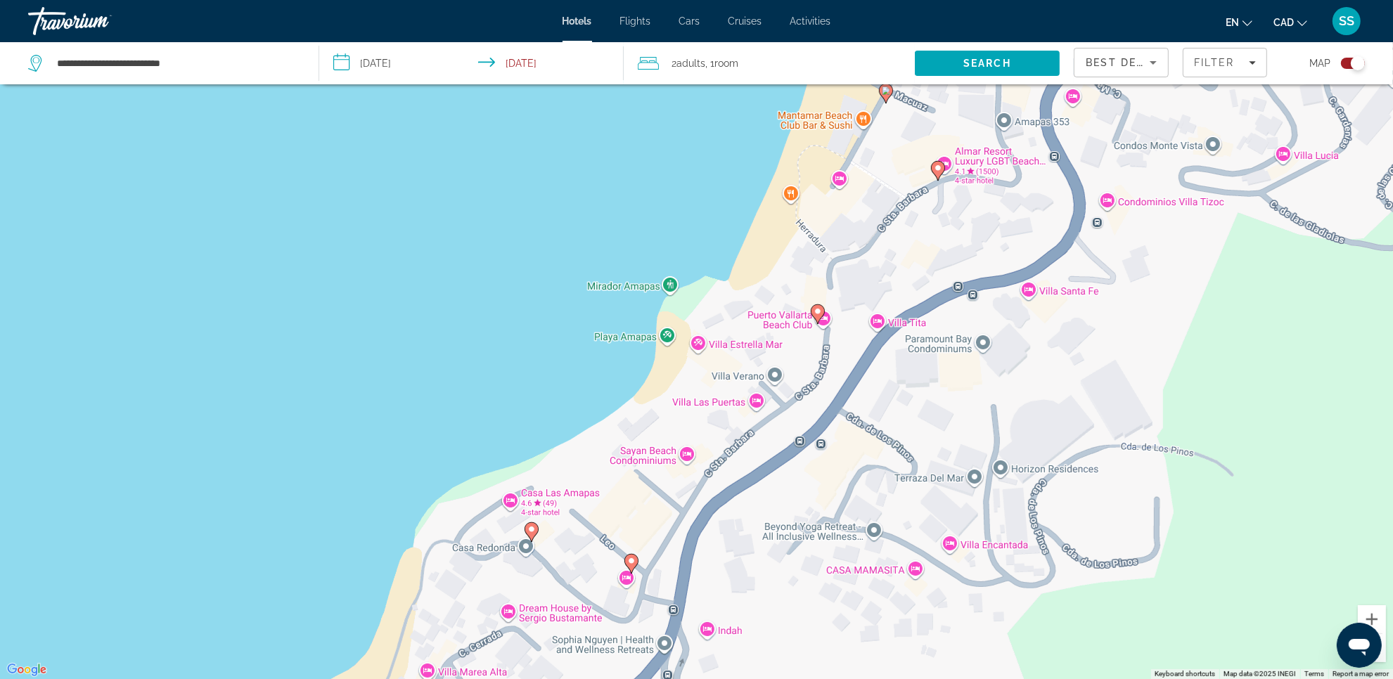
click at [631, 562] on image "Main content" at bounding box center [631, 561] width 8 height 8
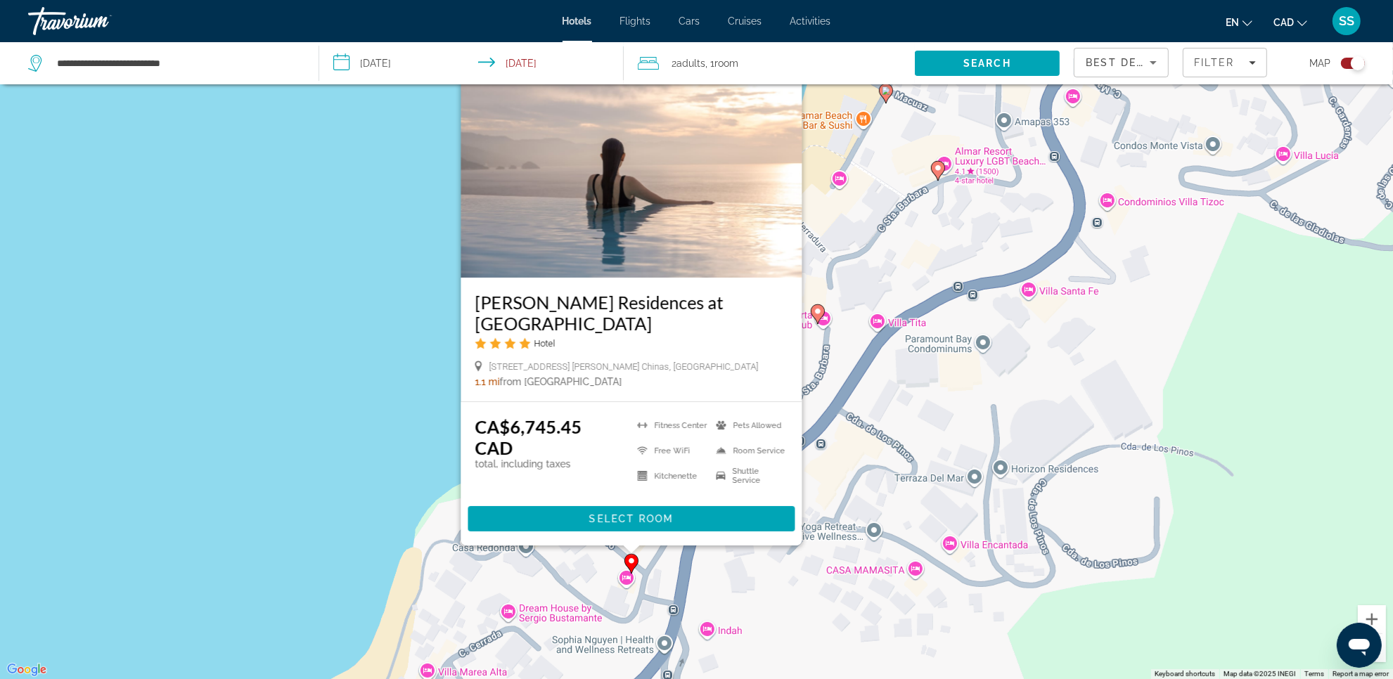
click at [801, 568] on div "To activate drag with keyboard, press Alt + Enter. Once in keyboard drag state,…" at bounding box center [696, 339] width 1393 height 679
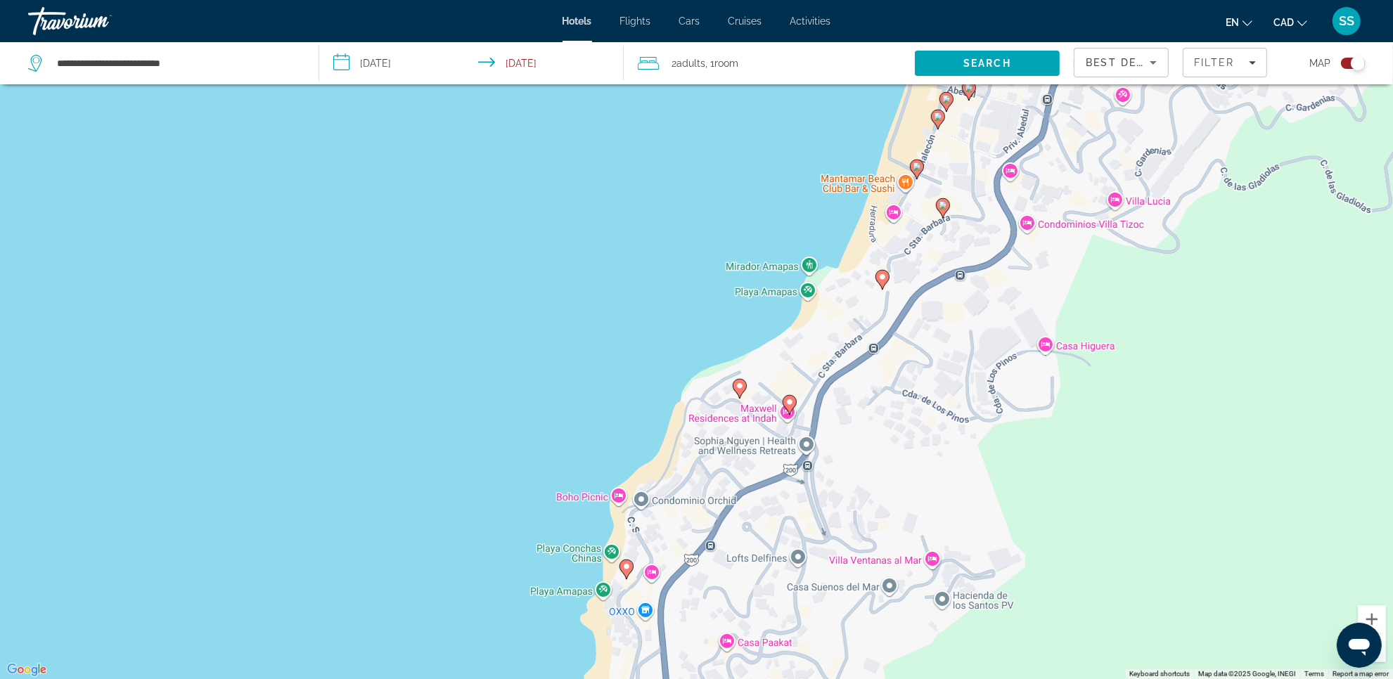
drag, startPoint x: 816, startPoint y: 526, endPoint x: 931, endPoint y: 271, distance: 280.0
click at [935, 271] on div "To activate drag with keyboard, press Alt + Enter. Once in keyboard drag state,…" at bounding box center [696, 339] width 1393 height 679
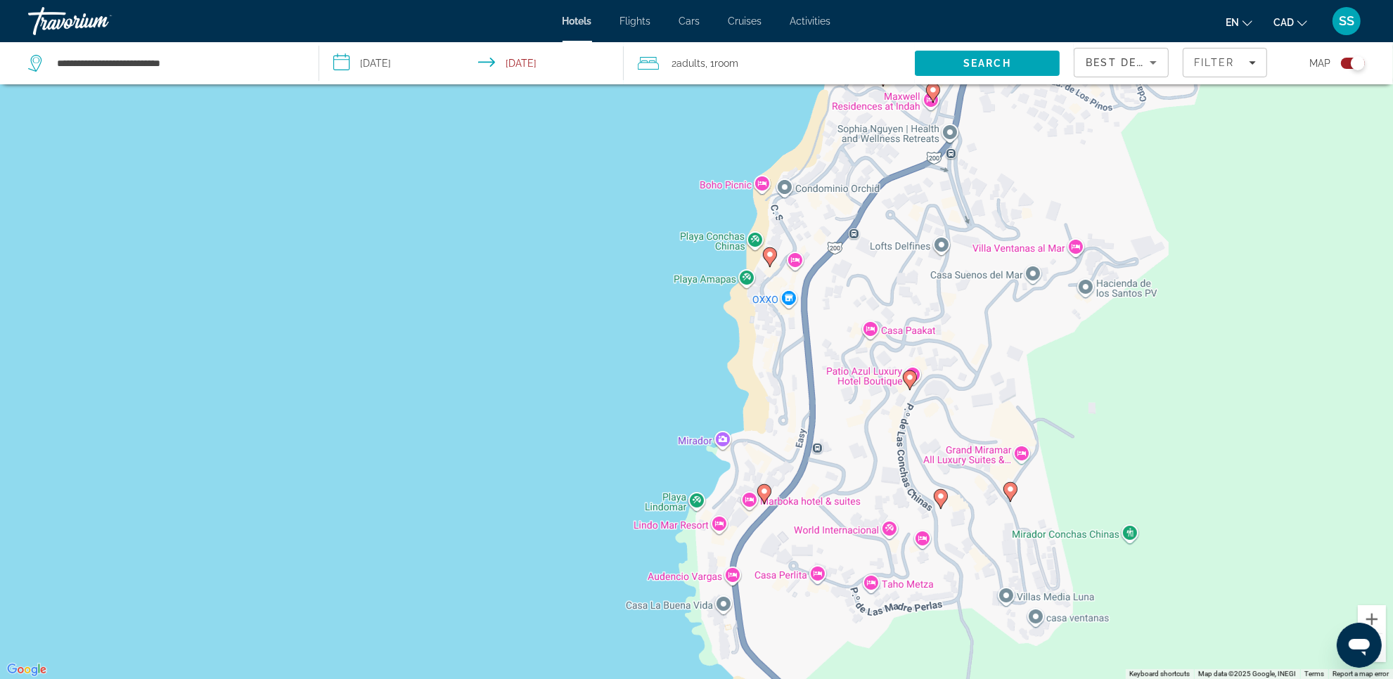
click at [768, 258] on image "Main content" at bounding box center [770, 254] width 8 height 8
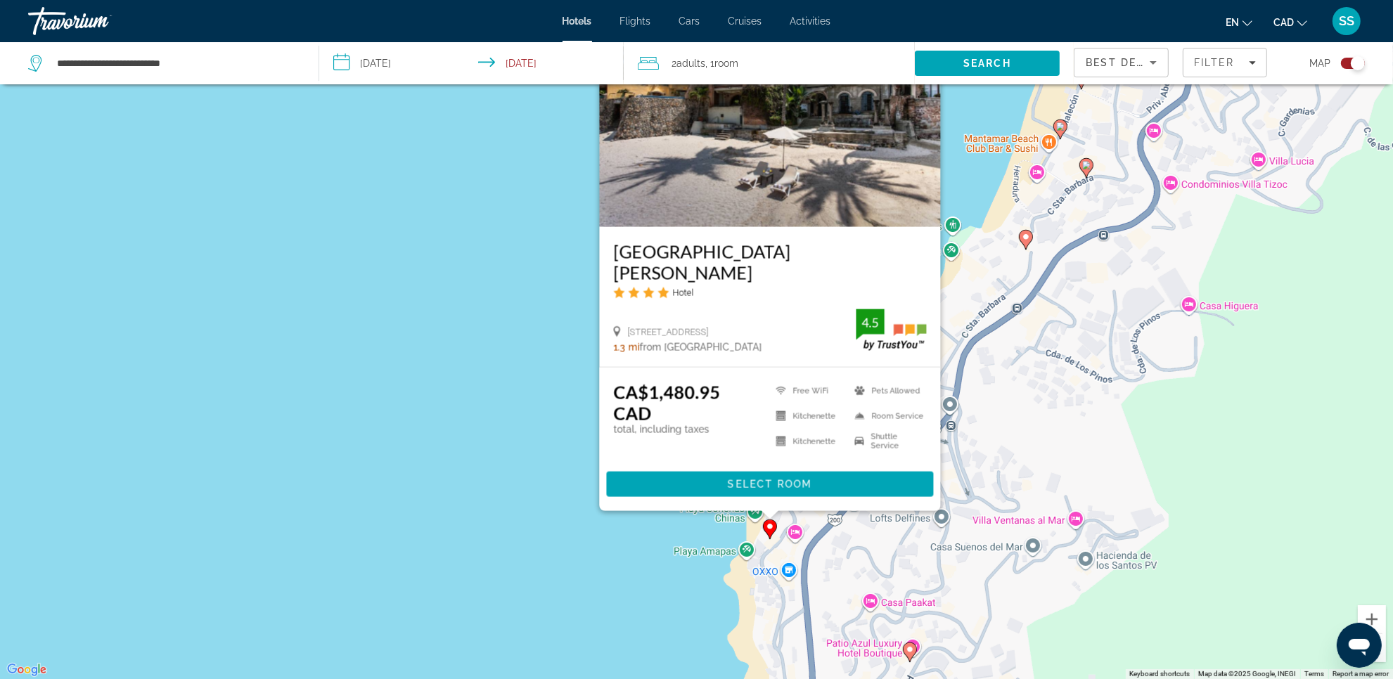
click at [951, 559] on div "To activate drag with keyboard, press Alt + Enter. Once in keyboard drag state,…" at bounding box center [696, 339] width 1393 height 679
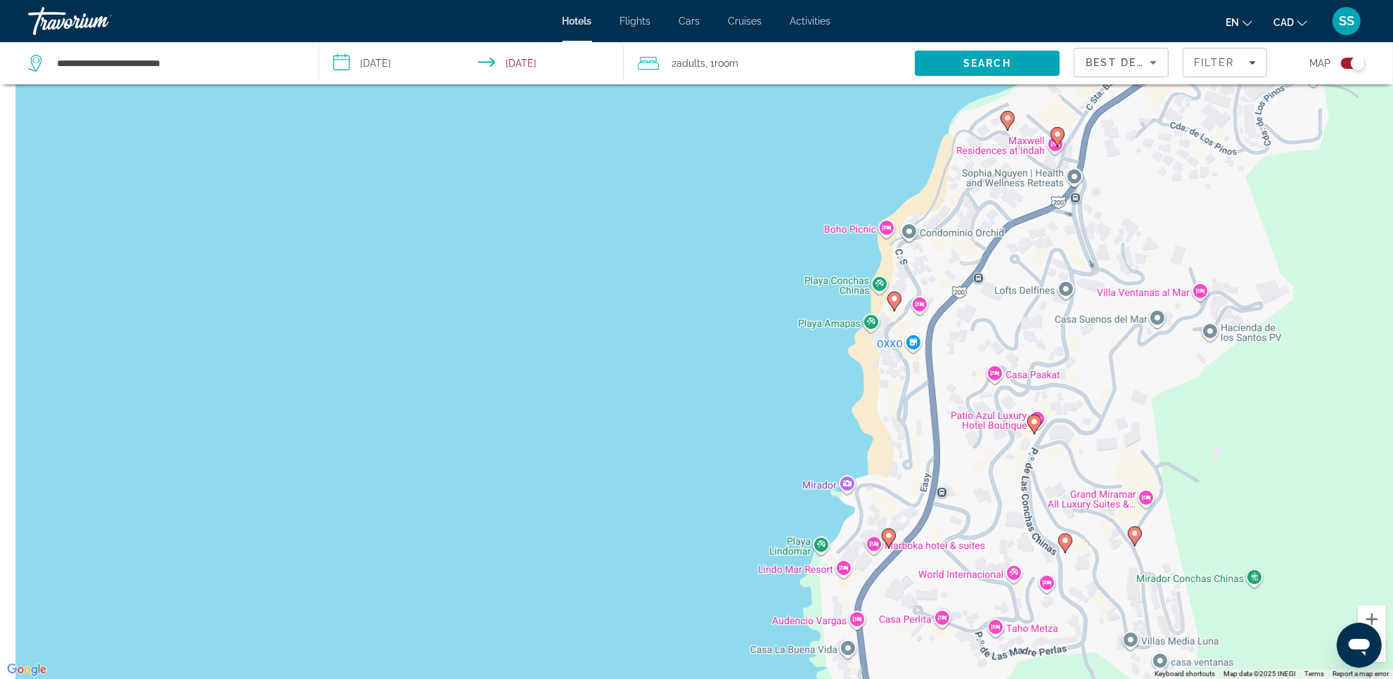
drag, startPoint x: 936, startPoint y: 557, endPoint x: 1050, endPoint y: 342, distance: 242.8
click at [1050, 342] on div "To activate drag with keyboard, press Alt + Enter. Once in keyboard drag state,…" at bounding box center [696, 339] width 1393 height 679
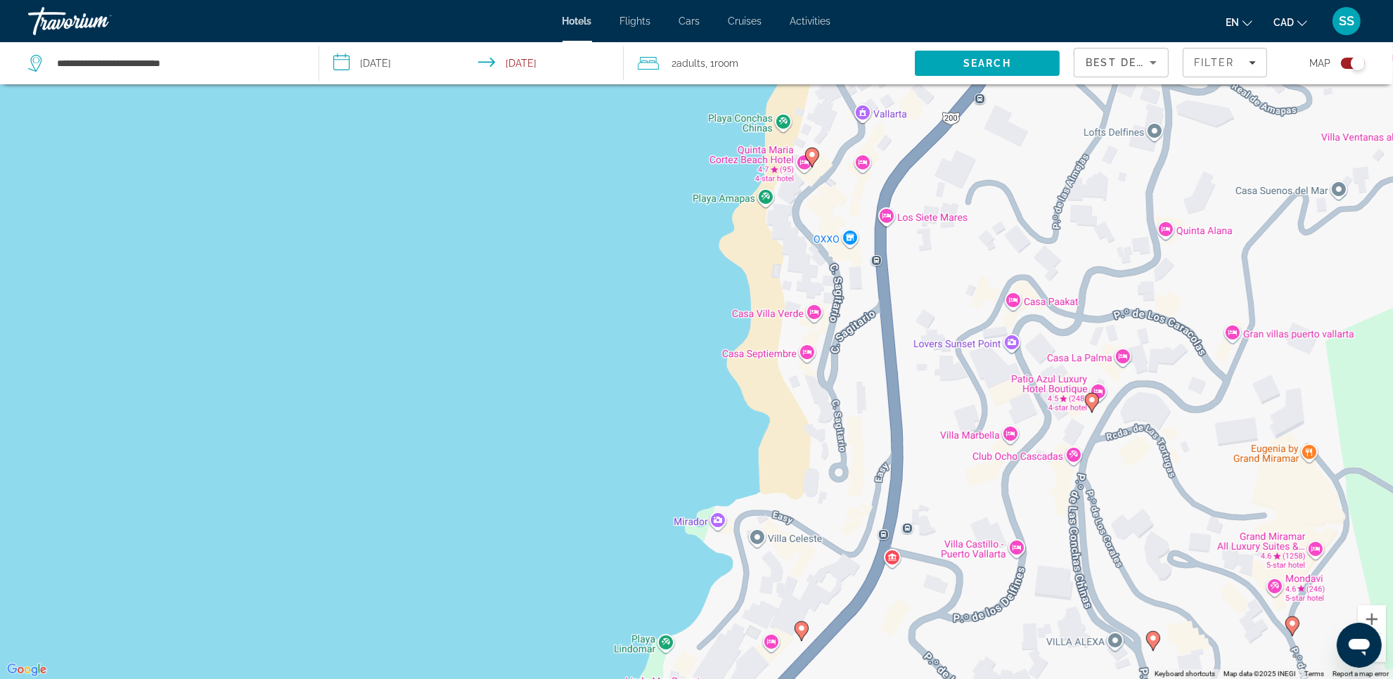
drag, startPoint x: 943, startPoint y: 208, endPoint x: 942, endPoint y: 353, distance: 144.8
click at [941, 353] on div "To activate drag with keyboard, press Alt + Enter. Once in keyboard drag state,…" at bounding box center [696, 339] width 1393 height 679
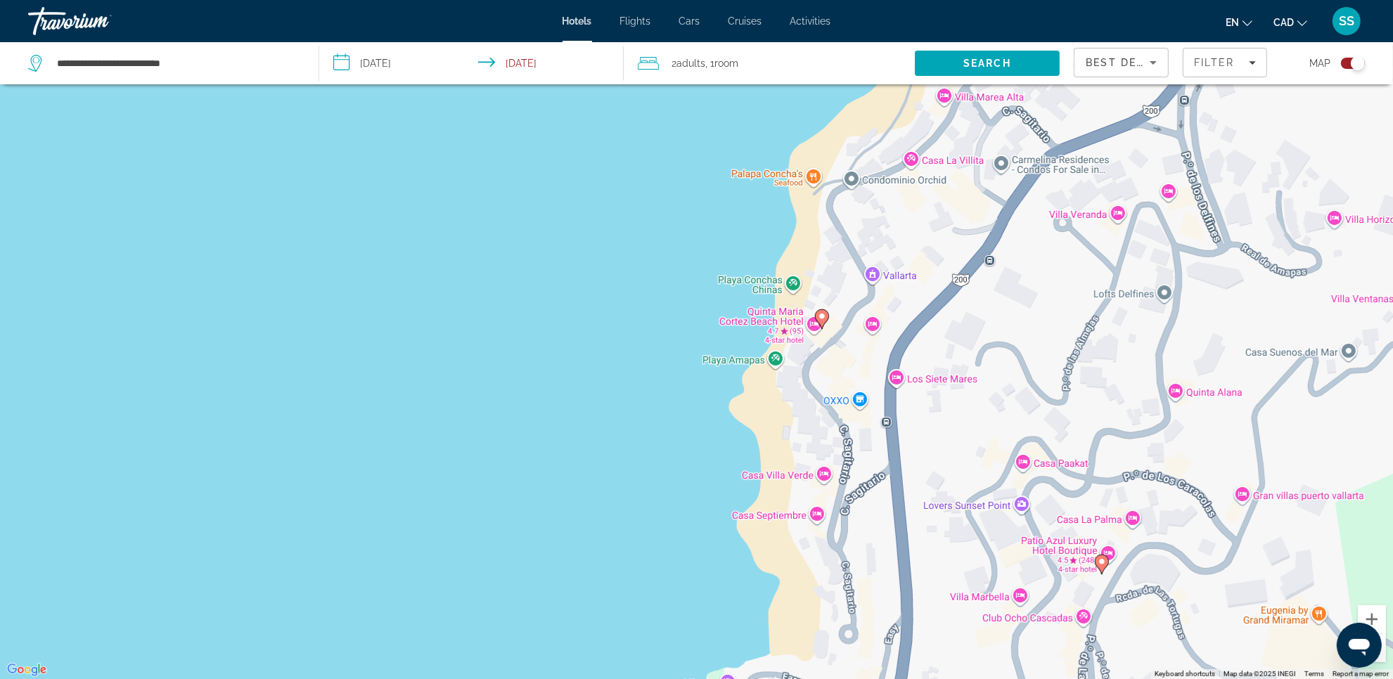
click at [823, 318] on image "Main content" at bounding box center [822, 316] width 8 height 8
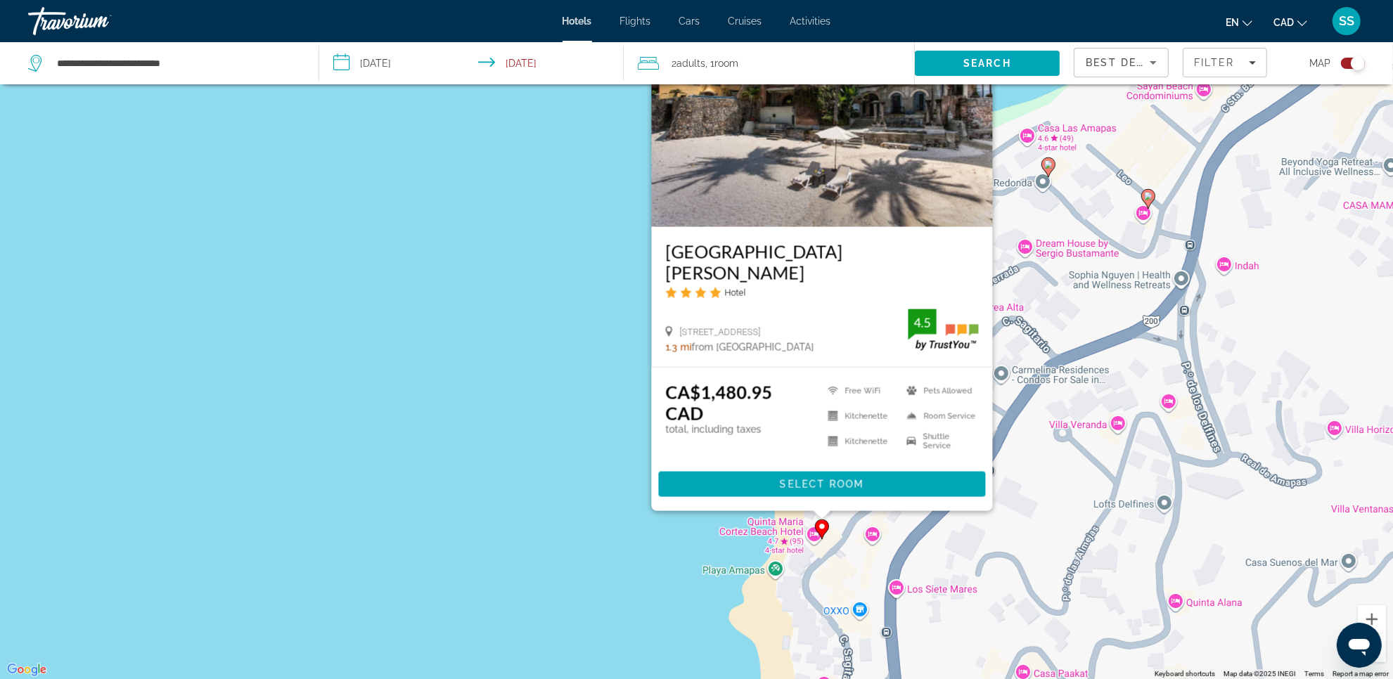
click at [763, 223] on img "Main content" at bounding box center [821, 114] width 341 height 225
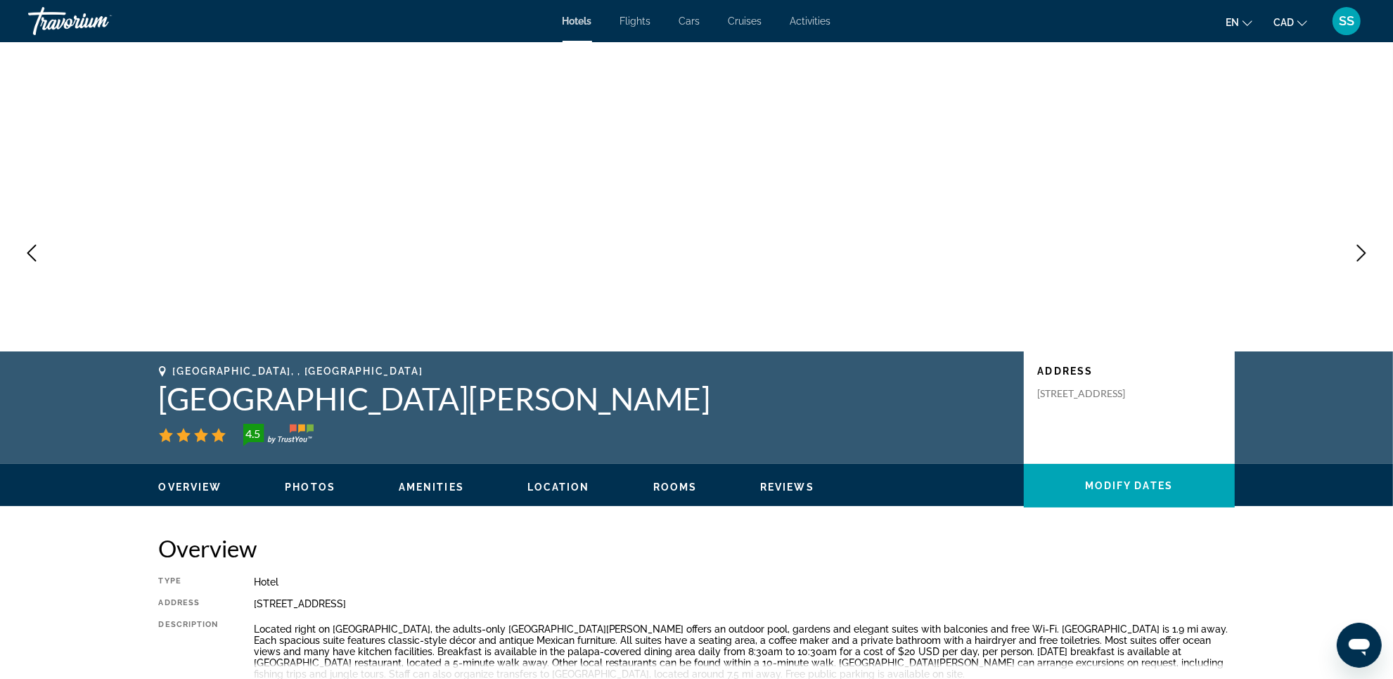
click at [314, 487] on span "Photos" at bounding box center [310, 487] width 51 height 11
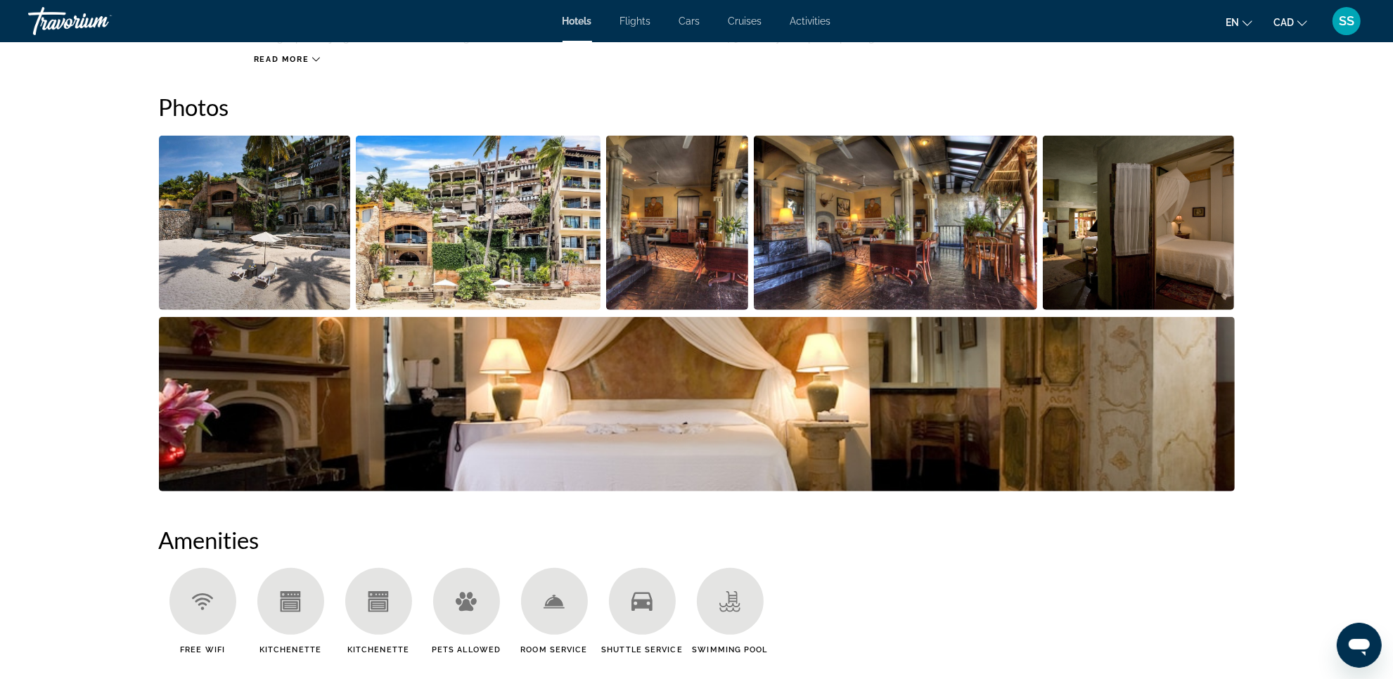
scroll to position [645, 0]
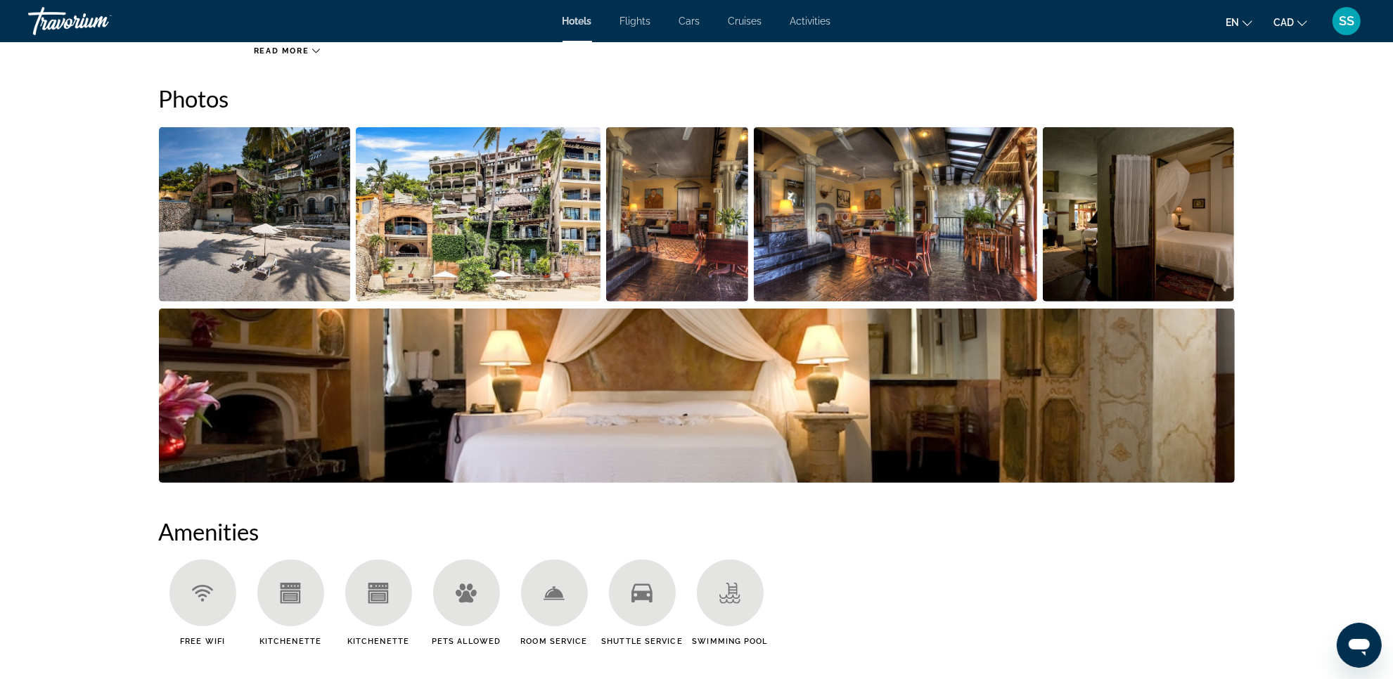
click at [253, 217] on img "Open full-screen image slider" at bounding box center [255, 214] width 192 height 174
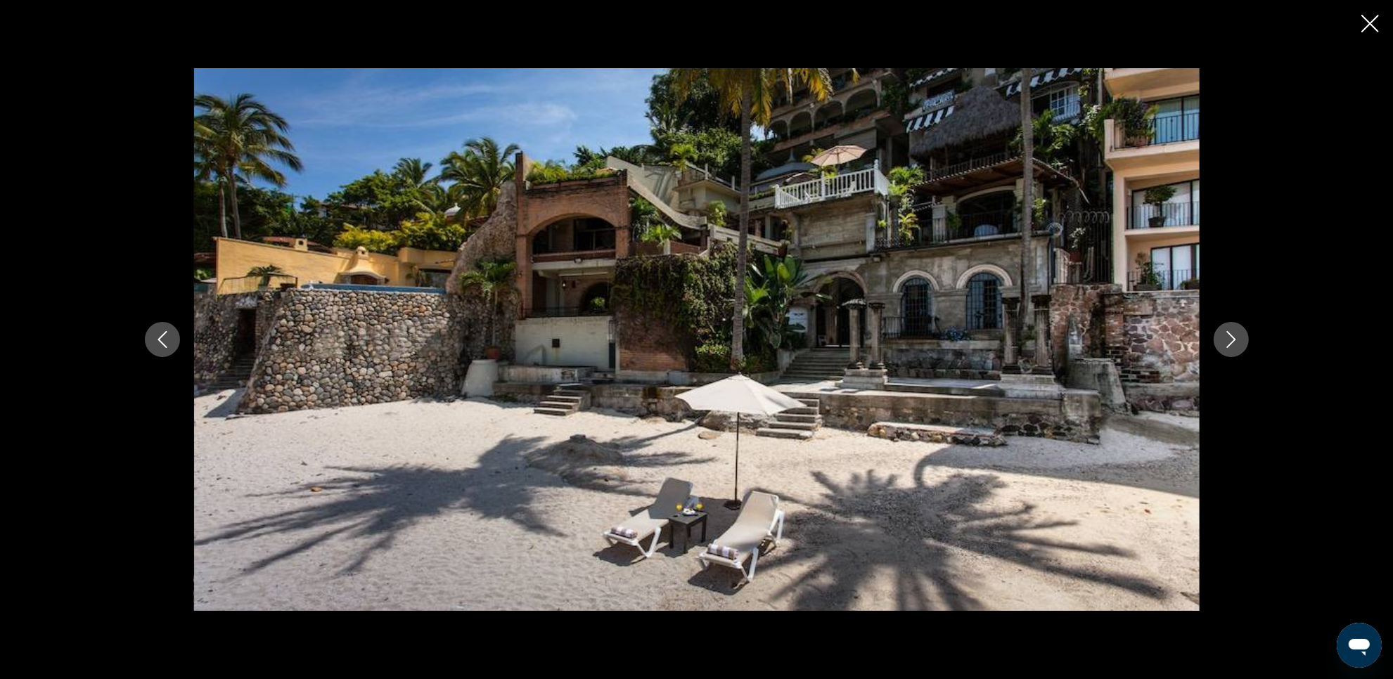
click at [1230, 346] on icon "Next image" at bounding box center [1230, 339] width 17 height 17
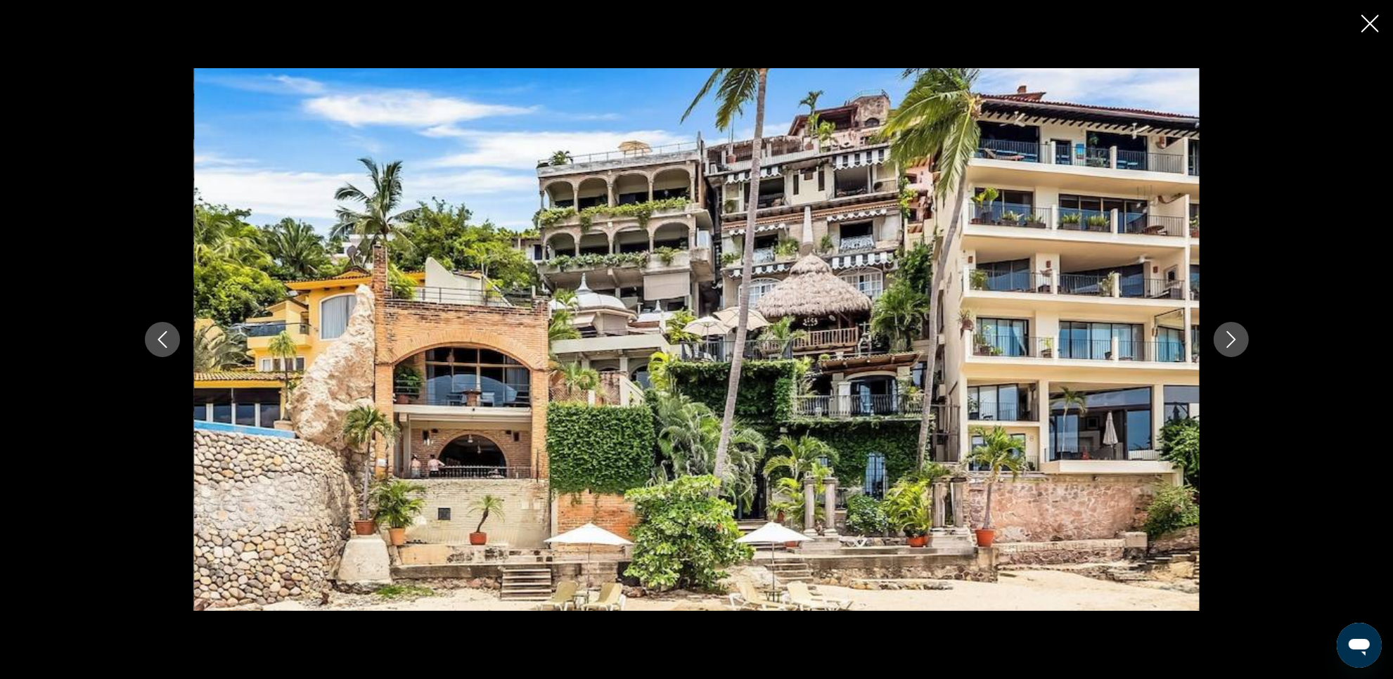
click at [1230, 346] on icon "Next image" at bounding box center [1230, 339] width 17 height 17
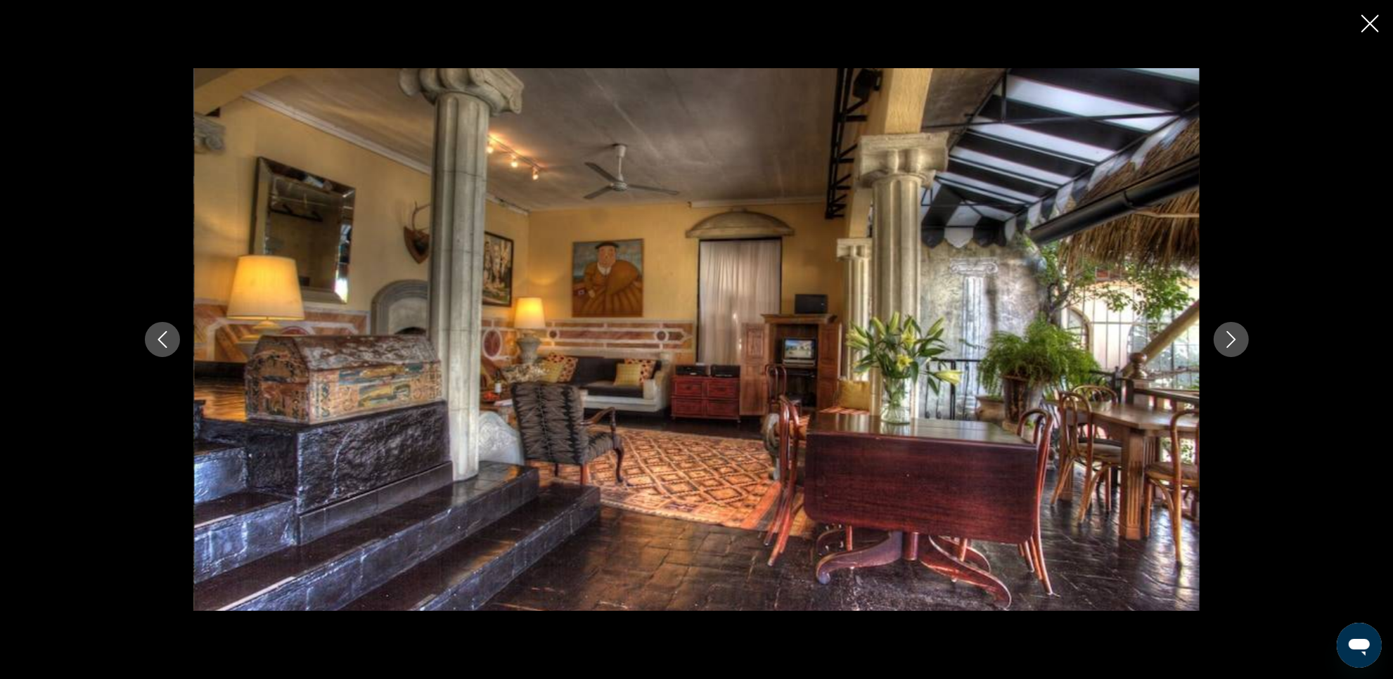
click at [1230, 346] on icon "Next image" at bounding box center [1230, 339] width 17 height 17
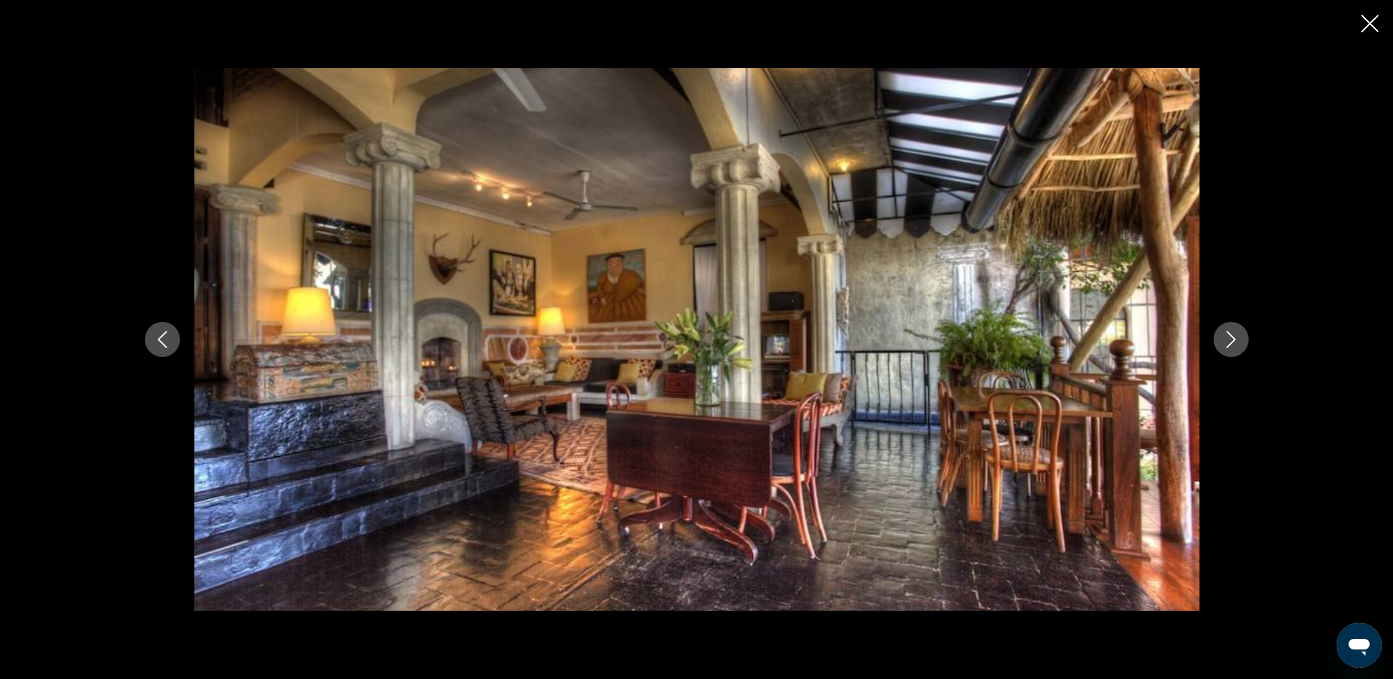
click at [1230, 346] on icon "Next image" at bounding box center [1230, 339] width 17 height 17
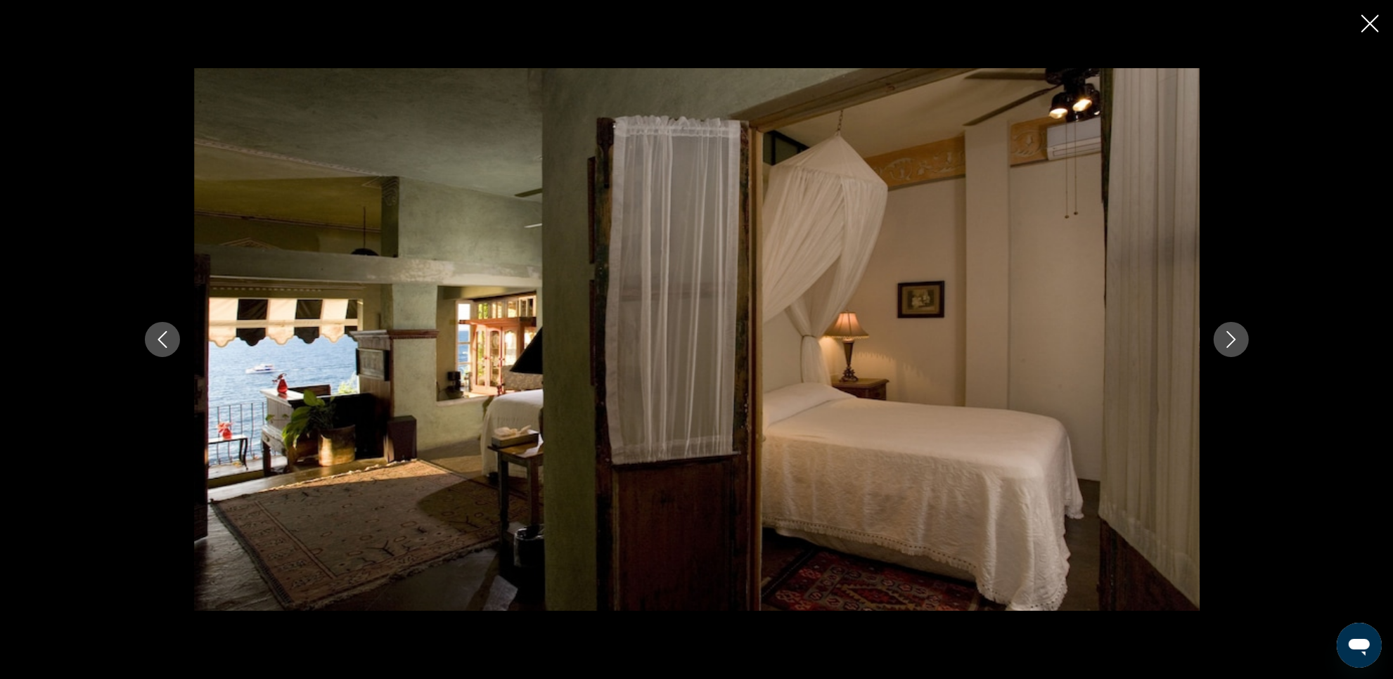
click at [1230, 346] on icon "Next image" at bounding box center [1230, 339] width 17 height 17
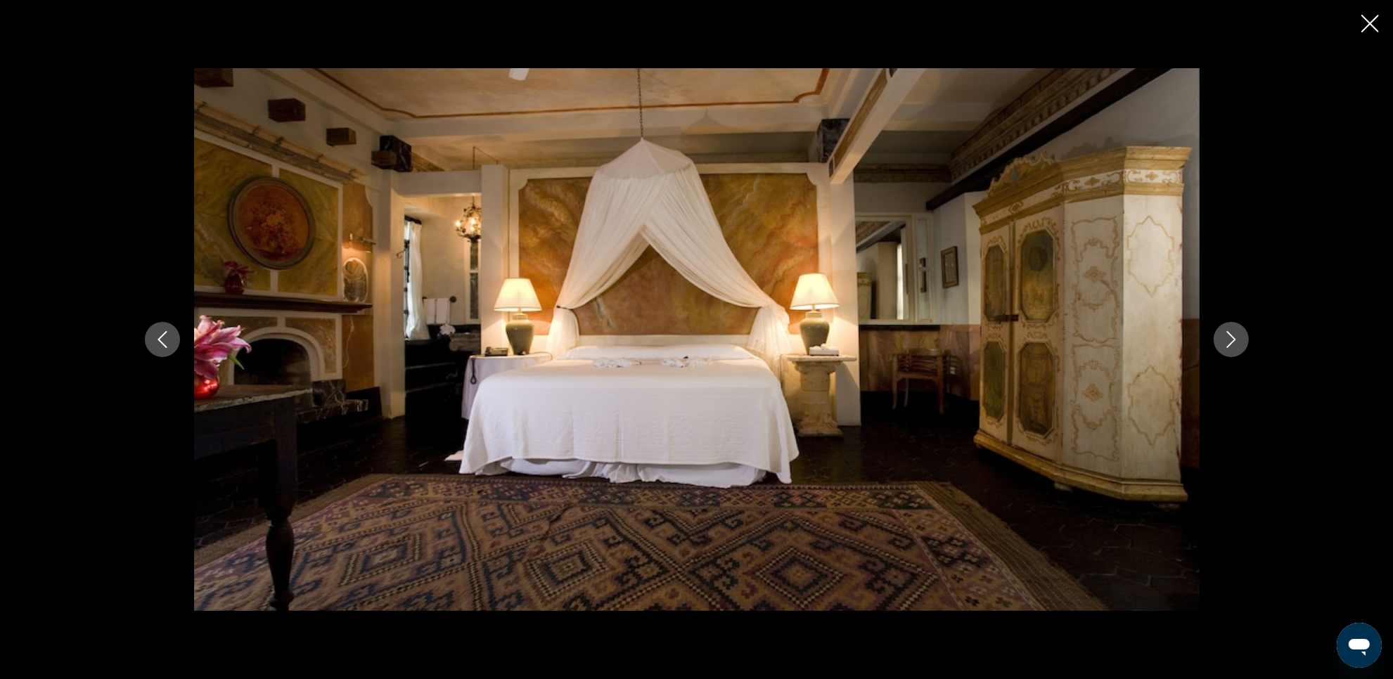
click at [1230, 346] on icon "Next image" at bounding box center [1230, 339] width 17 height 17
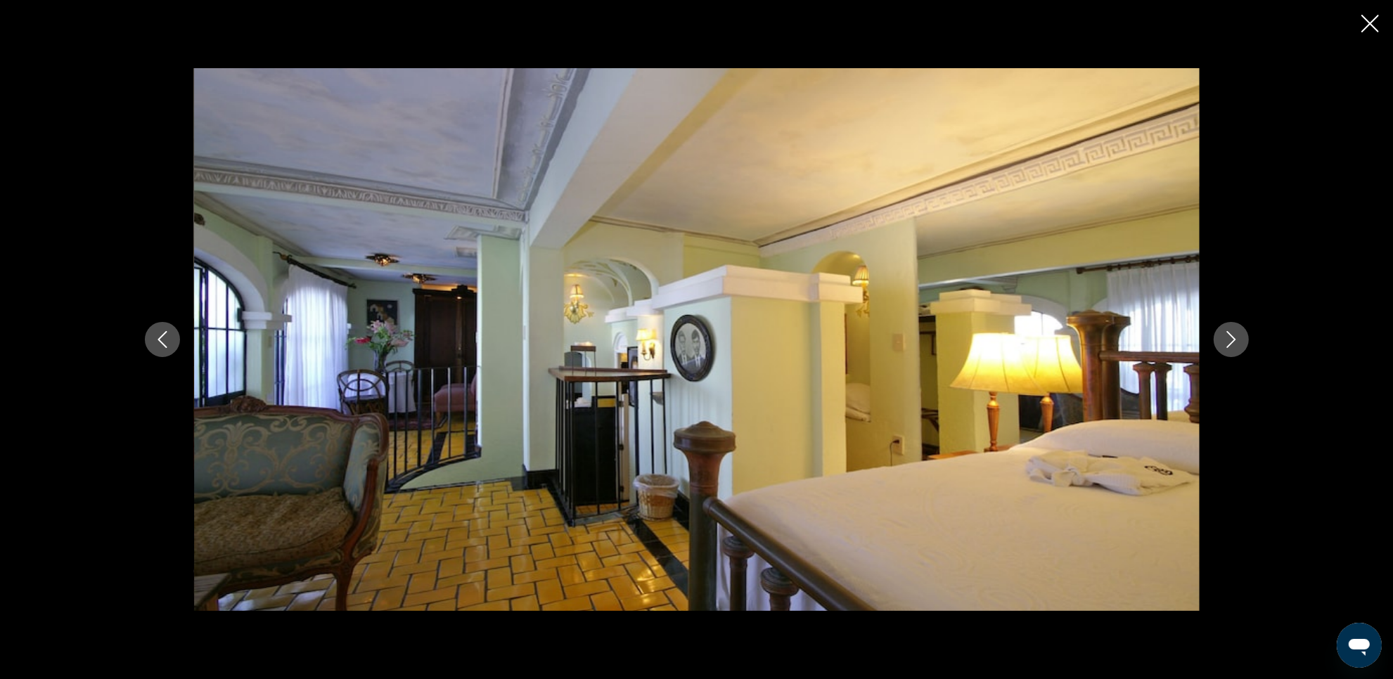
click at [1232, 344] on icon "Next image" at bounding box center [1230, 339] width 17 height 17
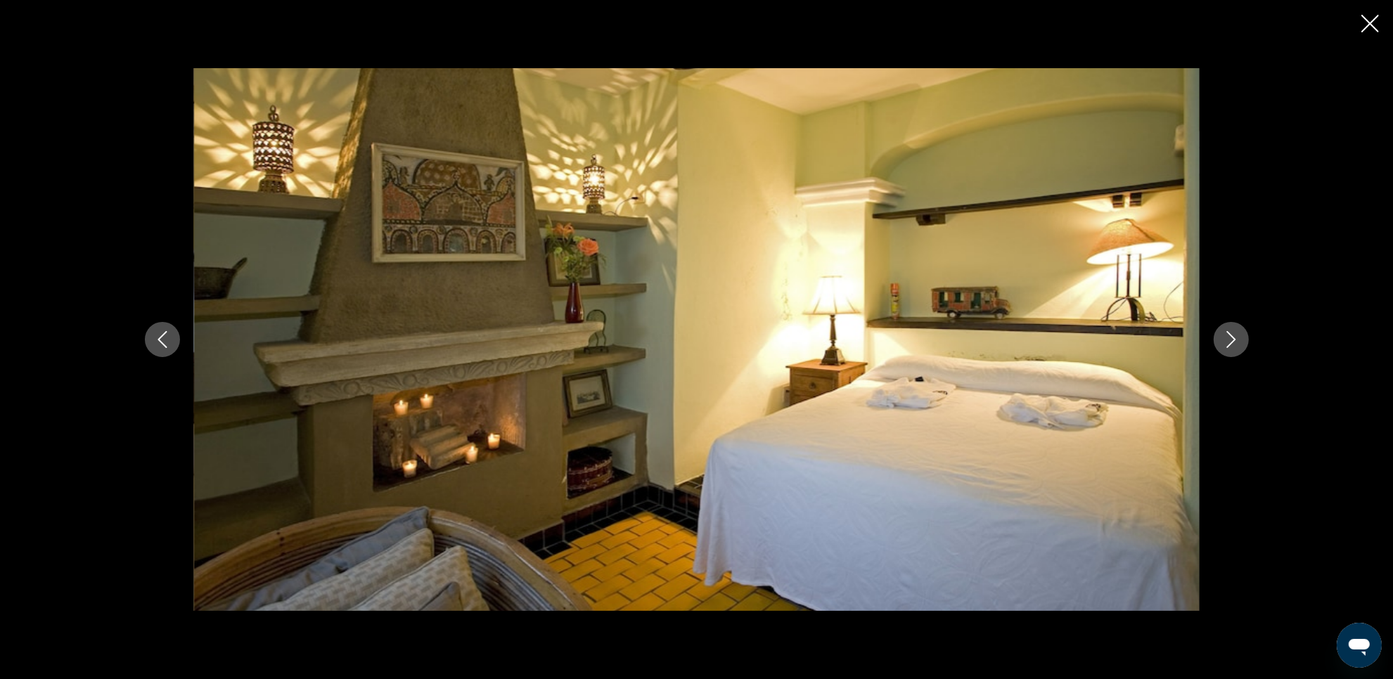
click at [1232, 344] on icon "Next image" at bounding box center [1230, 339] width 17 height 17
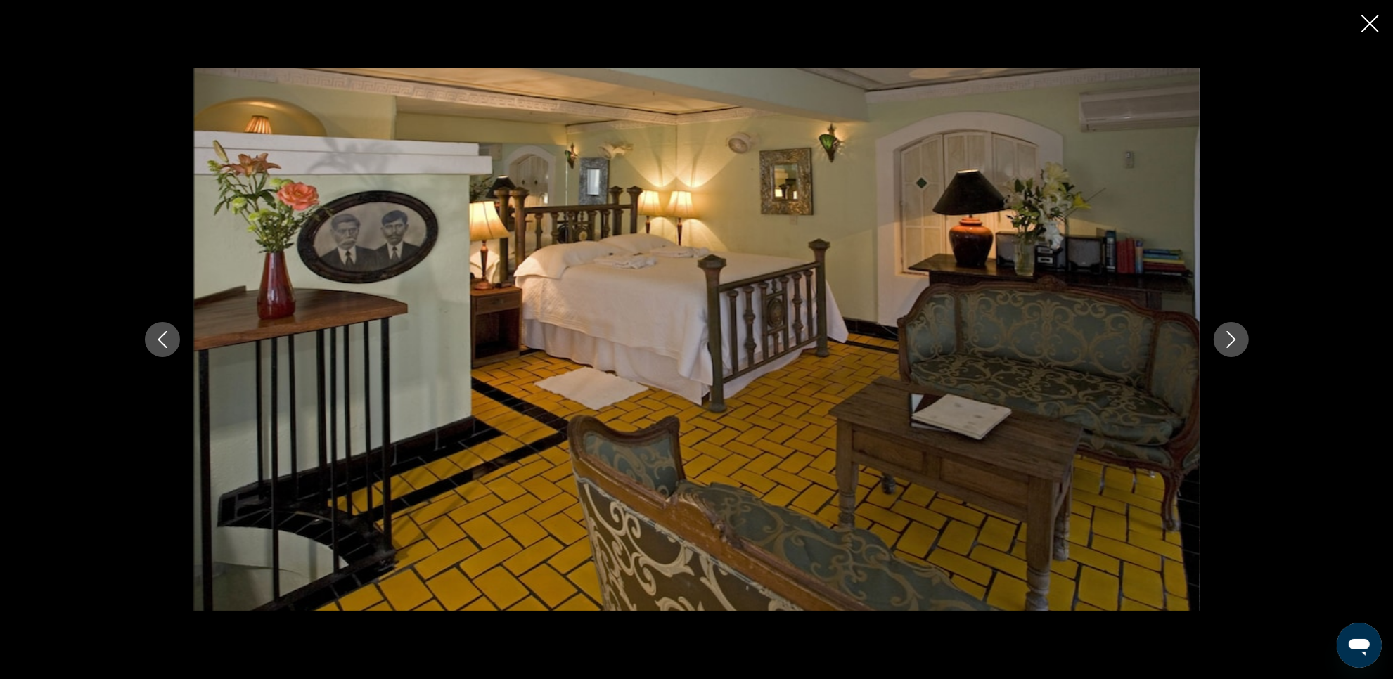
click at [1232, 344] on icon "Next image" at bounding box center [1230, 339] width 17 height 17
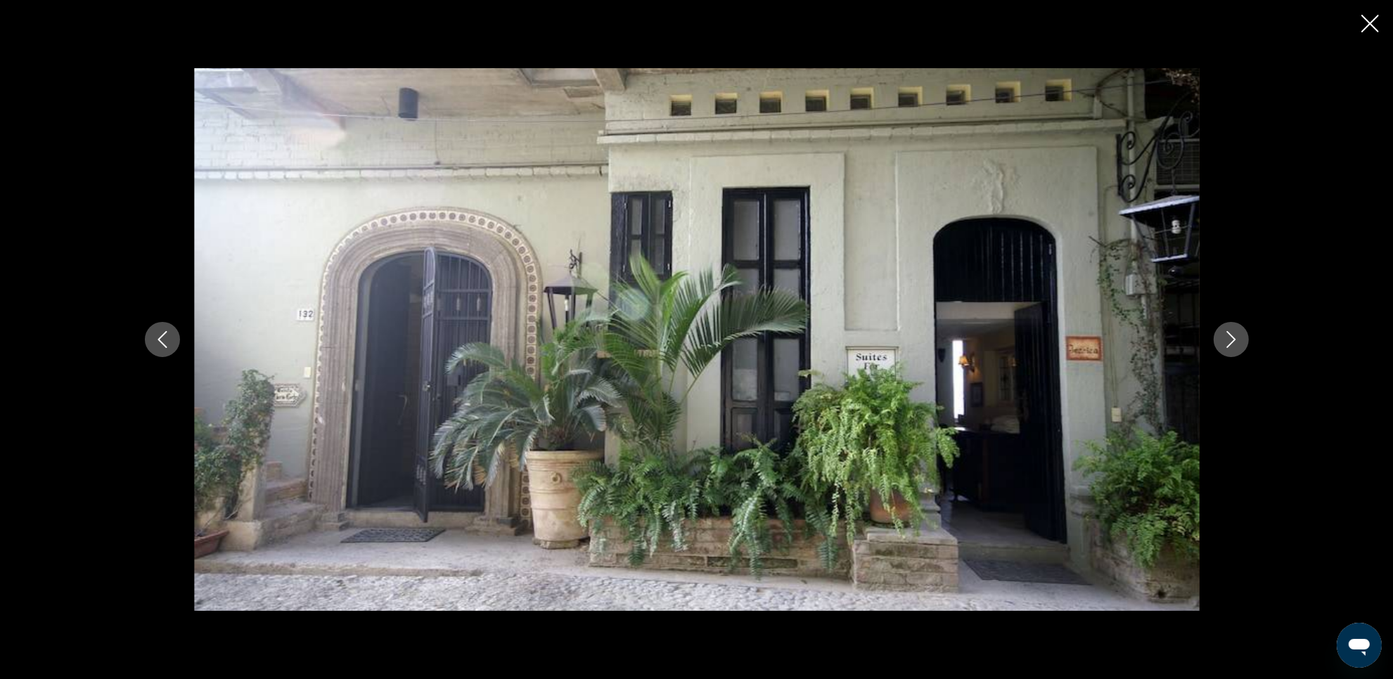
click at [1232, 344] on icon "Next image" at bounding box center [1230, 339] width 17 height 17
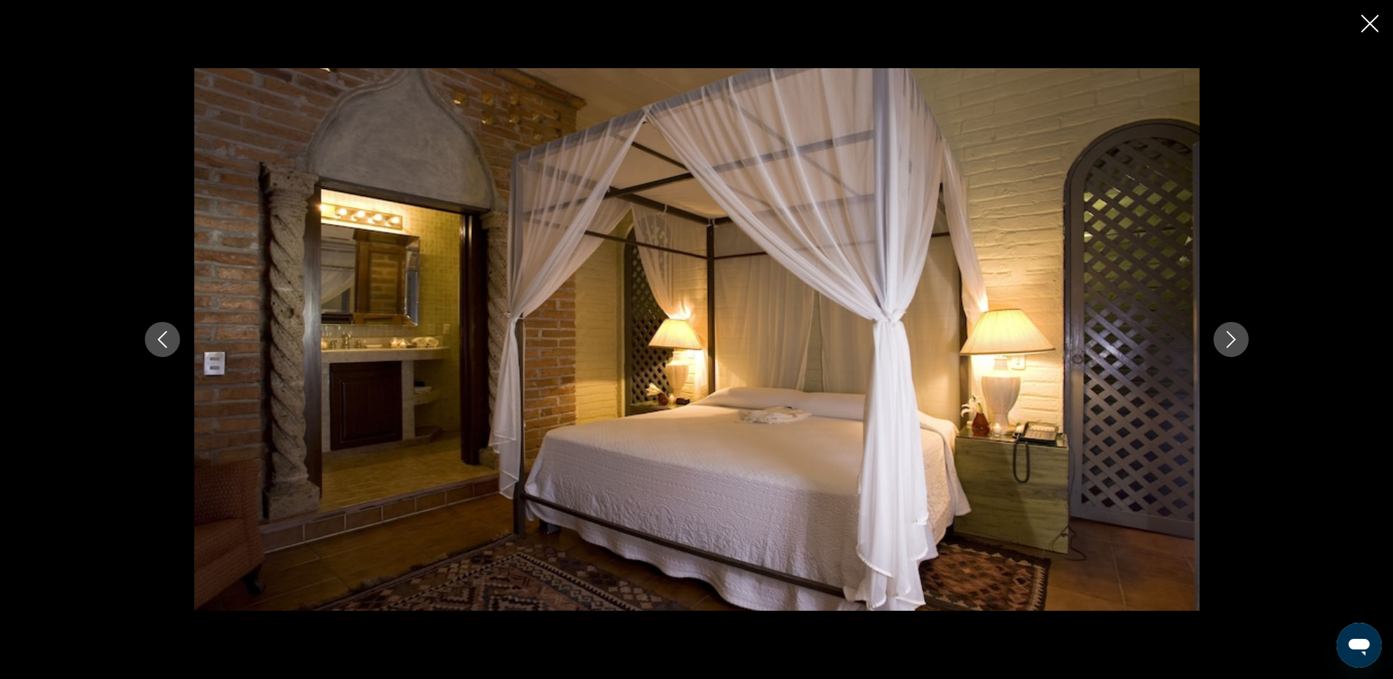
click at [1234, 346] on icon "Next image" at bounding box center [1230, 339] width 17 height 17
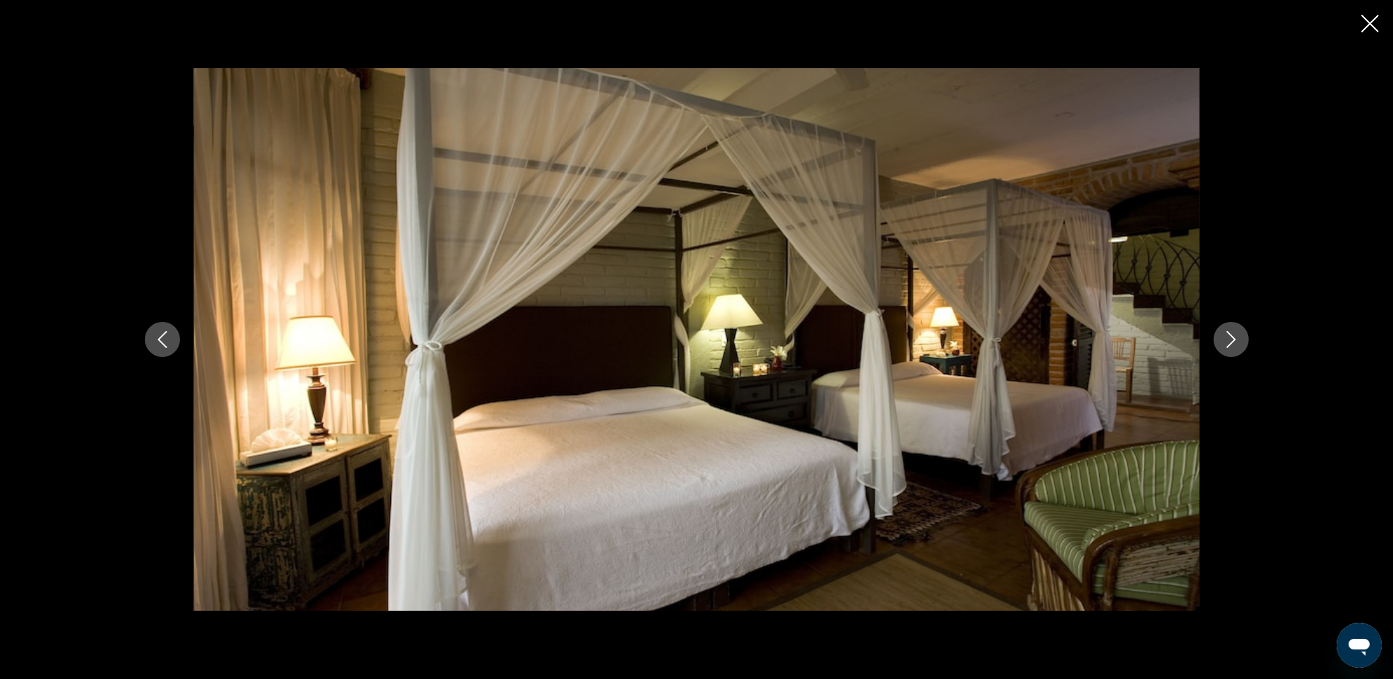
click at [1234, 346] on icon "Next image" at bounding box center [1230, 339] width 17 height 17
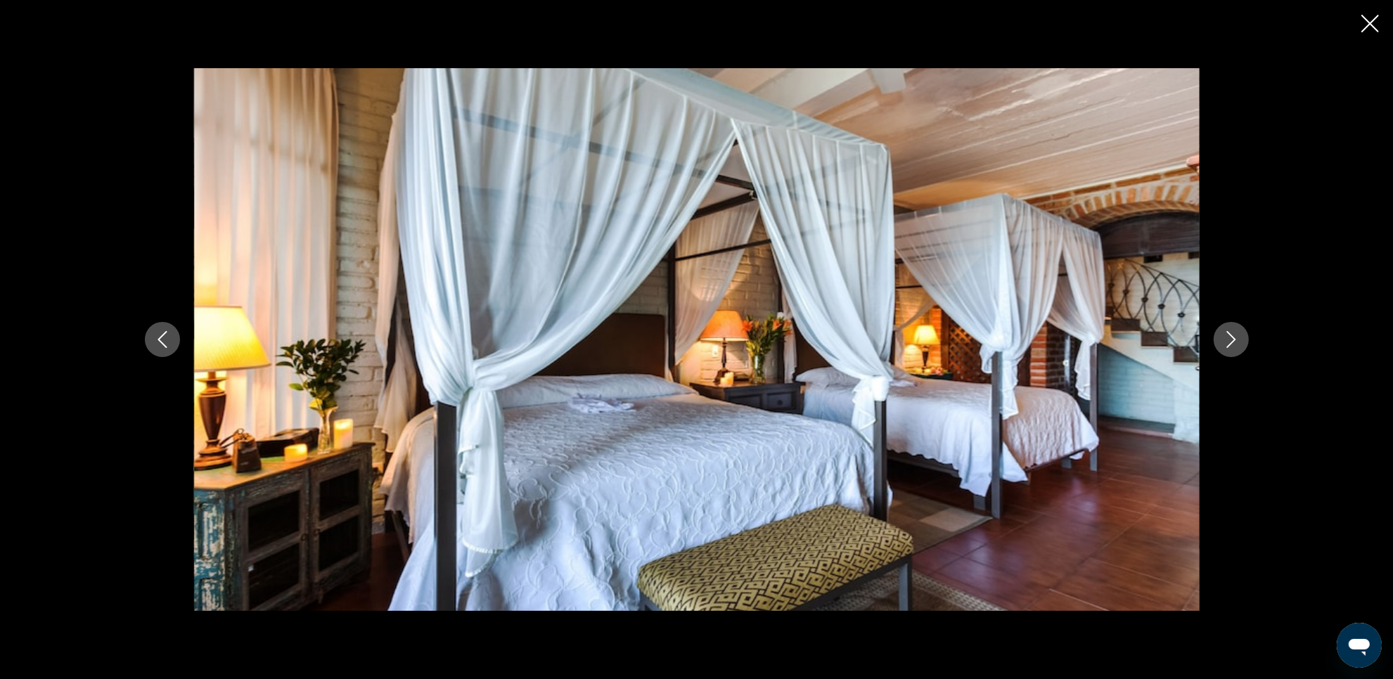
click at [1234, 346] on icon "Next image" at bounding box center [1230, 339] width 17 height 17
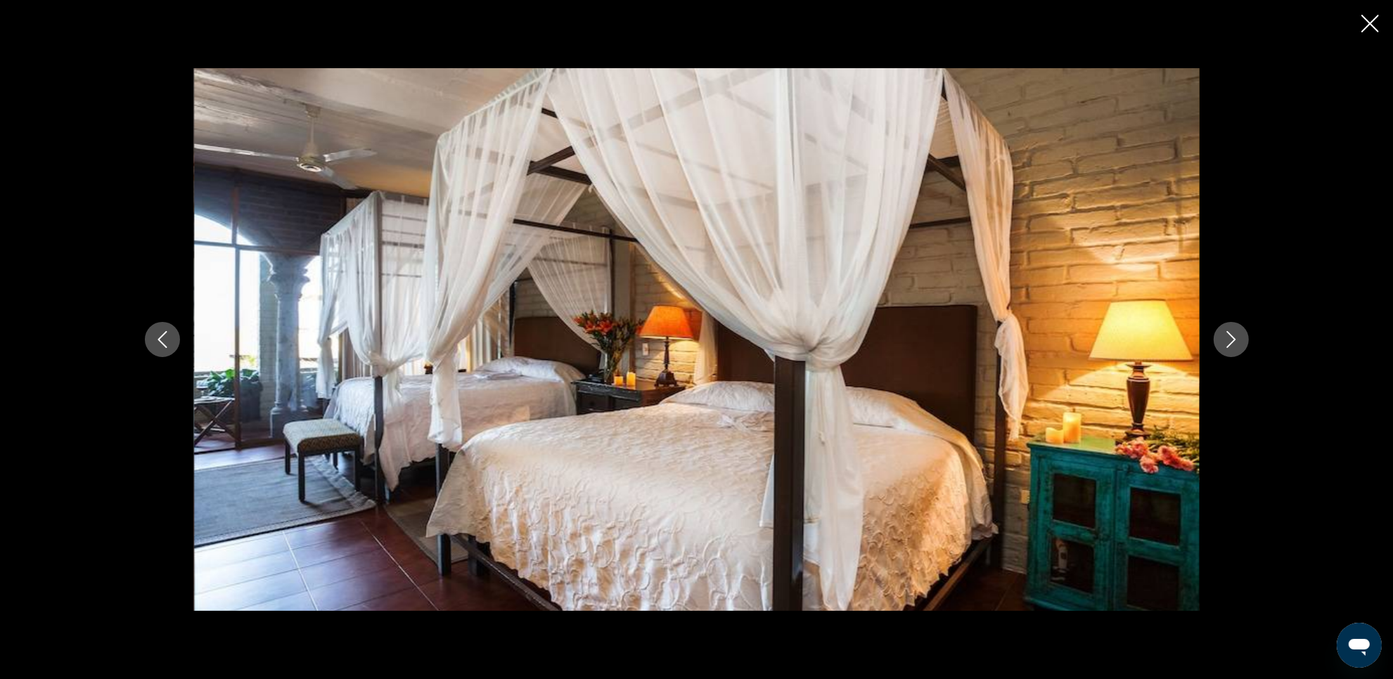
click at [1234, 346] on icon "Next image" at bounding box center [1230, 339] width 17 height 17
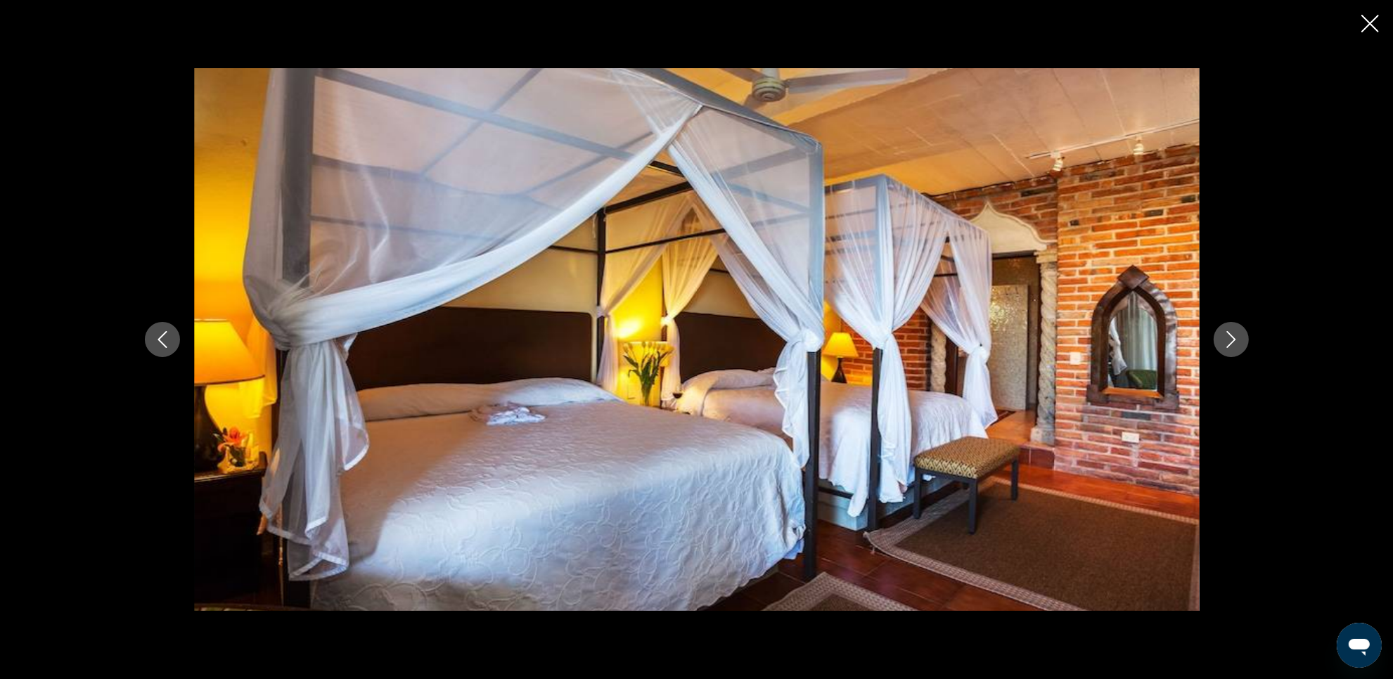
click at [1234, 346] on icon "Next image" at bounding box center [1230, 339] width 17 height 17
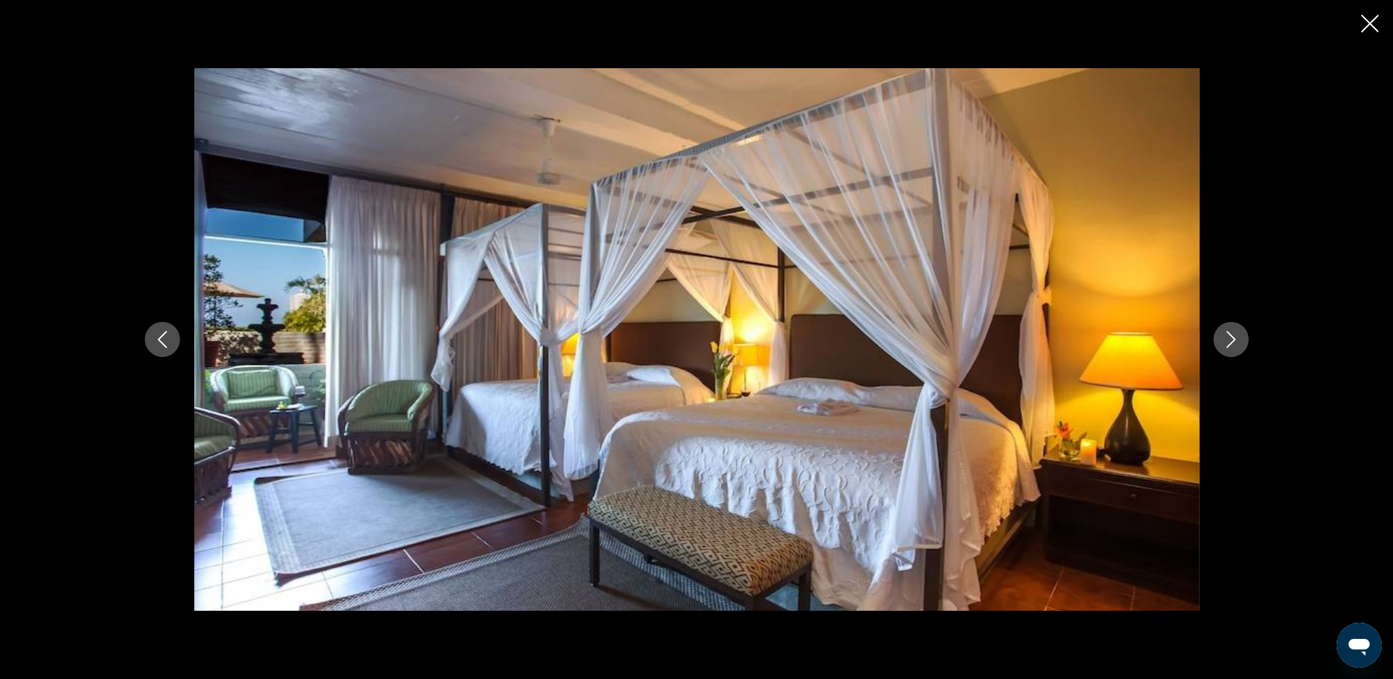
click at [1234, 346] on icon "Next image" at bounding box center [1230, 339] width 17 height 17
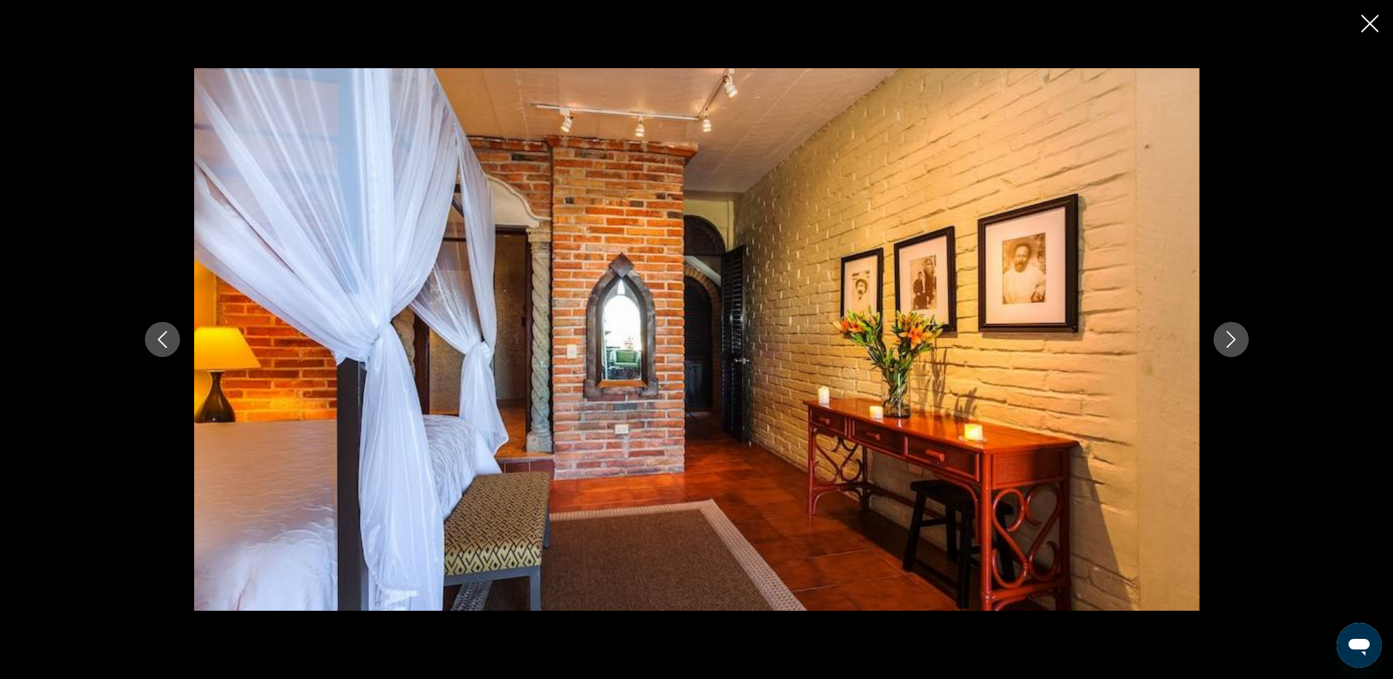
click at [1234, 346] on icon "Next image" at bounding box center [1230, 339] width 17 height 17
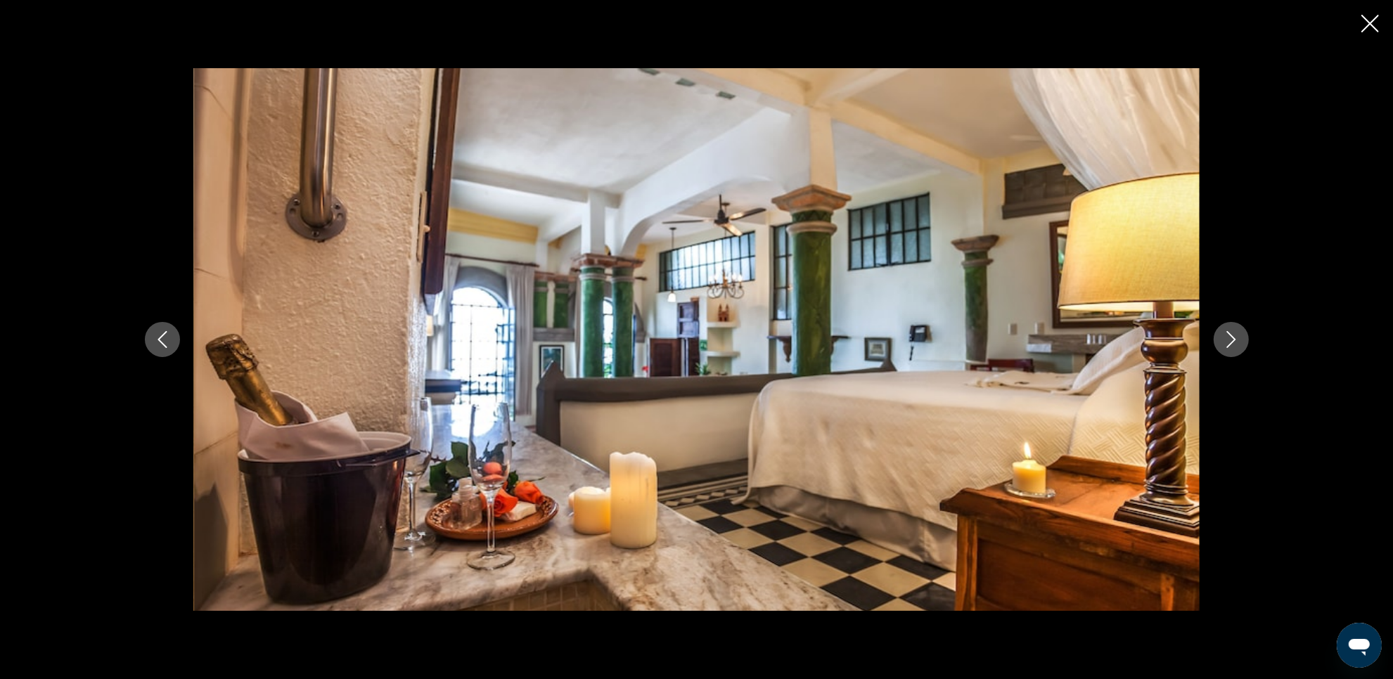
click at [1234, 346] on icon "Next image" at bounding box center [1230, 339] width 17 height 17
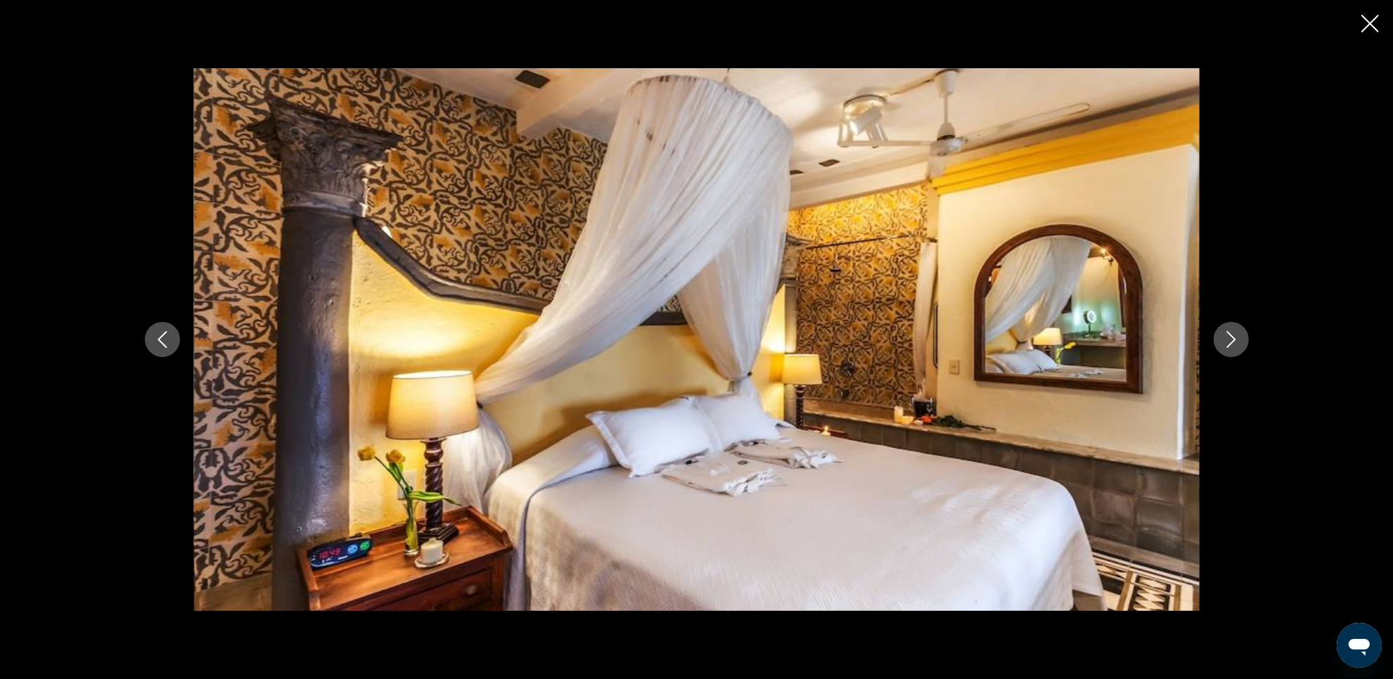
click at [1234, 346] on icon "Next image" at bounding box center [1230, 339] width 17 height 17
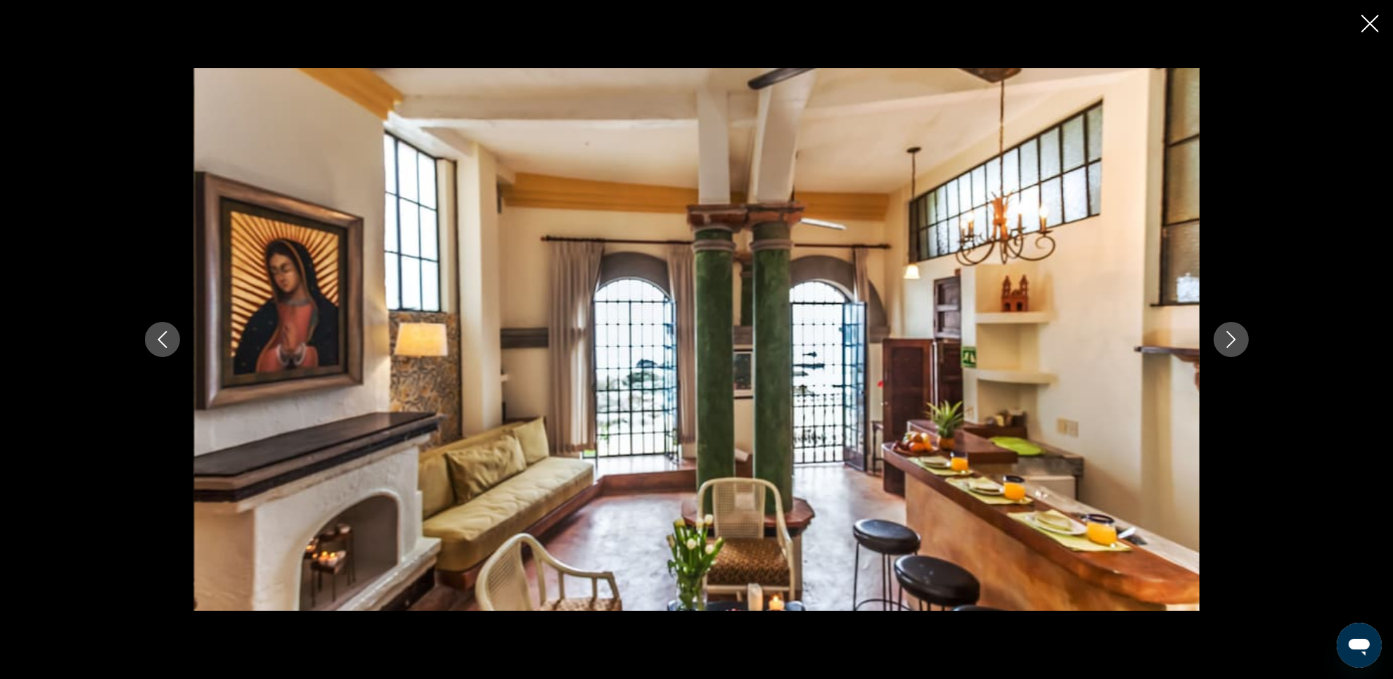
click at [1234, 346] on icon "Next image" at bounding box center [1230, 339] width 17 height 17
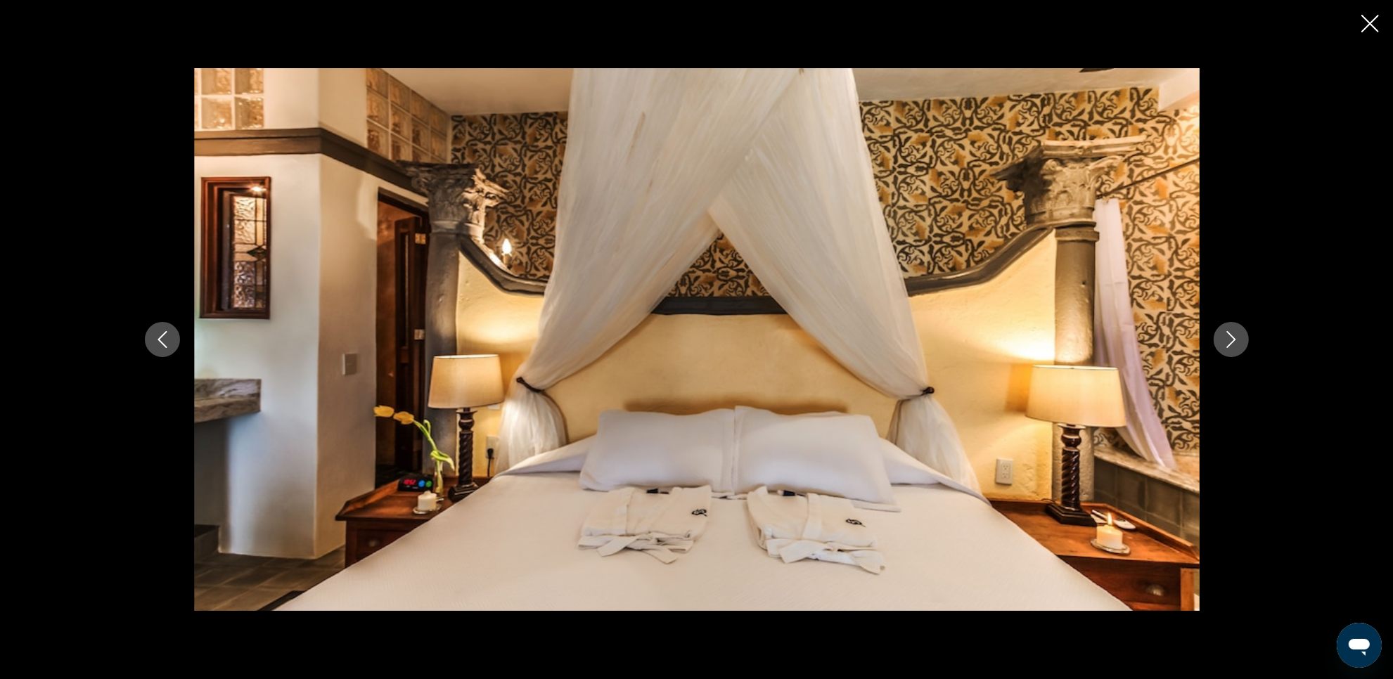
click at [1234, 346] on icon "Next image" at bounding box center [1230, 339] width 17 height 17
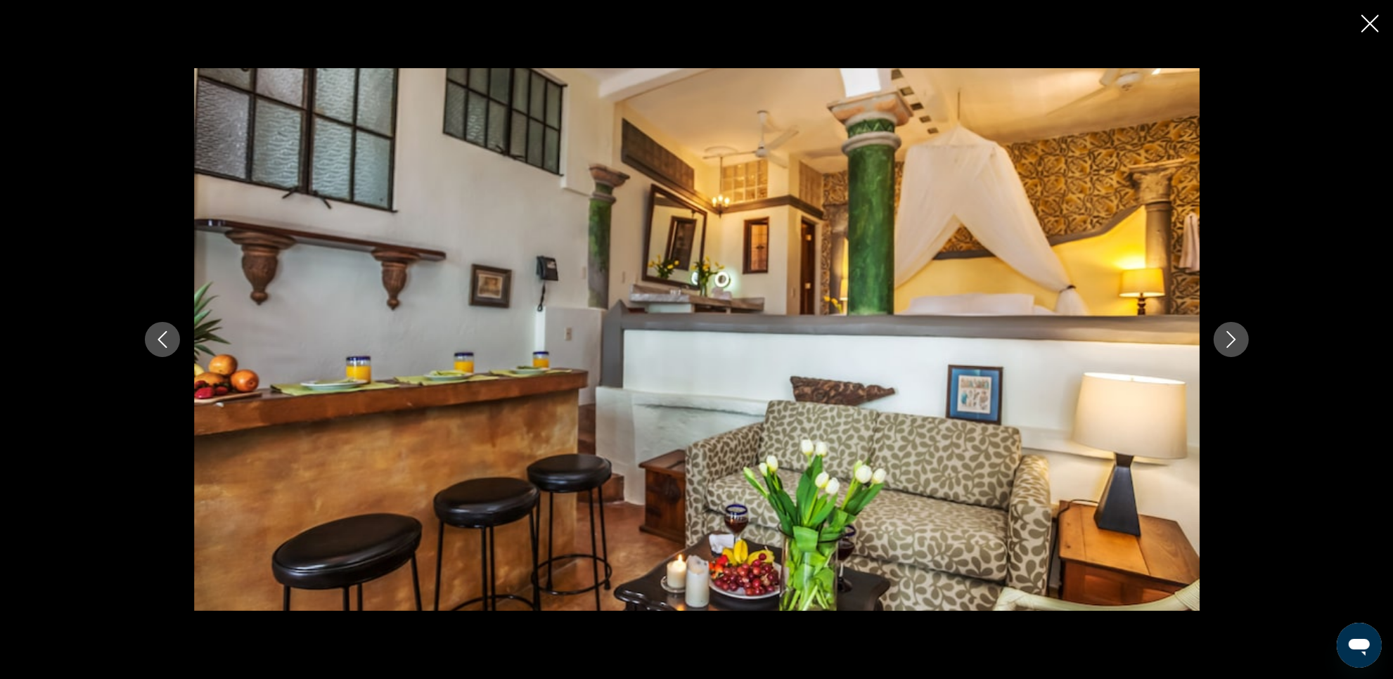
click at [1362, 25] on icon "Close slideshow" at bounding box center [1370, 24] width 18 height 18
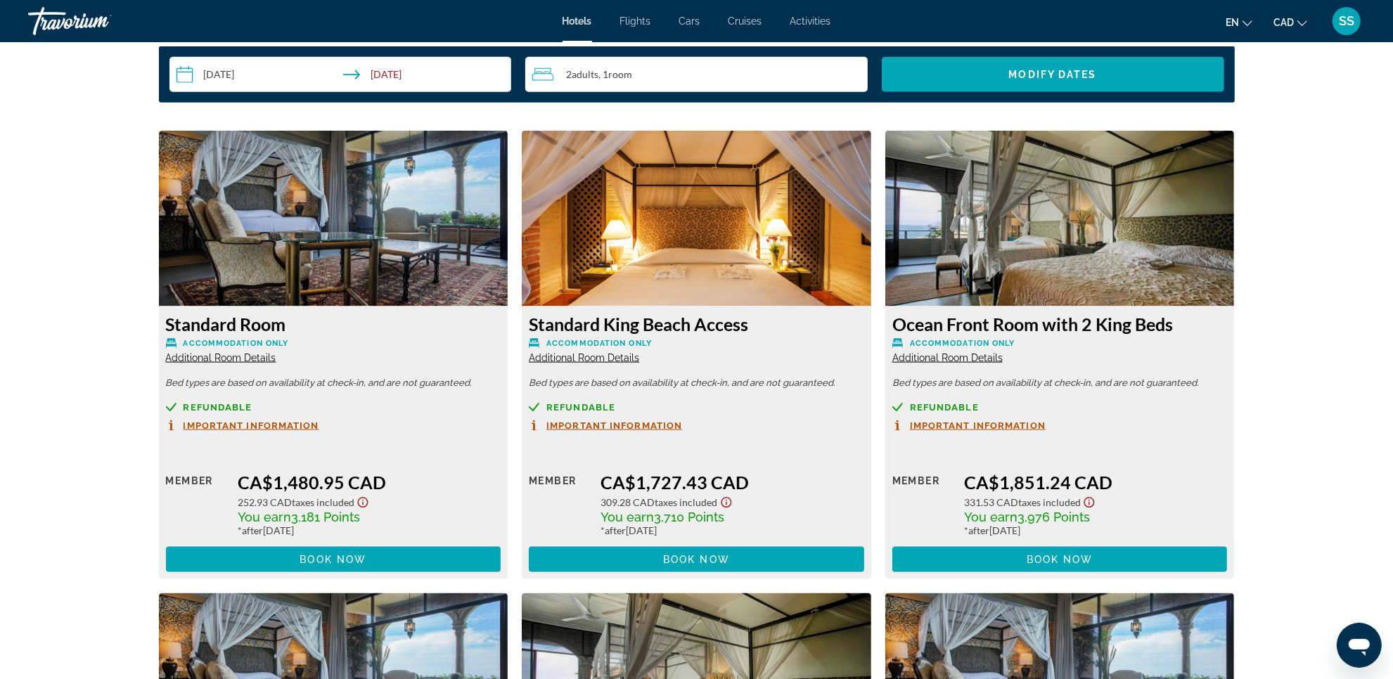
scroll to position [1787, 0]
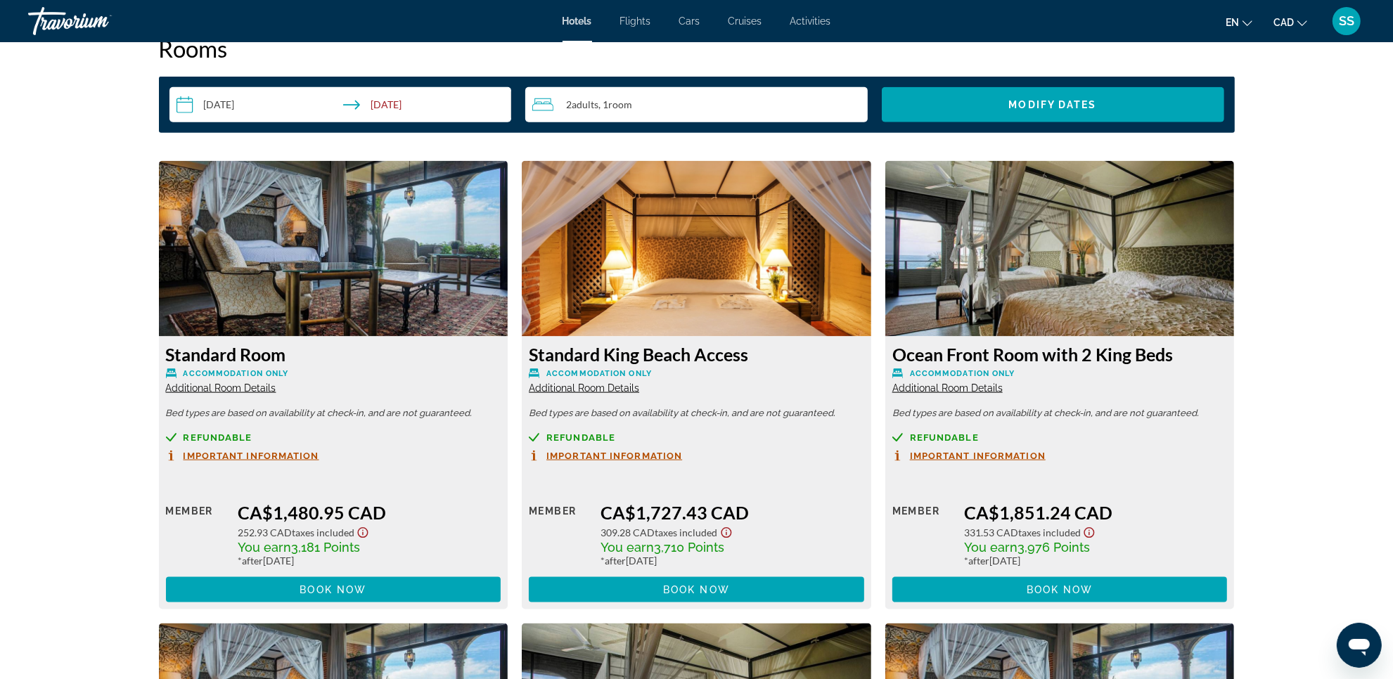
click at [360, 293] on img "Main content" at bounding box center [333, 249] width 349 height 176
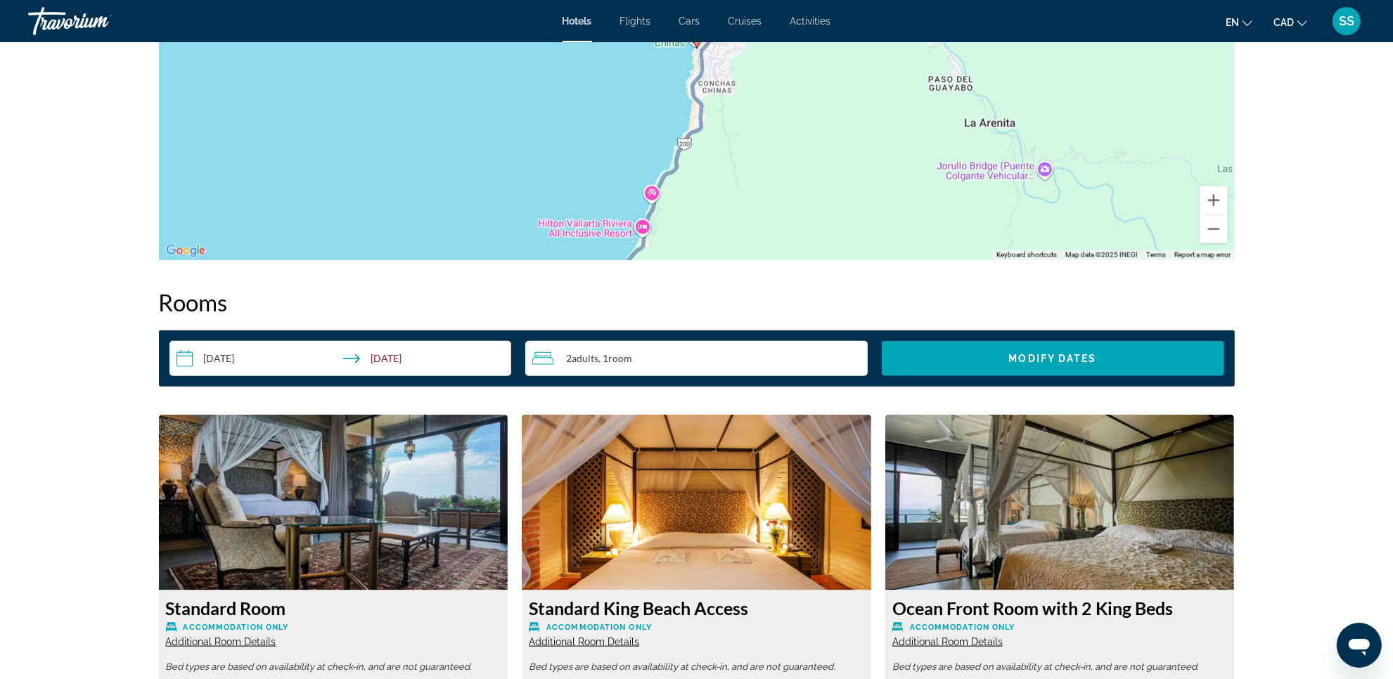
scroll to position [1523, 0]
